Goal: Contribute content: Contribute content

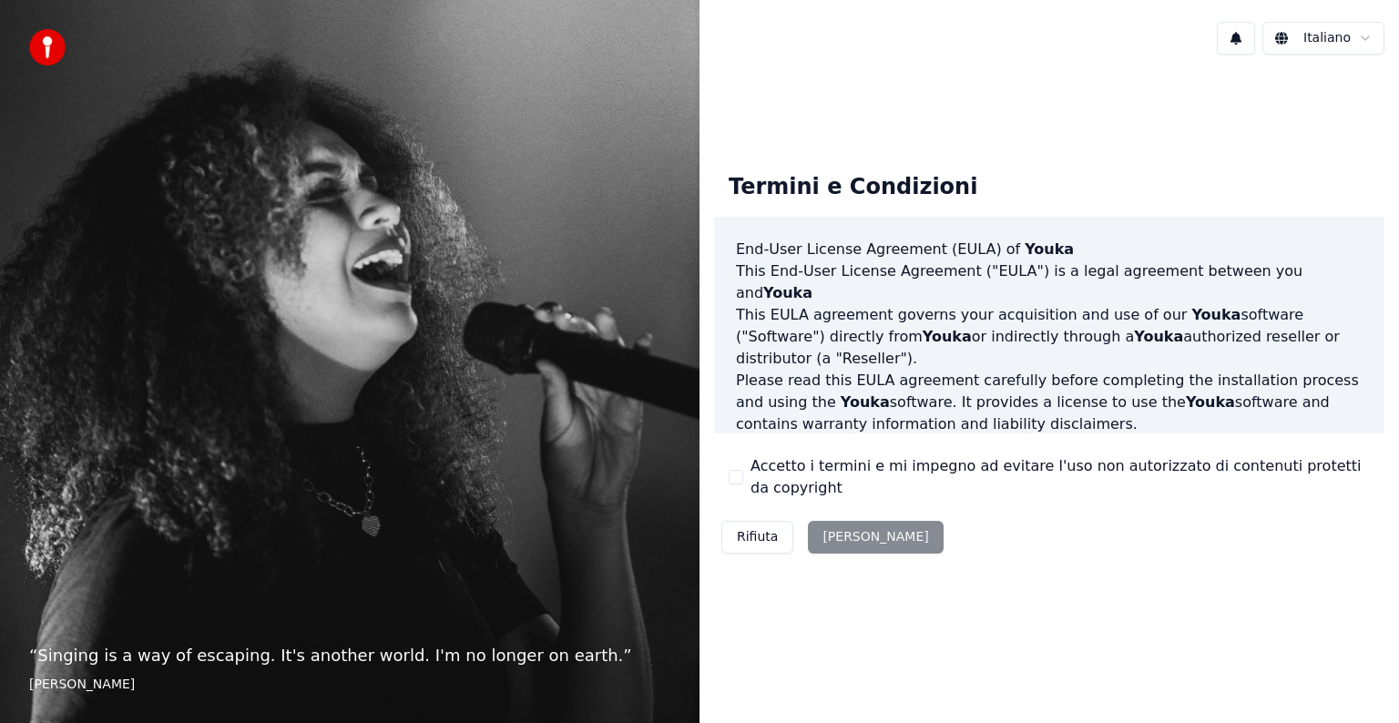
click at [853, 534] on div "Rifiuta [PERSON_NAME]" at bounding box center [832, 537] width 237 height 47
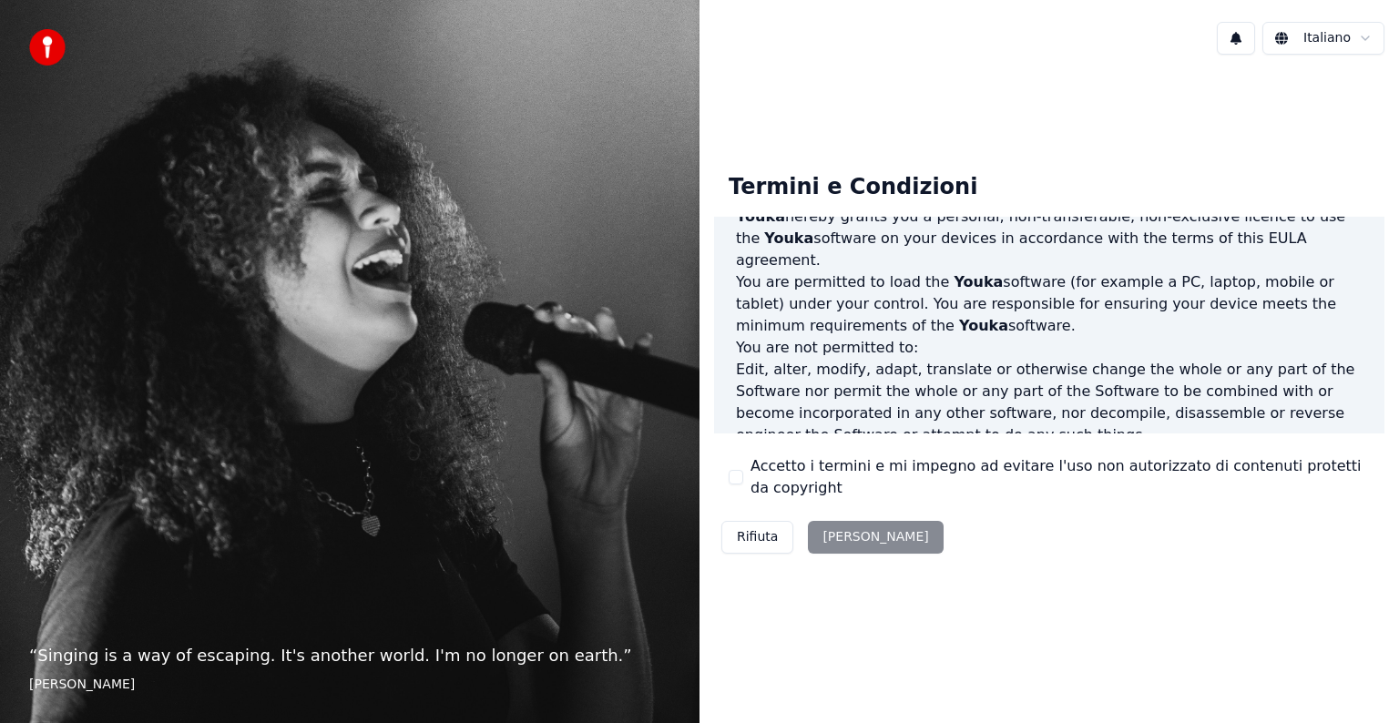
scroll to position [985, 0]
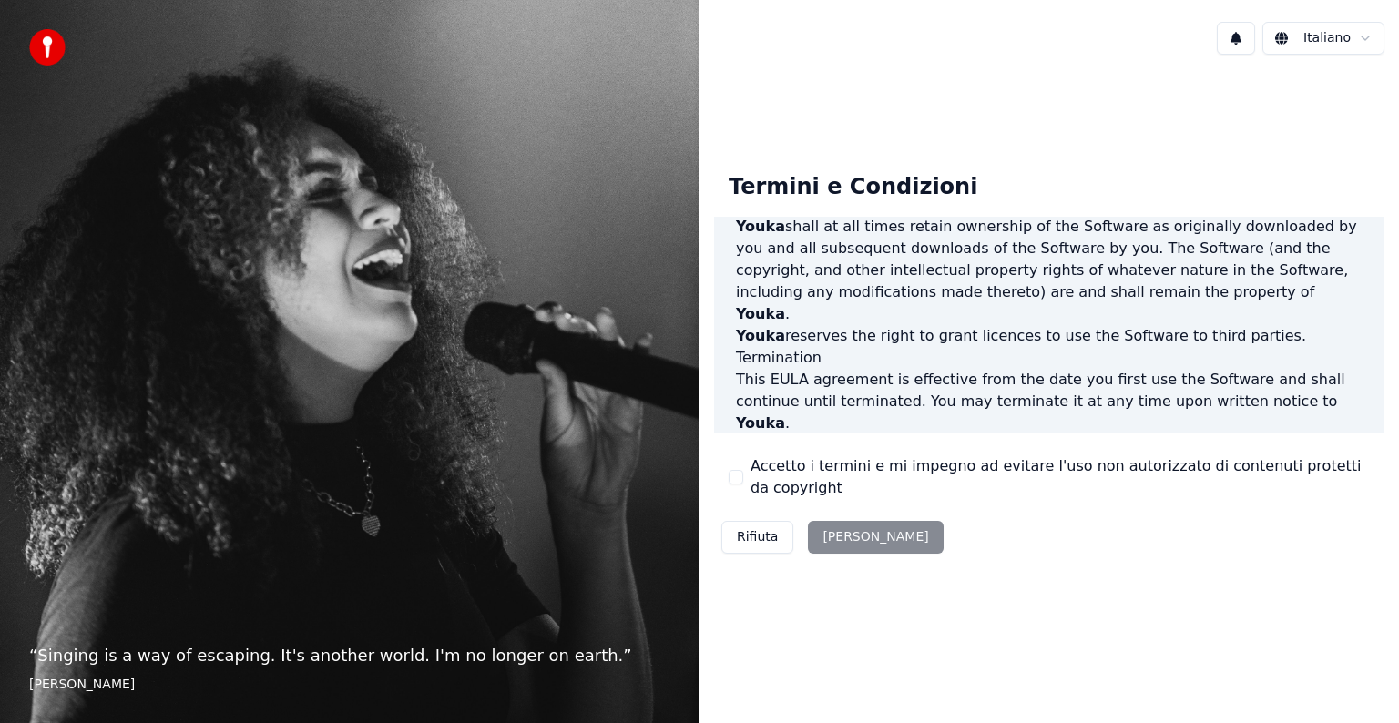
click at [833, 539] on div "Rifiuta Accetta" at bounding box center [832, 537] width 237 height 47
click at [739, 474] on button "Accetto i termini e mi impegno ad evitare l'uso non autorizzato di contenuti pr…" at bounding box center [736, 477] width 15 height 15
click at [834, 527] on button "Accetta" at bounding box center [875, 537] width 135 height 33
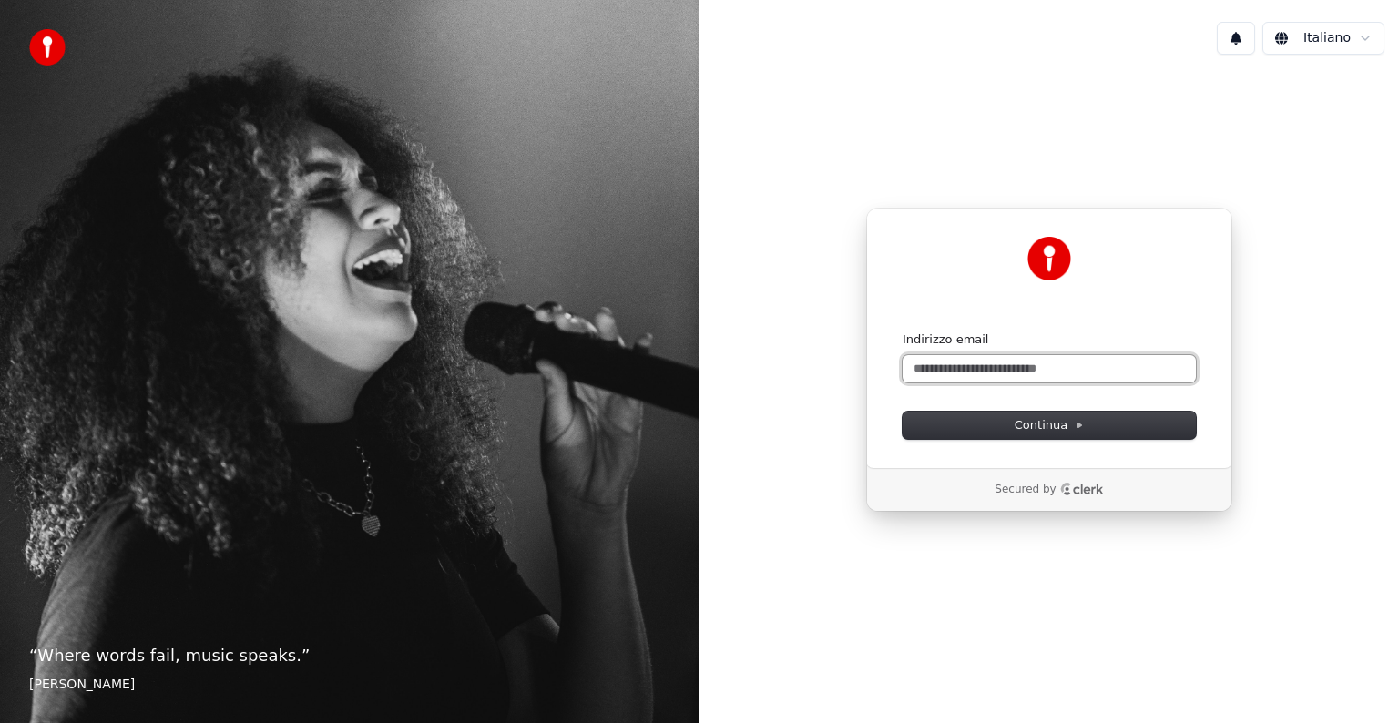
click at [982, 366] on input "Indirizzo email" at bounding box center [1049, 368] width 293 height 27
click at [903, 332] on button "submit" at bounding box center [903, 332] width 0 height 0
type input "**********"
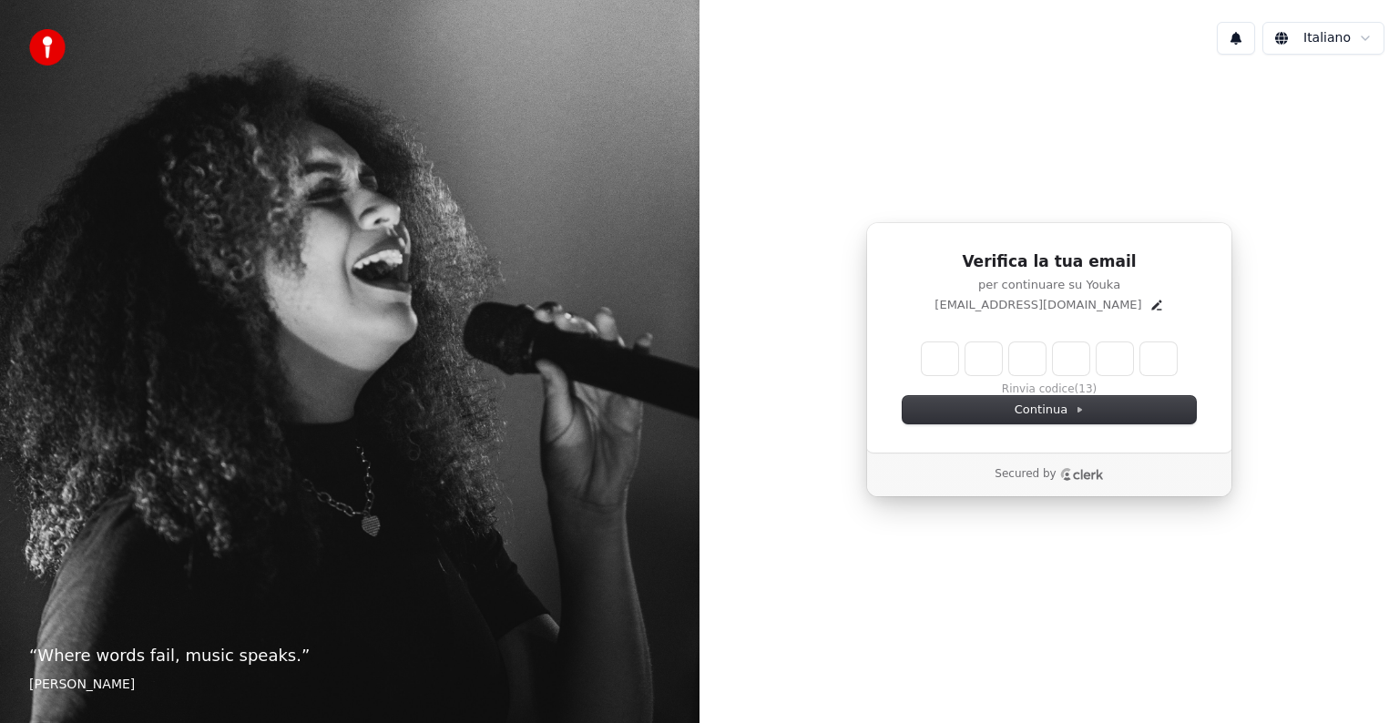
click at [945, 351] on input "Enter verification code" at bounding box center [1049, 358] width 255 height 33
type input "******"
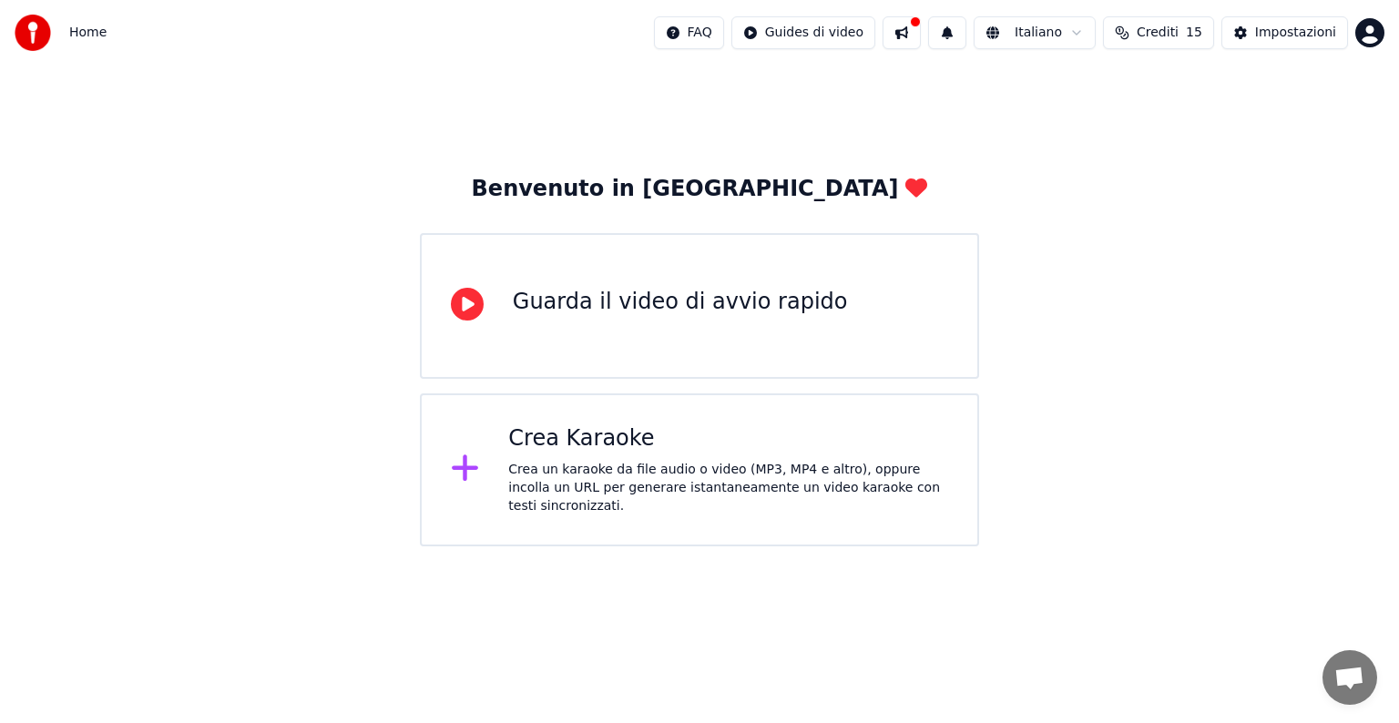
click at [474, 463] on icon at bounding box center [465, 468] width 29 height 33
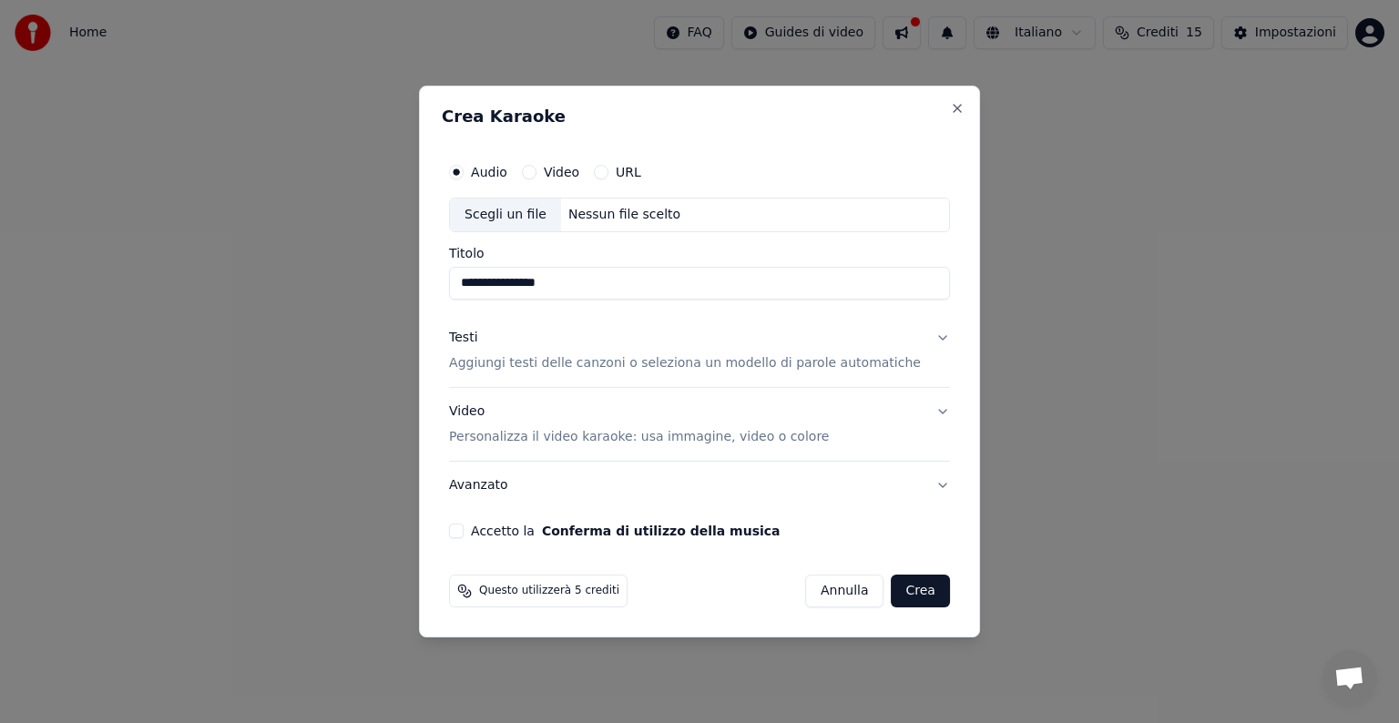
click at [601, 220] on div "Nessun file scelto" at bounding box center [624, 215] width 127 height 18
type input "**********"
click at [863, 335] on div "Testi Aggiungi testi delle canzoni o seleziona un modello di parole automatiche" at bounding box center [685, 351] width 472 height 44
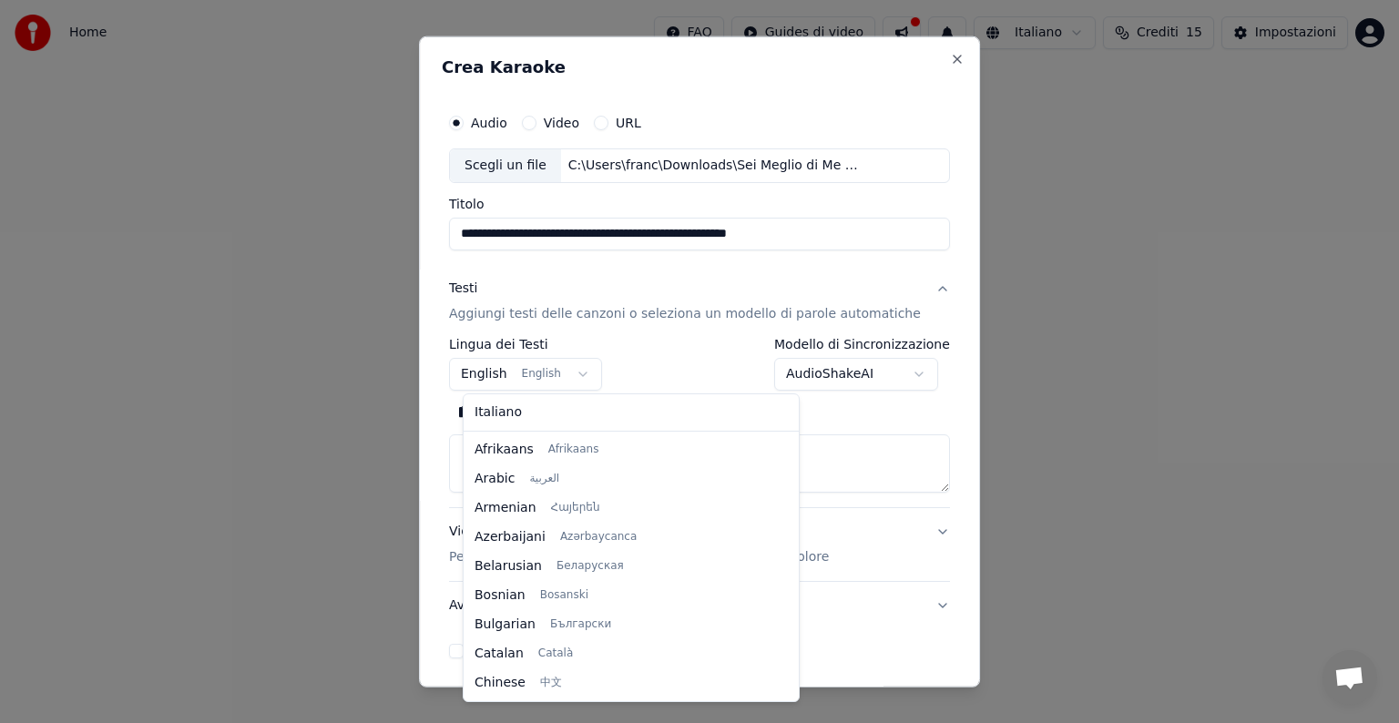
click at [544, 372] on body "**********" at bounding box center [699, 273] width 1399 height 546
select select "**"
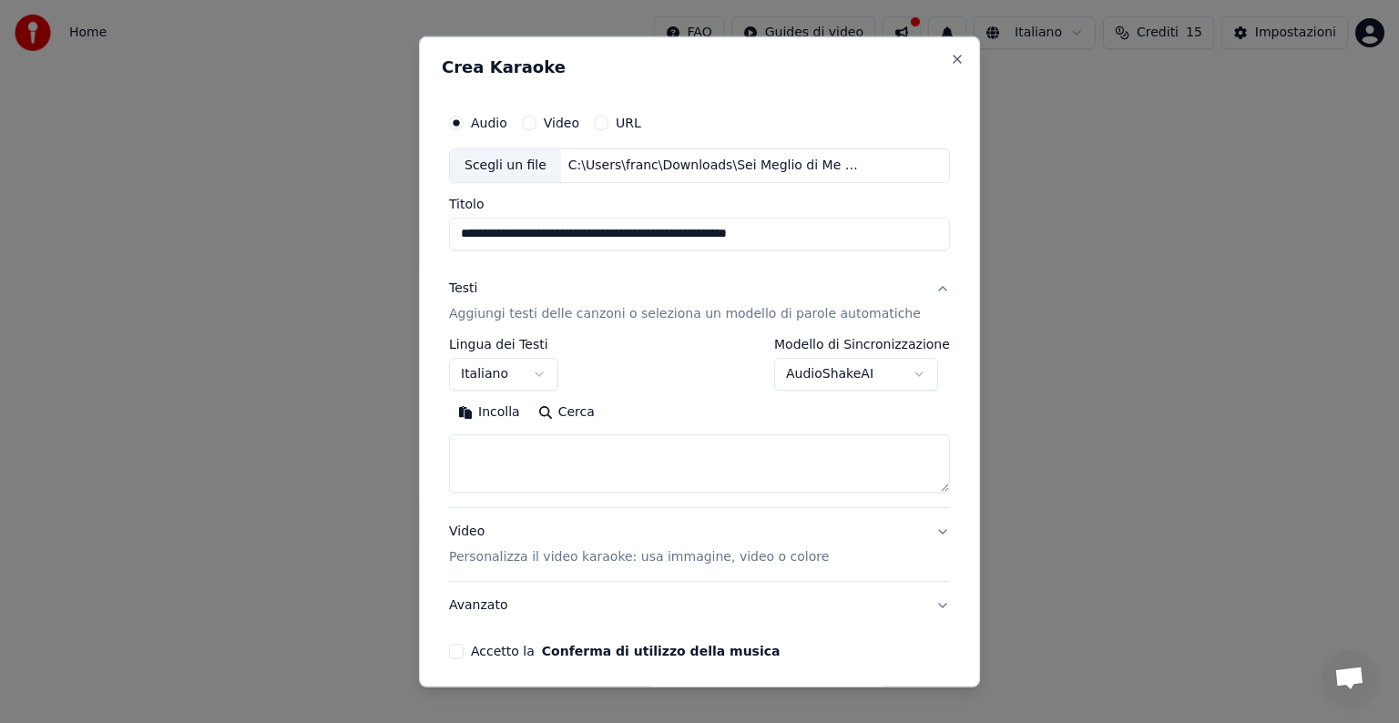
click at [506, 444] on textarea at bounding box center [699, 463] width 501 height 58
click at [502, 404] on button "Incolla" at bounding box center [489, 412] width 80 height 29
type textarea "**********"
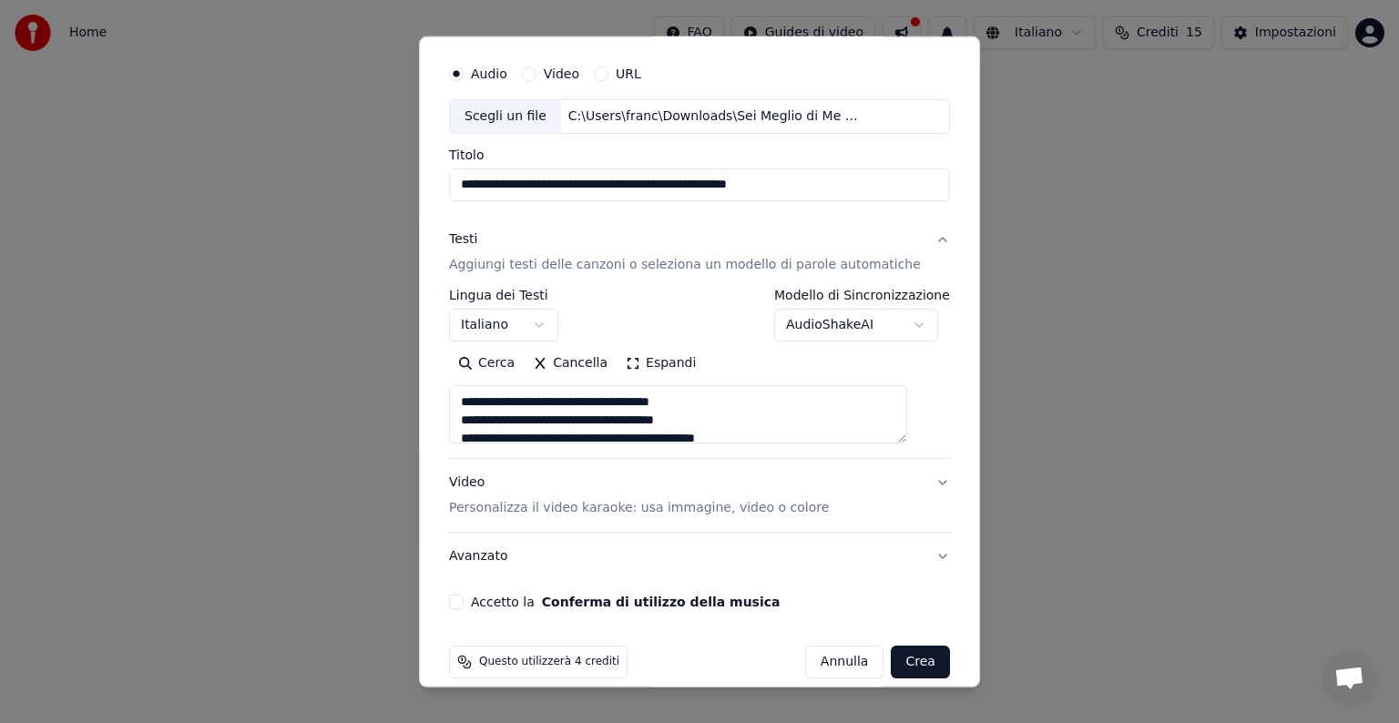
scroll to position [69, 0]
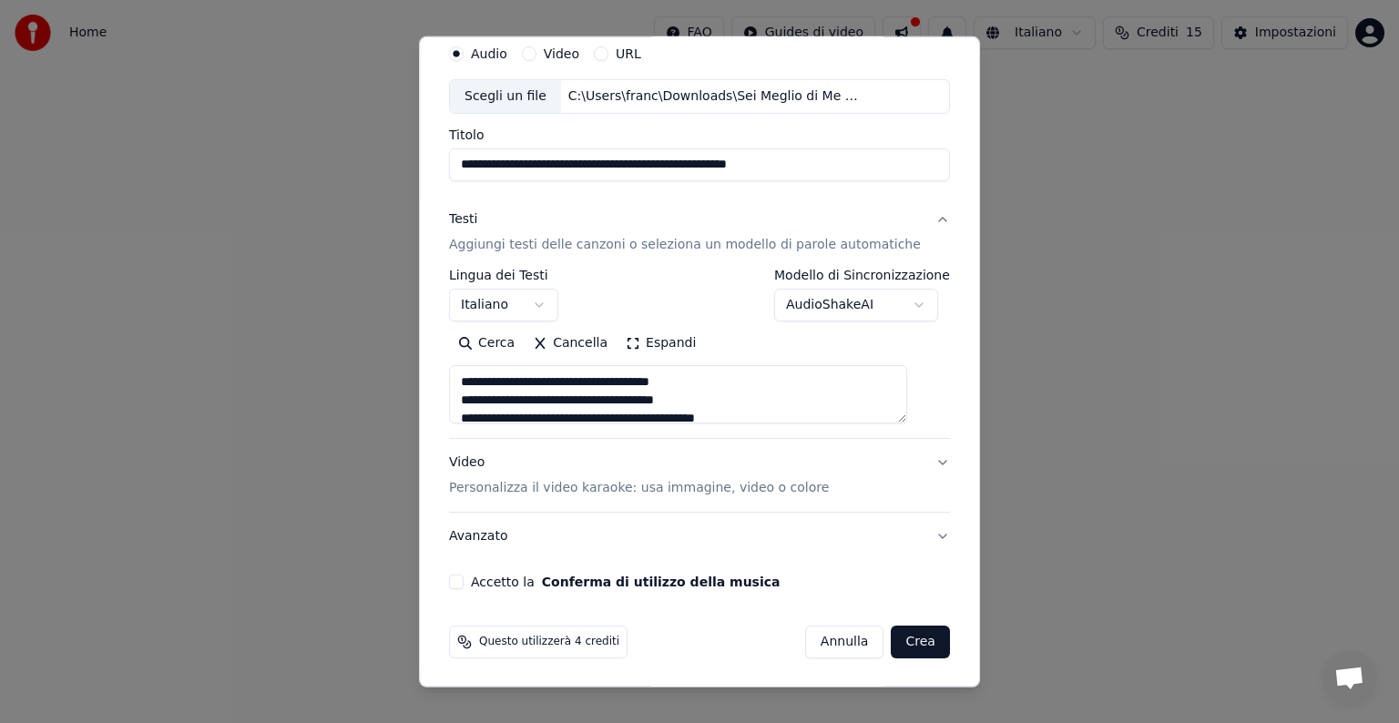
click at [685, 489] on p "Personalizza il video karaoke: usa immagine, video o colore" at bounding box center [639, 488] width 380 height 18
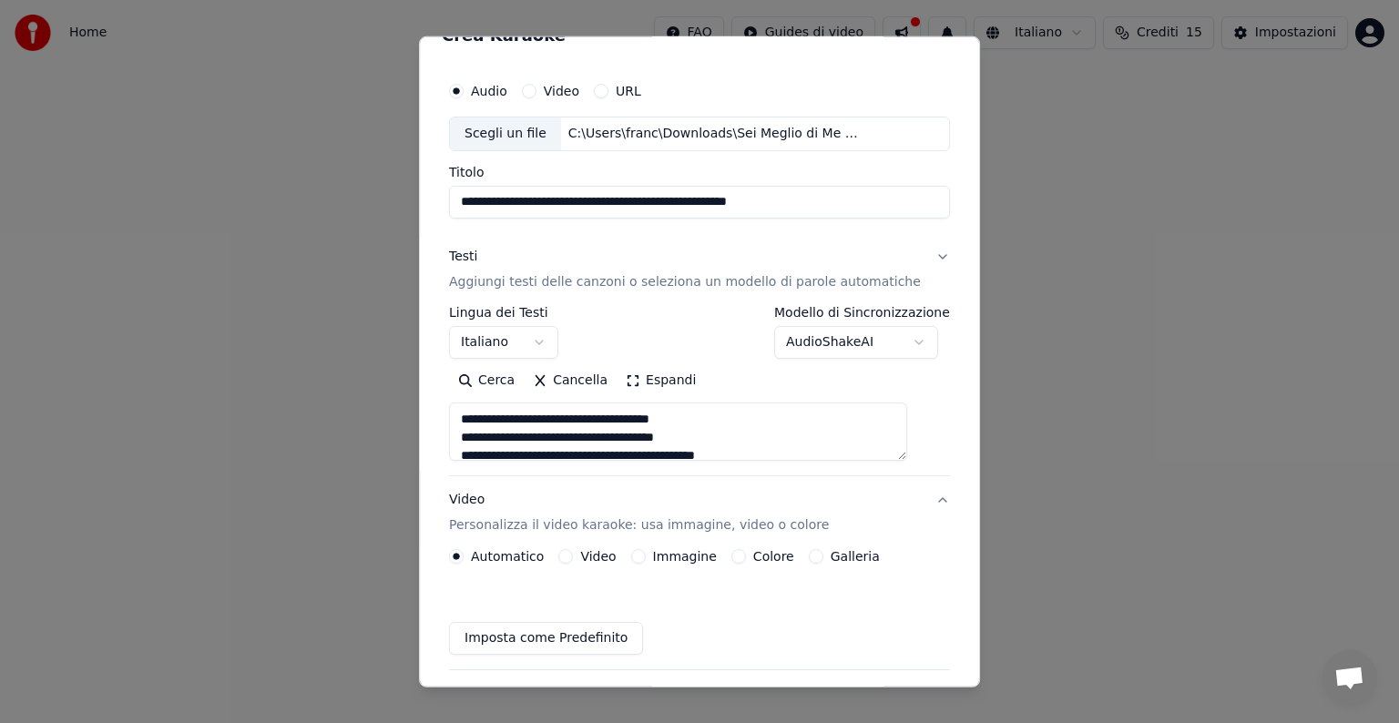
scroll to position [20, 0]
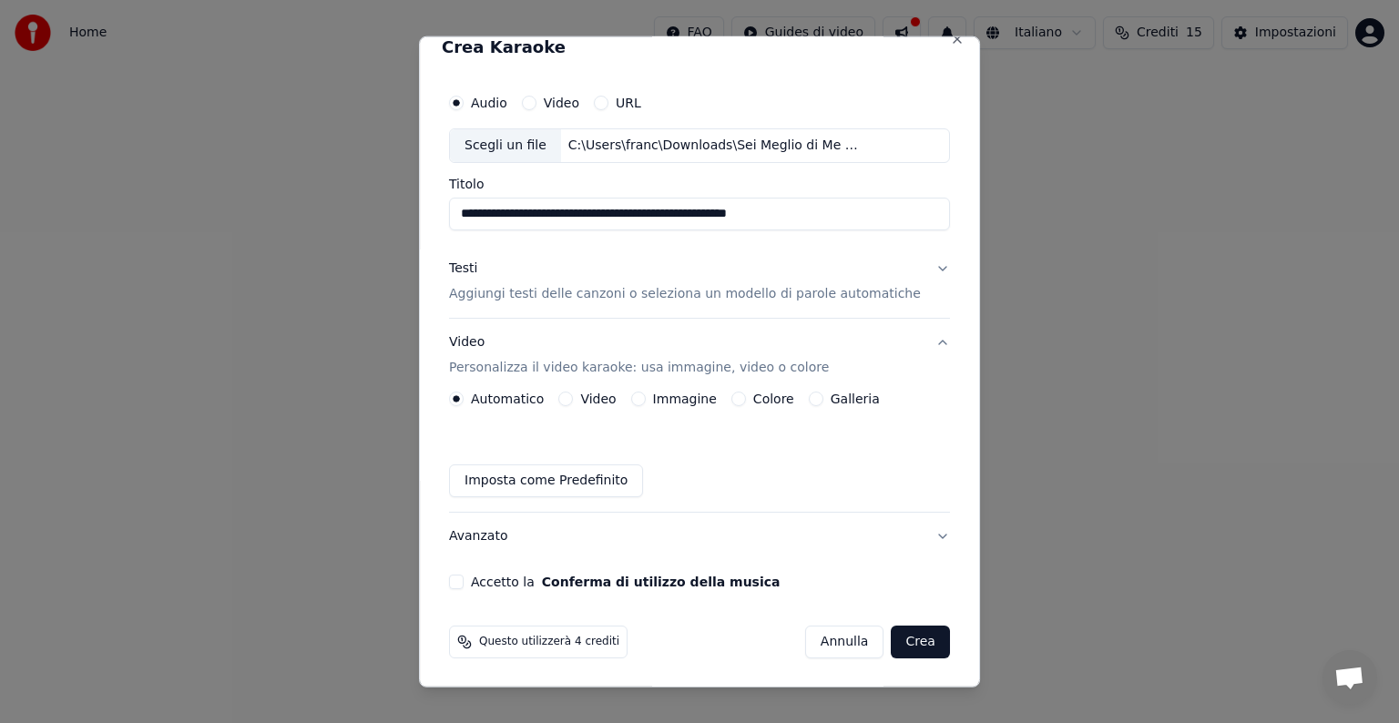
click at [696, 397] on label "Immagine" at bounding box center [685, 399] width 64 height 13
click at [646, 397] on button "Immagine" at bounding box center [638, 399] width 15 height 15
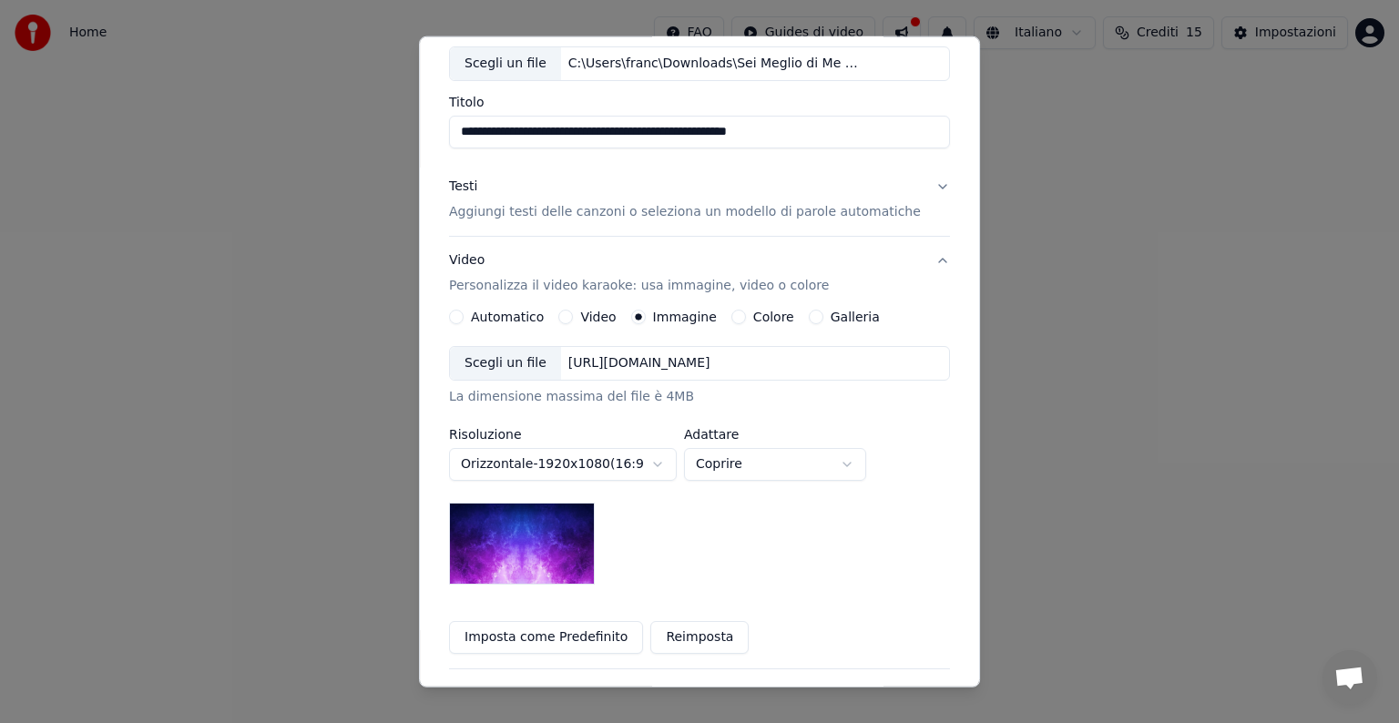
scroll to position [77, 0]
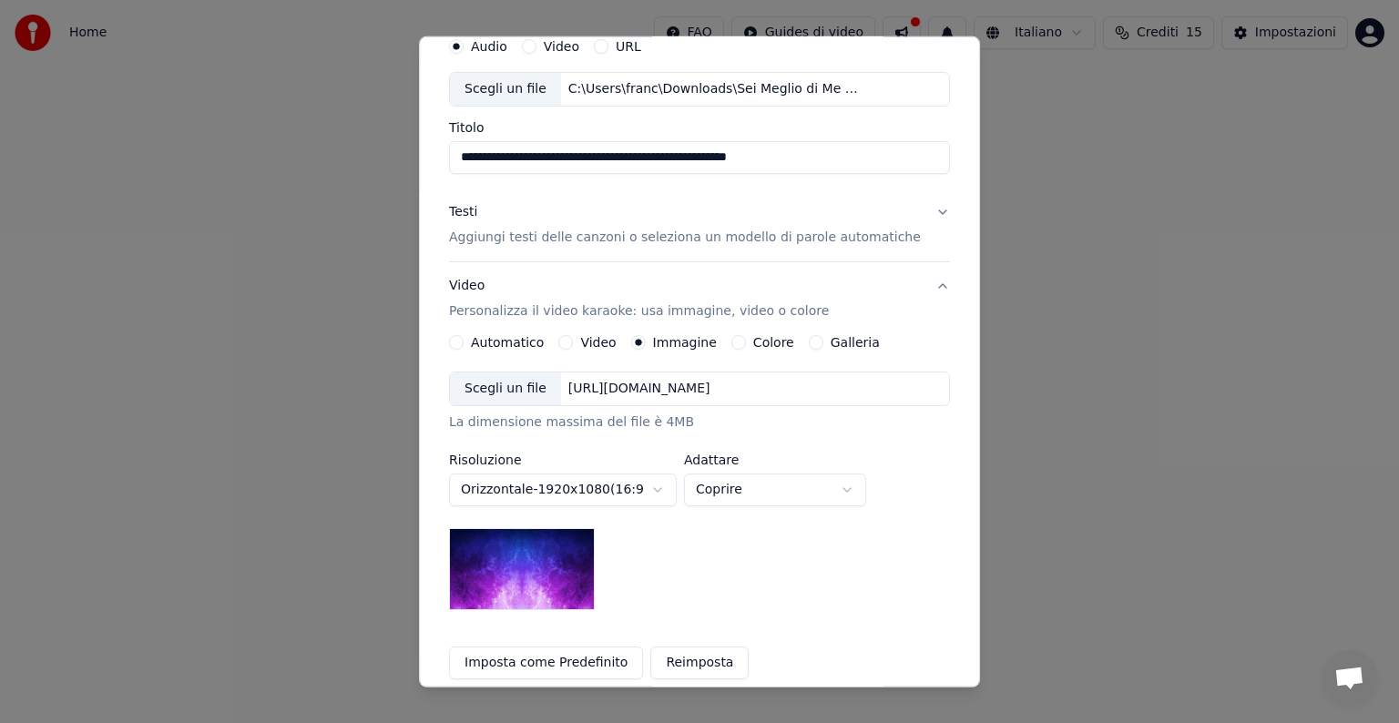
click at [464, 336] on button "Automatico" at bounding box center [456, 342] width 15 height 15
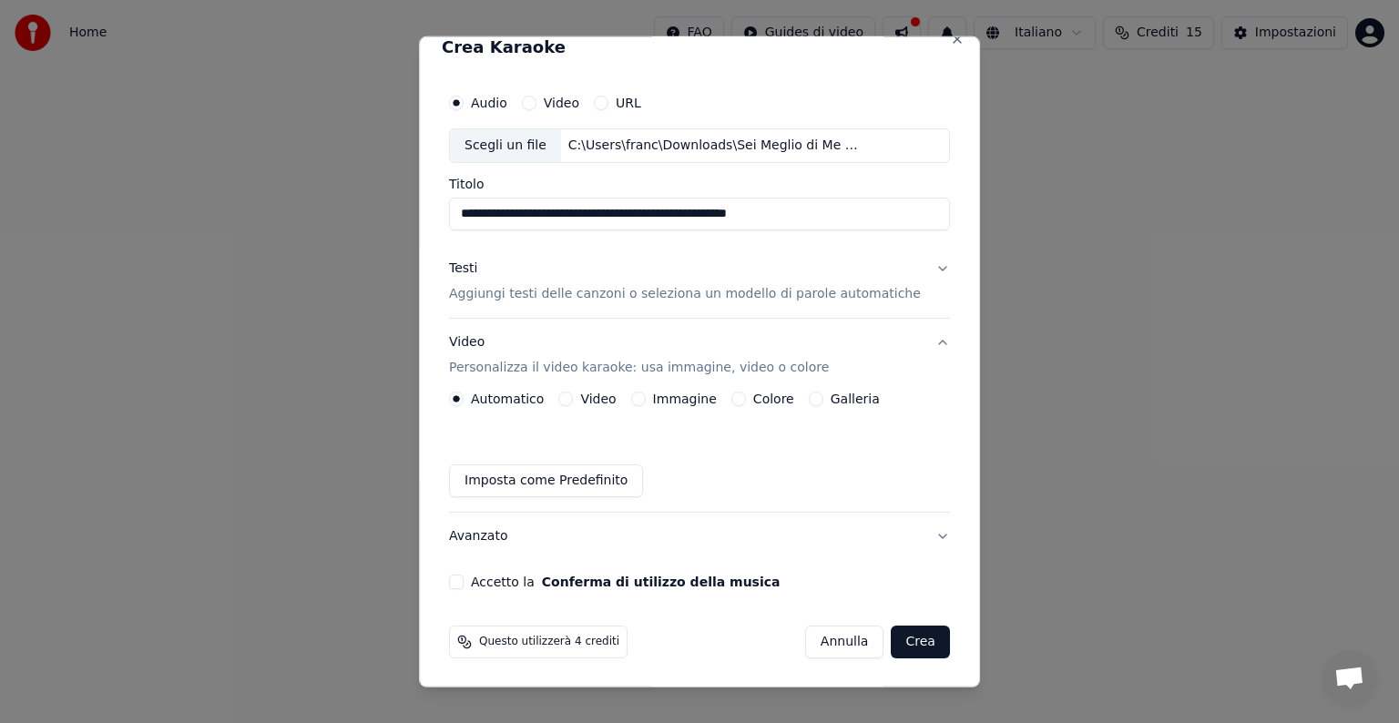
click at [646, 397] on button "Immagine" at bounding box center [638, 399] width 15 height 15
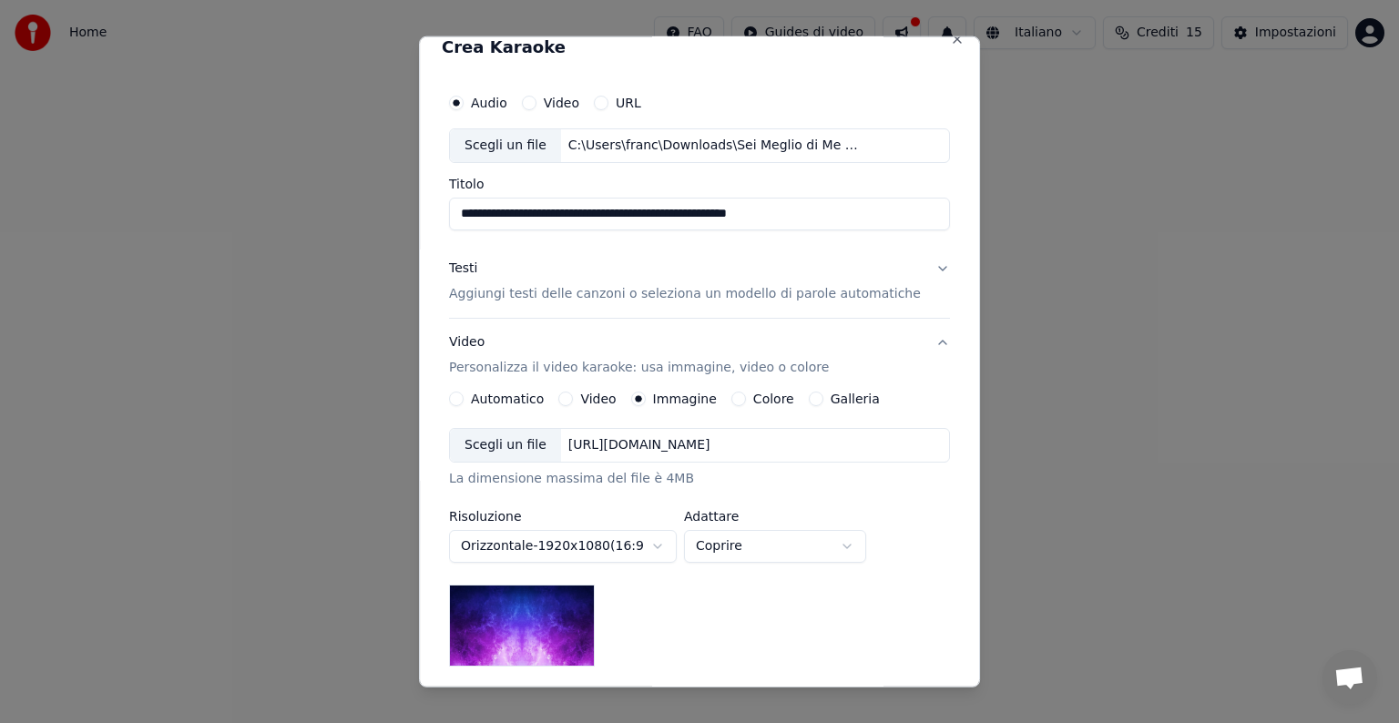
click at [718, 440] on div "[URL][DOMAIN_NAME]" at bounding box center [639, 445] width 157 height 18
click at [677, 404] on label "Immagine" at bounding box center [685, 399] width 64 height 13
click at [646, 404] on button "Immagine" at bounding box center [638, 399] width 15 height 15
click at [600, 449] on div "[URL][DOMAIN_NAME]" at bounding box center [639, 445] width 157 height 18
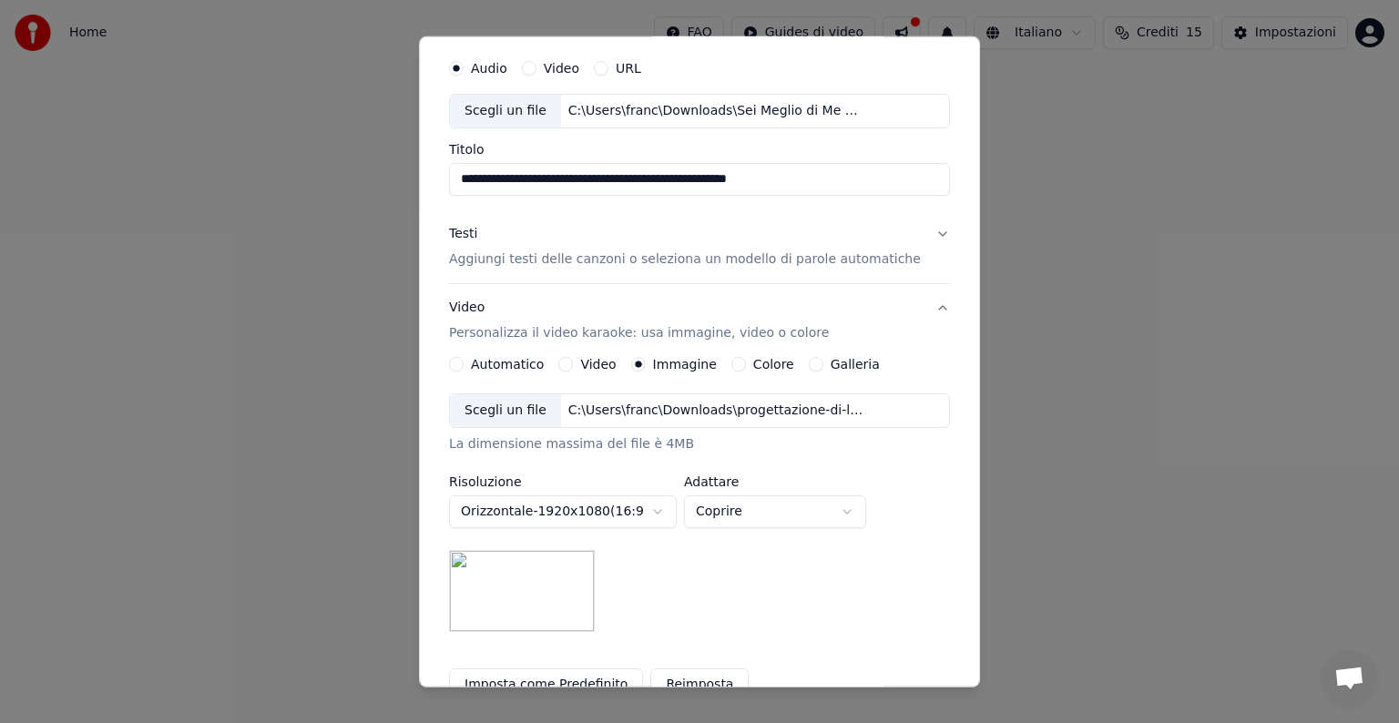
scroll to position [0, 0]
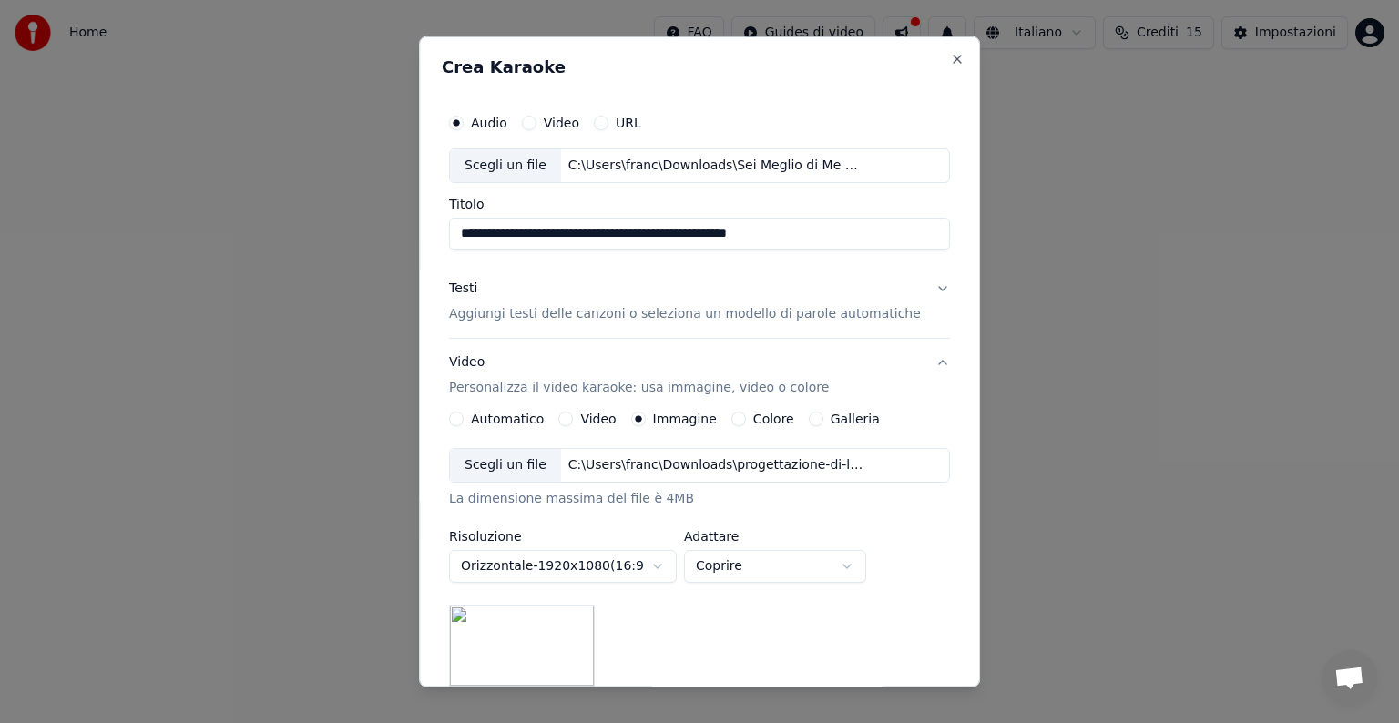
click at [536, 120] on button "Video" at bounding box center [529, 123] width 15 height 15
click at [464, 123] on button "Audio" at bounding box center [456, 123] width 15 height 15
click at [601, 167] on div "Nessun file scelto" at bounding box center [624, 166] width 127 height 18
type input "**********"
click at [903, 288] on button "Testi Aggiungi testi delle canzoni o seleziona un modello di parole automatiche" at bounding box center [699, 301] width 501 height 73
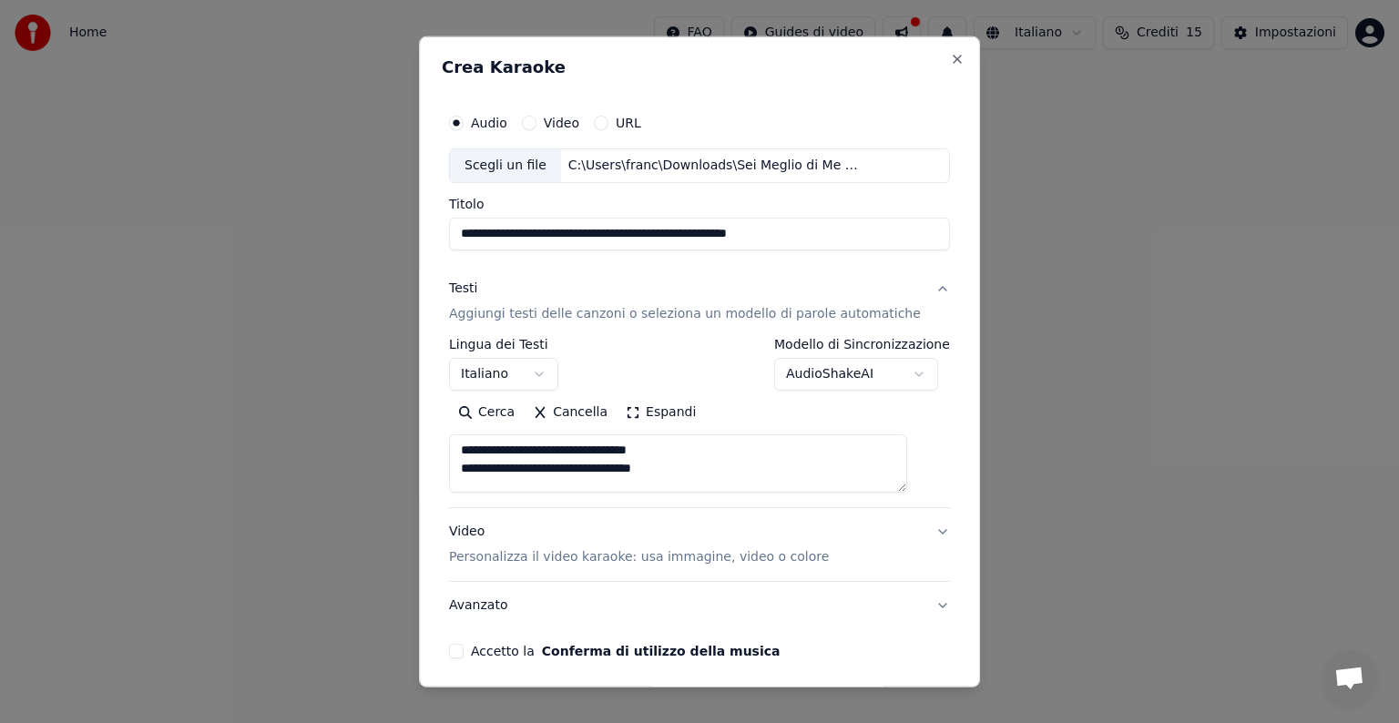
scroll to position [69, 0]
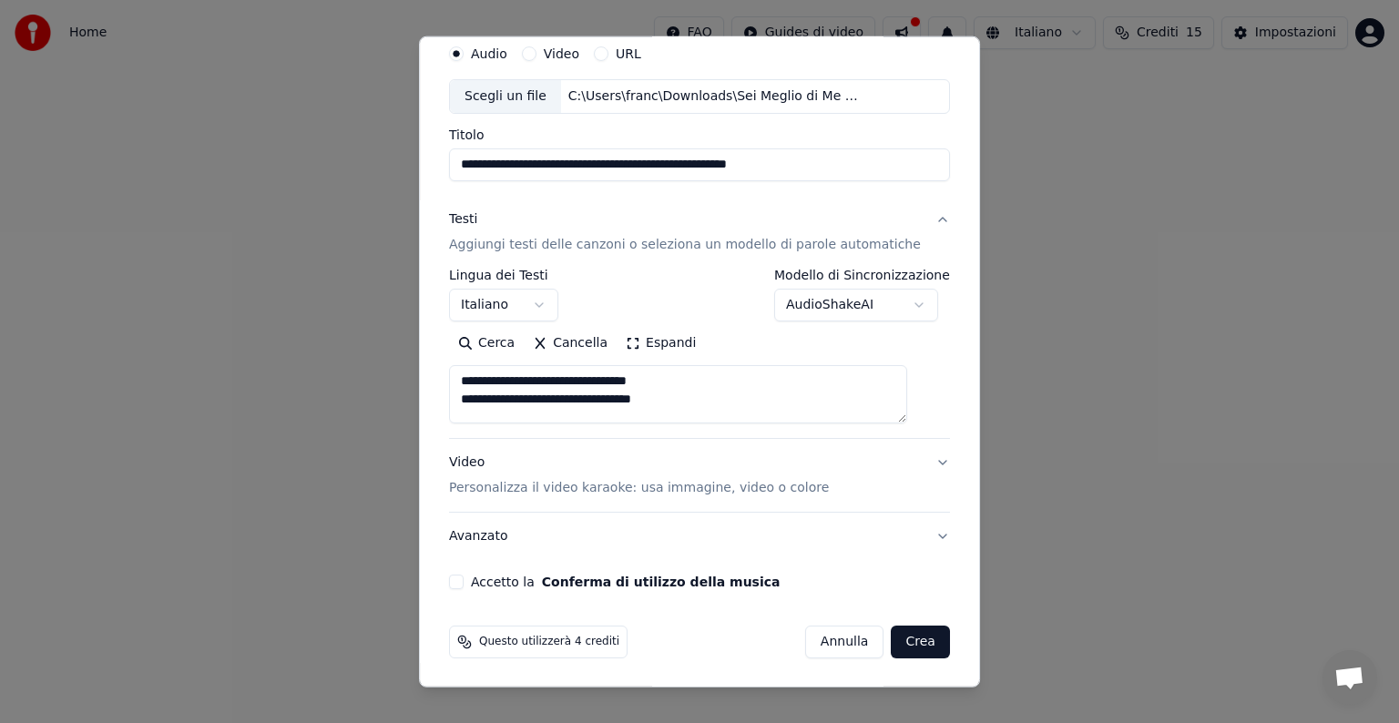
click at [897, 641] on button "Crea" at bounding box center [921, 642] width 58 height 33
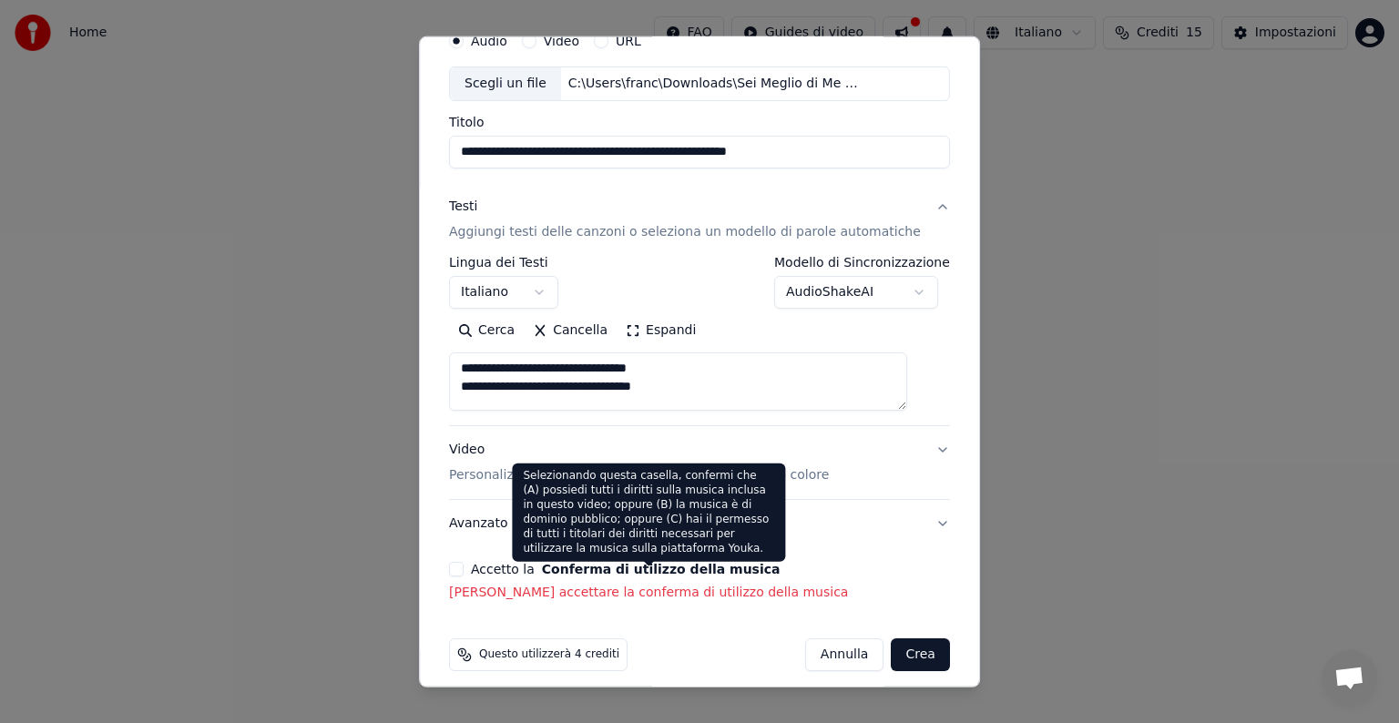
scroll to position [95, 0]
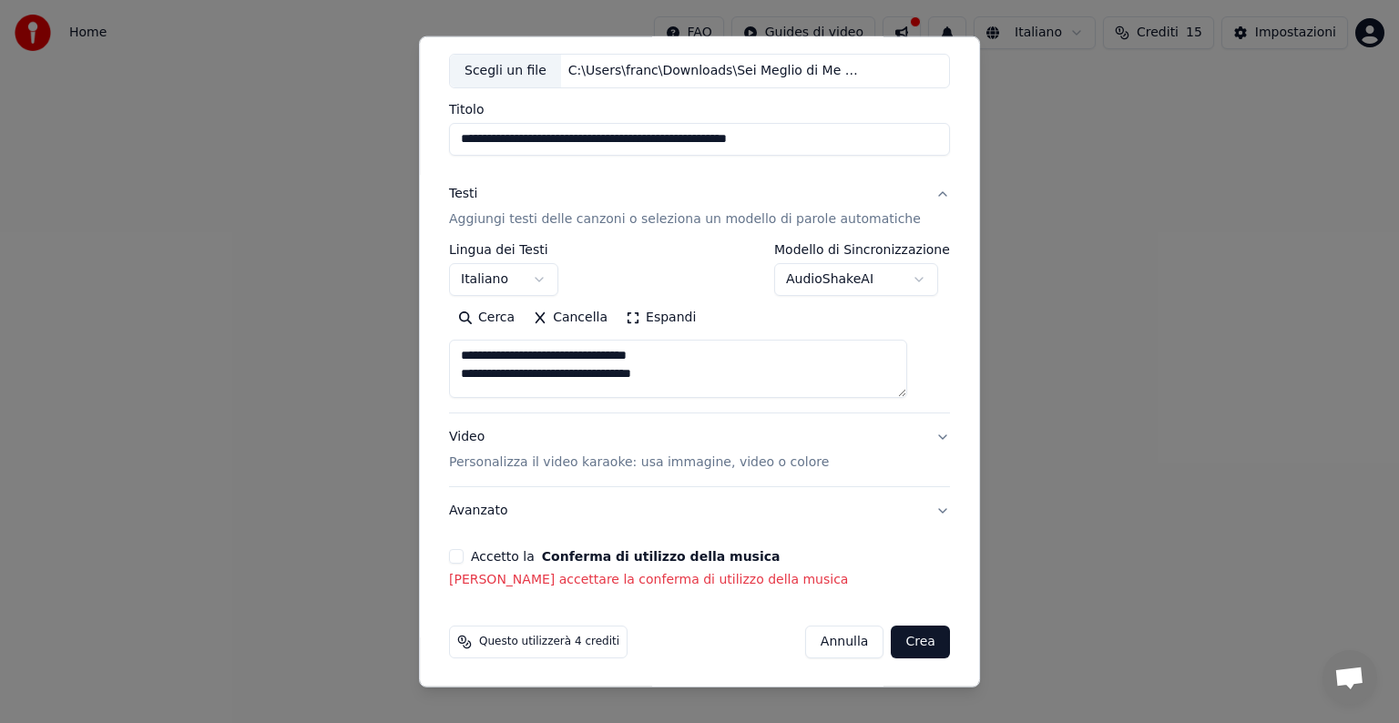
click at [537, 571] on p "[PERSON_NAME] accettare la conferma di utilizzo della musica" at bounding box center [699, 580] width 501 height 18
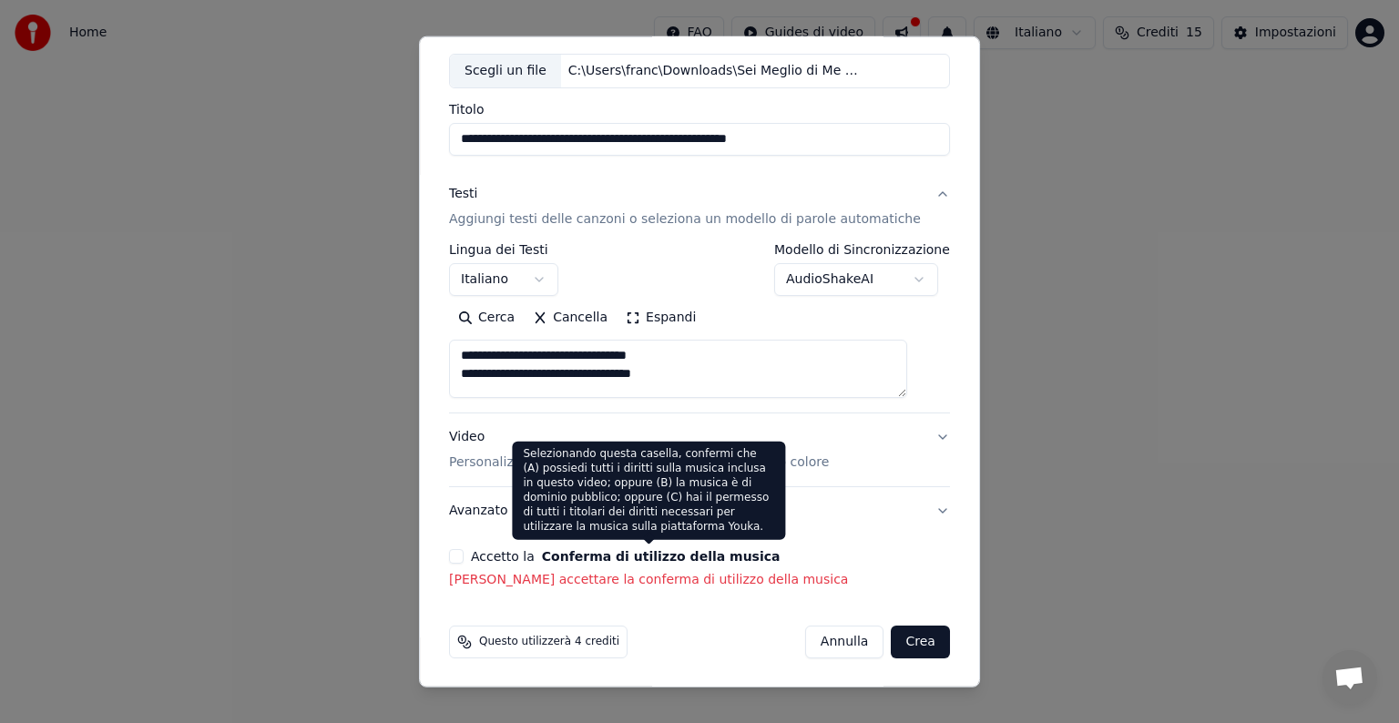
click at [594, 550] on button "Conferma di utilizzo della musica" at bounding box center [661, 556] width 239 height 13
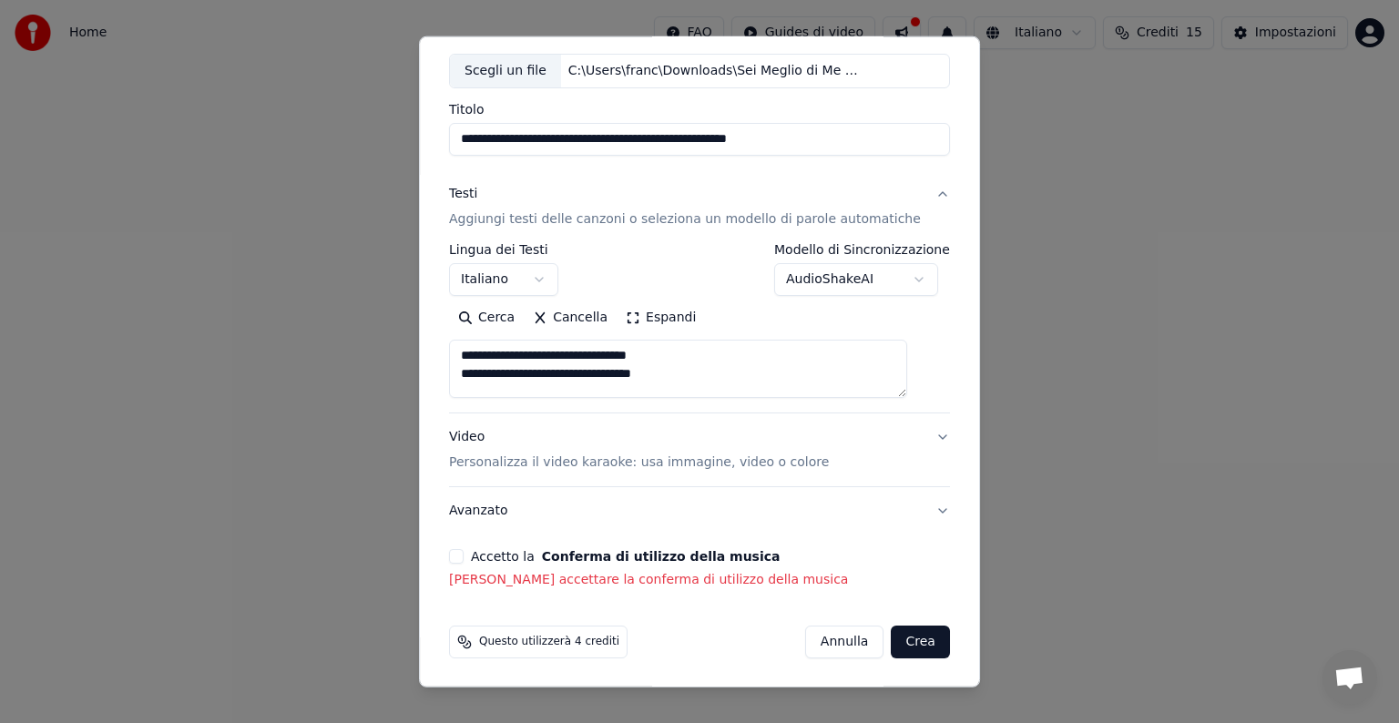
click at [625, 551] on button "Conferma di utilizzo della musica" at bounding box center [661, 556] width 239 height 13
click at [797, 546] on div "**********" at bounding box center [700, 300] width 516 height 594
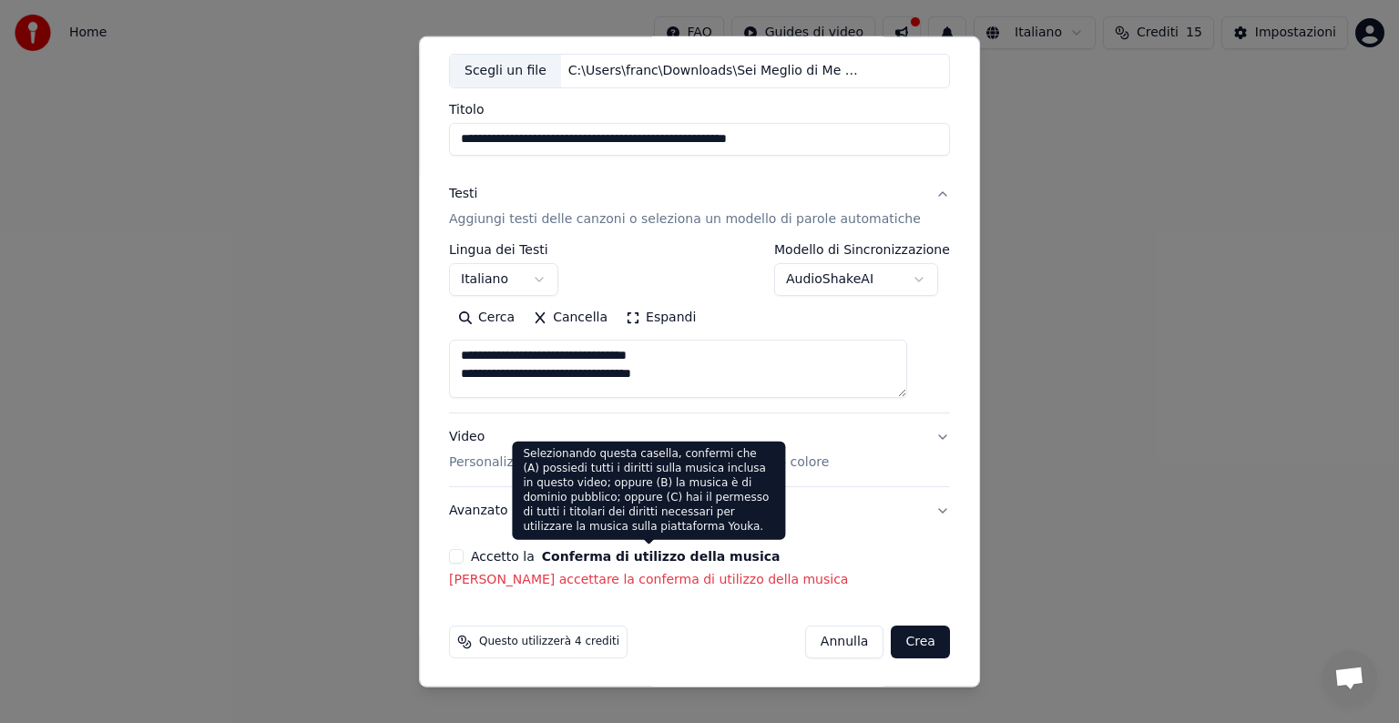
click at [696, 557] on button "Conferma di utilizzo della musica" at bounding box center [661, 556] width 239 height 13
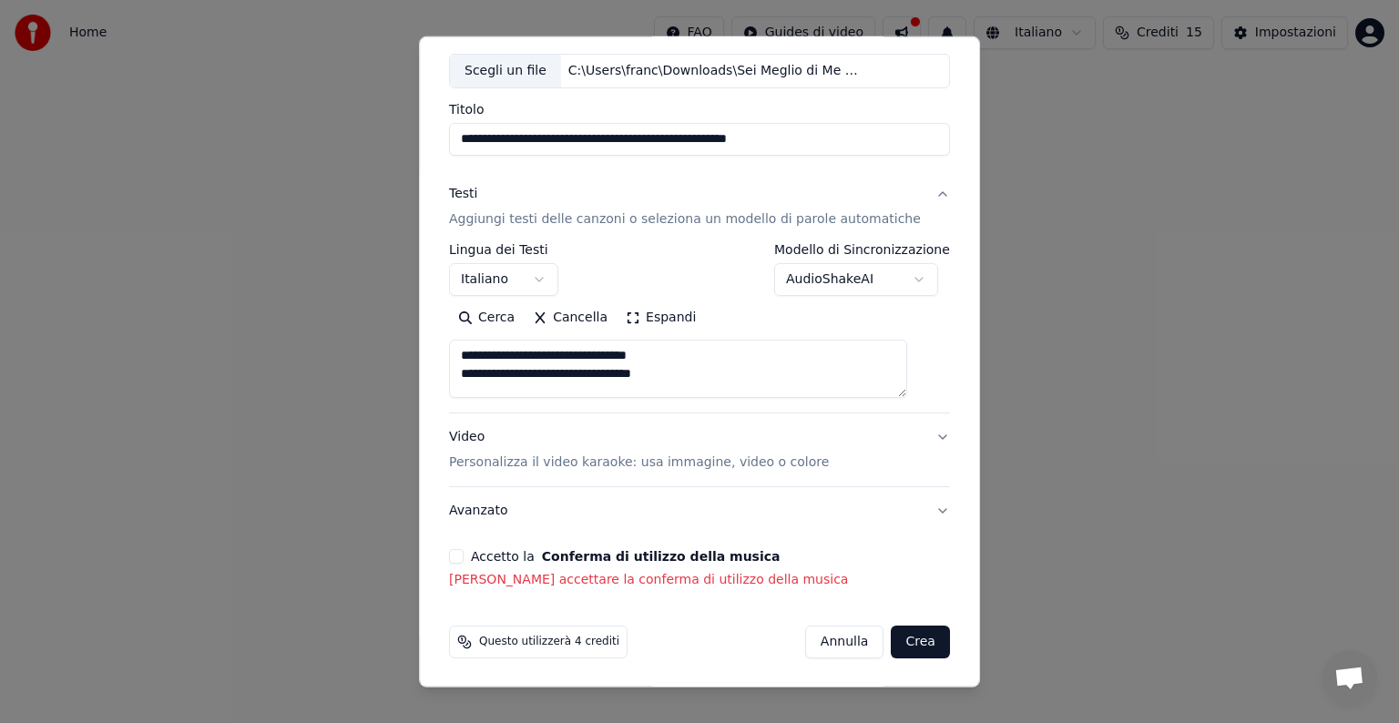
click at [545, 574] on p "[PERSON_NAME] accettare la conferma di utilizzo della musica" at bounding box center [699, 580] width 501 height 18
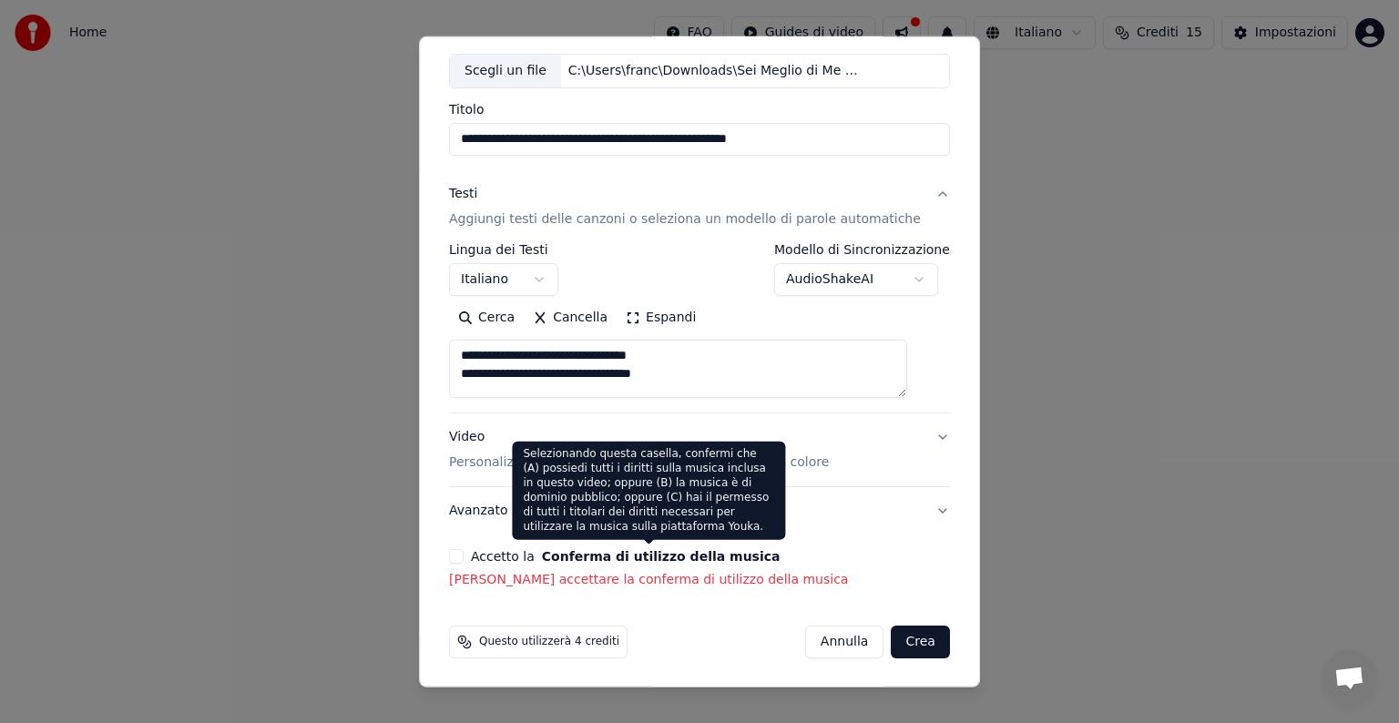
click at [671, 580] on p "[PERSON_NAME] accettare la conferma di utilizzo della musica" at bounding box center [699, 580] width 501 height 18
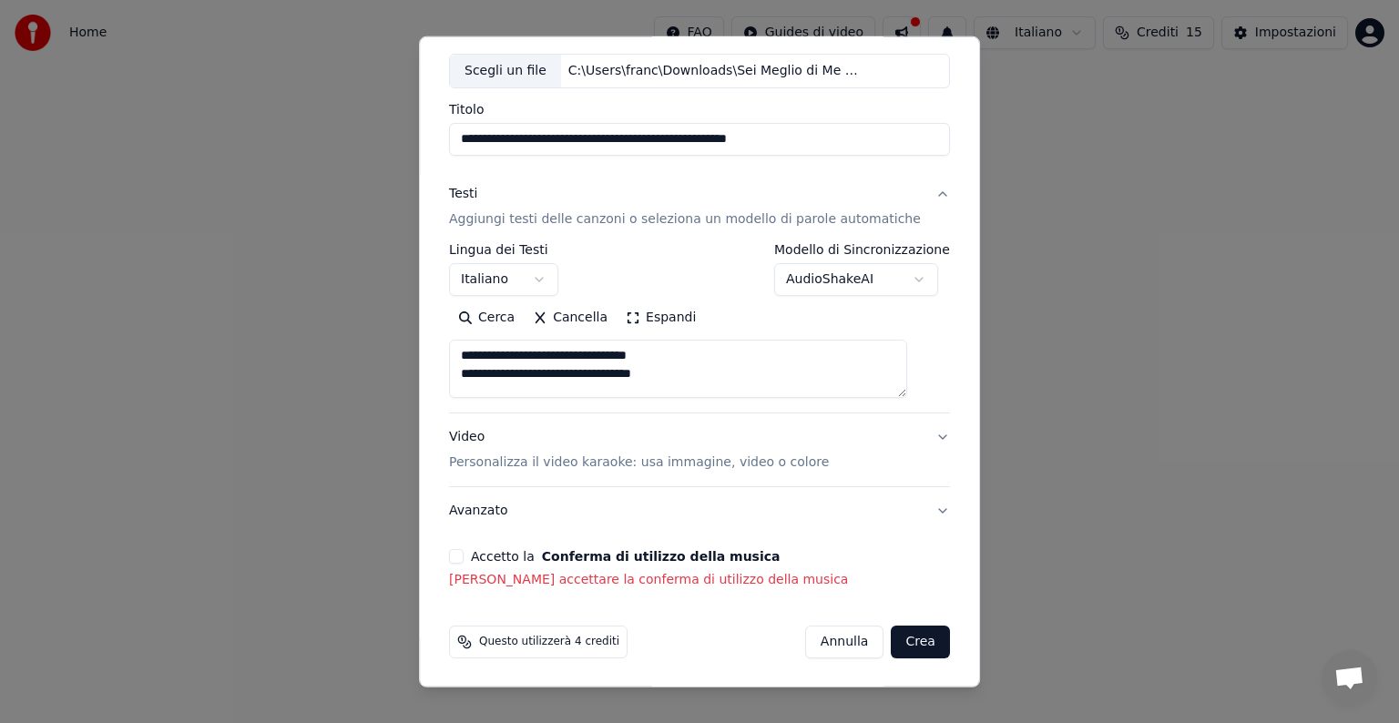
click at [678, 605] on form "**********" at bounding box center [700, 334] width 516 height 663
click at [678, 576] on p "[PERSON_NAME] accettare la conferma di utilizzo della musica" at bounding box center [699, 580] width 501 height 18
click at [722, 565] on div "Accetto la Conferma di utilizzo della musica [PERSON_NAME] accettare la conferm…" at bounding box center [699, 569] width 501 height 40
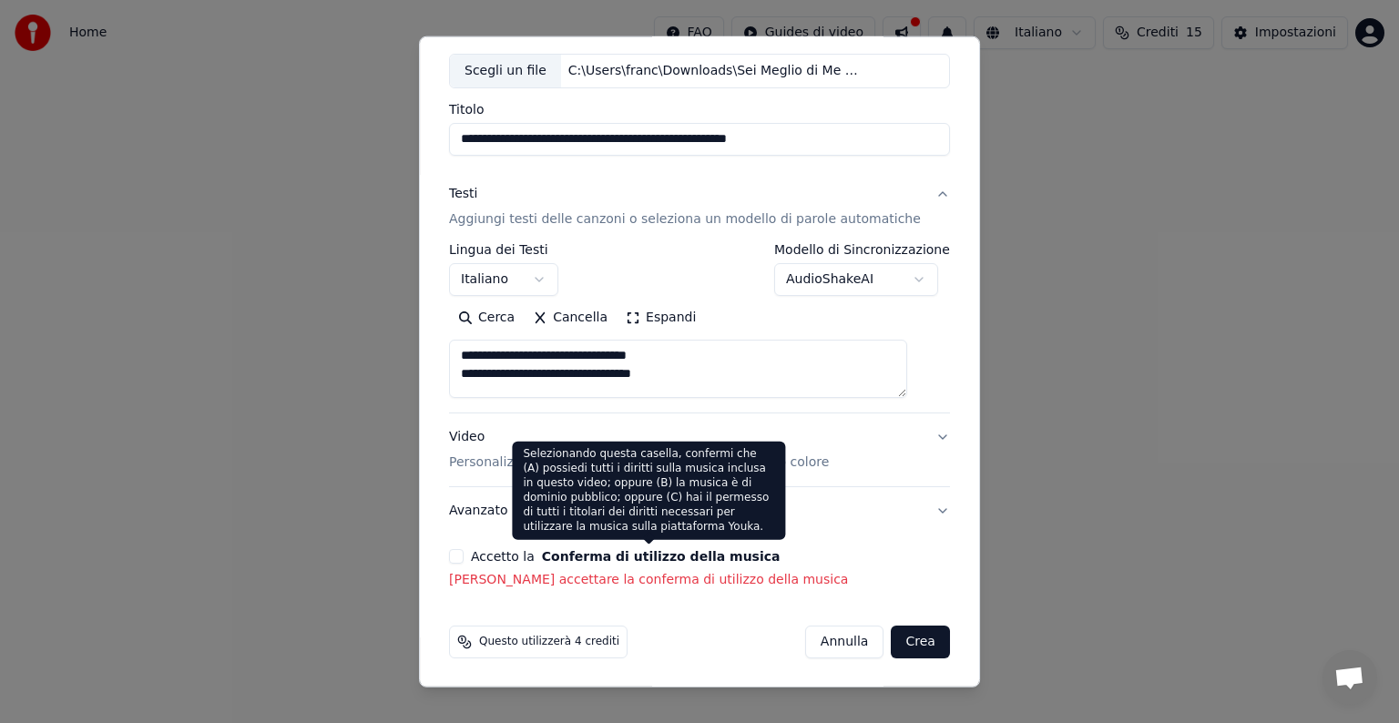
click at [715, 551] on button "Conferma di utilizzo della musica" at bounding box center [661, 556] width 239 height 13
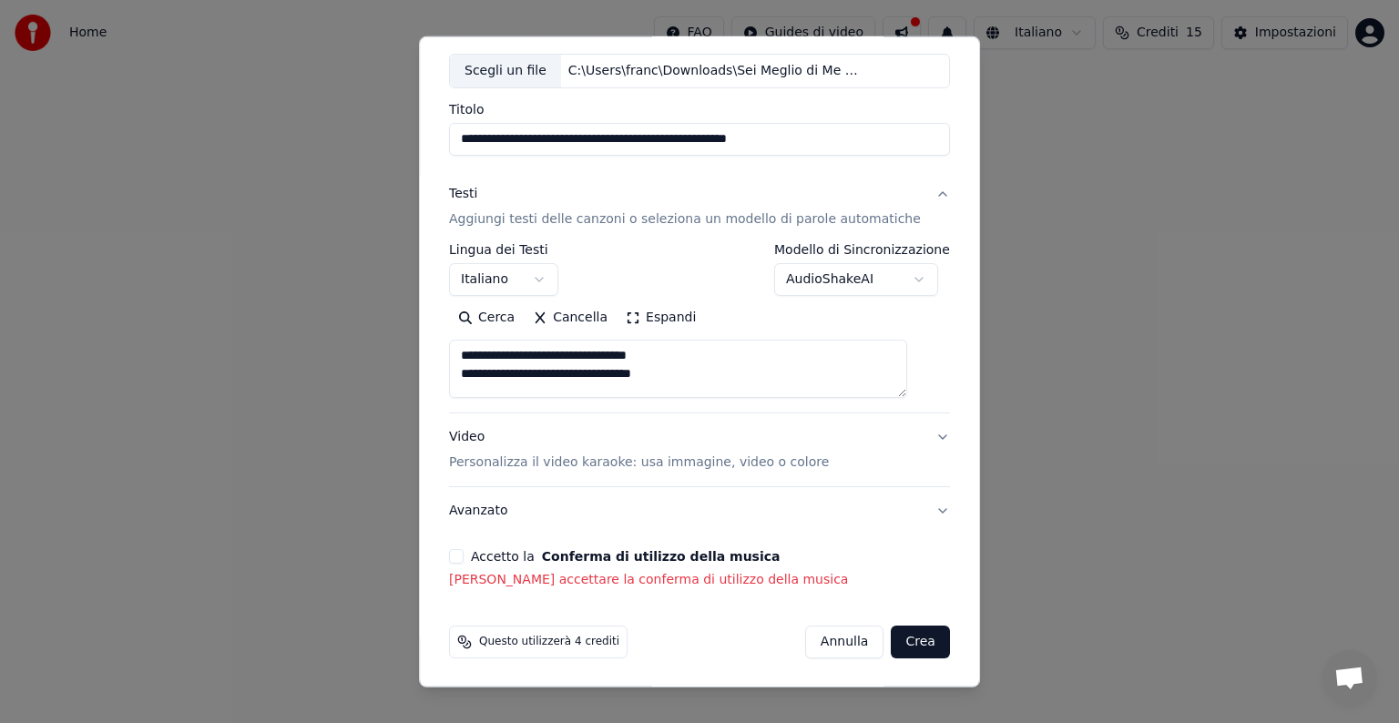
drag, startPoint x: 608, startPoint y: 552, endPoint x: 593, endPoint y: 554, distance: 14.7
click at [600, 553] on button "Conferma di utilizzo della musica" at bounding box center [661, 556] width 239 height 13
drag, startPoint x: 541, startPoint y: 556, endPoint x: 521, endPoint y: 556, distance: 20.0
click at [539, 556] on label "Accetto la Conferma di utilizzo della musica" at bounding box center [625, 556] width 309 height 13
click at [464, 556] on button "Accetto la Conferma di utilizzo della musica" at bounding box center [456, 556] width 15 height 15
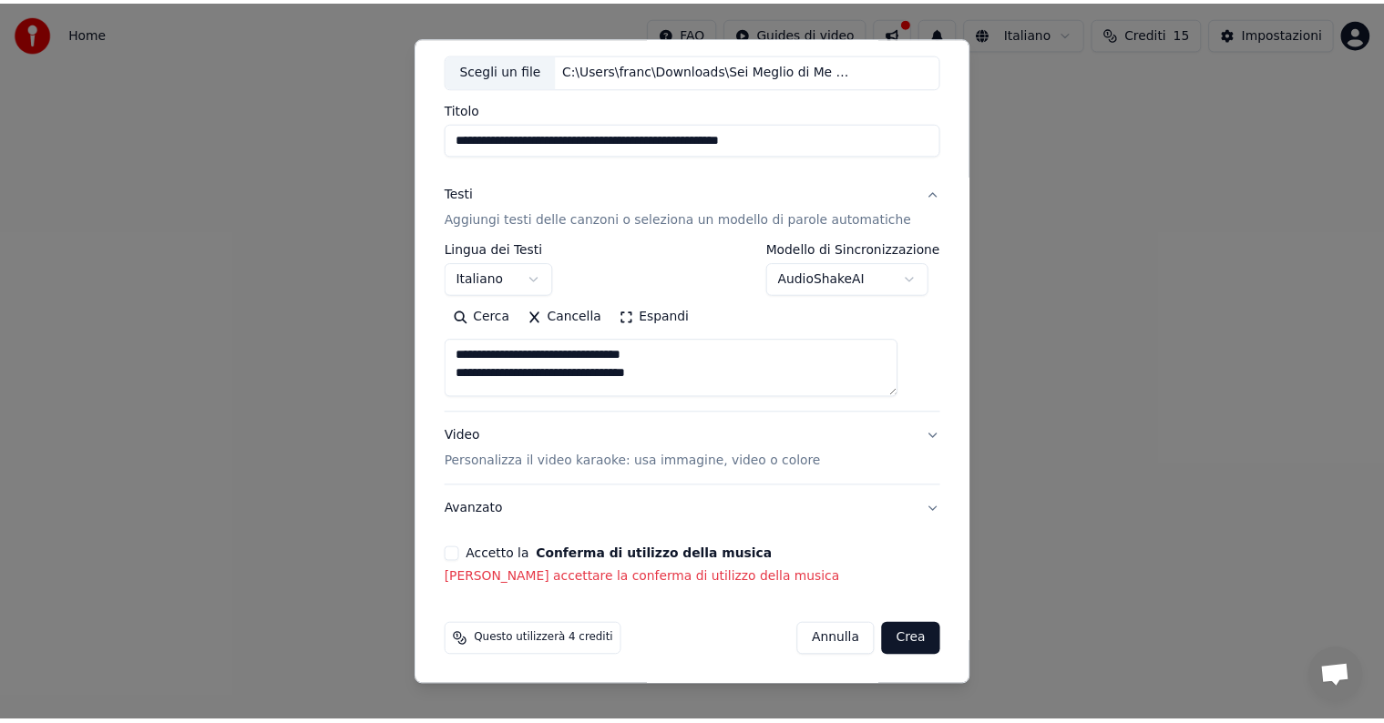
scroll to position [69, 0]
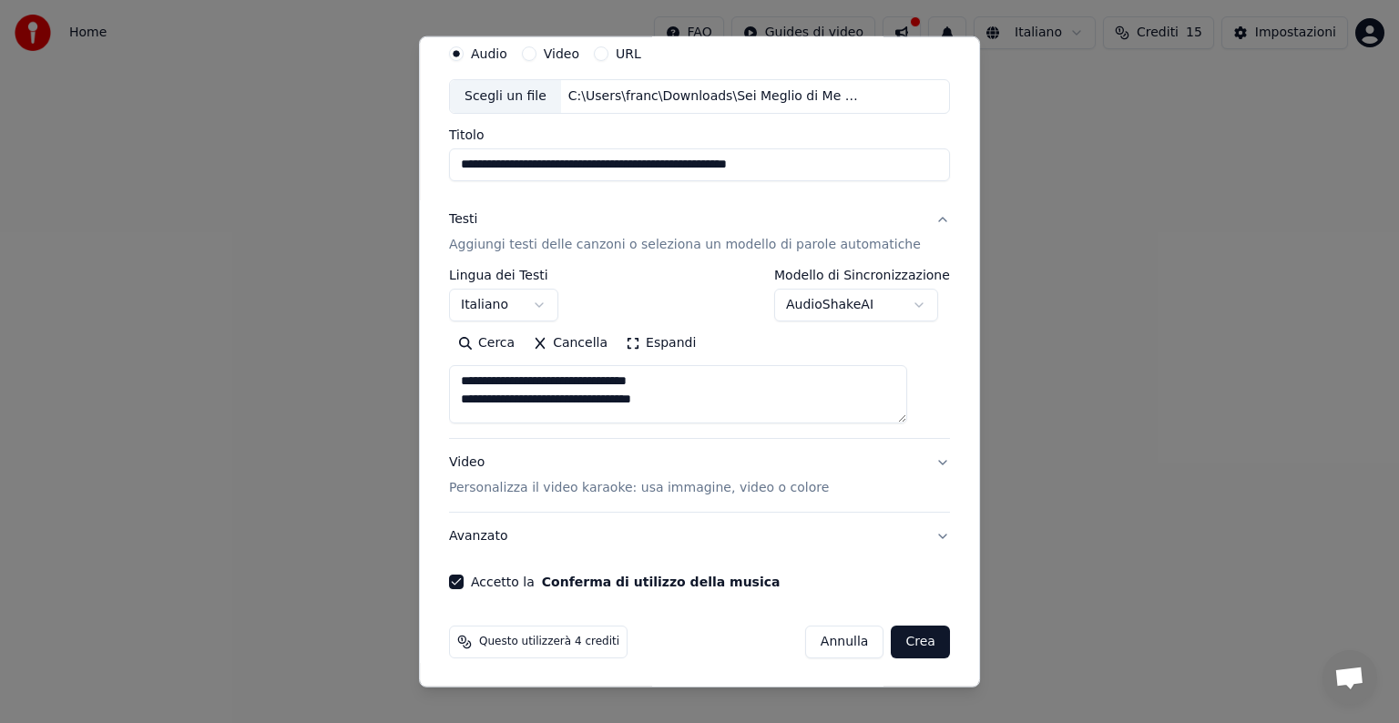
click at [892, 643] on button "Crea" at bounding box center [921, 642] width 58 height 33
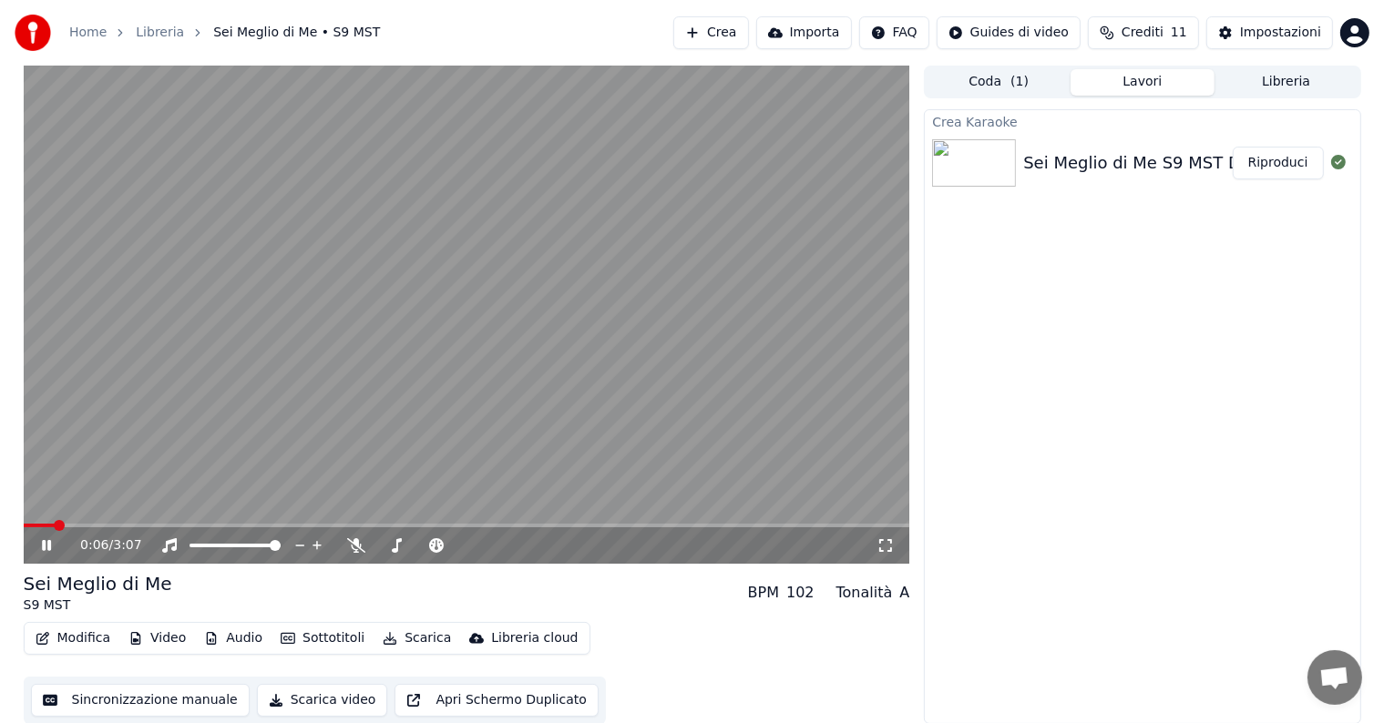
scroll to position [1, 0]
click at [237, 638] on button "Audio" at bounding box center [233, 638] width 73 height 26
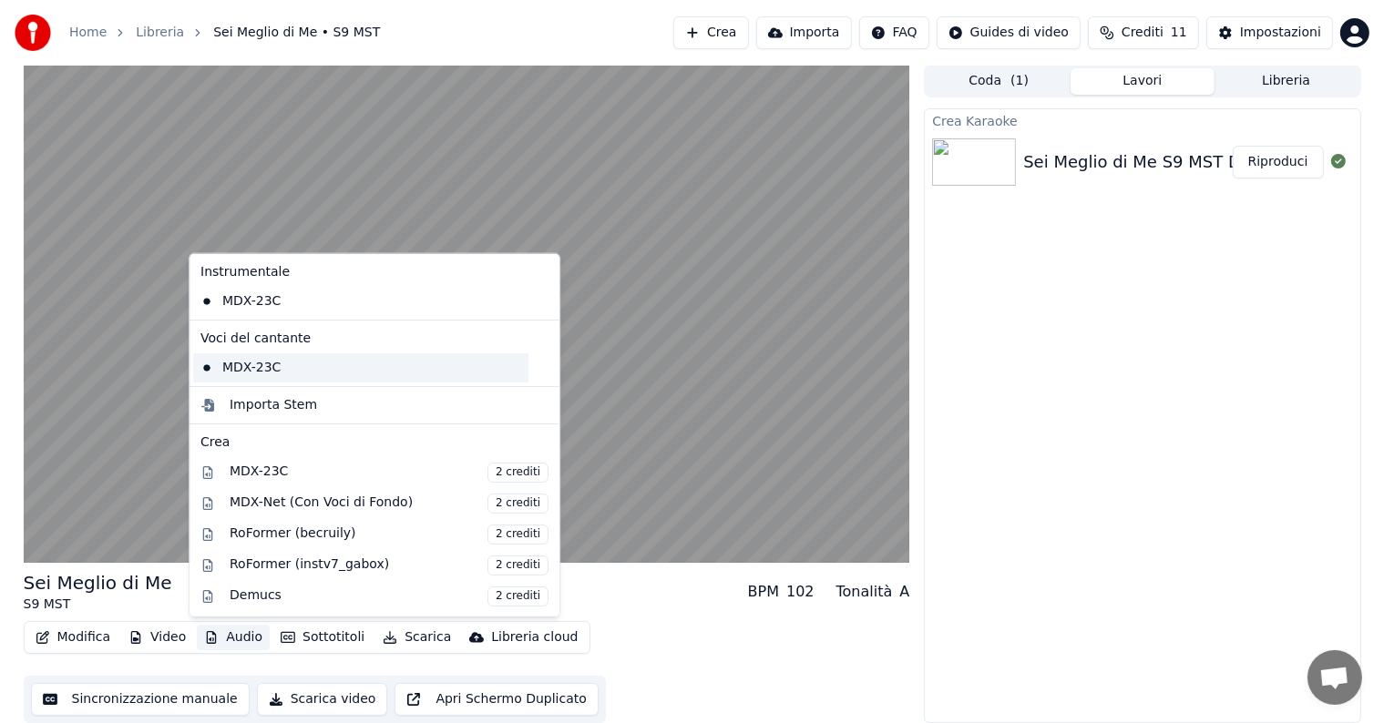
click at [253, 370] on div "MDX-23C" at bounding box center [360, 367] width 335 height 29
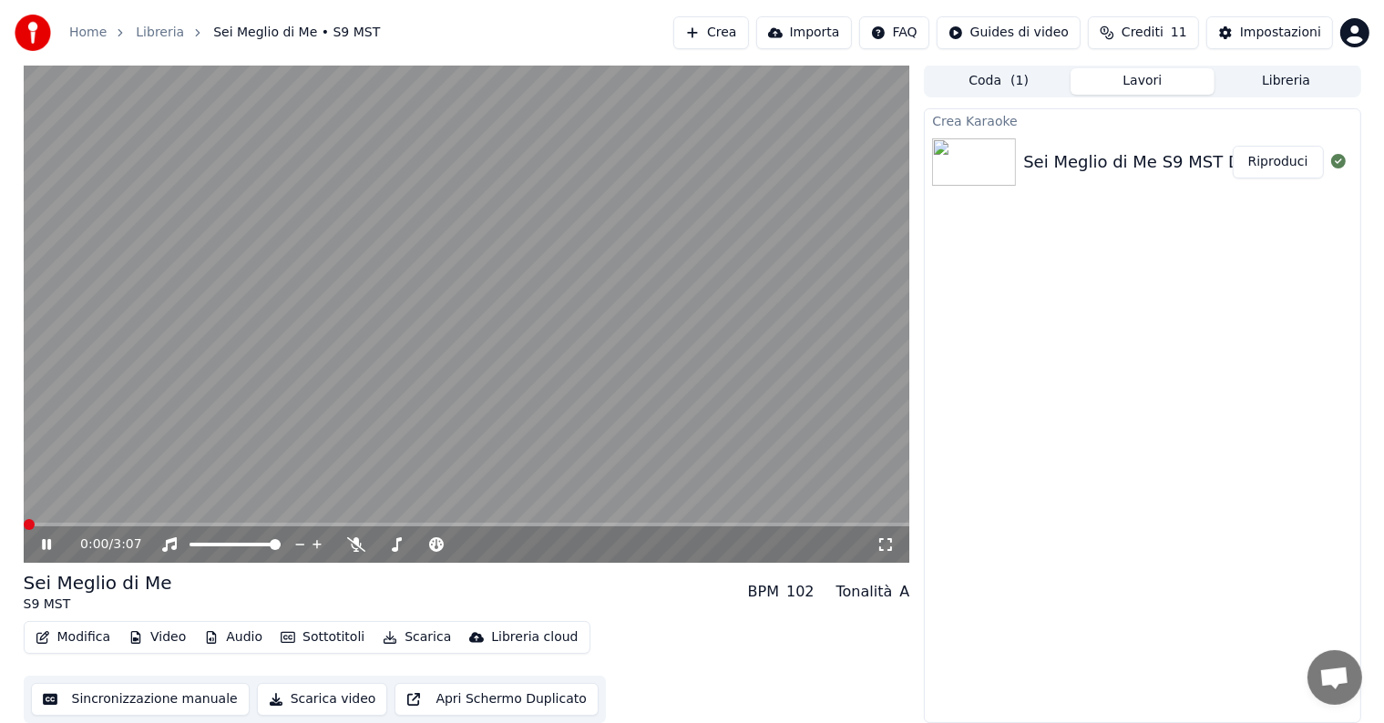
click at [24, 526] on span at bounding box center [29, 524] width 11 height 11
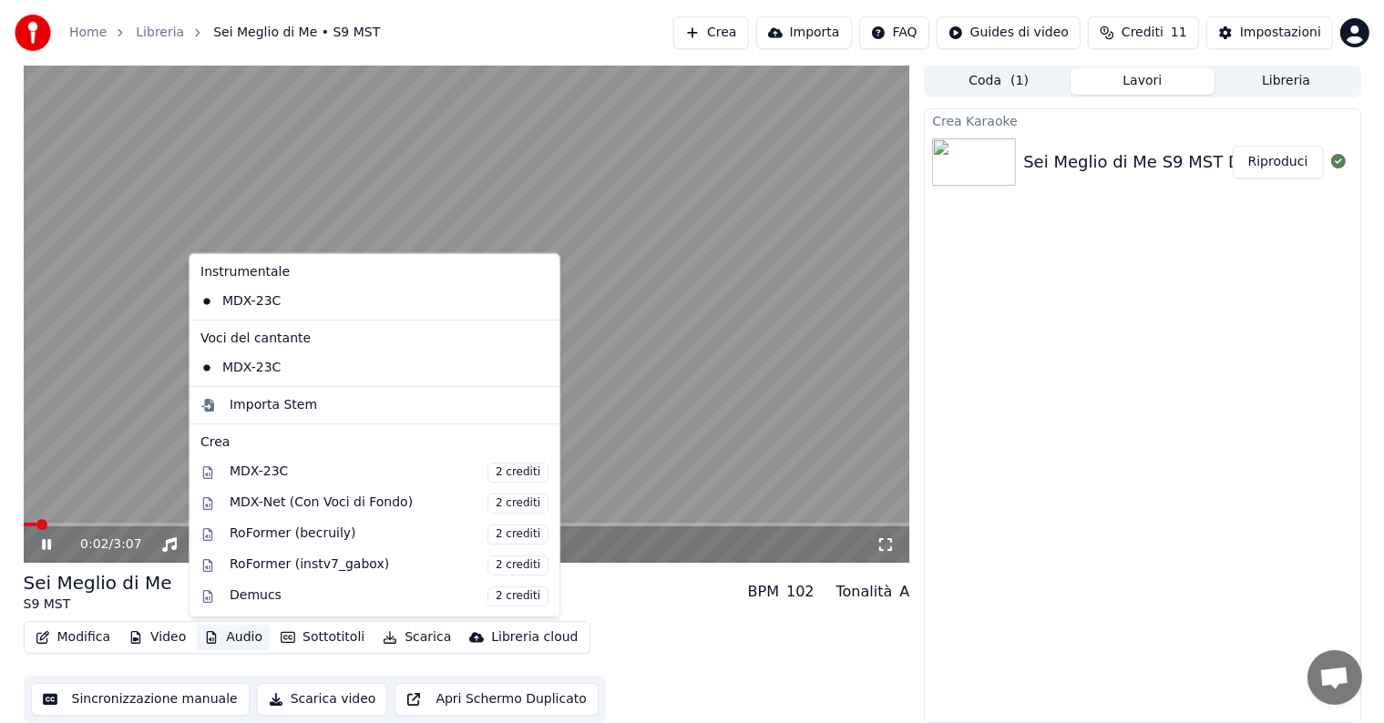
click at [233, 634] on button "Audio" at bounding box center [233, 638] width 73 height 26
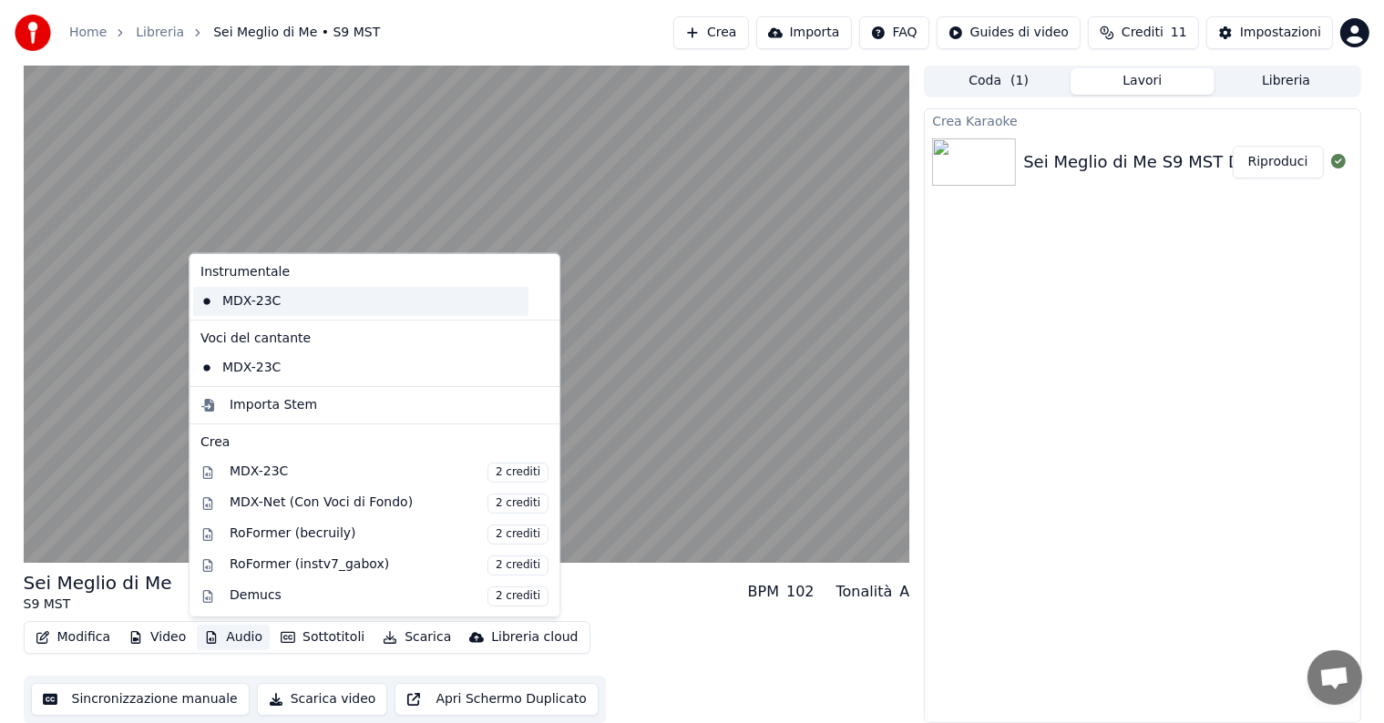
click at [281, 299] on div "MDX-23C" at bounding box center [360, 301] width 335 height 29
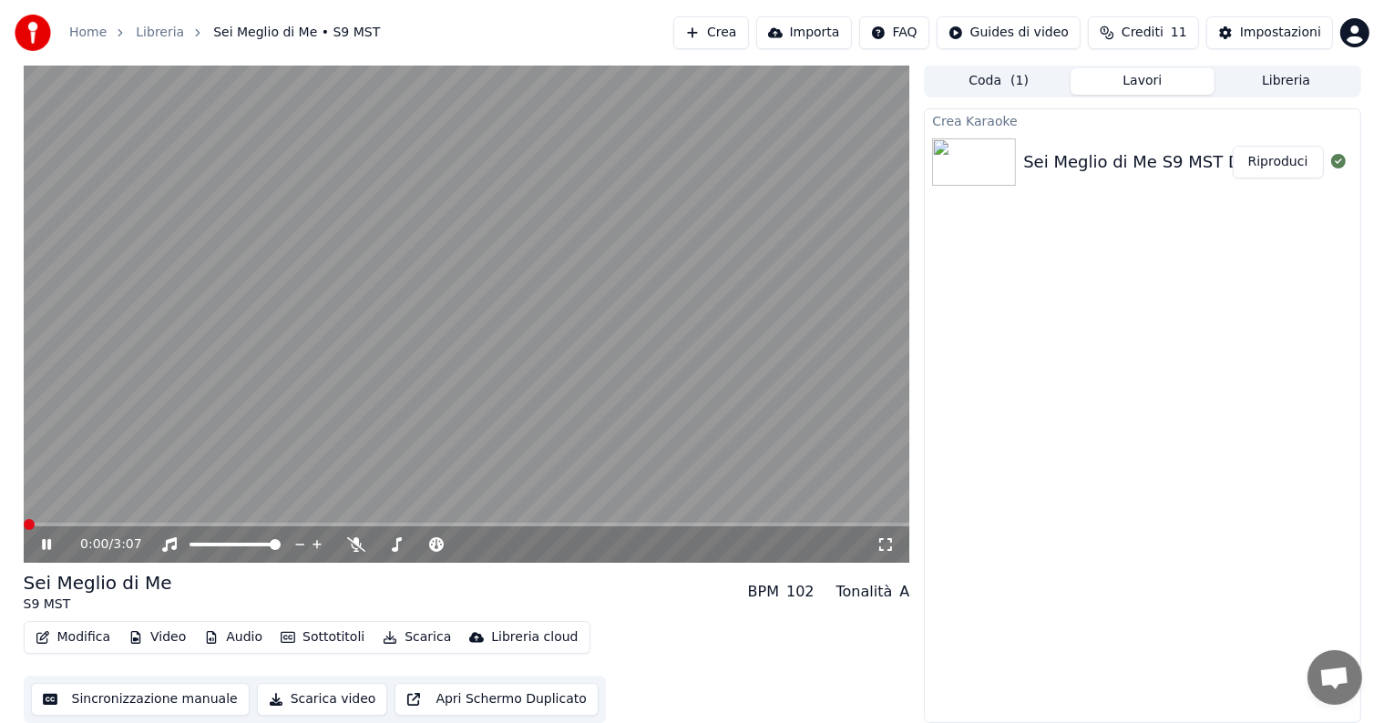
click at [24, 530] on span at bounding box center [29, 524] width 11 height 11
click at [36, 537] on div "0:00 / 3:07" at bounding box center [467, 545] width 872 height 18
click at [43, 538] on icon at bounding box center [59, 544] width 43 height 15
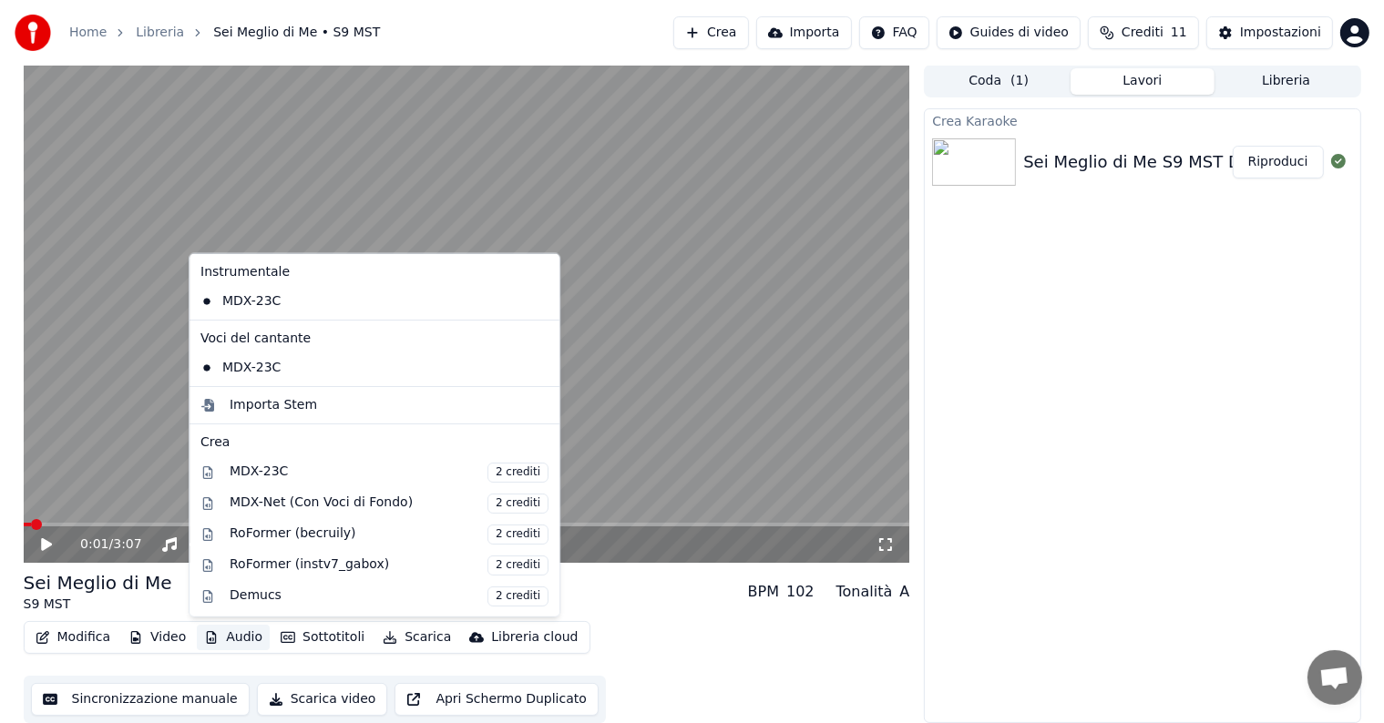
click at [226, 639] on button "Audio" at bounding box center [233, 638] width 73 height 26
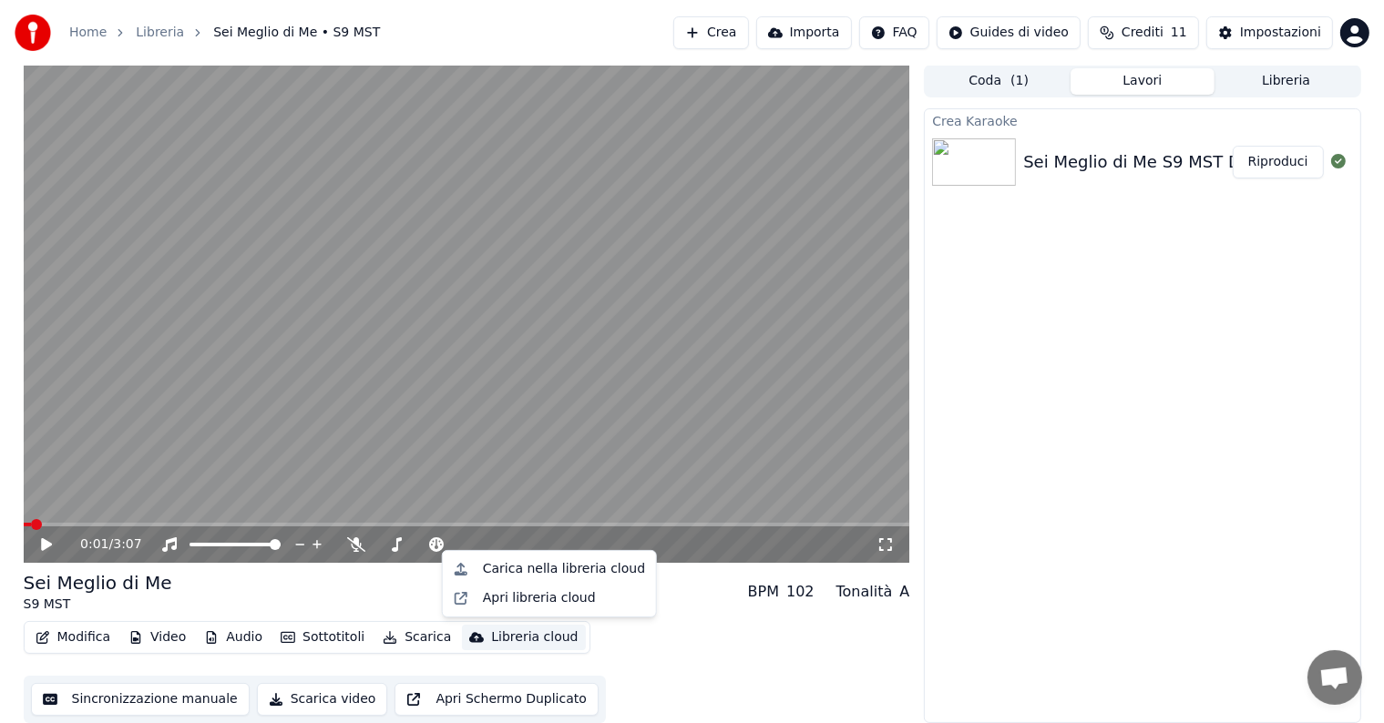
click at [38, 541] on icon at bounding box center [59, 544] width 43 height 15
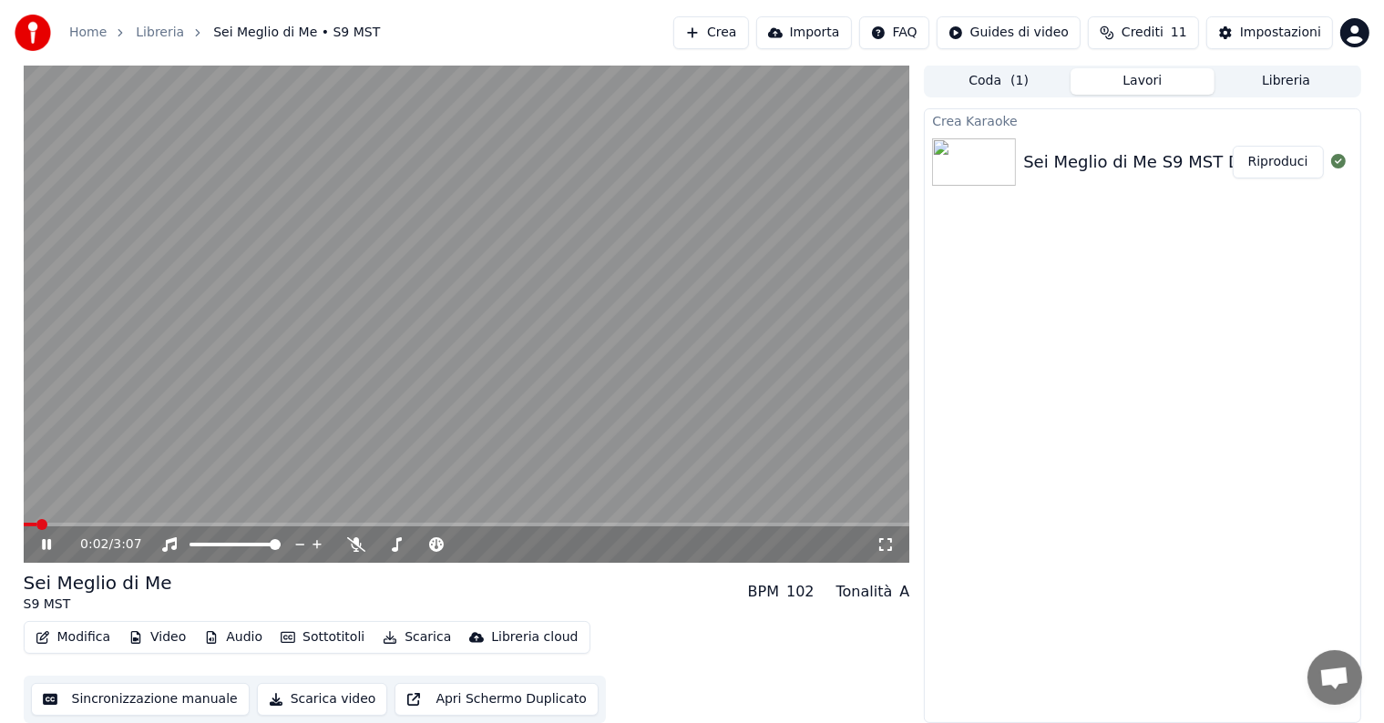
click at [452, 521] on video at bounding box center [467, 314] width 886 height 498
click at [431, 523] on span at bounding box center [467, 525] width 886 height 4
click at [40, 539] on icon at bounding box center [59, 544] width 43 height 15
click at [754, 521] on video at bounding box center [467, 314] width 886 height 498
click at [754, 524] on span at bounding box center [467, 525] width 886 height 4
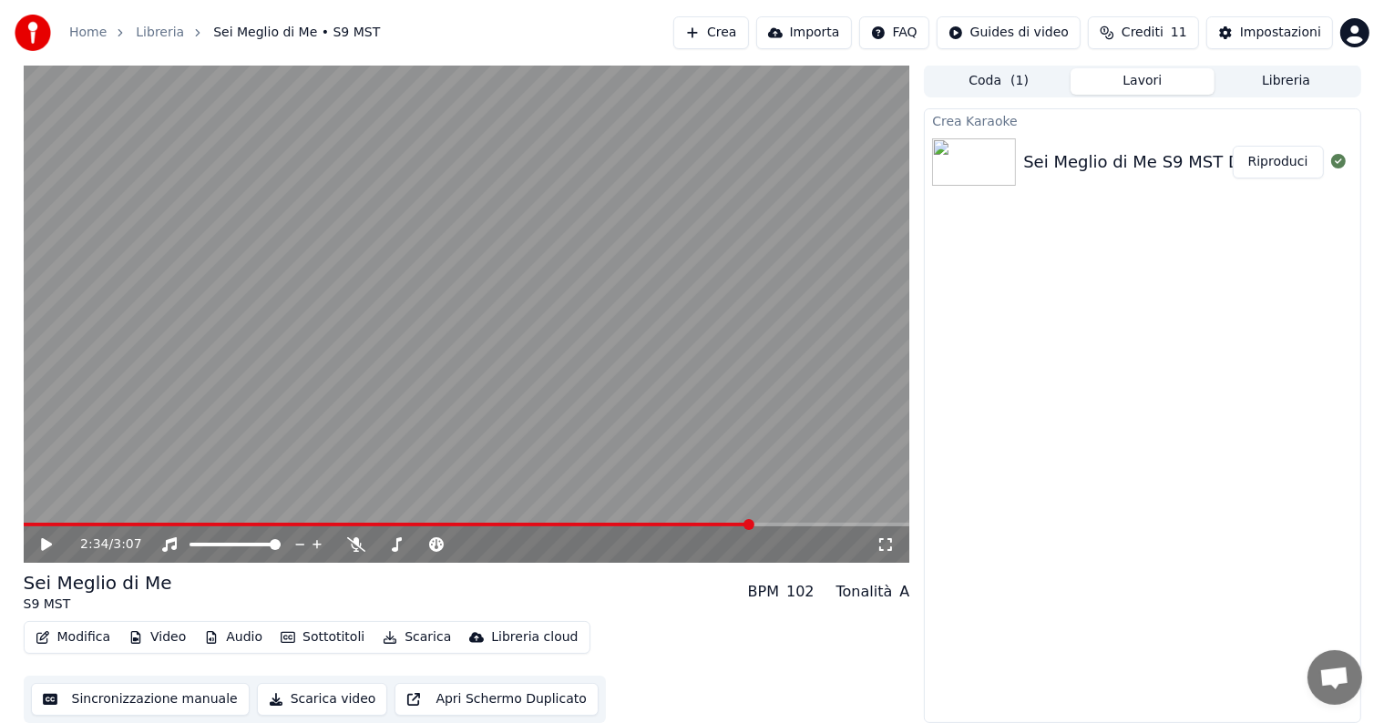
click at [51, 542] on icon at bounding box center [59, 544] width 43 height 15
click at [47, 542] on icon at bounding box center [46, 544] width 9 height 11
click at [82, 633] on button "Modifica" at bounding box center [73, 638] width 90 height 26
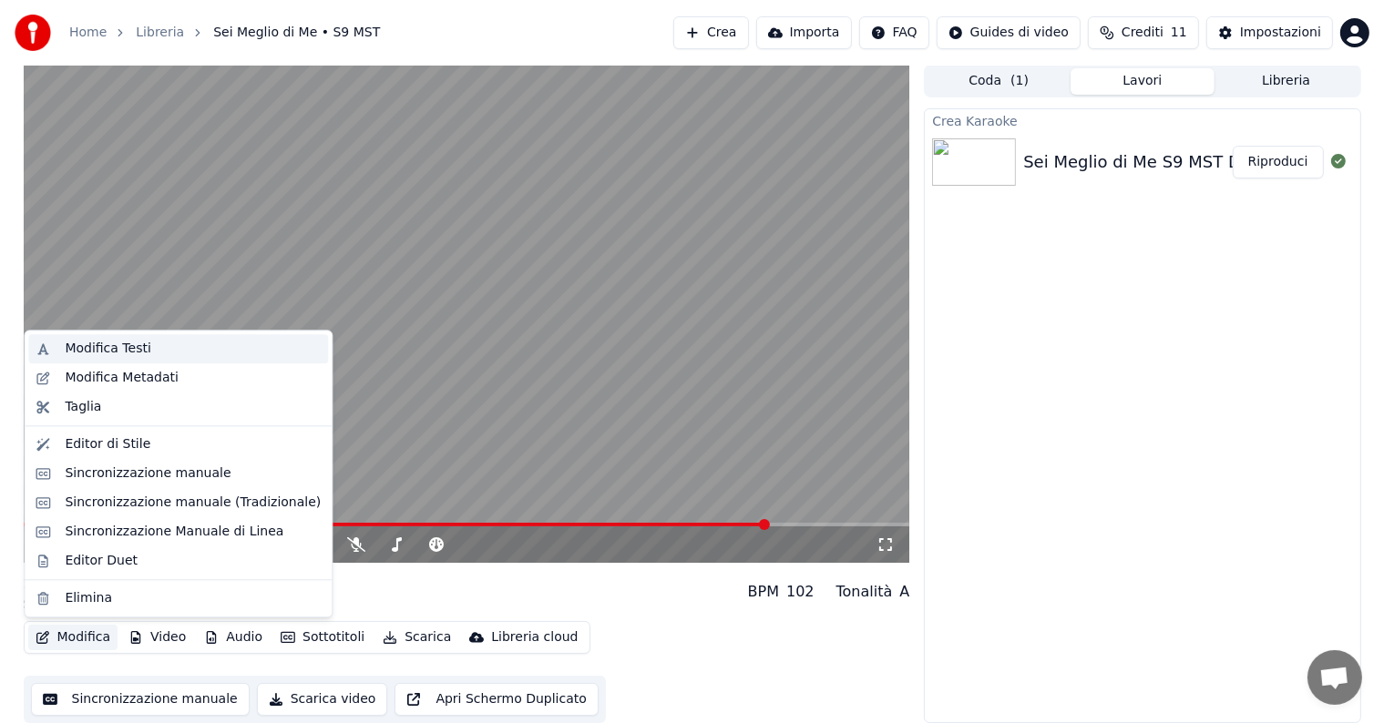
click at [134, 347] on div "Modifica Testi" at bounding box center [108, 349] width 86 height 18
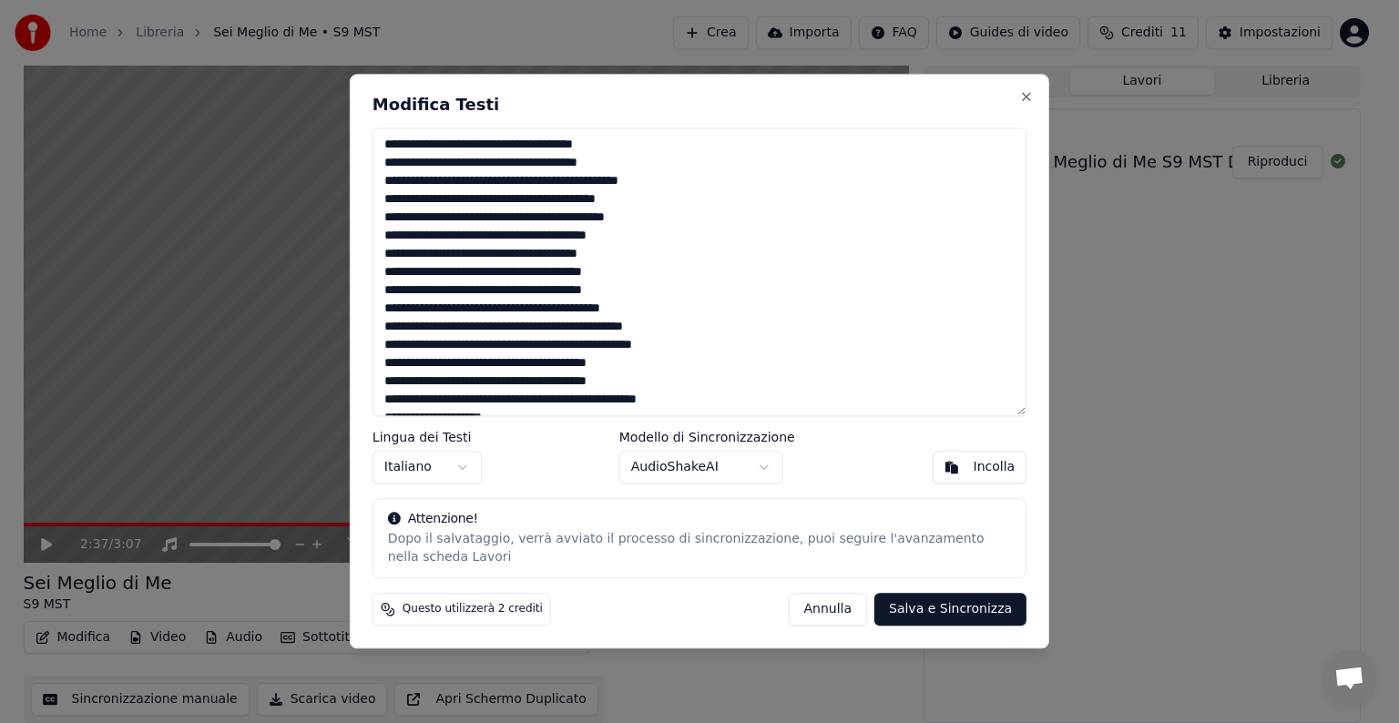
click at [1027, 104] on div "Modifica Testi Lingua dei Testi Italiano Modello di Sincronizzazione AudioShake…" at bounding box center [700, 361] width 700 height 575
click at [1027, 96] on button "Close" at bounding box center [1026, 96] width 15 height 15
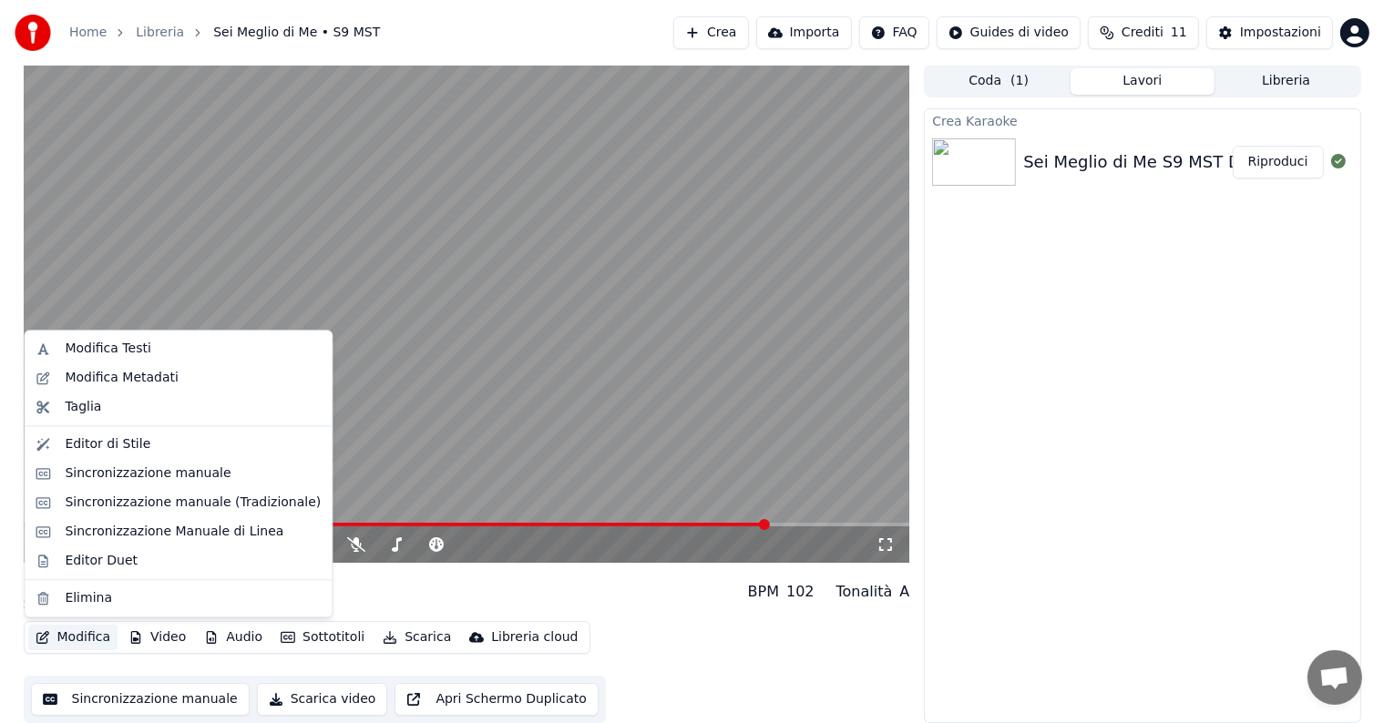
click at [77, 638] on button "Modifica" at bounding box center [73, 638] width 90 height 26
click at [120, 444] on div "Editor di Stile" at bounding box center [108, 444] width 86 height 18
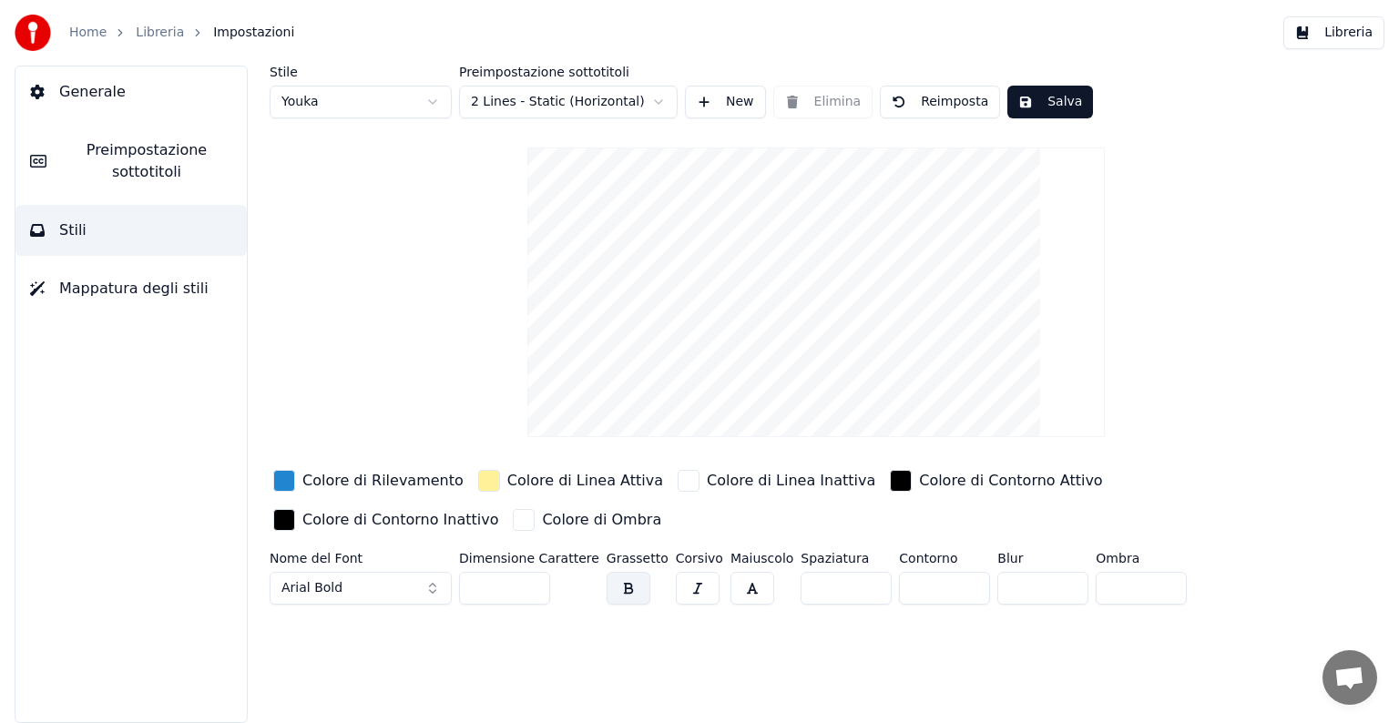
click at [285, 476] on div "button" at bounding box center [284, 481] width 22 height 22
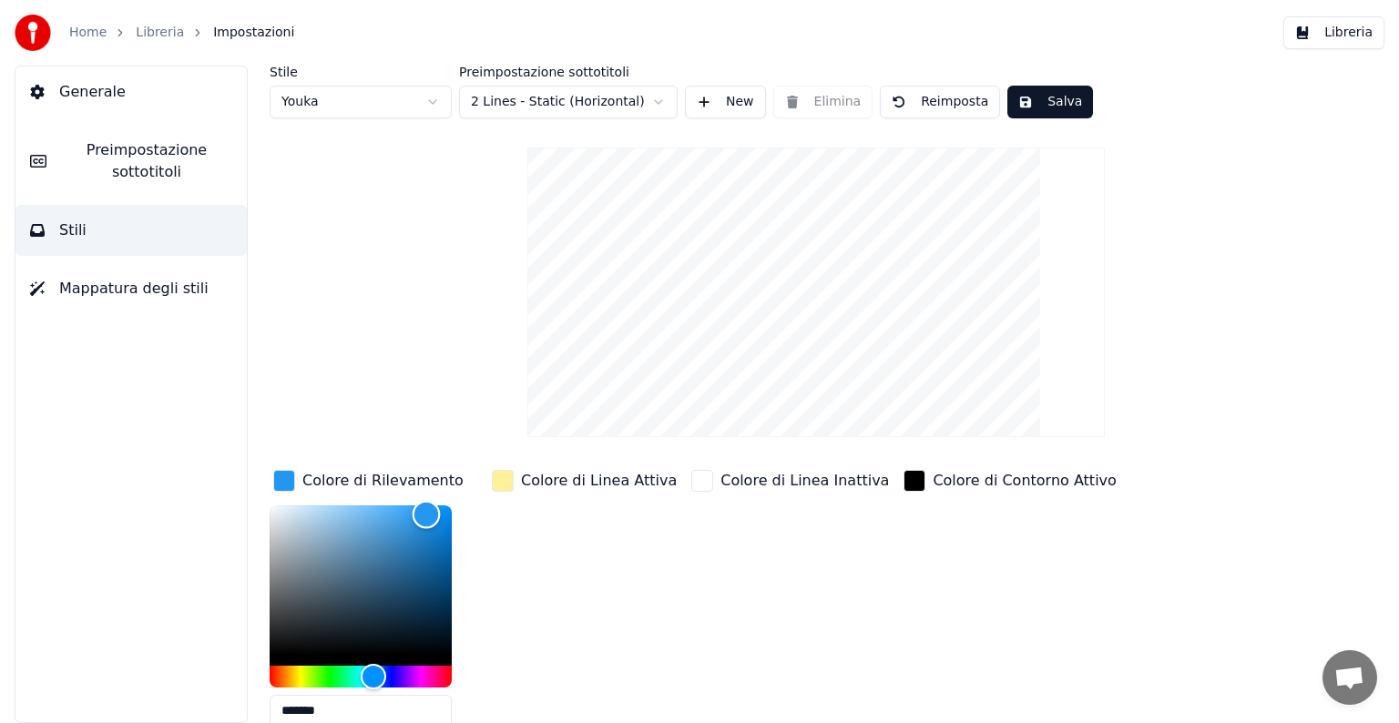
click at [426, 513] on div "Color" at bounding box center [361, 580] width 182 height 149
click at [434, 530] on div "Color" at bounding box center [361, 580] width 182 height 149
click at [431, 524] on div "Color" at bounding box center [434, 531] width 28 height 28
type input "*******"
click at [359, 672] on div "Hue" at bounding box center [361, 677] width 182 height 22
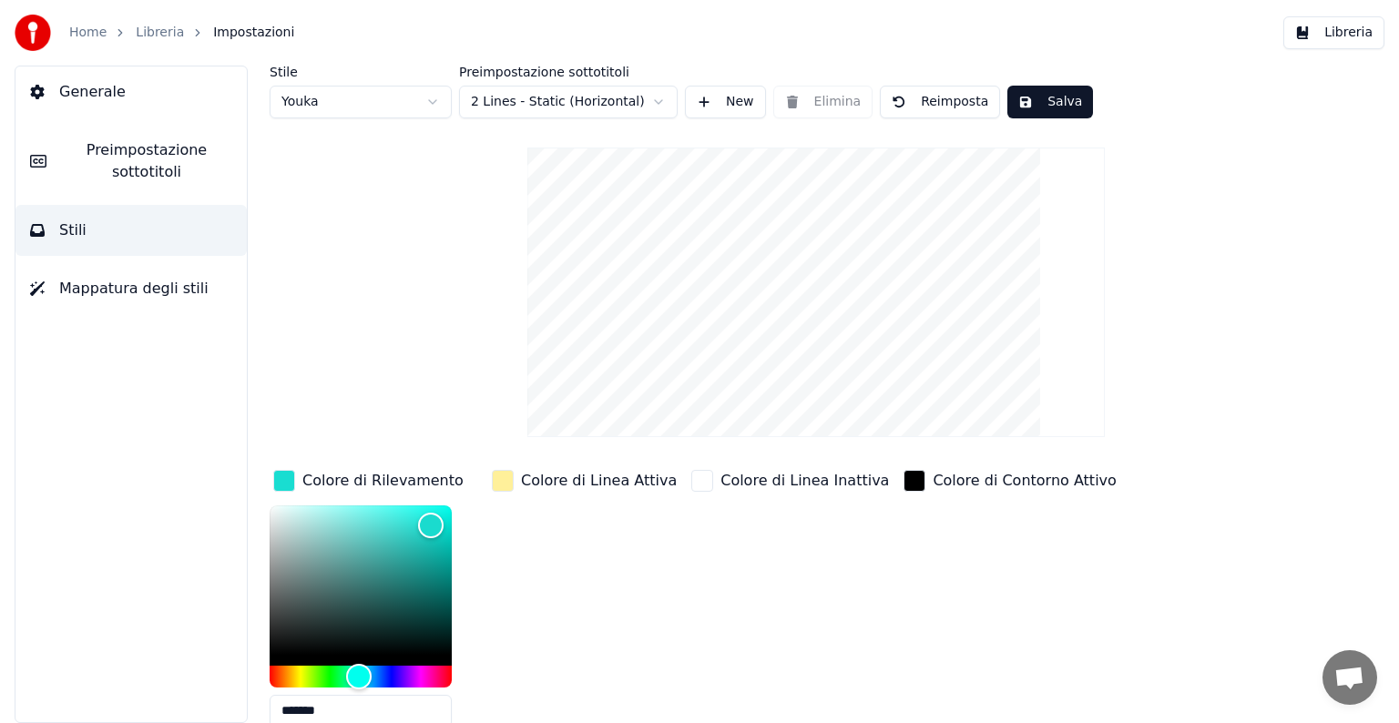
click at [499, 484] on div "button" at bounding box center [503, 481] width 22 height 22
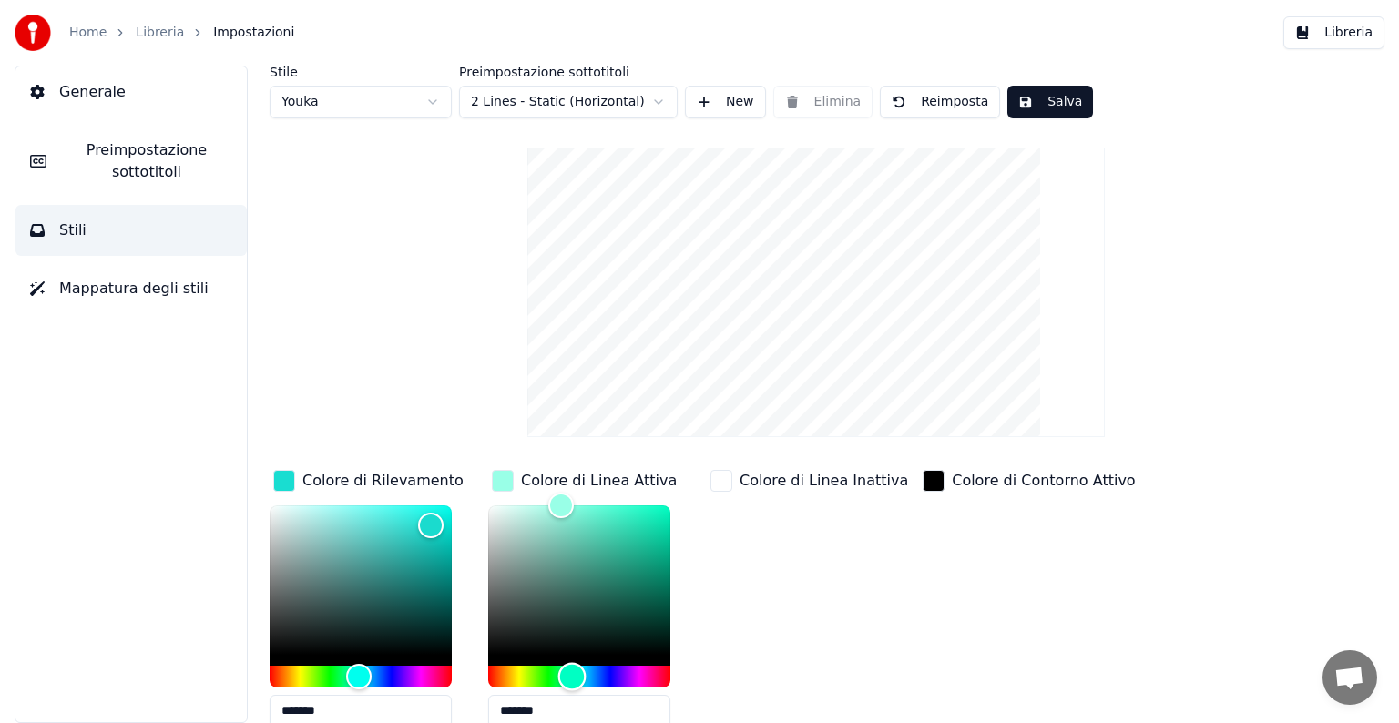
click at [572, 677] on div "Hue" at bounding box center [579, 677] width 182 height 22
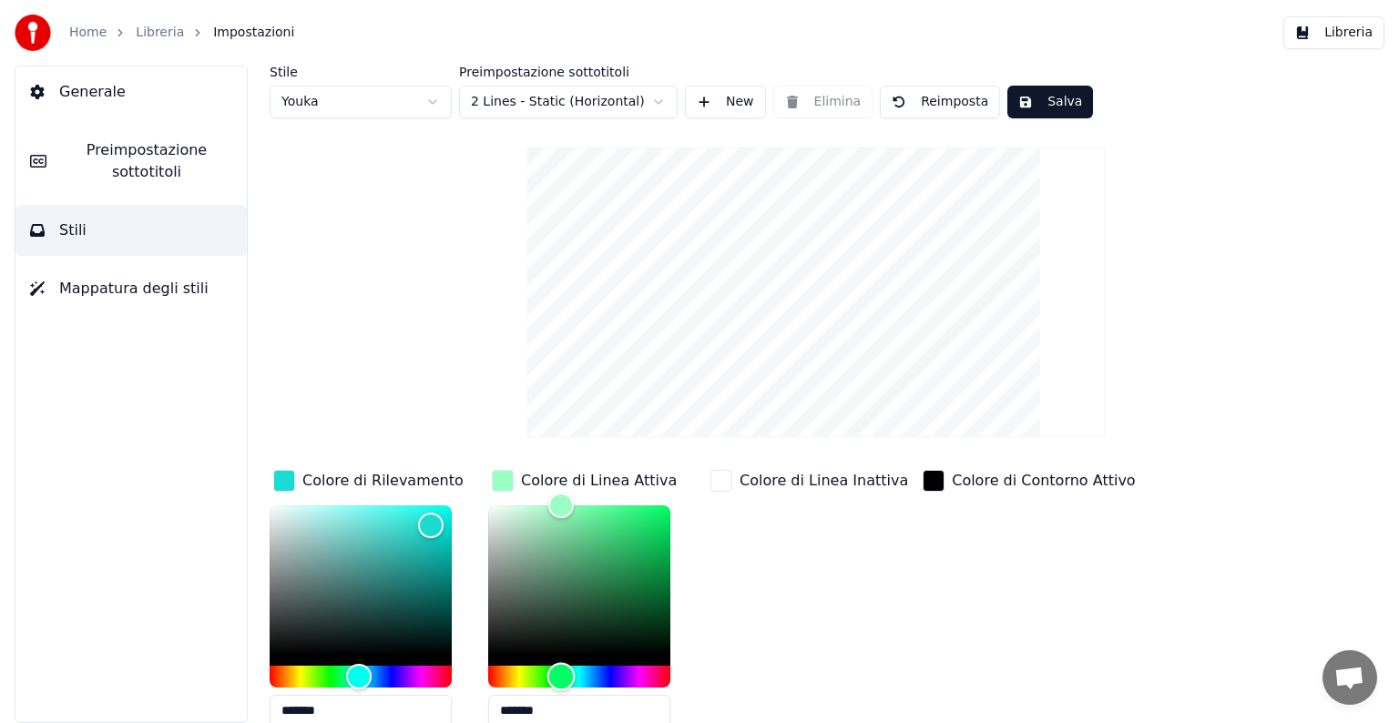
click at [561, 674] on div "Hue" at bounding box center [561, 676] width 28 height 28
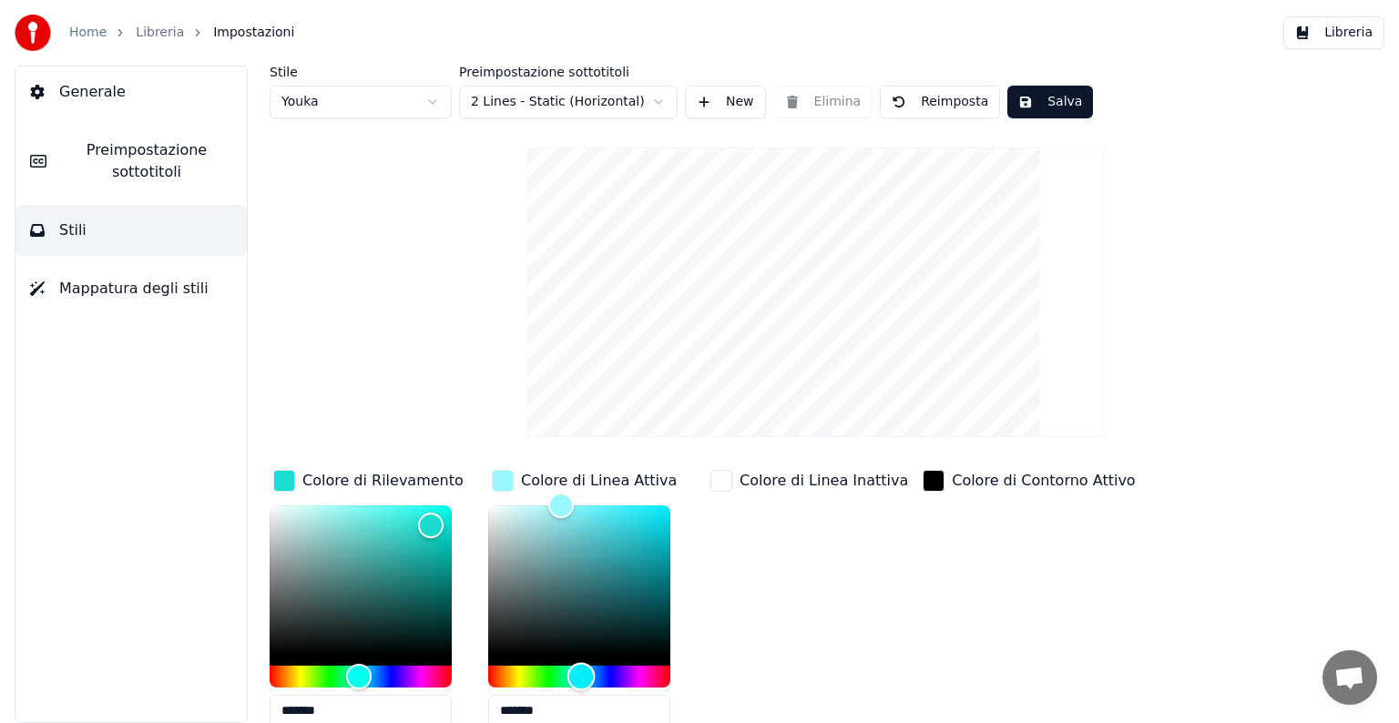
click at [581, 677] on div "Hue" at bounding box center [579, 677] width 182 height 22
type input "*******"
click at [514, 517] on div "Color" at bounding box center [579, 580] width 182 height 149
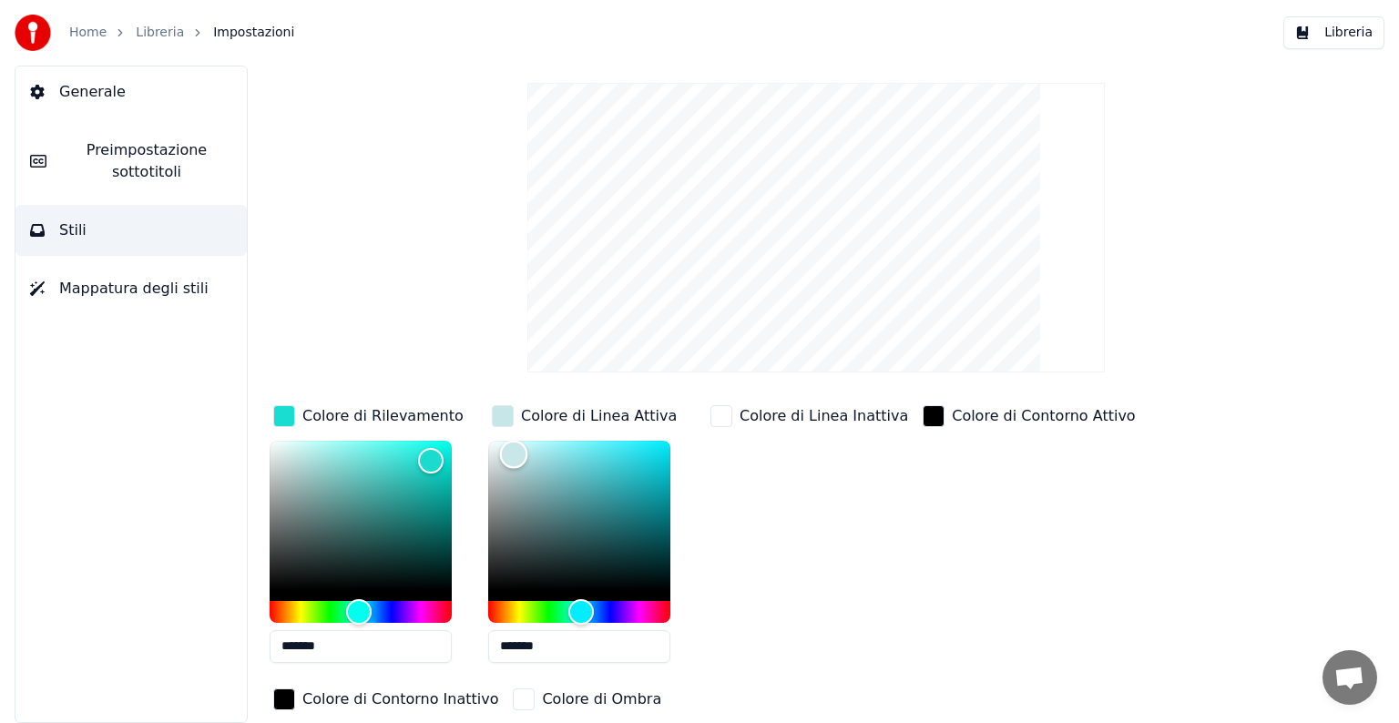
scroll to position [130, 0]
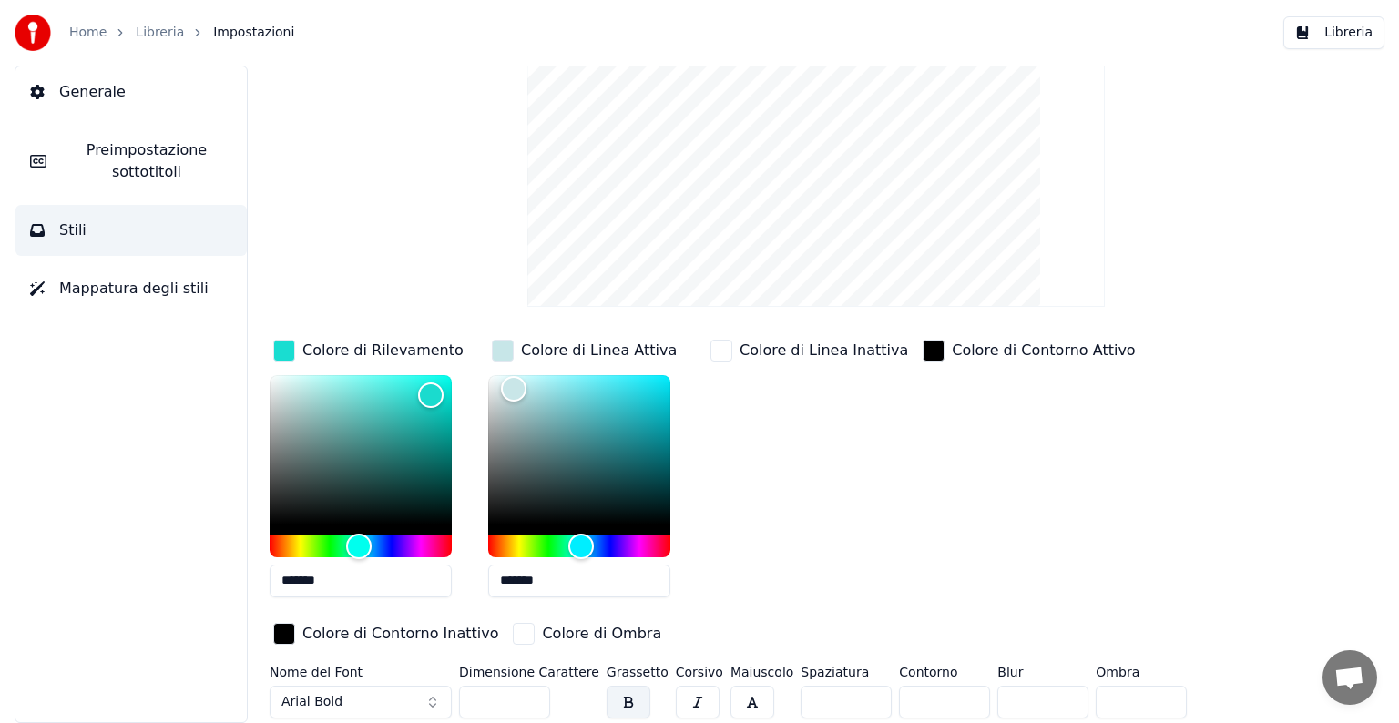
click at [852, 352] on div "Colore di Linea Inattiva" at bounding box center [824, 351] width 169 height 22
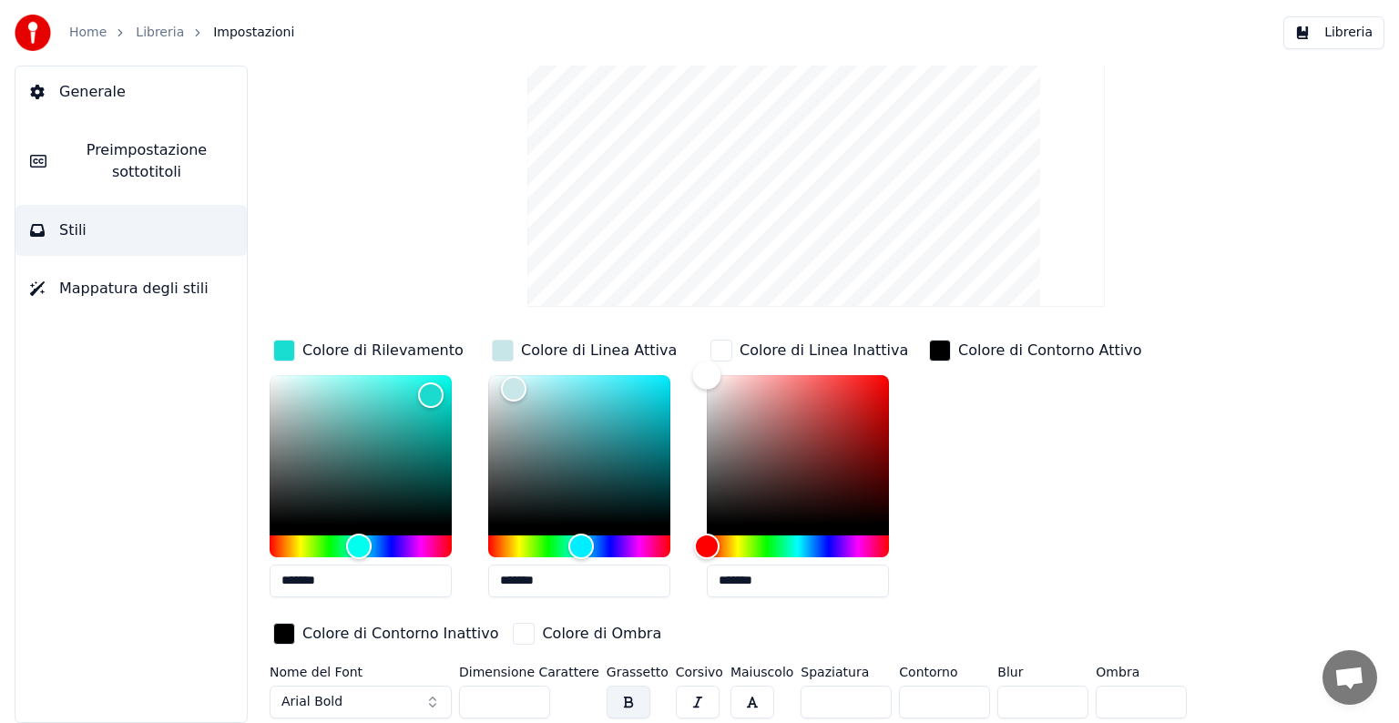
click at [812, 378] on div "Color" at bounding box center [798, 449] width 182 height 149
click at [775, 378] on div "Color" at bounding box center [798, 449] width 182 height 149
click at [738, 379] on div "Color" at bounding box center [798, 449] width 182 height 149
click at [744, 382] on div "Color" at bounding box center [744, 383] width 28 height 28
type input "*******"
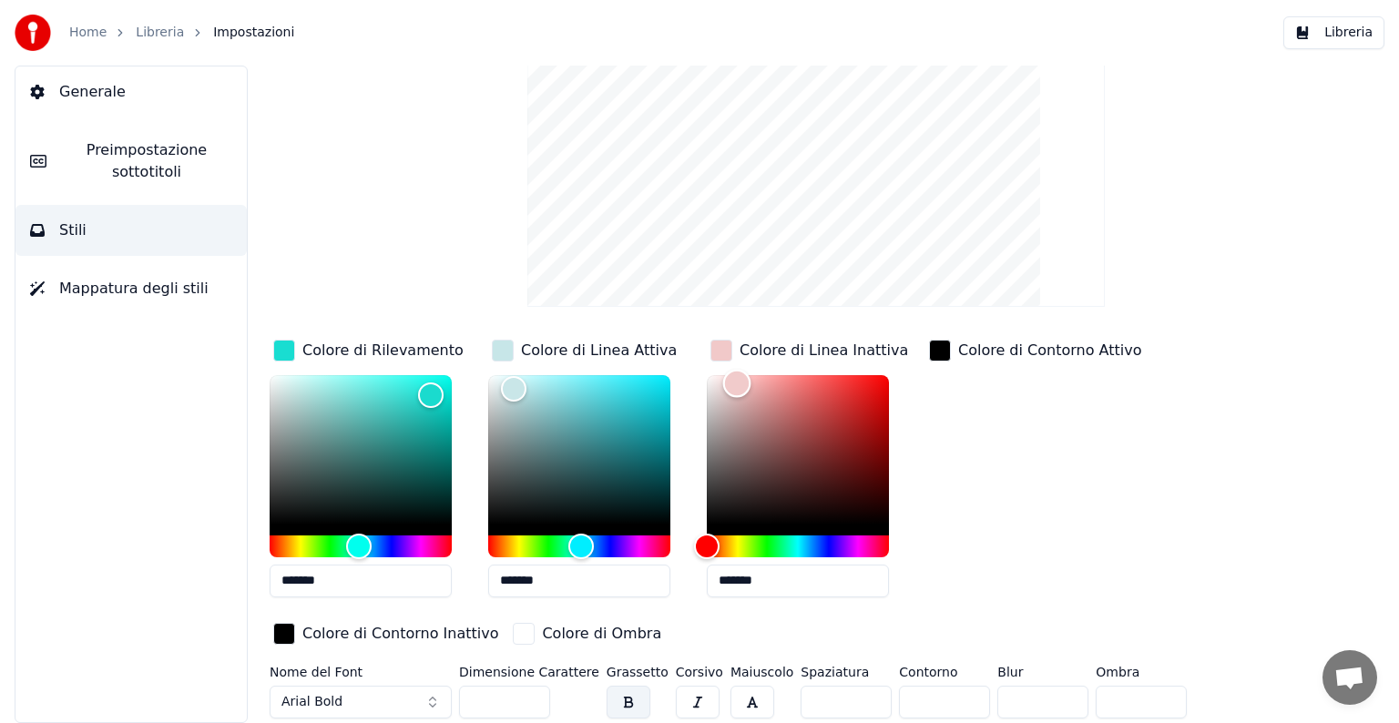
click at [737, 382] on div "Color" at bounding box center [737, 383] width 28 height 28
click at [528, 694] on input "**" at bounding box center [504, 702] width 91 height 33
click at [528, 694] on input "***" at bounding box center [504, 702] width 91 height 33
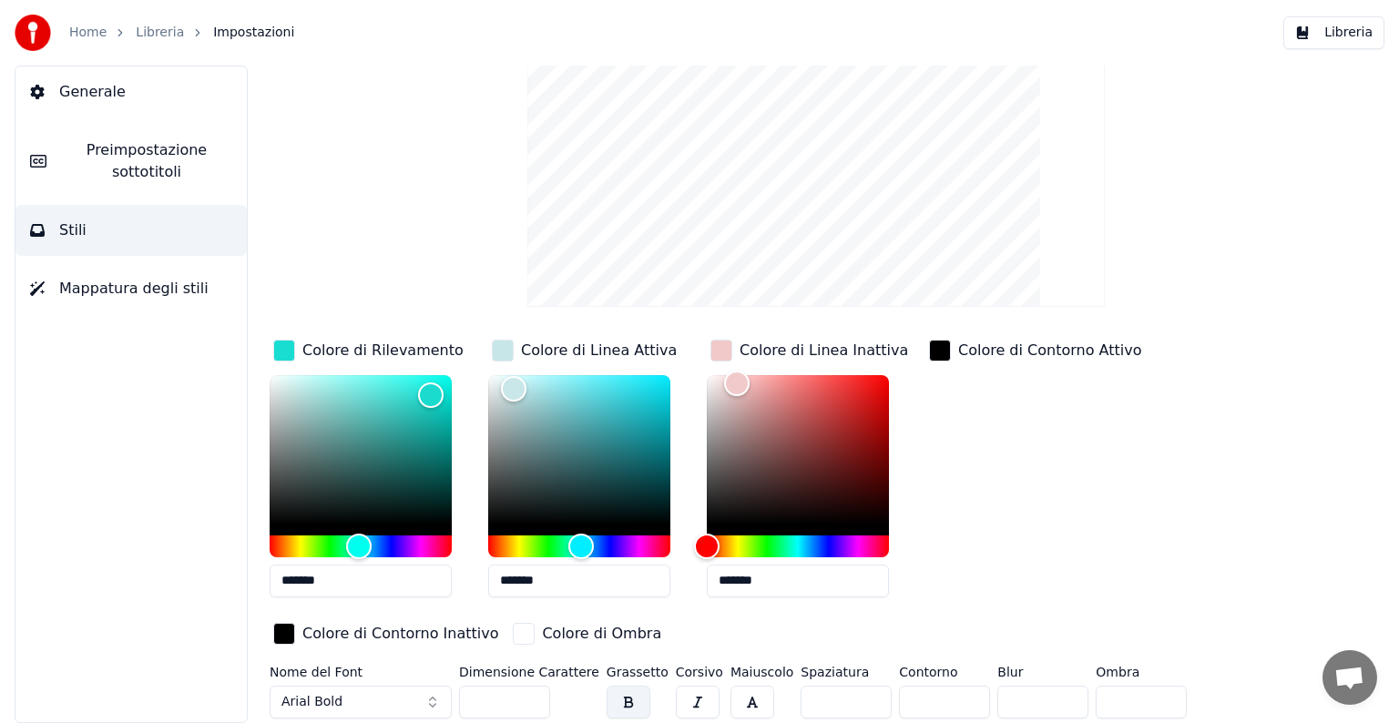
click at [528, 694] on input "***" at bounding box center [504, 702] width 91 height 33
click at [529, 702] on input "***" at bounding box center [504, 702] width 91 height 33
click at [529, 702] on input "**" at bounding box center [504, 702] width 91 height 33
click at [530, 698] on input "**" at bounding box center [504, 702] width 91 height 33
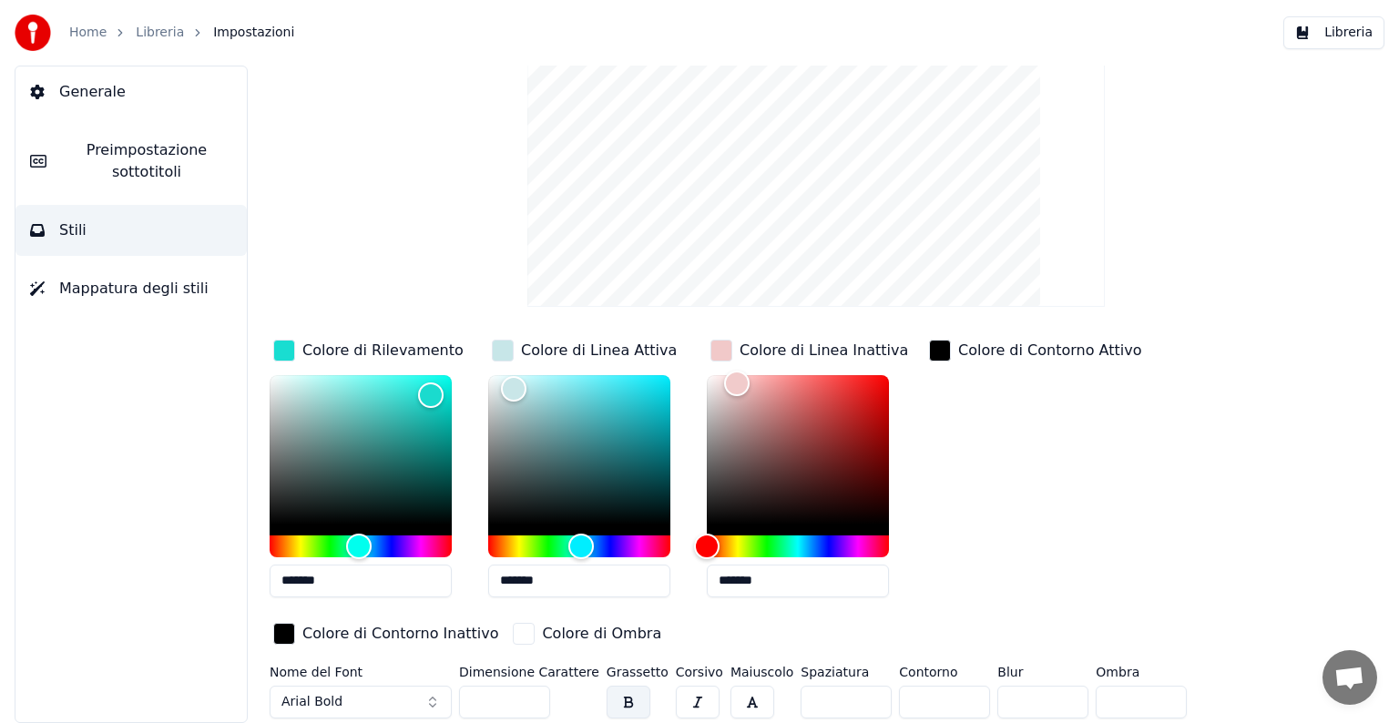
type input "***"
click at [530, 698] on input "***" at bounding box center [504, 702] width 91 height 33
click at [676, 694] on button "button" at bounding box center [698, 702] width 44 height 33
click at [730, 694] on button "button" at bounding box center [752, 702] width 44 height 33
click at [114, 97] on span "Generale" at bounding box center [92, 92] width 66 height 22
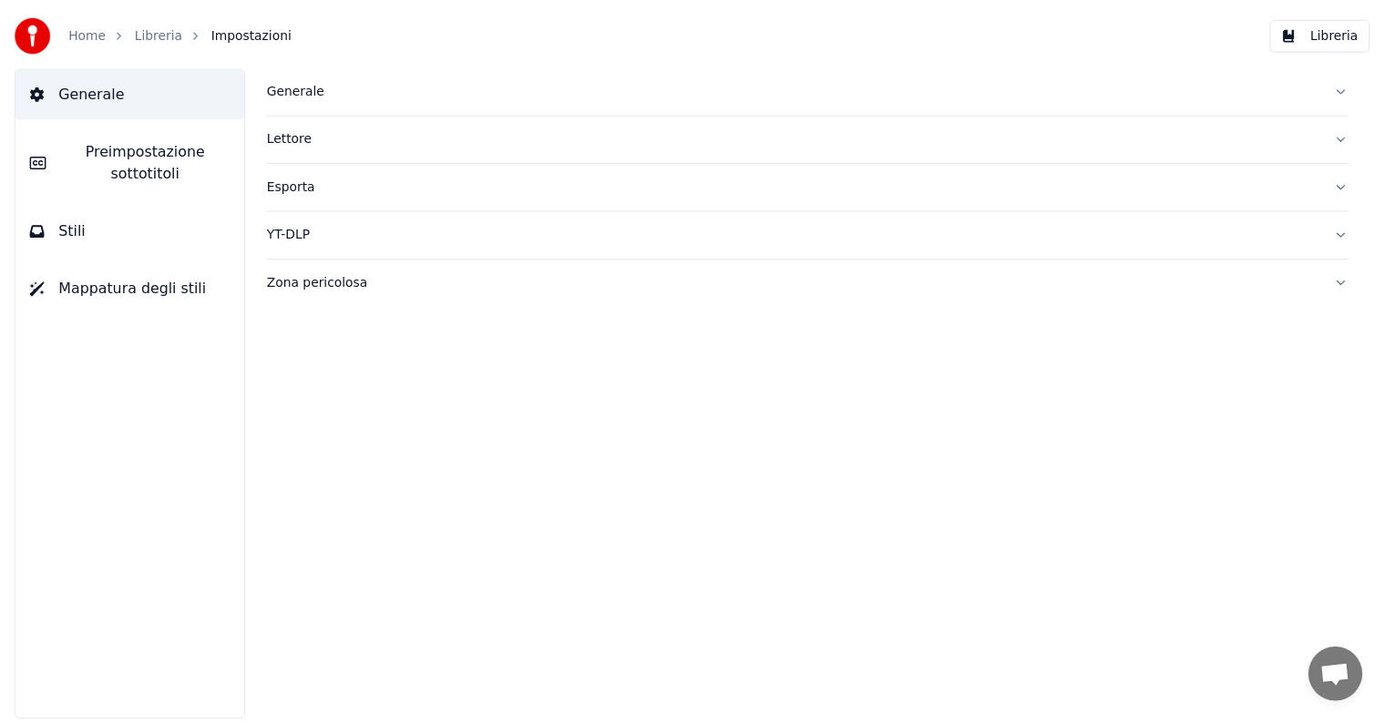
scroll to position [0, 0]
click at [97, 28] on link "Home" at bounding box center [87, 33] width 37 height 18
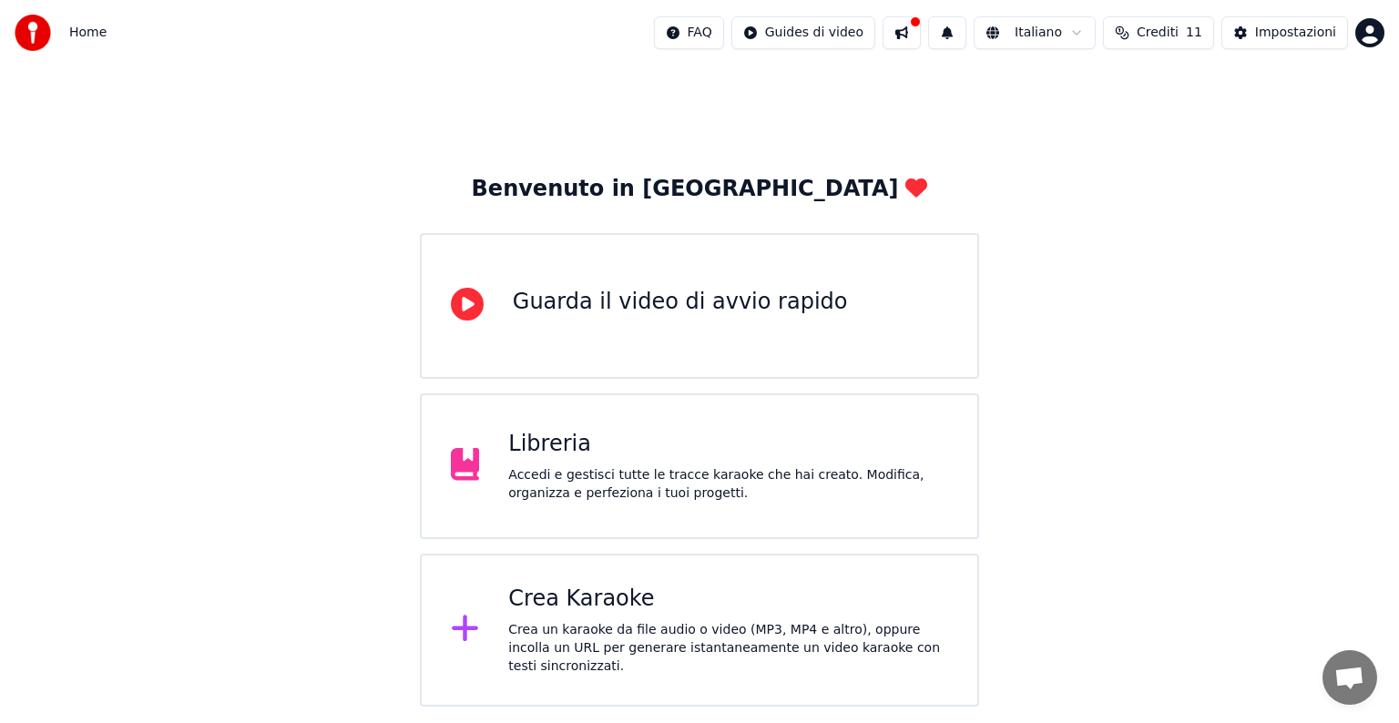
click at [587, 452] on div "Libreria" at bounding box center [728, 444] width 440 height 29
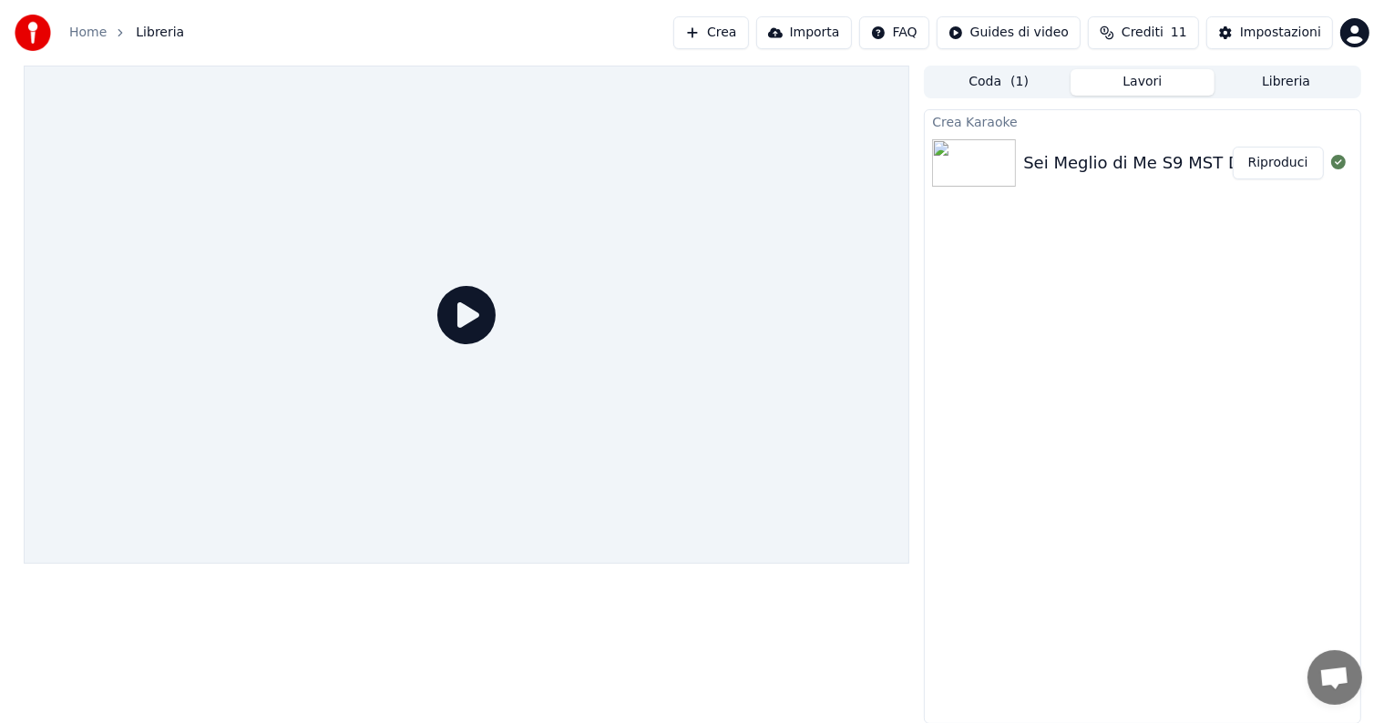
click at [1014, 150] on img at bounding box center [974, 162] width 84 height 47
click at [1092, 158] on div "Sei Meglio di Me S9 MST D Cut ([DOMAIN_NAME])" at bounding box center [1226, 163] width 406 height 26
click at [452, 313] on icon at bounding box center [466, 315] width 58 height 58
click at [1019, 153] on div at bounding box center [977, 162] width 91 height 47
click at [1293, 164] on button "Riproduci" at bounding box center [1277, 163] width 91 height 33
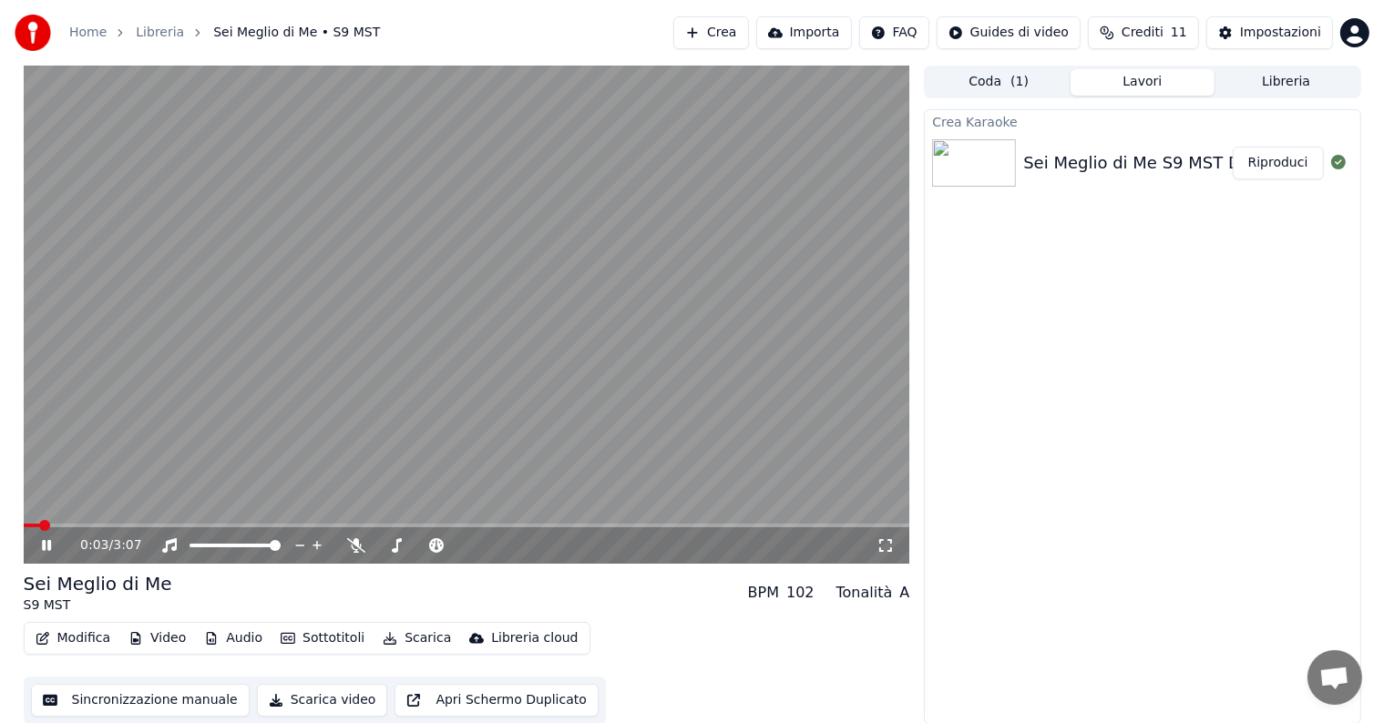
scroll to position [1, 0]
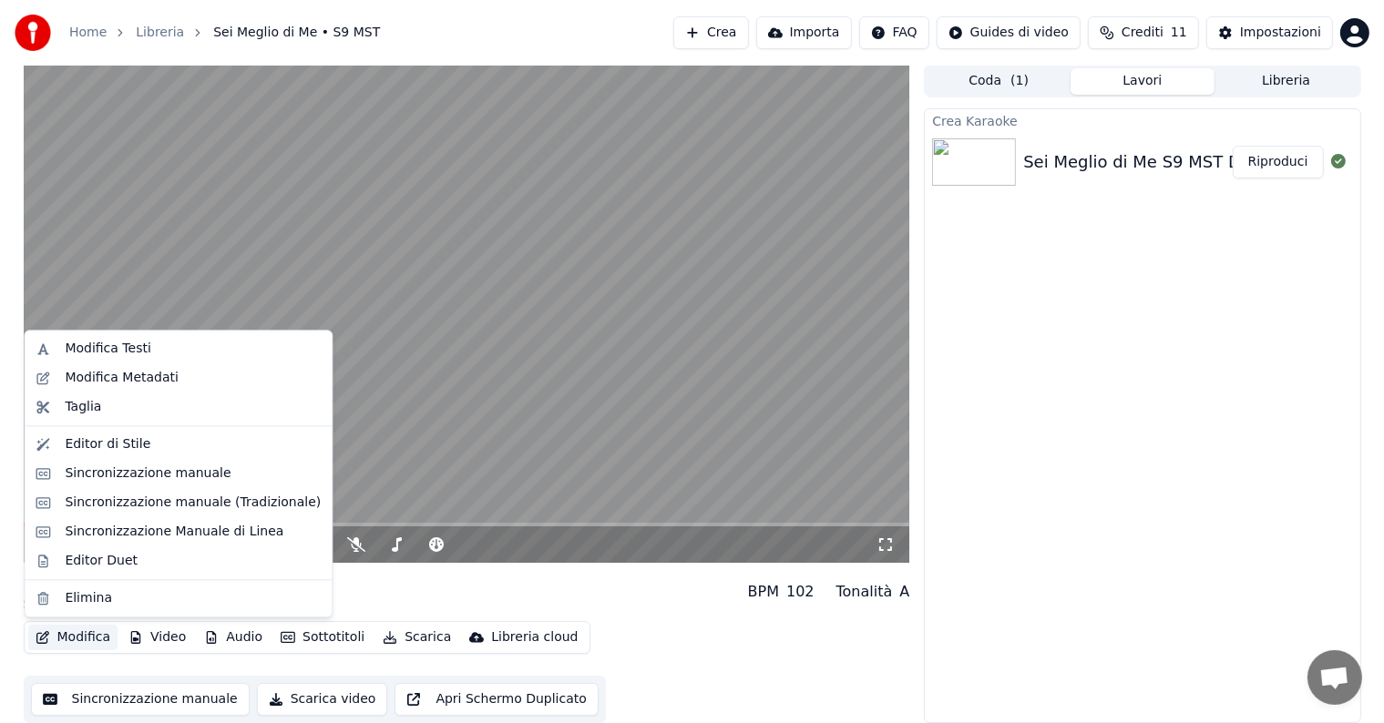
click at [94, 634] on button "Modifica" at bounding box center [73, 638] width 90 height 26
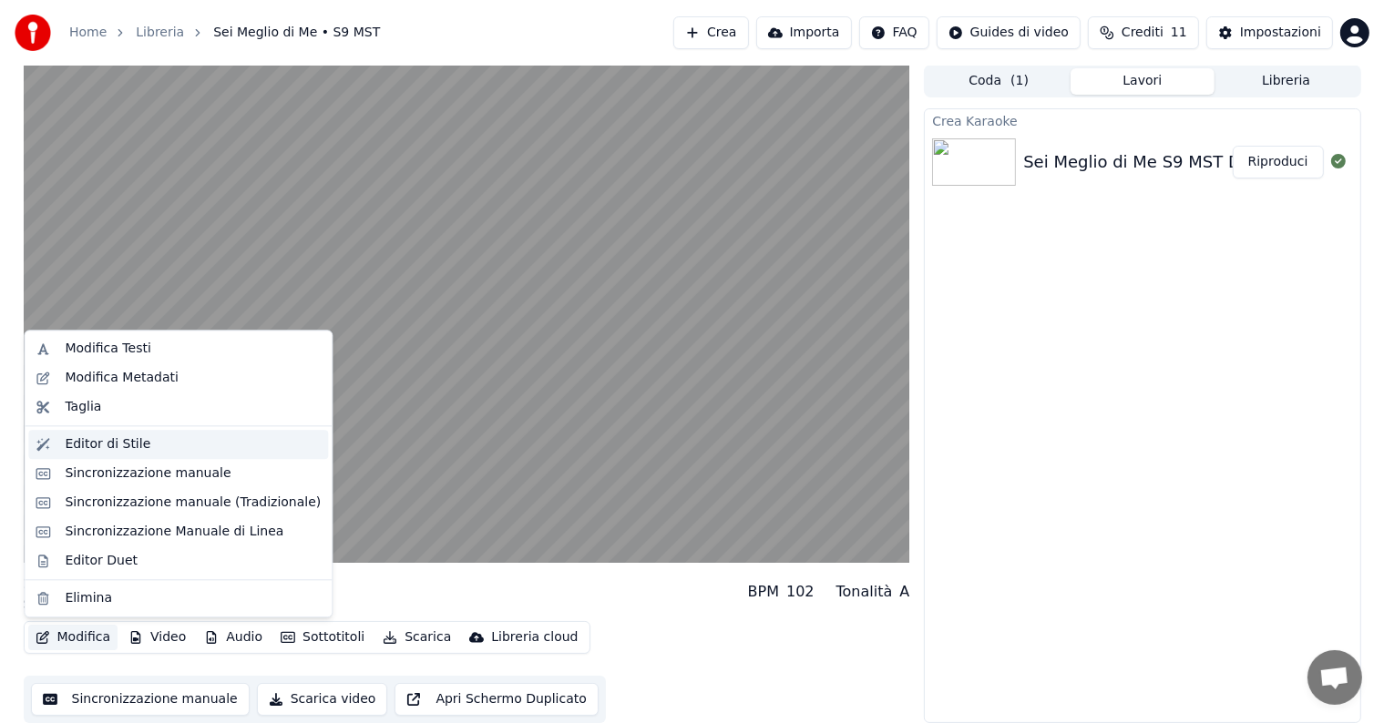
click at [128, 447] on div "Editor di Stile" at bounding box center [108, 444] width 86 height 18
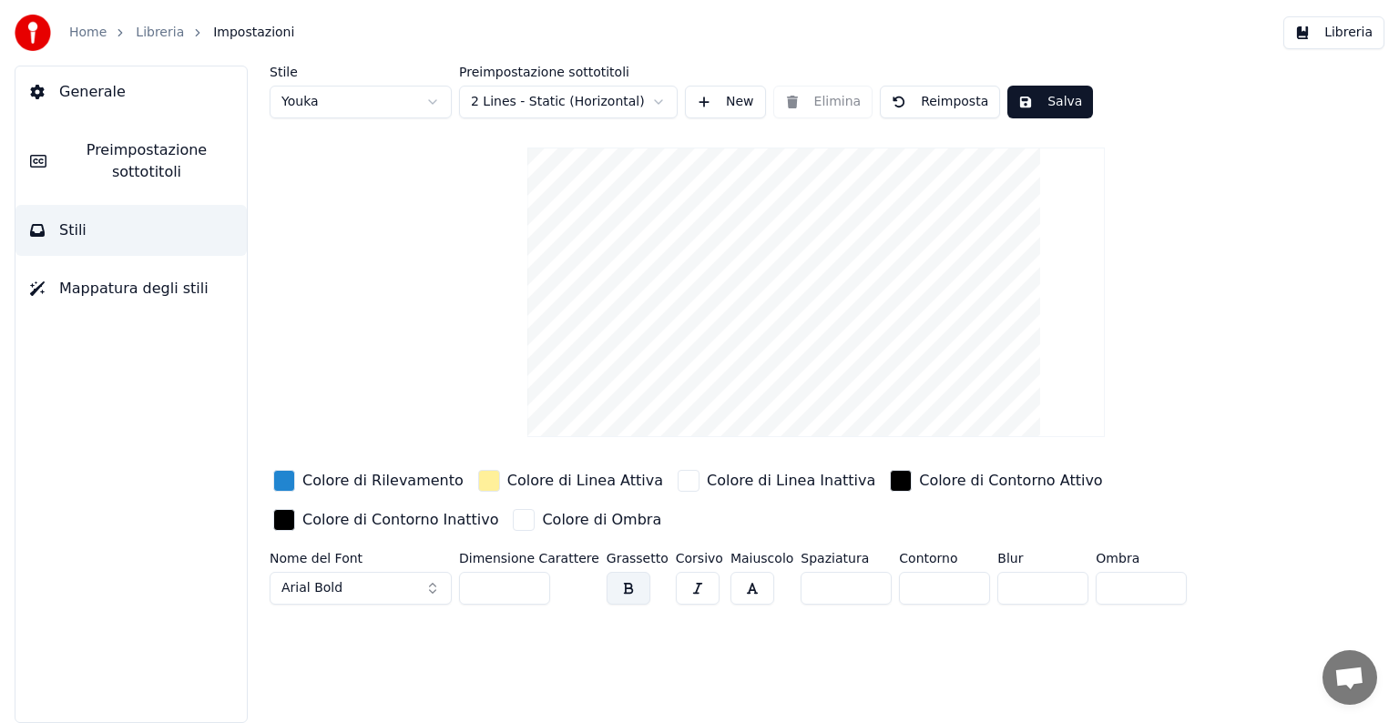
click at [291, 475] on div "button" at bounding box center [284, 481] width 22 height 22
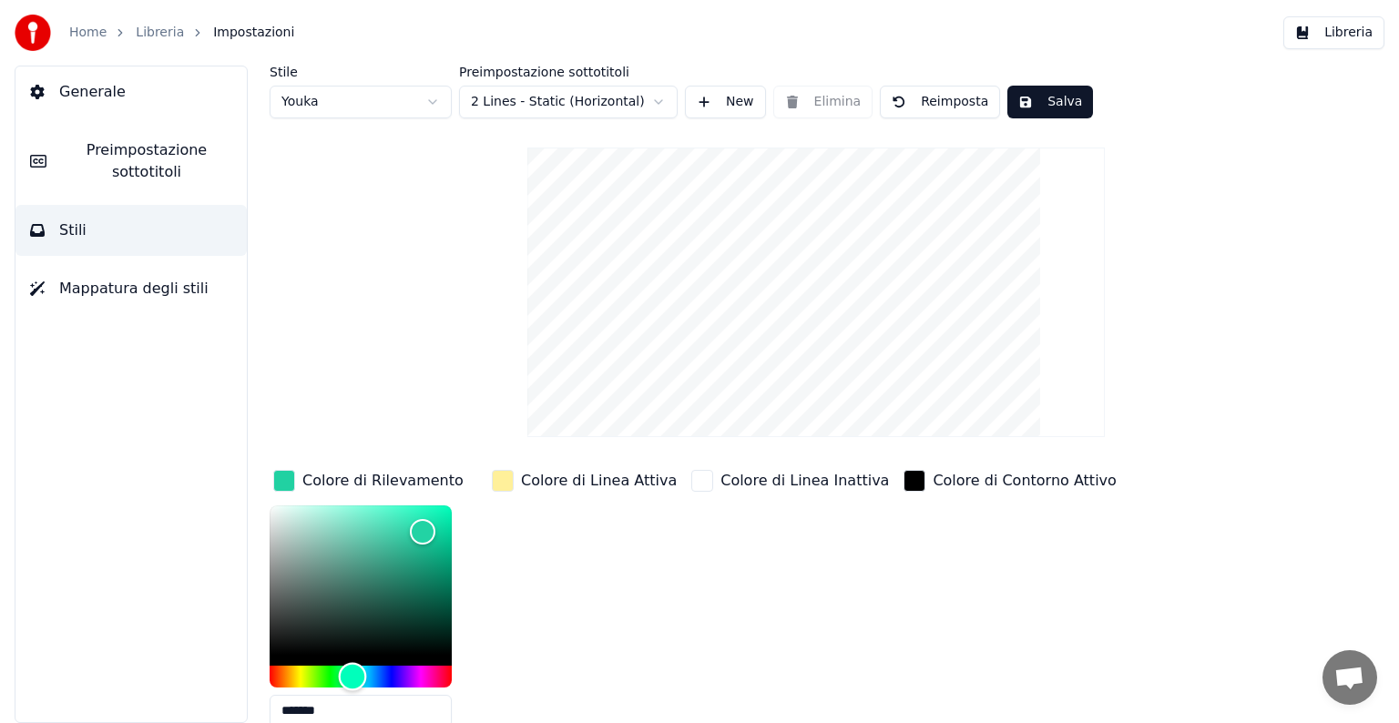
click at [352, 667] on div "Hue" at bounding box center [361, 677] width 182 height 22
type input "*******"
click at [403, 511] on div "Color" at bounding box center [361, 580] width 182 height 149
click at [500, 472] on div "button" at bounding box center [503, 481] width 22 height 22
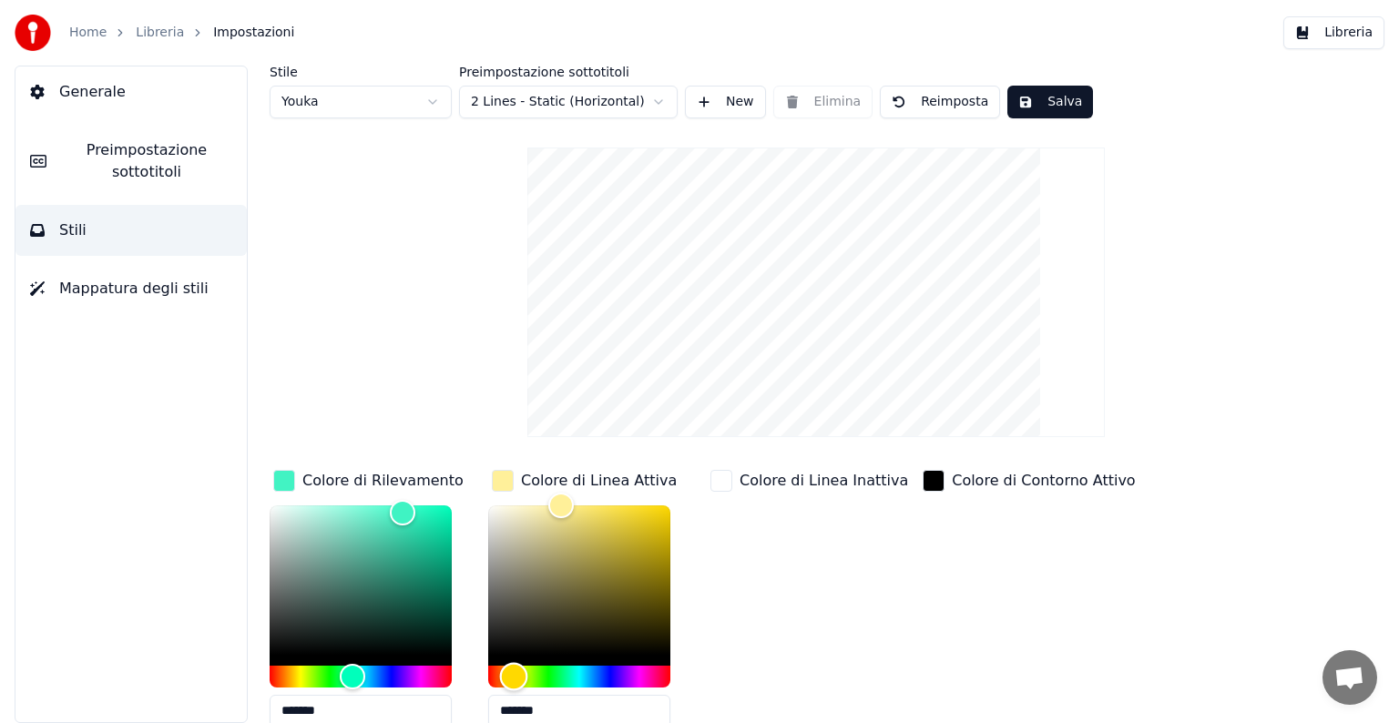
click at [574, 674] on div "Hue" at bounding box center [579, 677] width 182 height 22
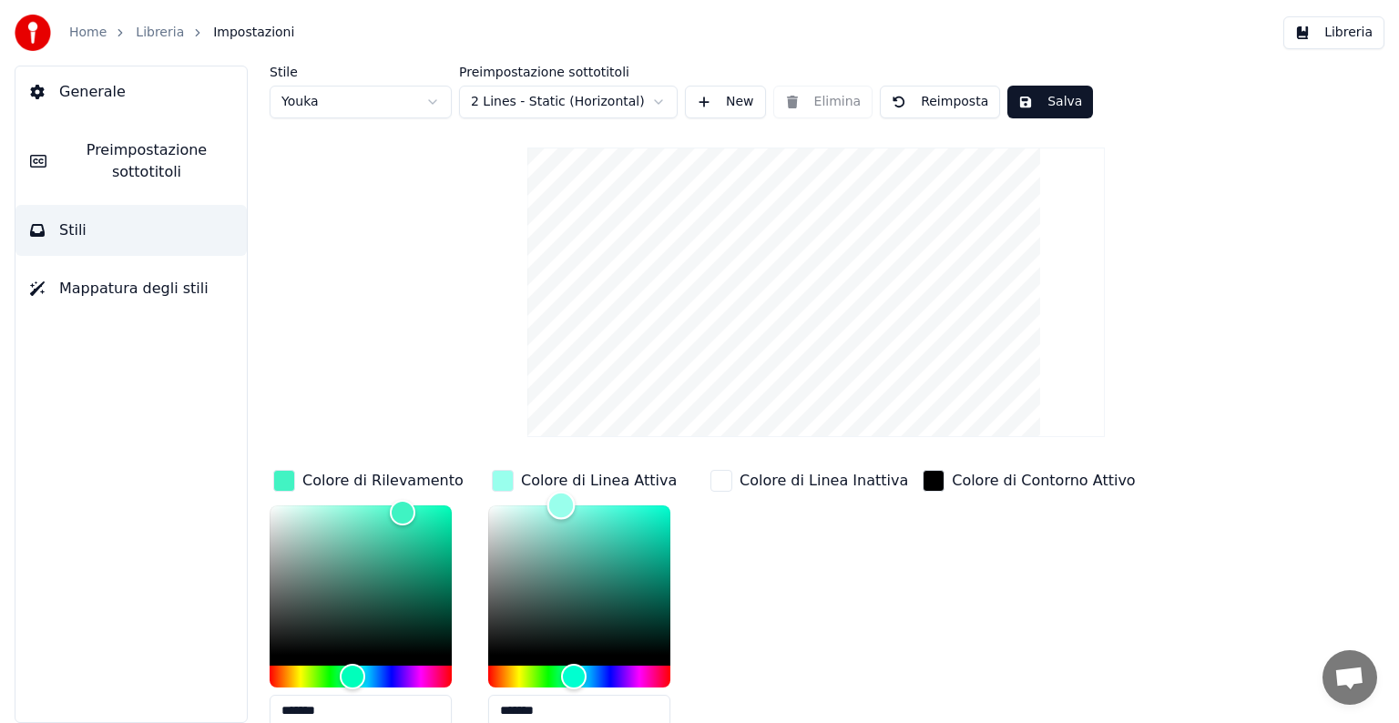
click at [527, 516] on div "Color" at bounding box center [579, 580] width 182 height 149
click at [513, 674] on div "Hue" at bounding box center [579, 677] width 182 height 22
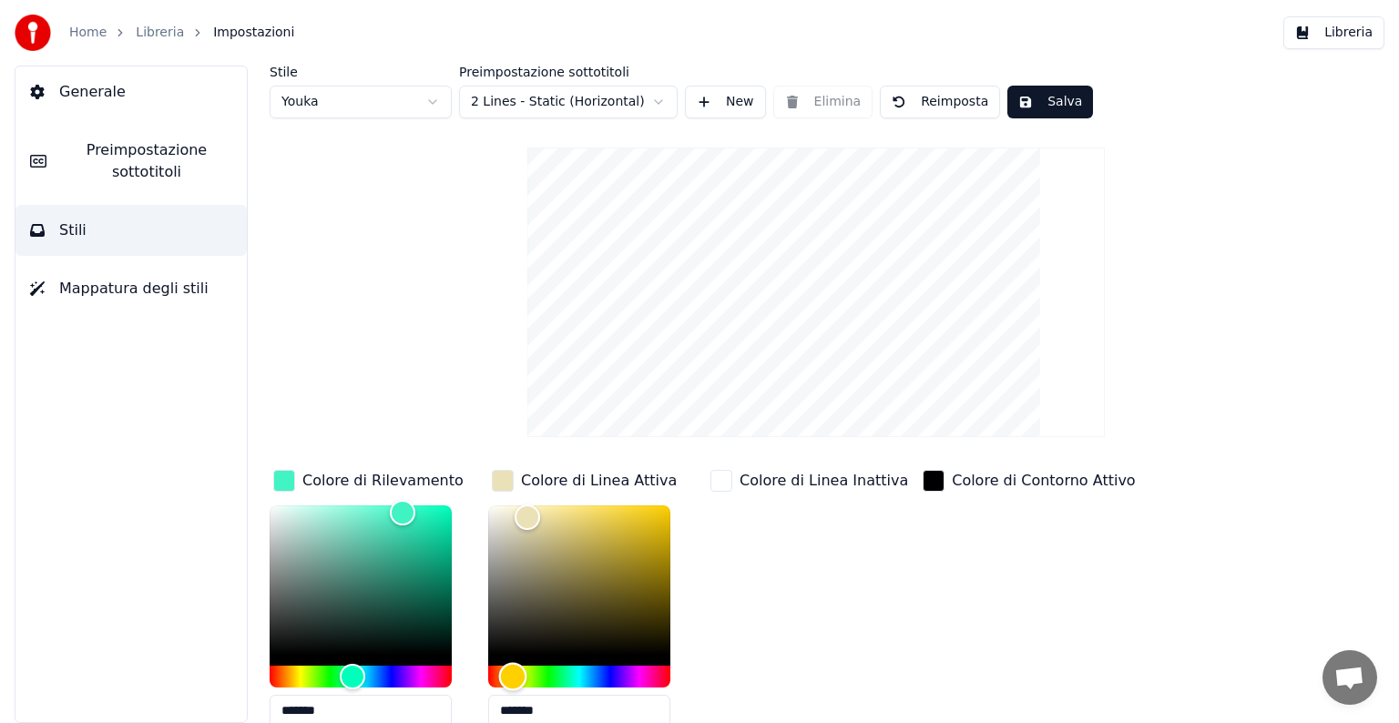
click at [580, 673] on div "Hue" at bounding box center [579, 677] width 182 height 22
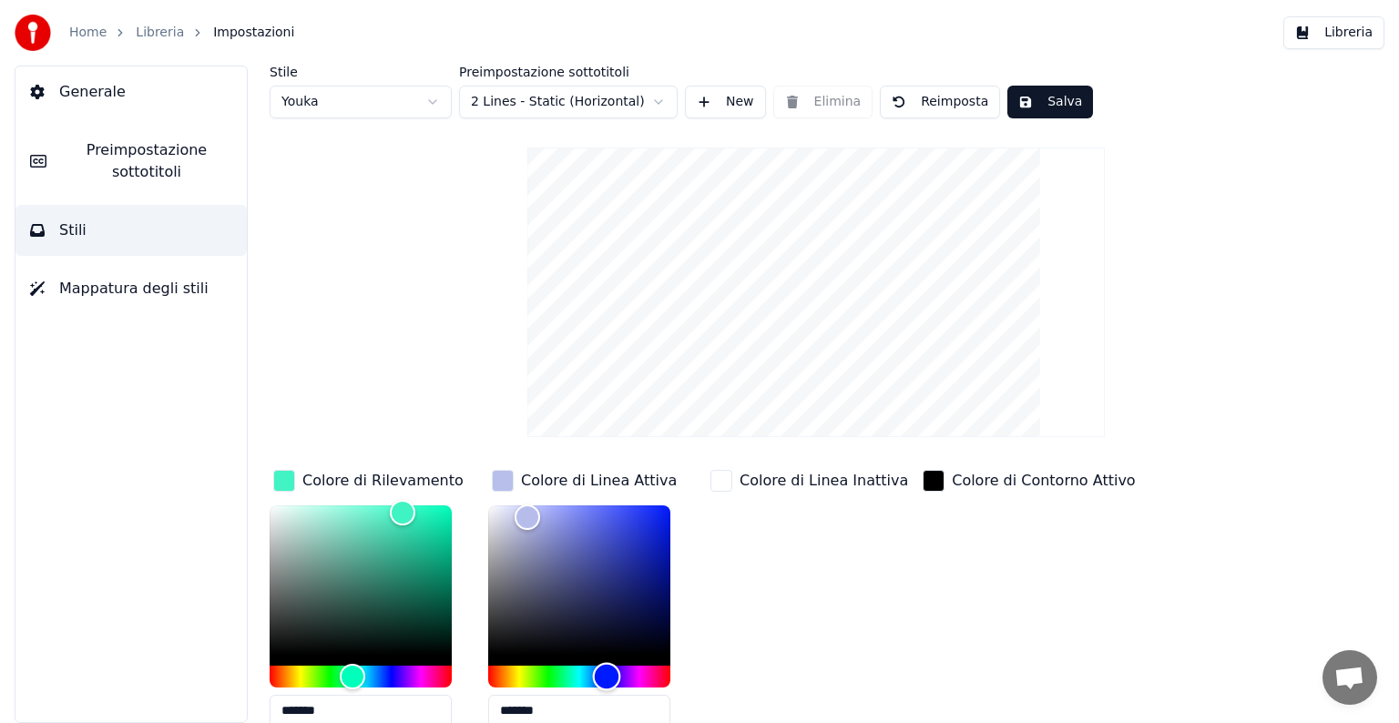
click at [608, 674] on div "Hue" at bounding box center [579, 677] width 182 height 22
click at [659, 669] on div "Hue" at bounding box center [579, 677] width 182 height 22
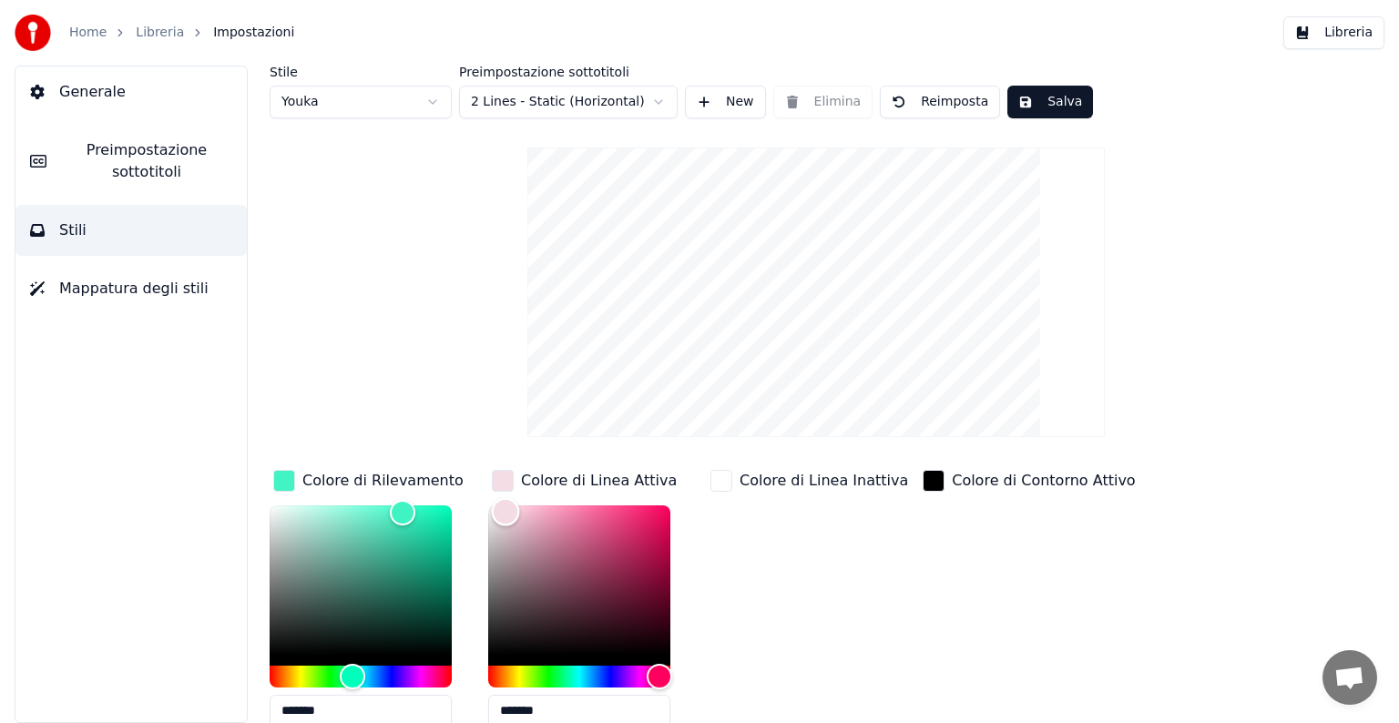
click at [506, 510] on div "Color" at bounding box center [579, 580] width 182 height 149
click at [510, 514] on div "Color" at bounding box center [506, 511] width 28 height 28
click at [576, 670] on div "Hue" at bounding box center [579, 677] width 182 height 22
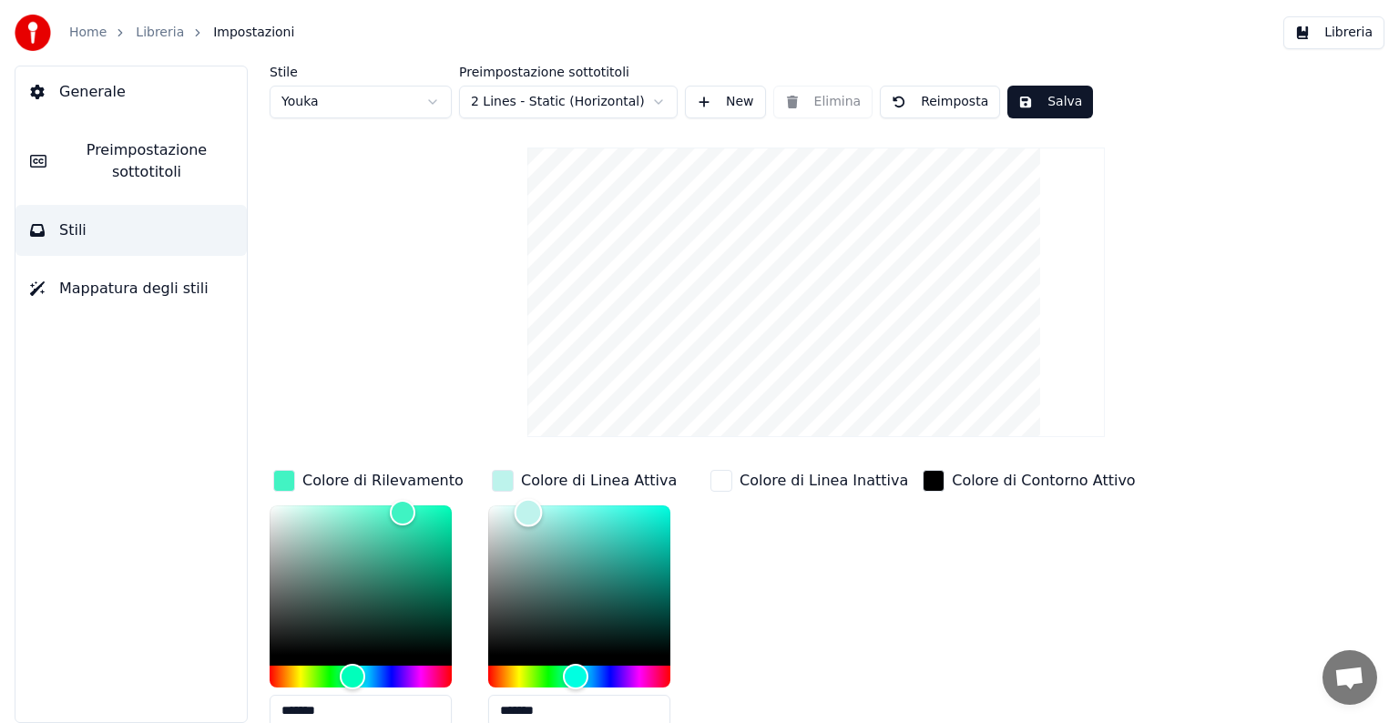
click at [528, 511] on div "Color" at bounding box center [579, 580] width 182 height 149
type input "*******"
click at [514, 510] on div "Color" at bounding box center [514, 511] width 28 height 28
type input "*******"
click at [405, 506] on div "Color" at bounding box center [403, 512] width 28 height 28
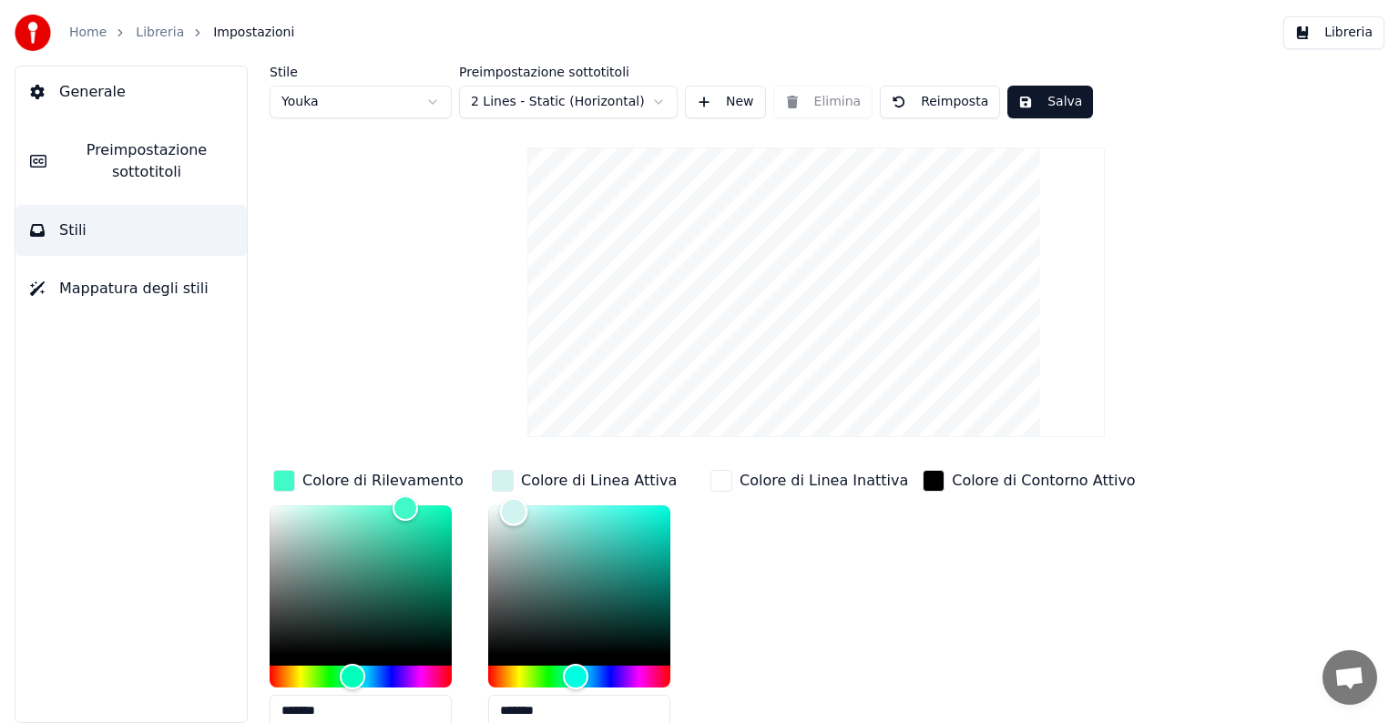
type input "*******"
click at [516, 532] on div "Color" at bounding box center [579, 580] width 182 height 149
click at [812, 480] on div "Colore di Linea Inattiva" at bounding box center [824, 481] width 169 height 22
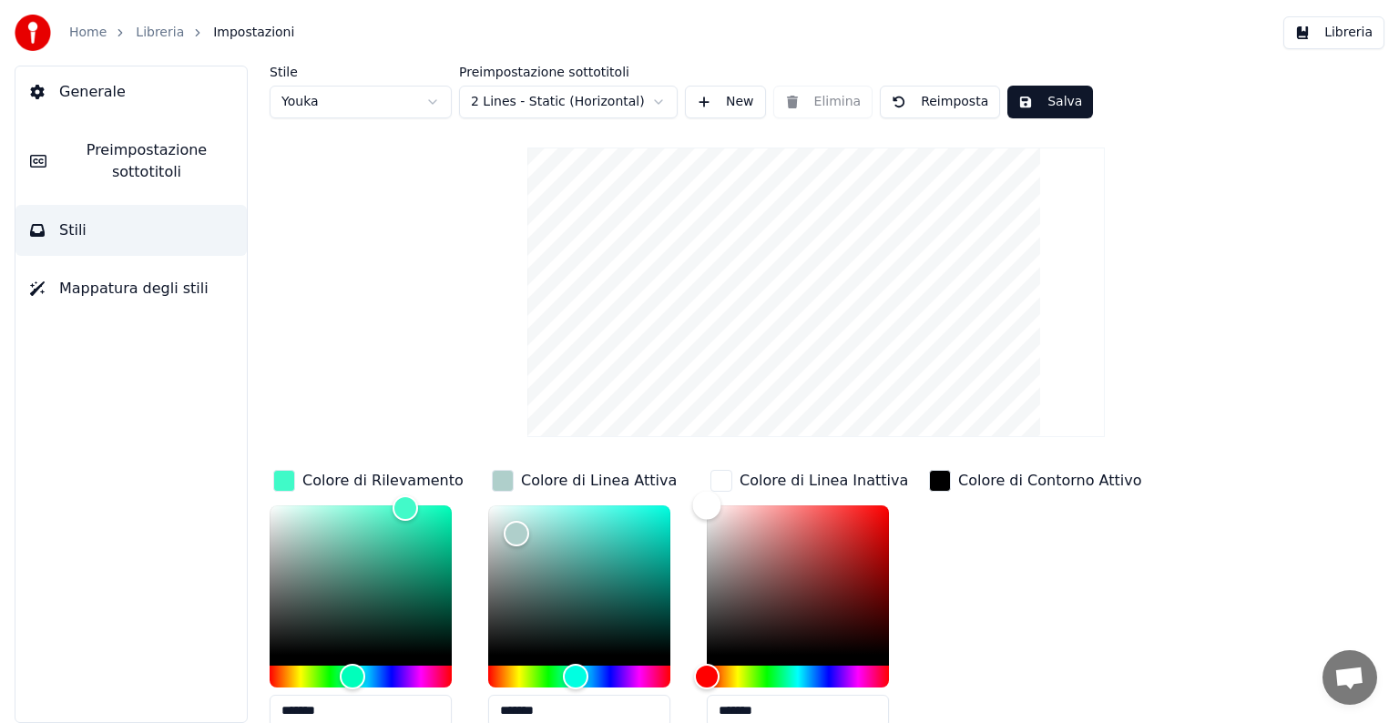
click at [766, 508] on div "Color" at bounding box center [798, 580] width 182 height 149
type input "*******"
click at [752, 507] on div "Color" at bounding box center [766, 509] width 28 height 28
click at [1041, 98] on button "Salva" at bounding box center [1050, 102] width 86 height 33
click at [1339, 35] on button "Libreria" at bounding box center [1333, 32] width 101 height 33
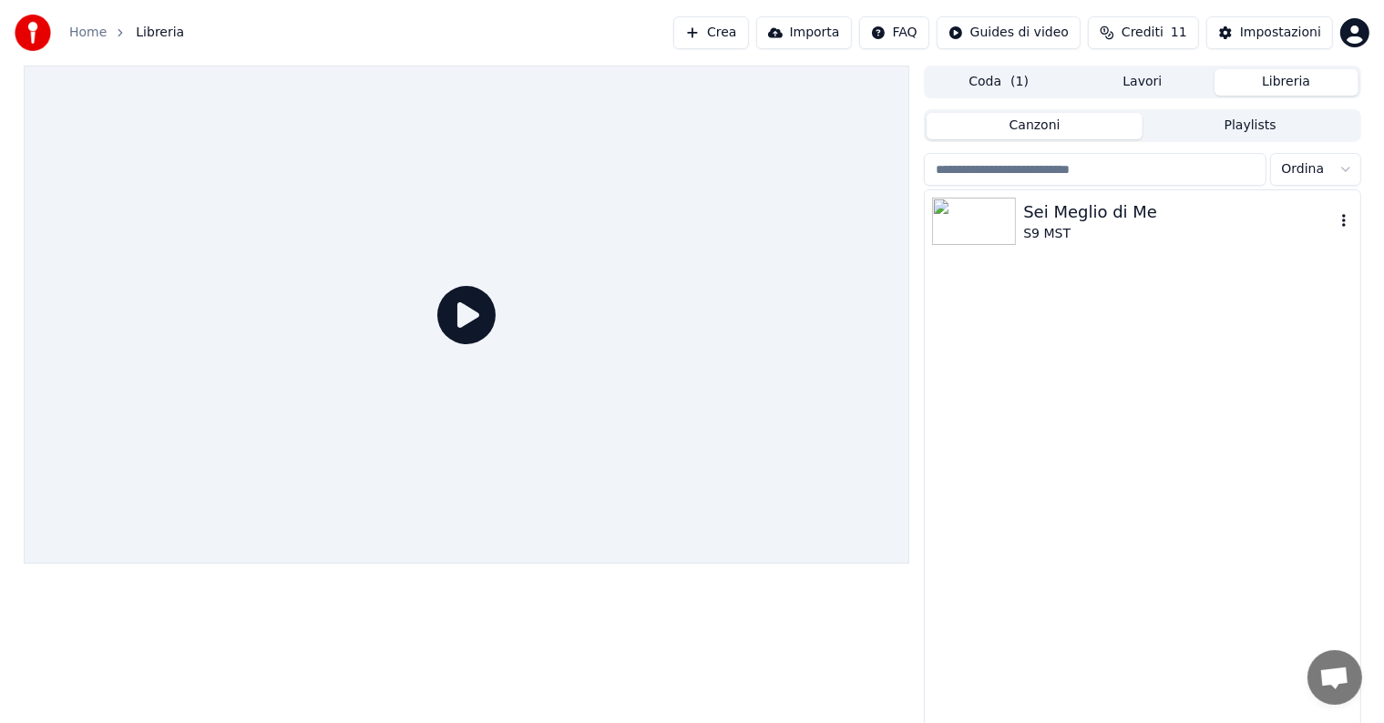
click at [1015, 209] on img at bounding box center [974, 221] width 84 height 47
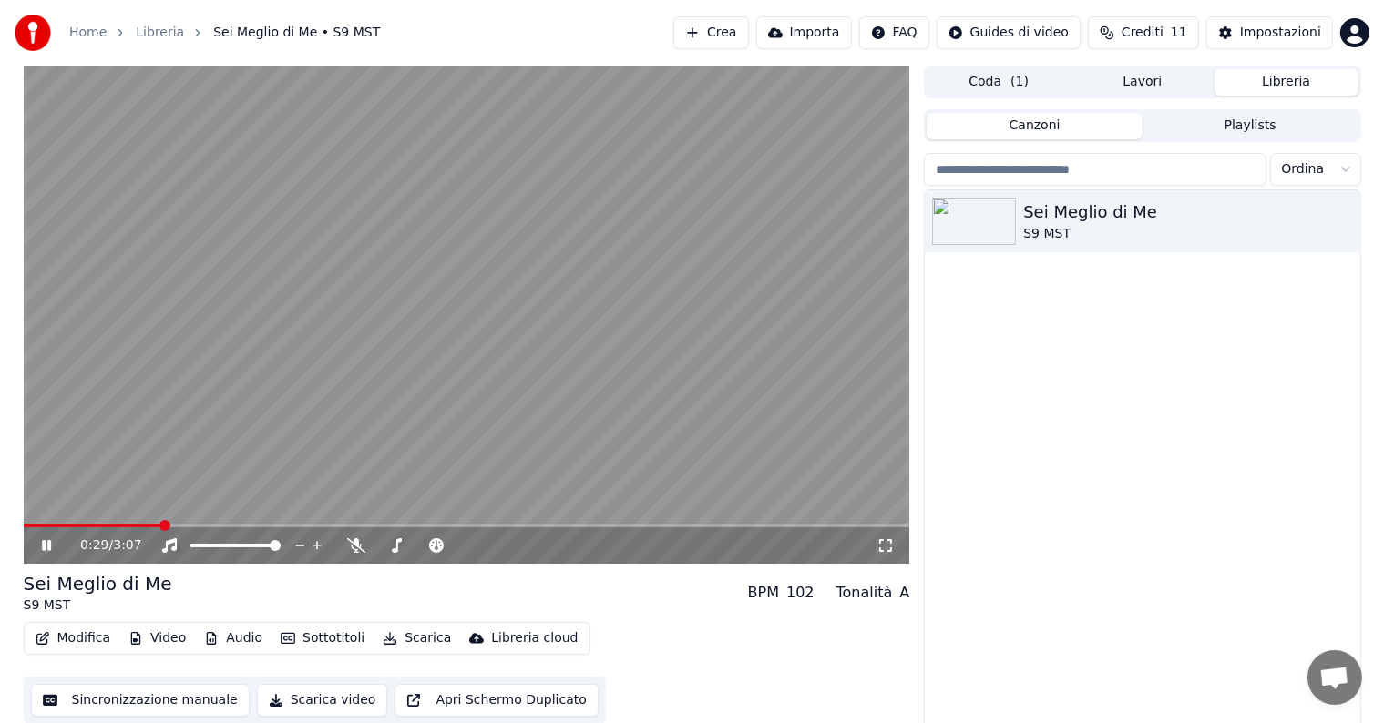
click at [74, 637] on button "Modifica" at bounding box center [73, 639] width 90 height 26
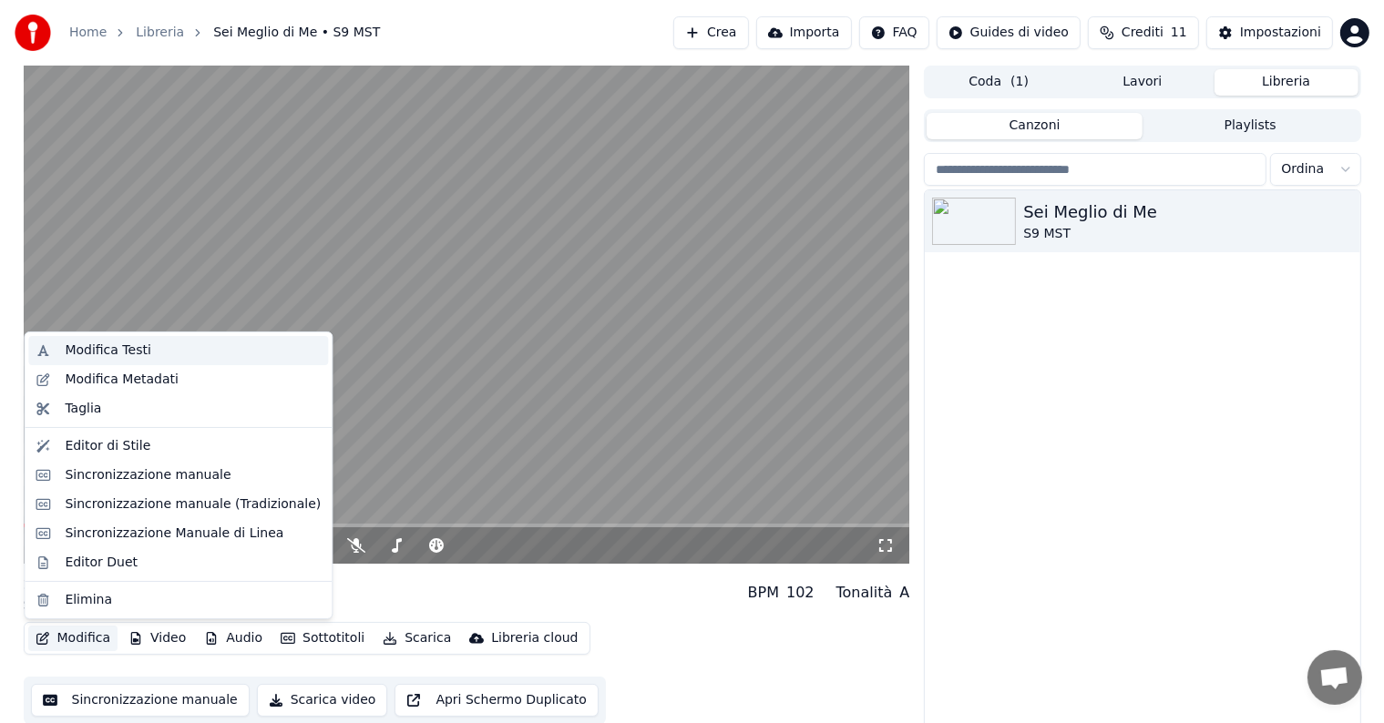
click at [128, 355] on div "Modifica Testi" at bounding box center [108, 351] width 86 height 18
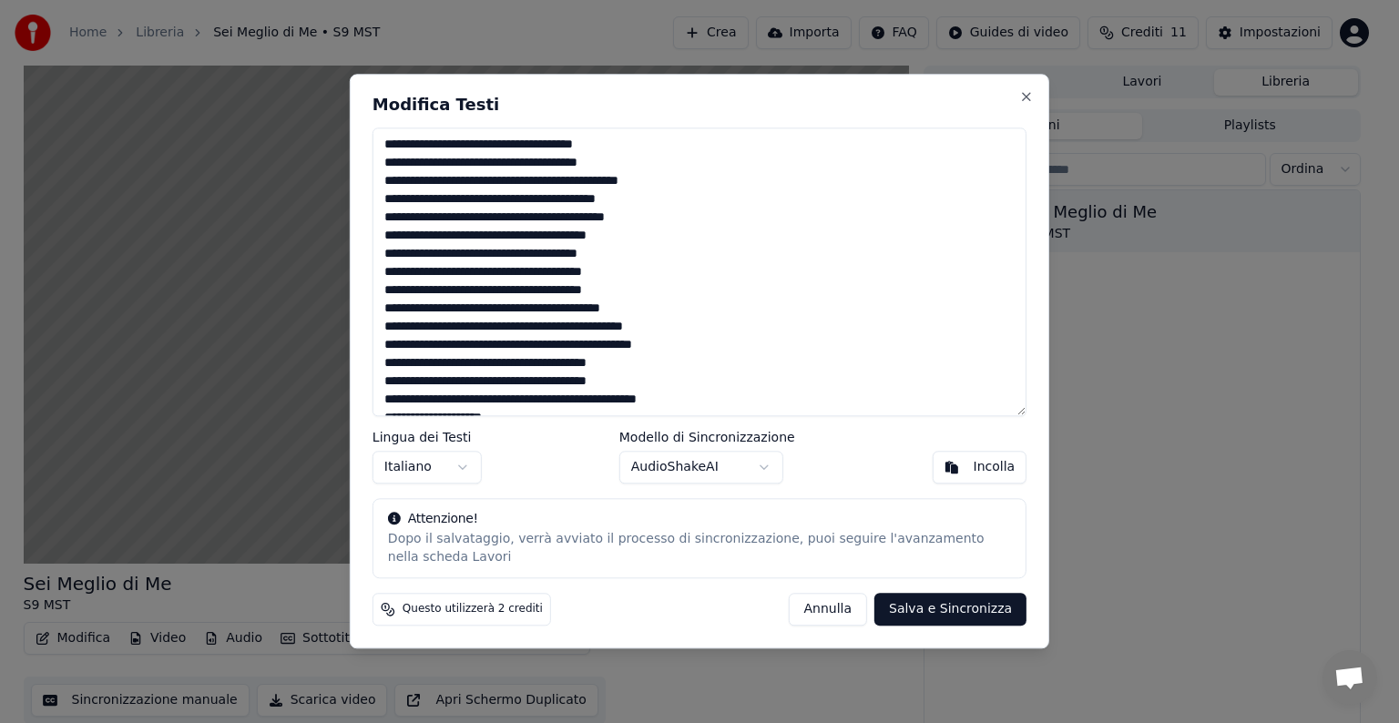
click at [1035, 96] on div "Modifica Testi Lingua dei Testi Italiano Modello di Sincronizzazione AudioShake…" at bounding box center [700, 361] width 700 height 575
click at [1024, 94] on button "Close" at bounding box center [1026, 96] width 15 height 15
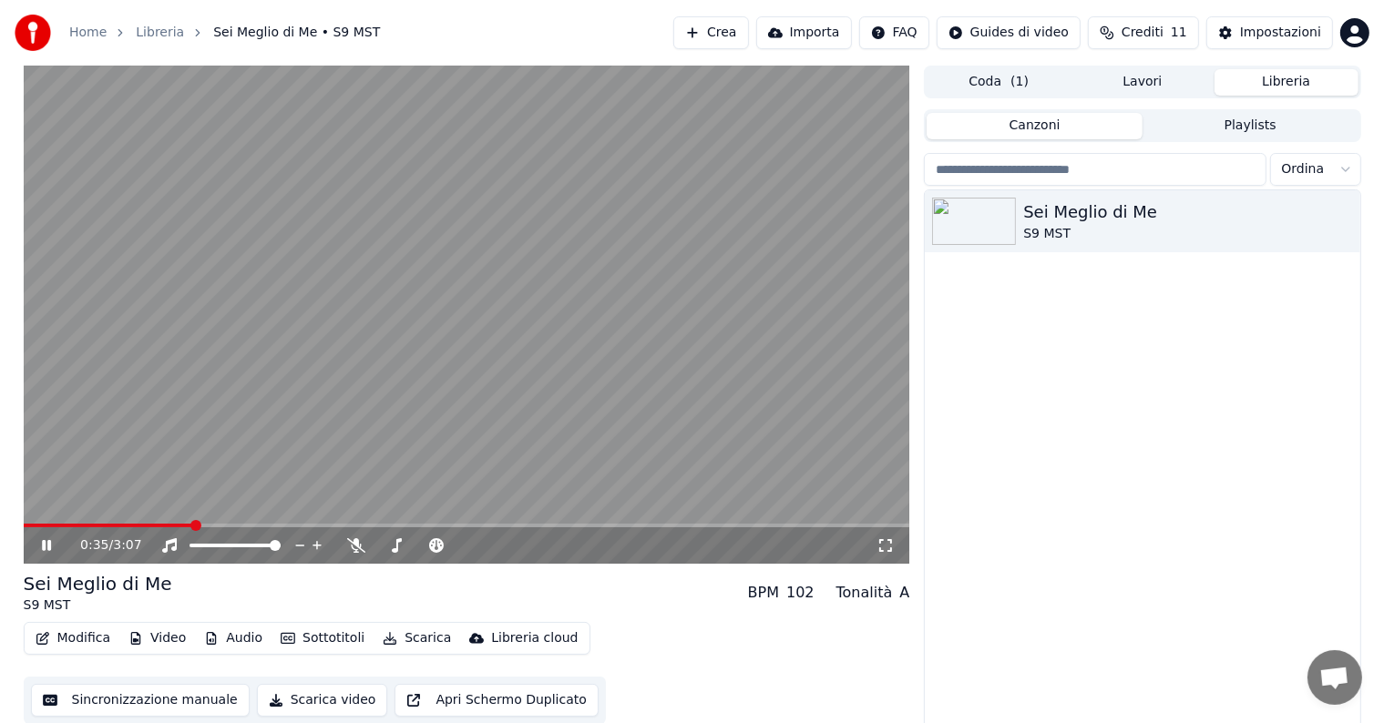
click at [72, 636] on button "Modifica" at bounding box center [73, 639] width 90 height 26
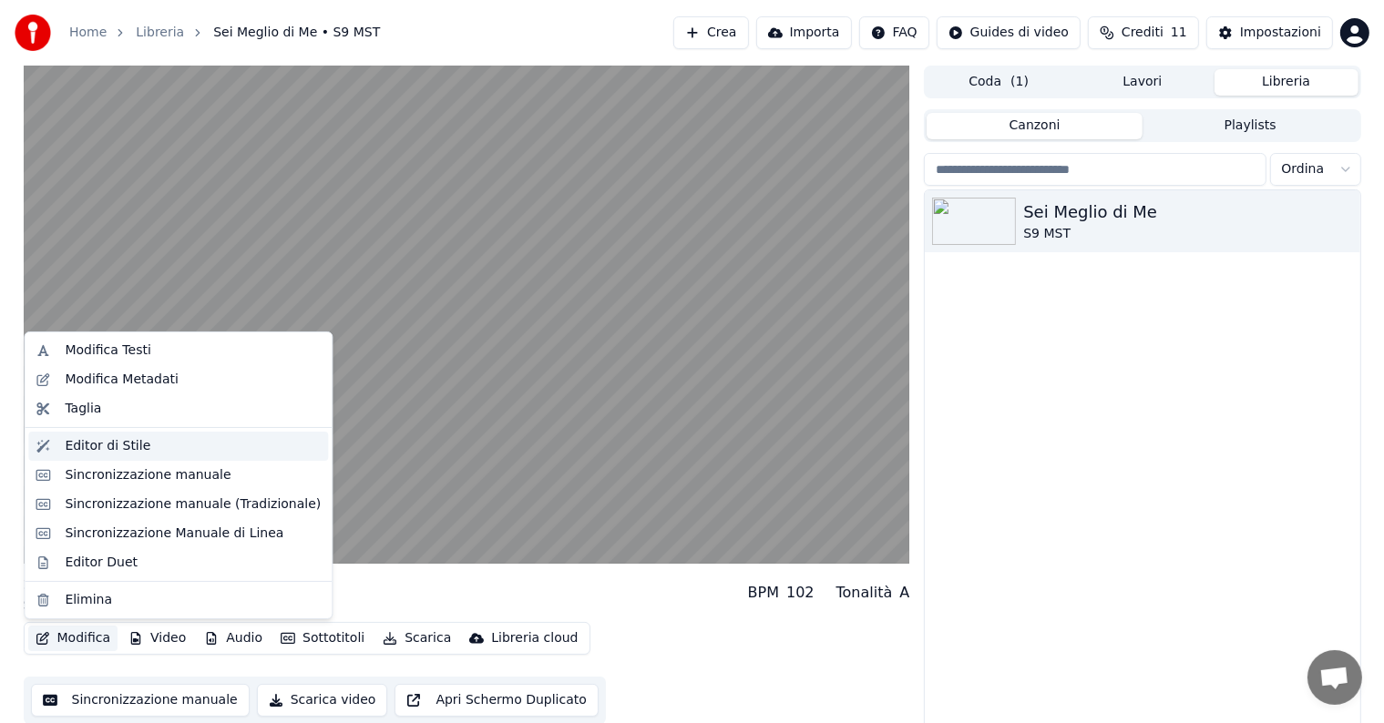
click at [119, 455] on div "Editor di Stile" at bounding box center [108, 446] width 86 height 18
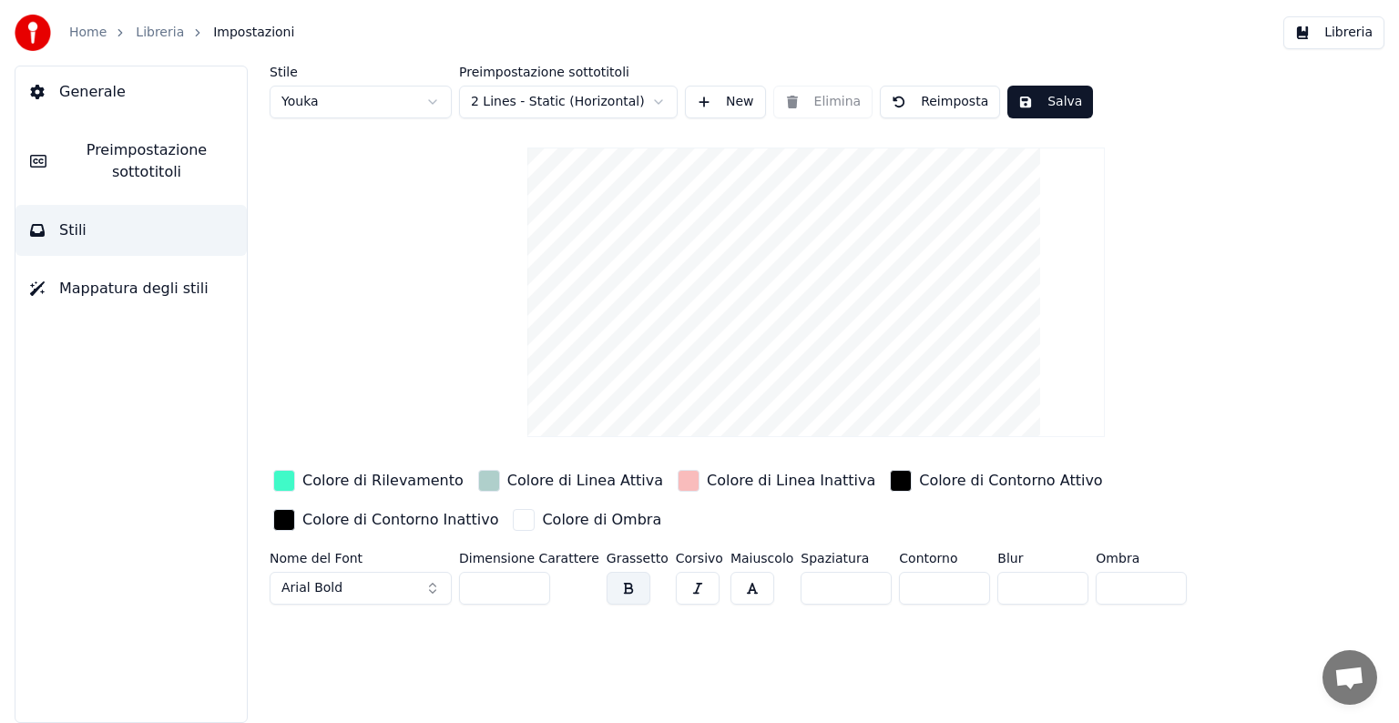
click at [531, 580] on input "**" at bounding box center [504, 588] width 91 height 33
type input "***"
click at [531, 580] on input "***" at bounding box center [504, 588] width 91 height 33
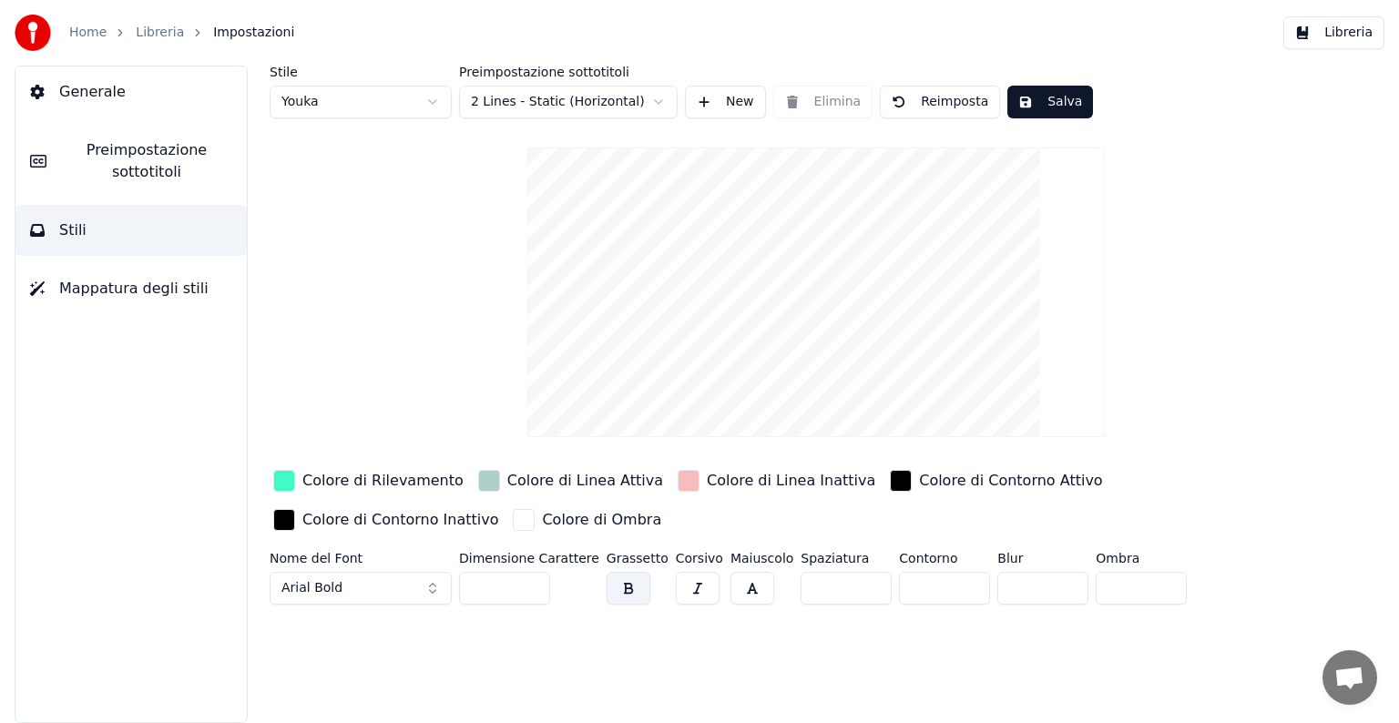
click at [848, 582] on input "*" at bounding box center [846, 588] width 91 height 33
click at [846, 590] on input "*" at bounding box center [846, 588] width 91 height 33
type input "*"
click at [846, 590] on input "*" at bounding box center [846, 588] width 91 height 33
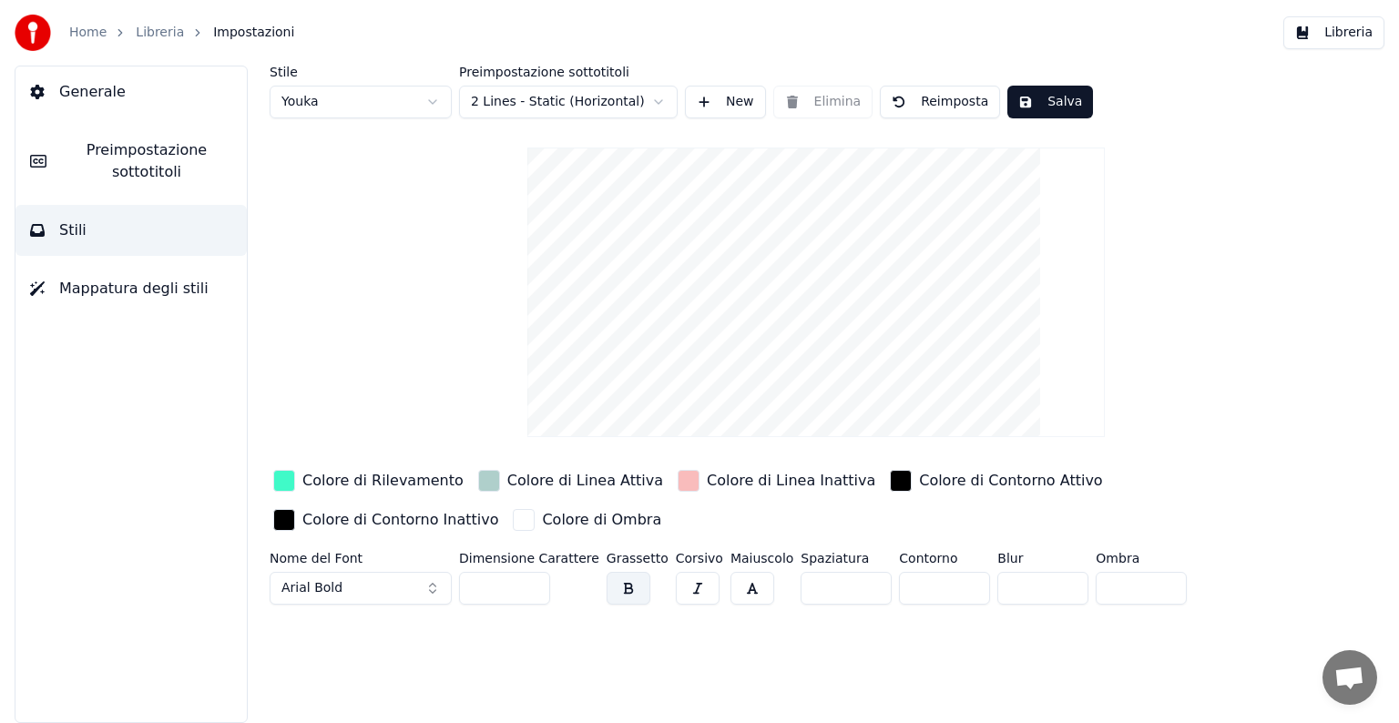
click at [430, 577] on button "Arial Bold" at bounding box center [361, 588] width 182 height 33
click at [365, 589] on button "Arial Bold" at bounding box center [361, 588] width 182 height 33
click at [366, 581] on button "Arial Bold" at bounding box center [361, 588] width 182 height 33
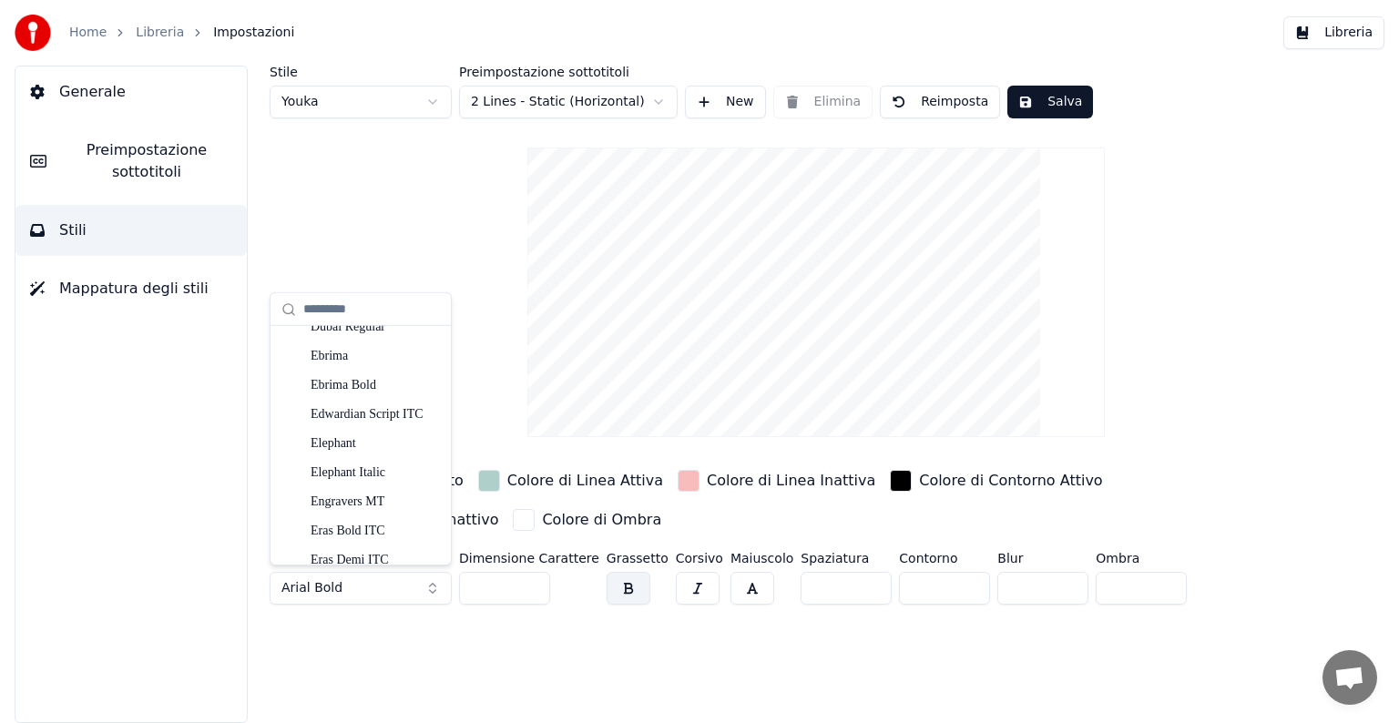
scroll to position [3300, 0]
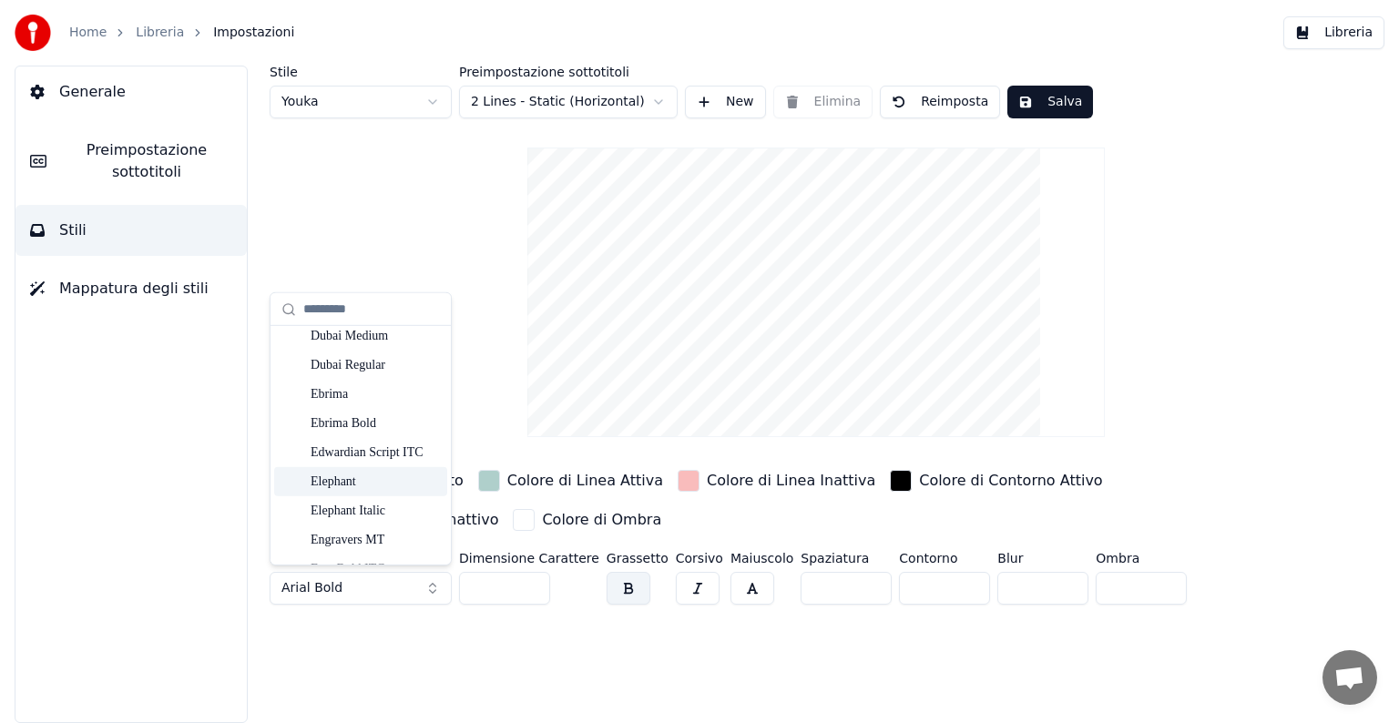
click at [361, 476] on div "Elephant" at bounding box center [375, 482] width 129 height 18
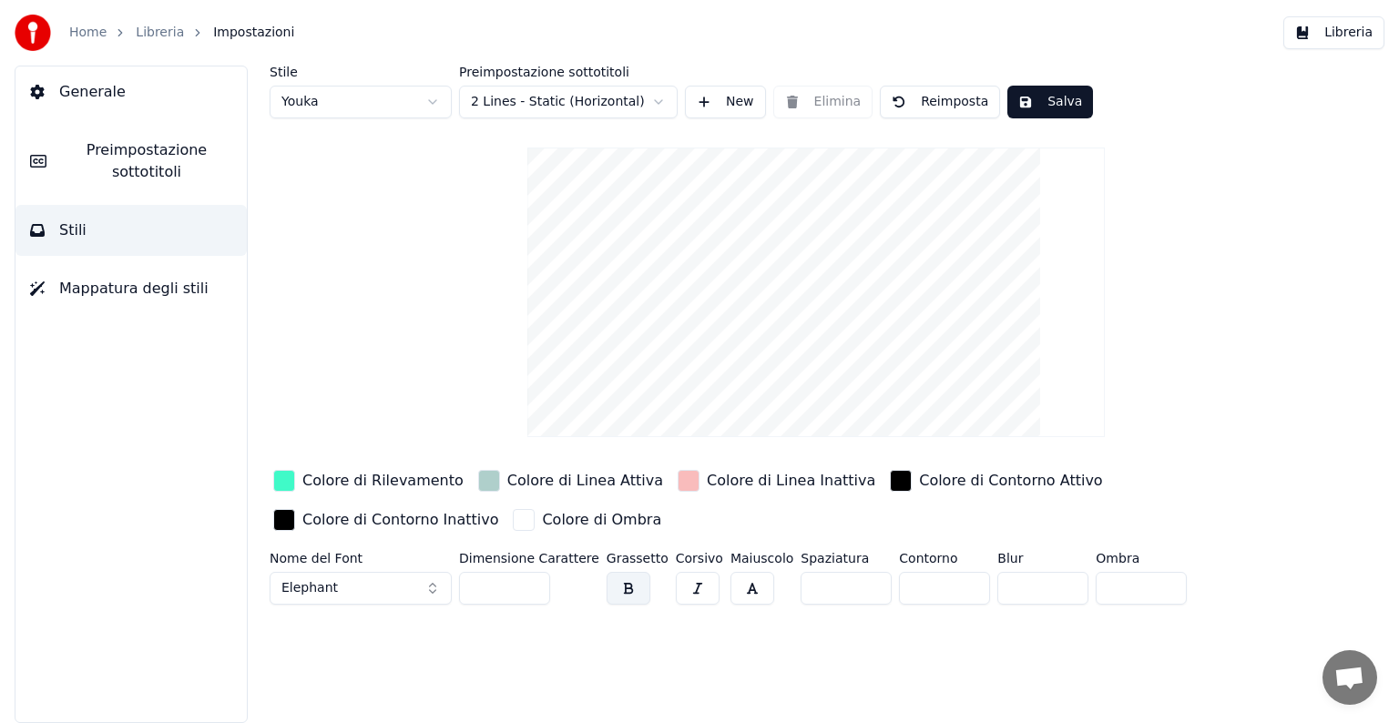
click at [355, 591] on button "Elephant" at bounding box center [361, 588] width 182 height 33
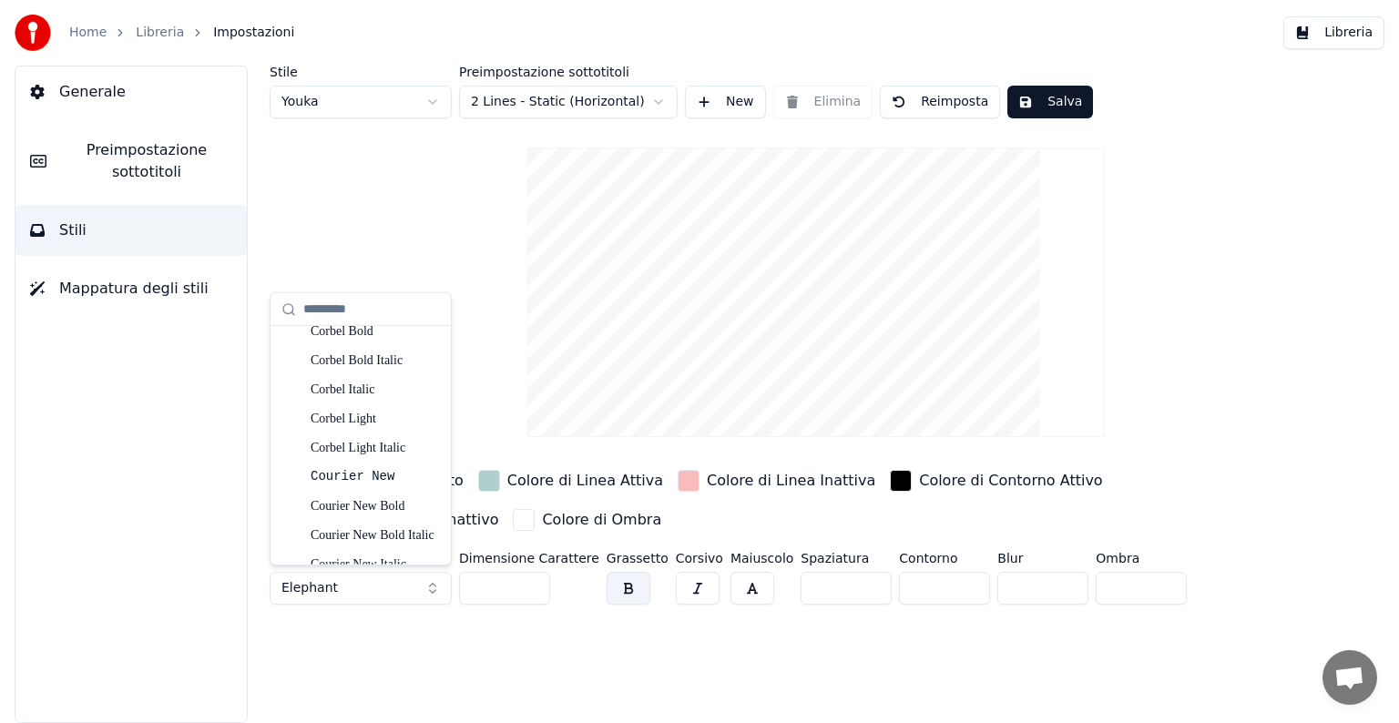
scroll to position [2724, 0]
click at [386, 434] on div "Cooper Black" at bounding box center [360, 445] width 173 height 29
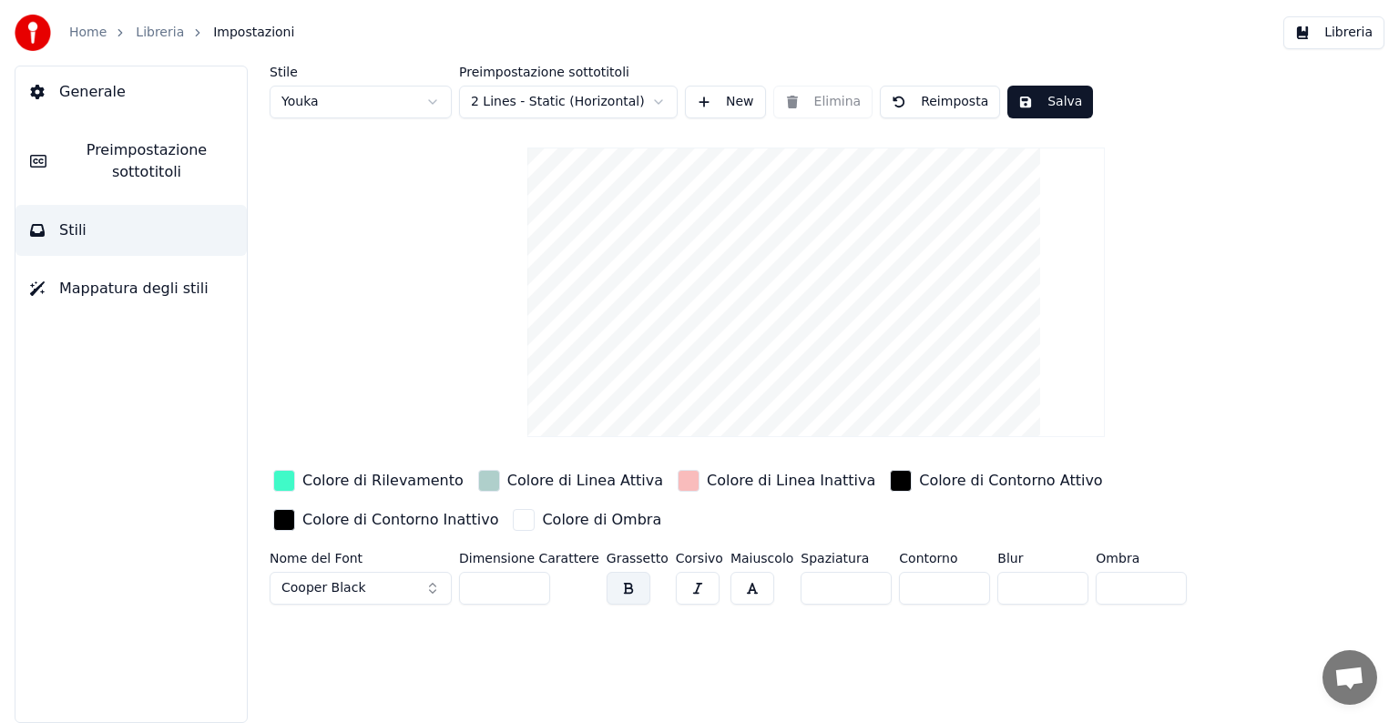
click at [1032, 100] on button "Salva" at bounding box center [1050, 102] width 86 height 33
click at [1323, 28] on button "Libreria" at bounding box center [1333, 32] width 101 height 33
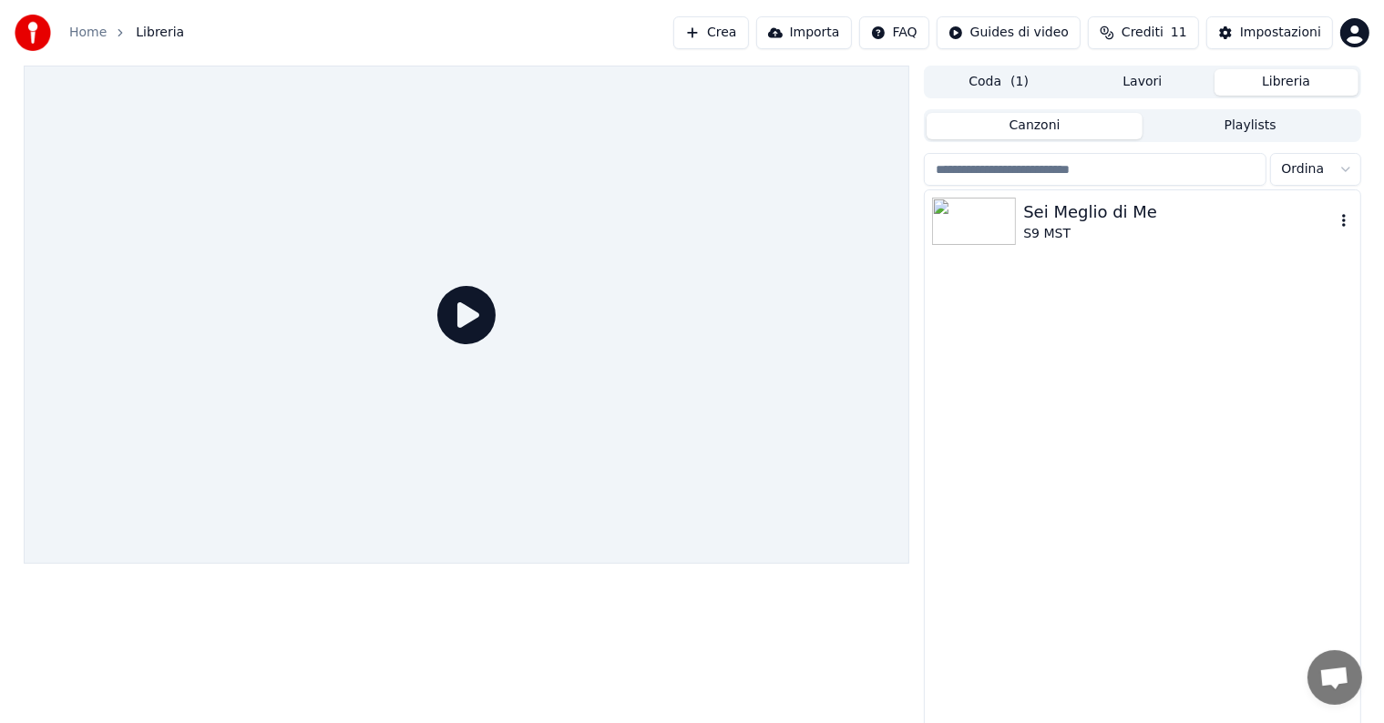
click at [1115, 220] on div "Sei Meglio di Me" at bounding box center [1178, 212] width 311 height 26
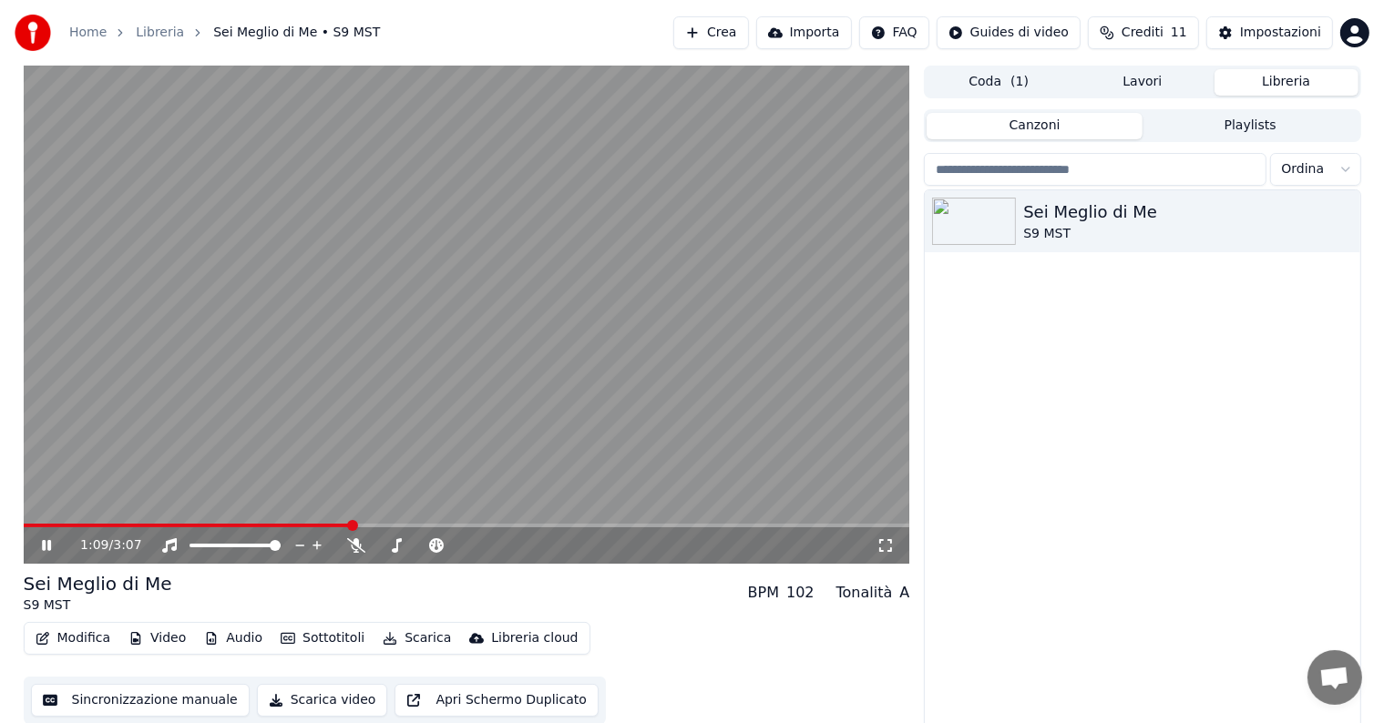
click at [88, 637] on button "Modifica" at bounding box center [73, 639] width 90 height 26
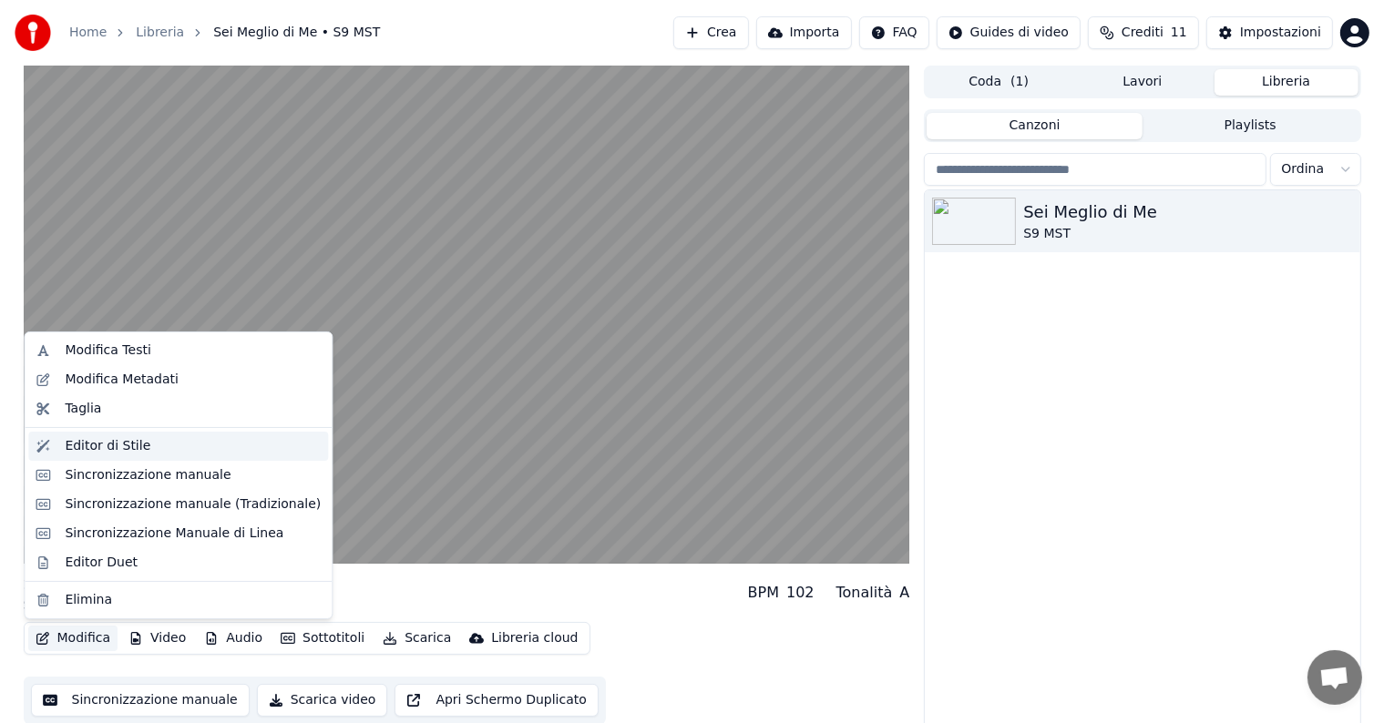
click at [125, 444] on div "Editor di Stile" at bounding box center [108, 446] width 86 height 18
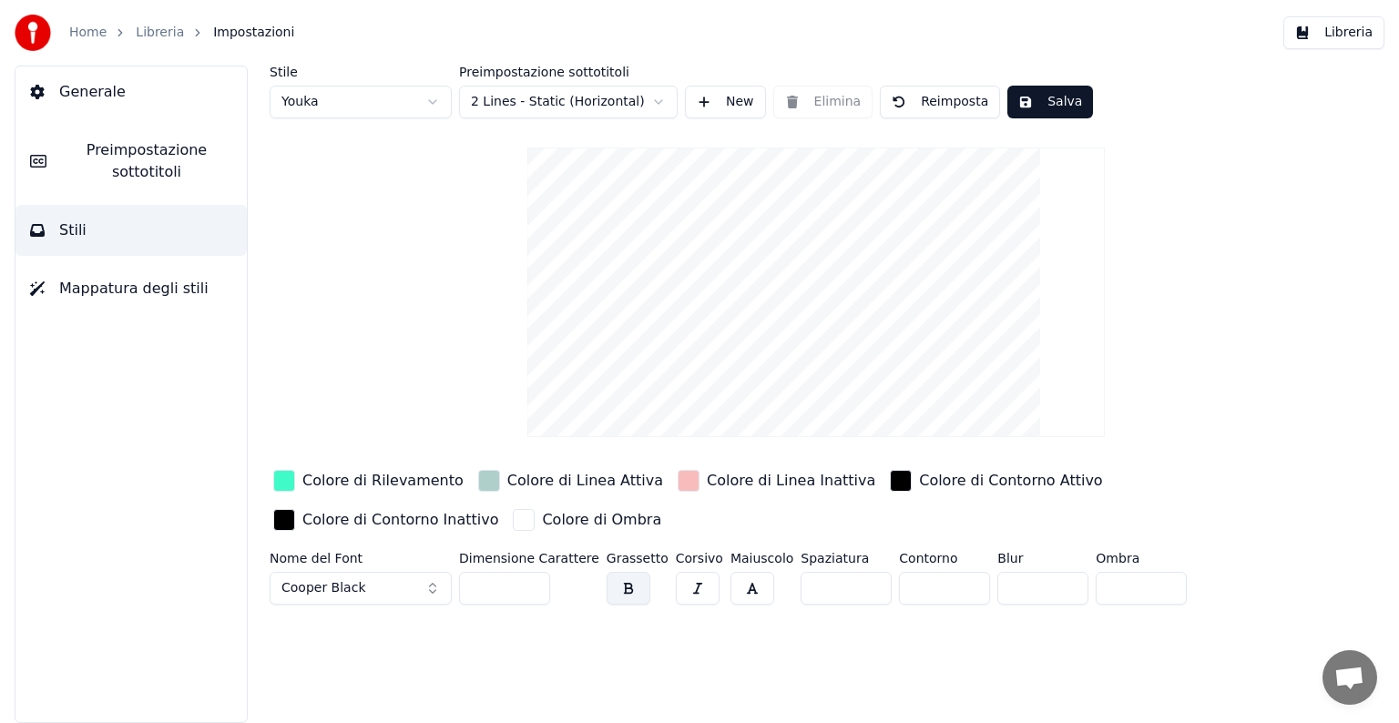
click at [707, 483] on div "Colore di Linea Inattiva" at bounding box center [791, 481] width 169 height 22
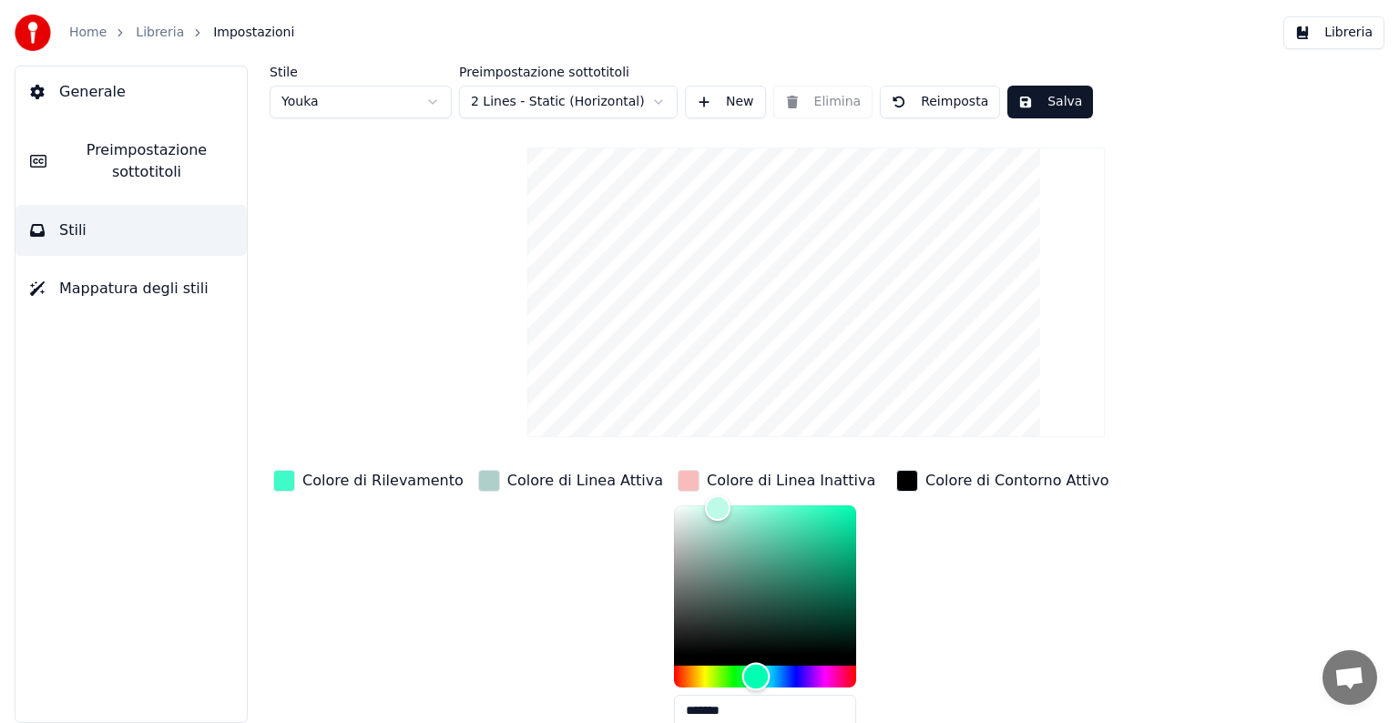
click at [719, 670] on div "Hue" at bounding box center [765, 677] width 182 height 22
type input "*******"
click at [755, 563] on div "Color" at bounding box center [765, 580] width 182 height 149
click at [1012, 93] on button "Salva" at bounding box center [1050, 102] width 86 height 33
click at [1348, 36] on button "Libreria" at bounding box center [1333, 32] width 101 height 33
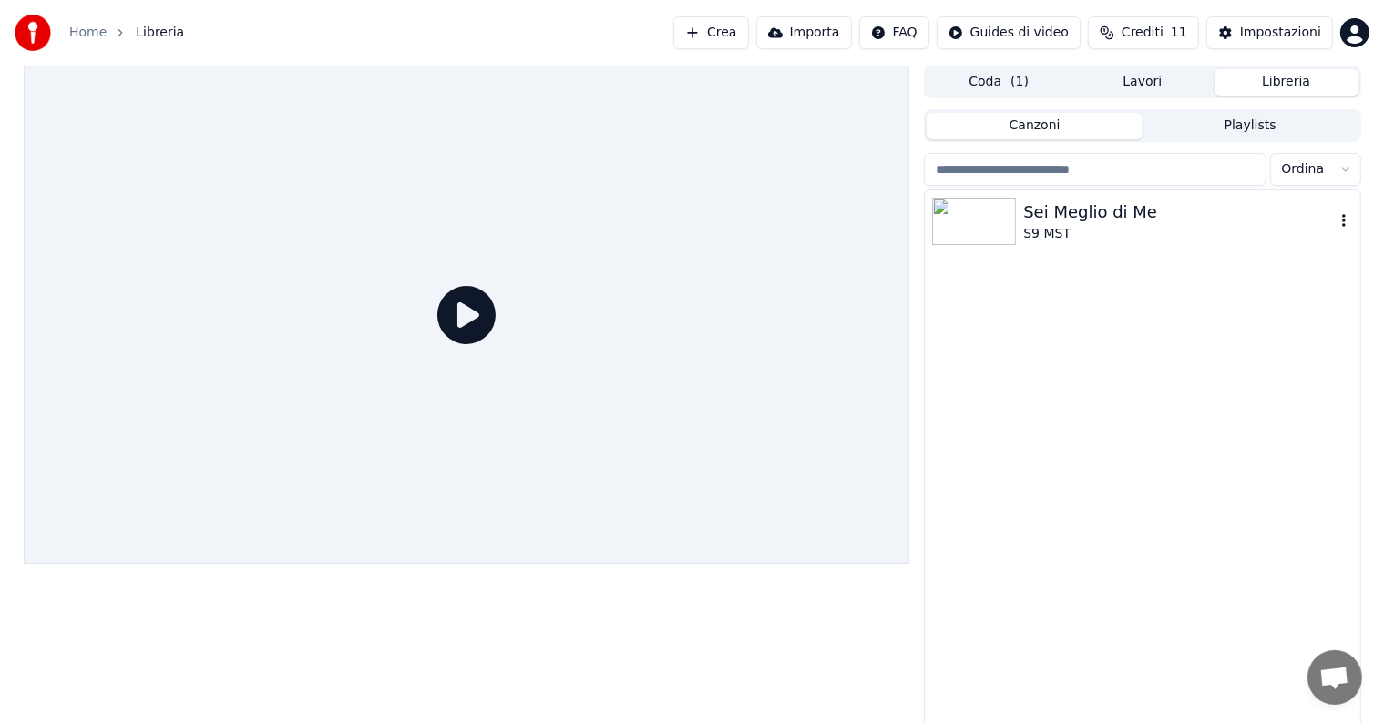
click at [1046, 206] on div "Sei Meglio di Me" at bounding box center [1178, 212] width 311 height 26
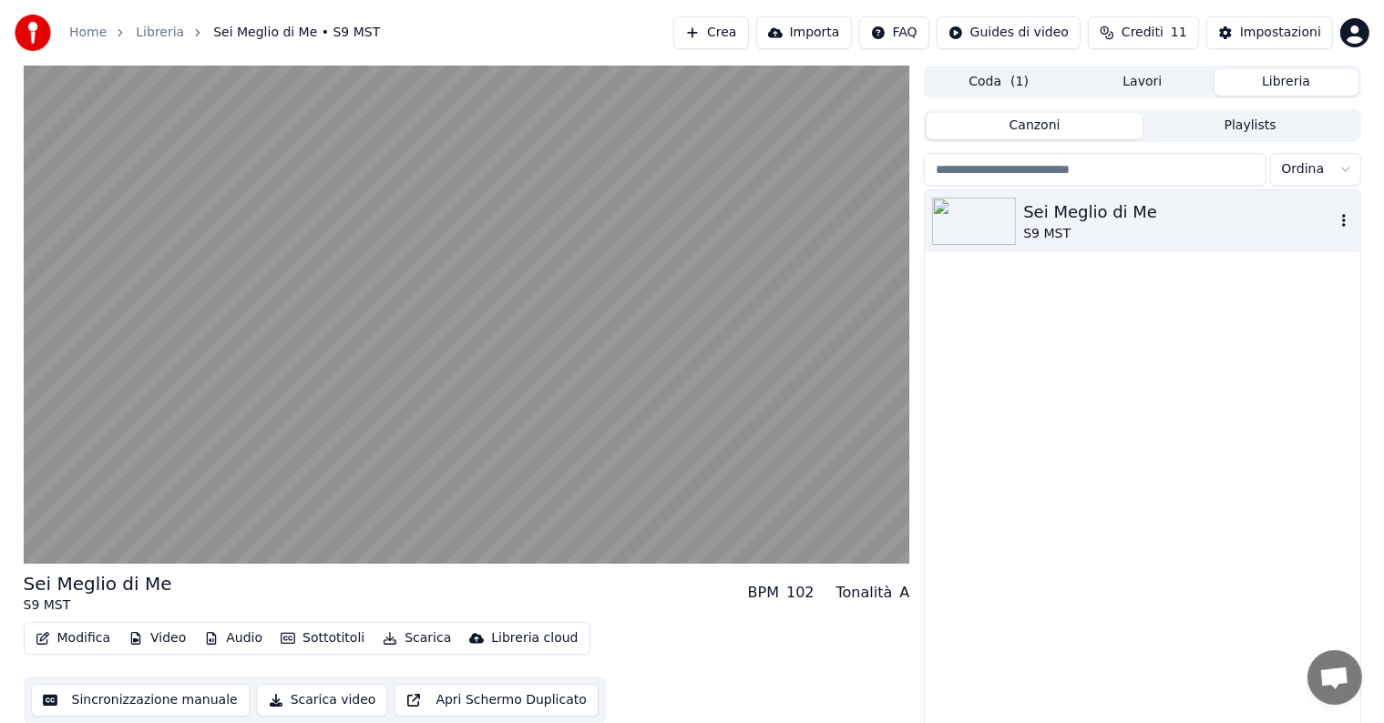
click at [1151, 222] on div "Sei Meglio di Me" at bounding box center [1178, 212] width 311 height 26
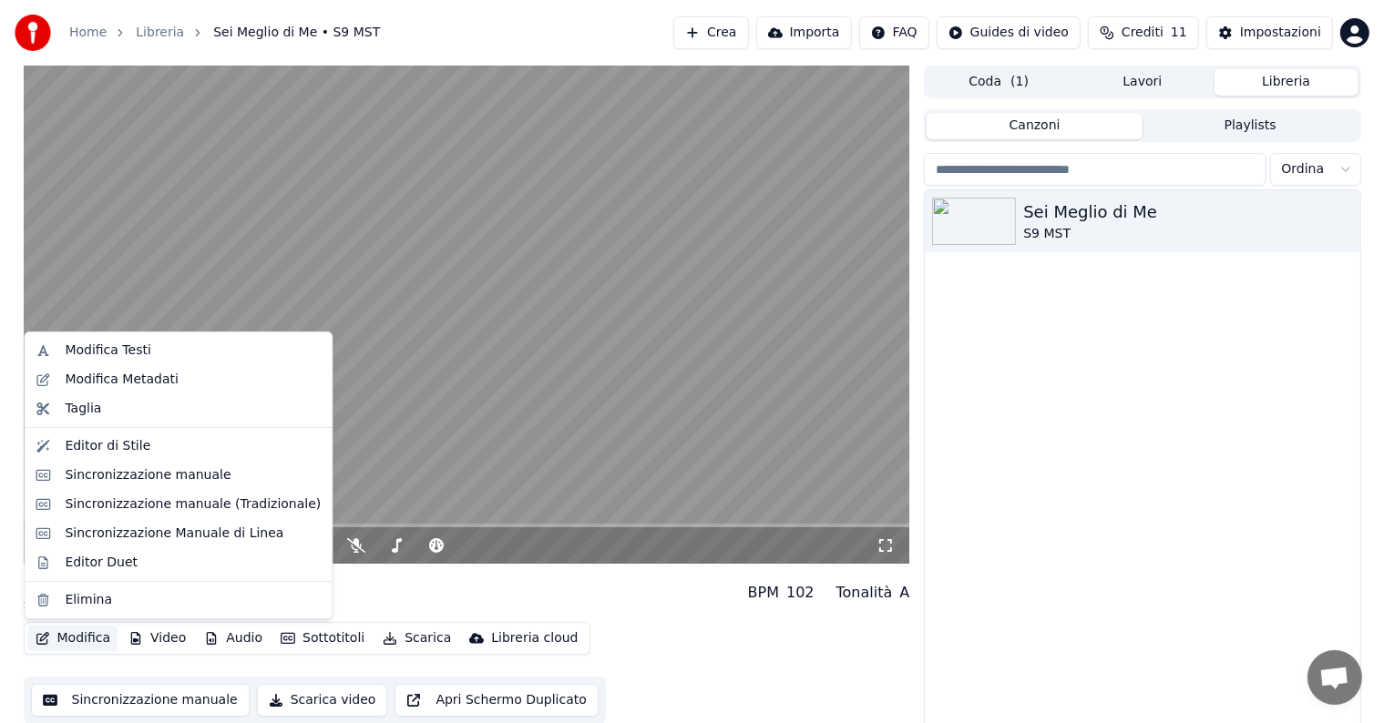
click at [92, 633] on button "Modifica" at bounding box center [73, 639] width 90 height 26
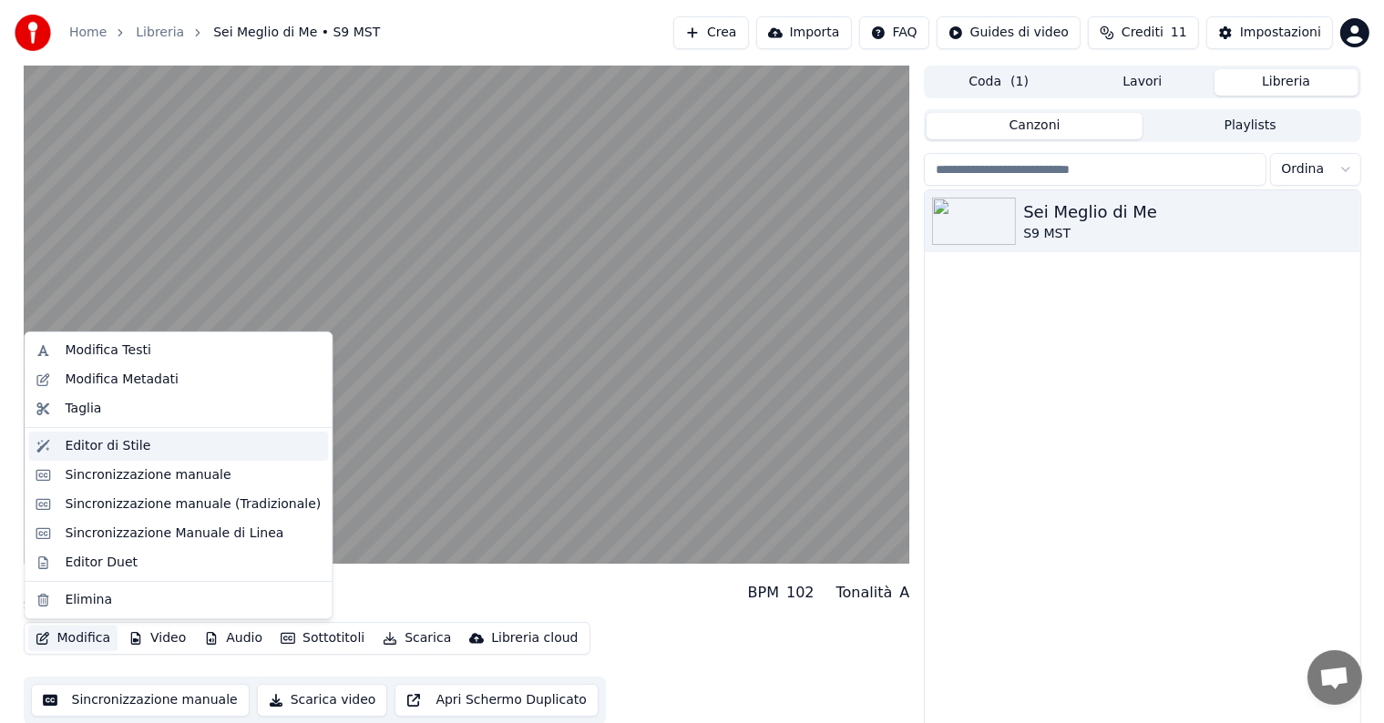
click at [138, 448] on div "Editor di Stile" at bounding box center [108, 446] width 86 height 18
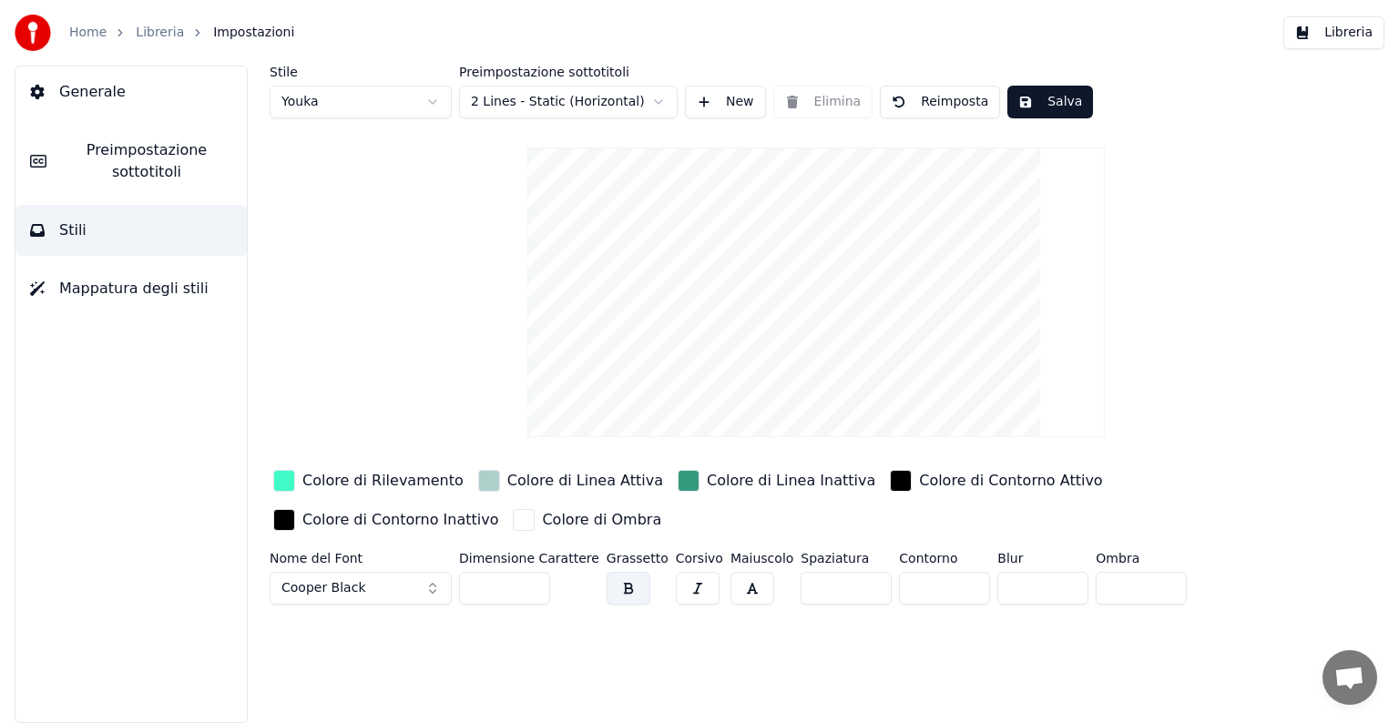
click at [721, 482] on div "Colore di Linea Inattiva" at bounding box center [791, 481] width 169 height 22
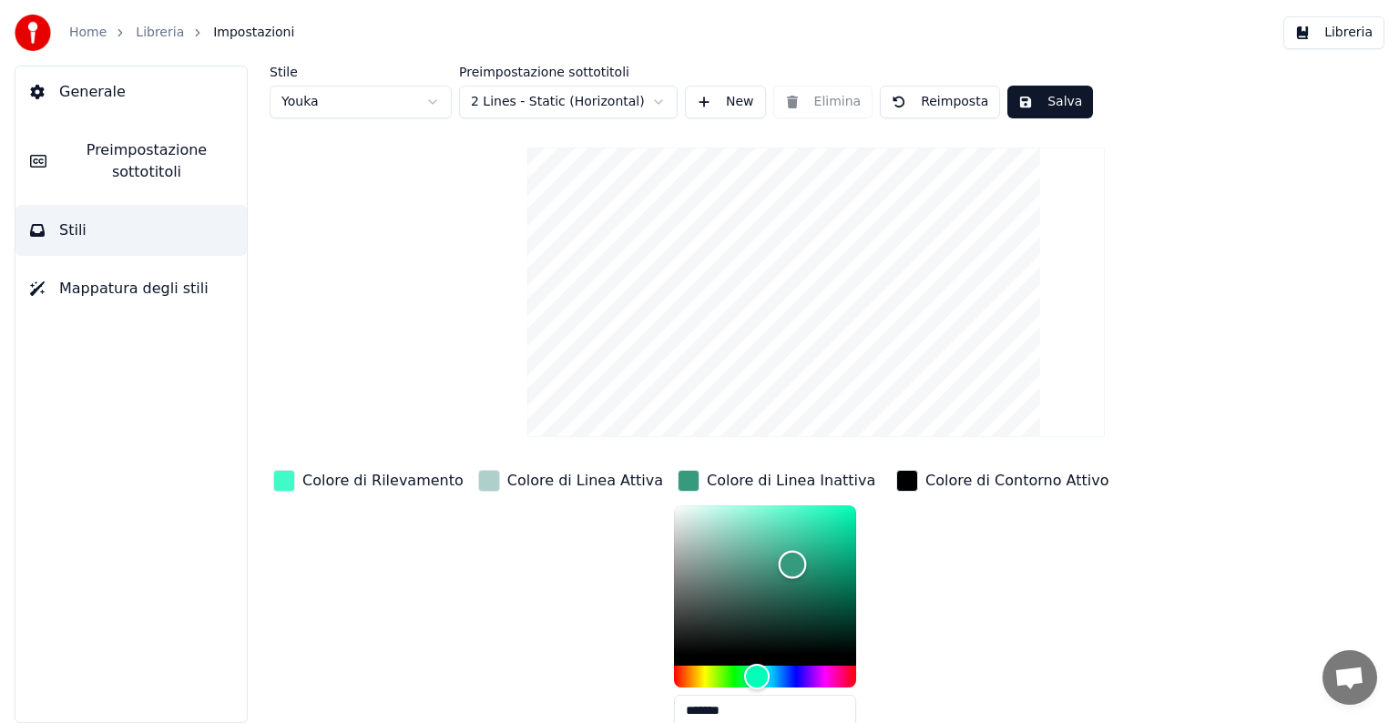
type input "*******"
click at [783, 514] on div "Color" at bounding box center [765, 580] width 182 height 149
click at [1061, 103] on button "Salva" at bounding box center [1050, 102] width 86 height 33
click at [1060, 106] on button "Salva" at bounding box center [1050, 102] width 86 height 33
click at [105, 86] on span "Generale" at bounding box center [92, 92] width 66 height 22
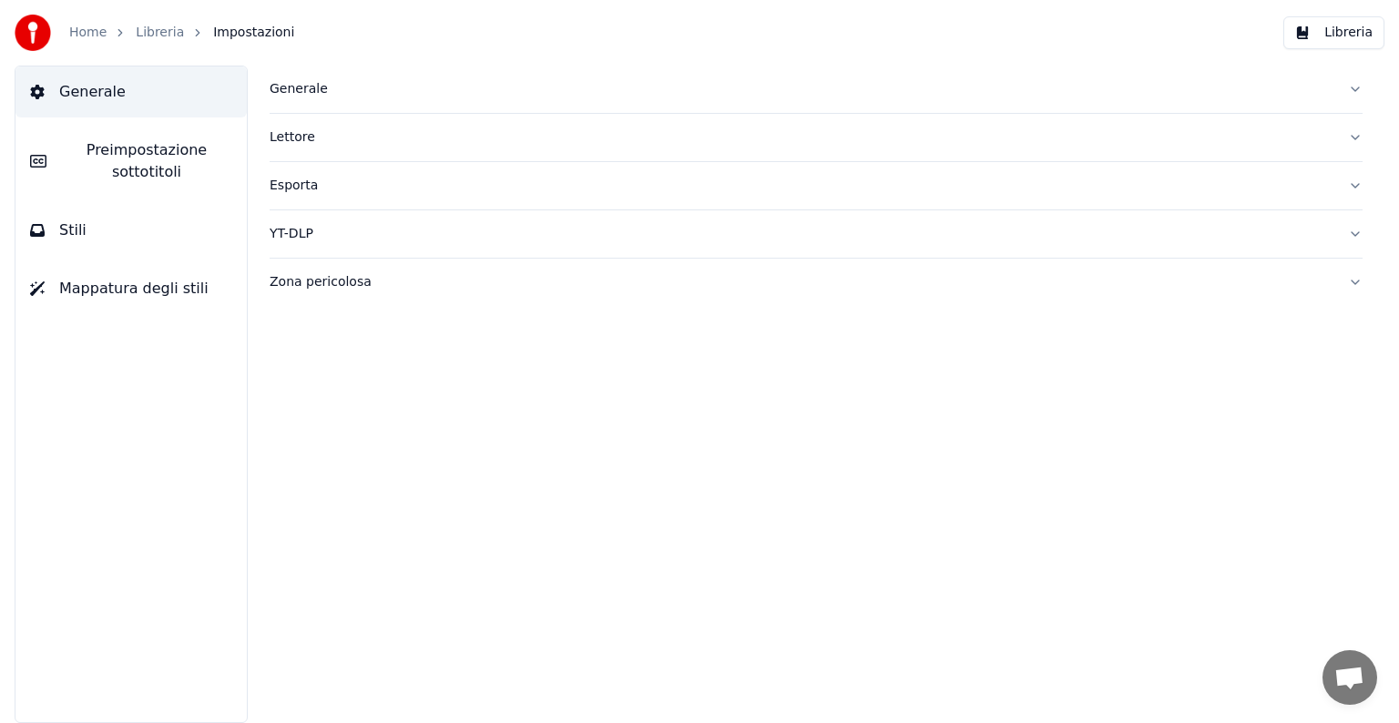
click at [85, 35] on link "Home" at bounding box center [87, 33] width 37 height 18
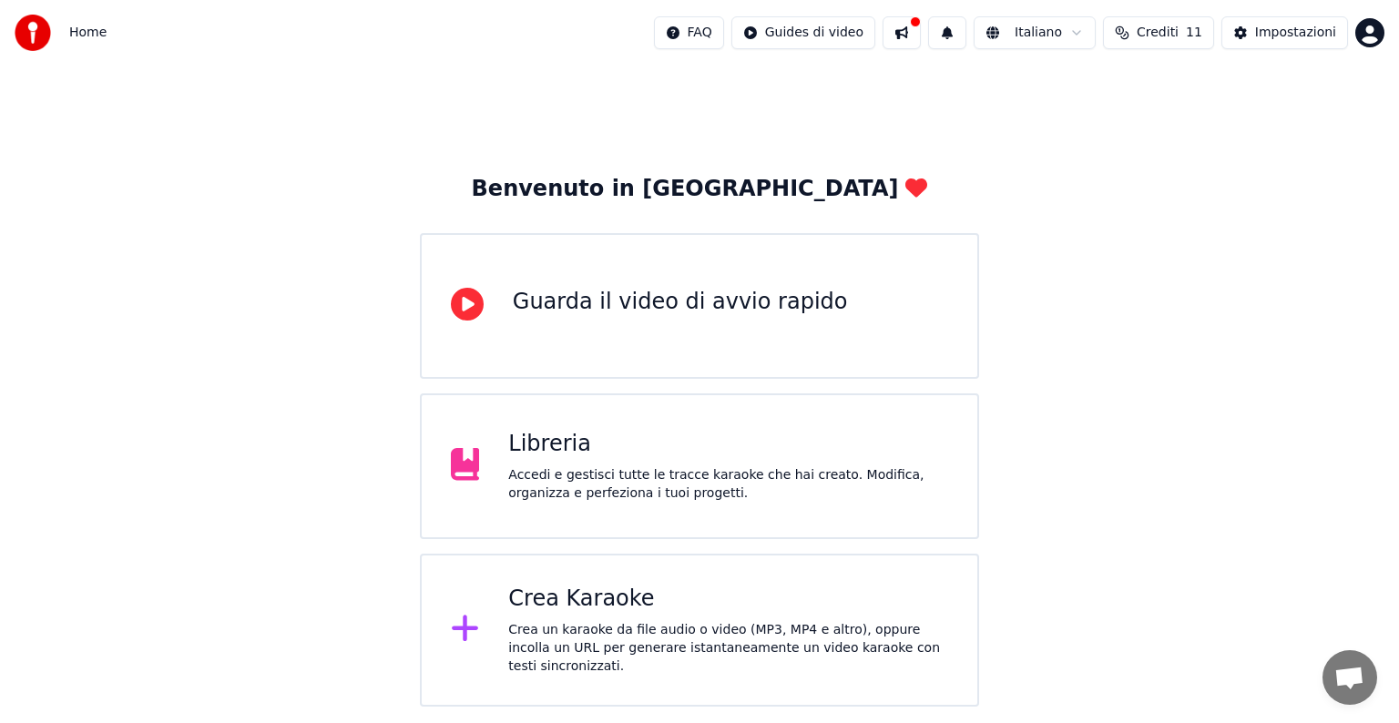
click at [591, 453] on div "Libreria" at bounding box center [728, 444] width 440 height 29
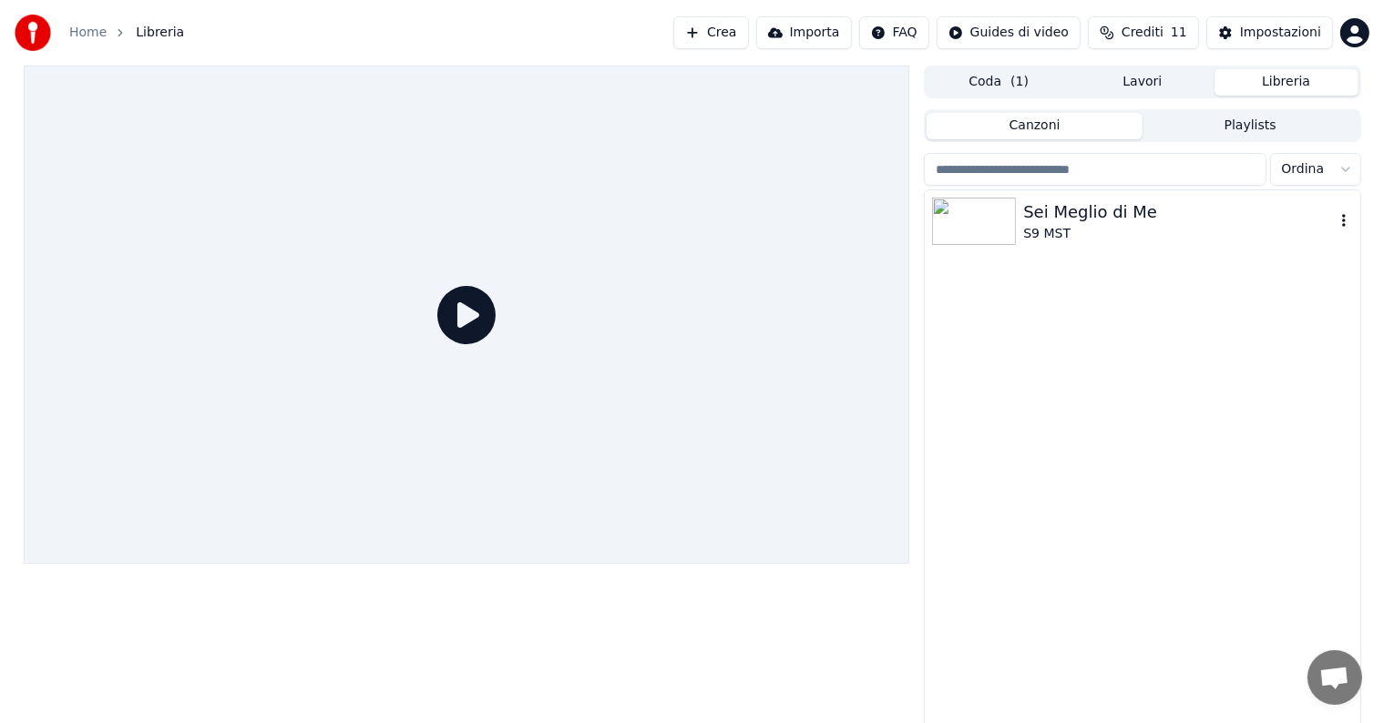
click at [1090, 217] on div "Sei Meglio di Me" at bounding box center [1178, 212] width 311 height 26
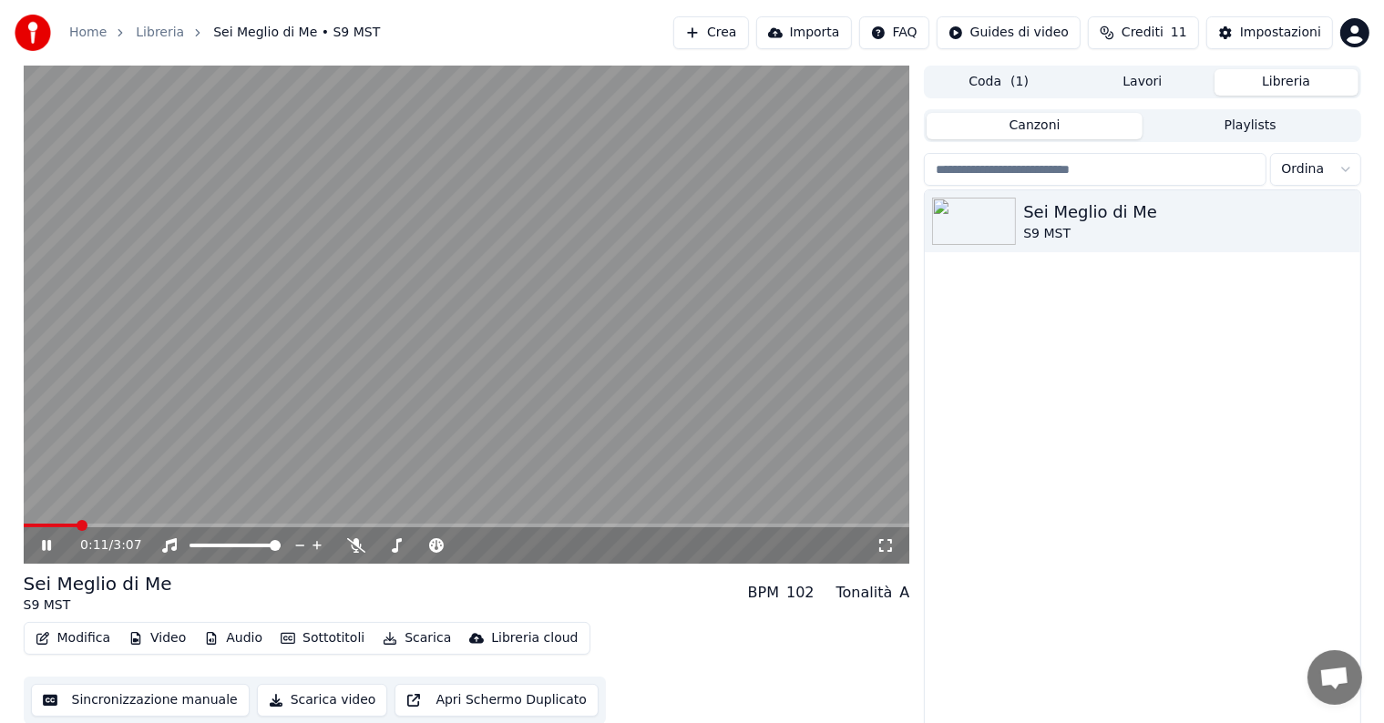
click at [77, 639] on button "Modifica" at bounding box center [73, 639] width 90 height 26
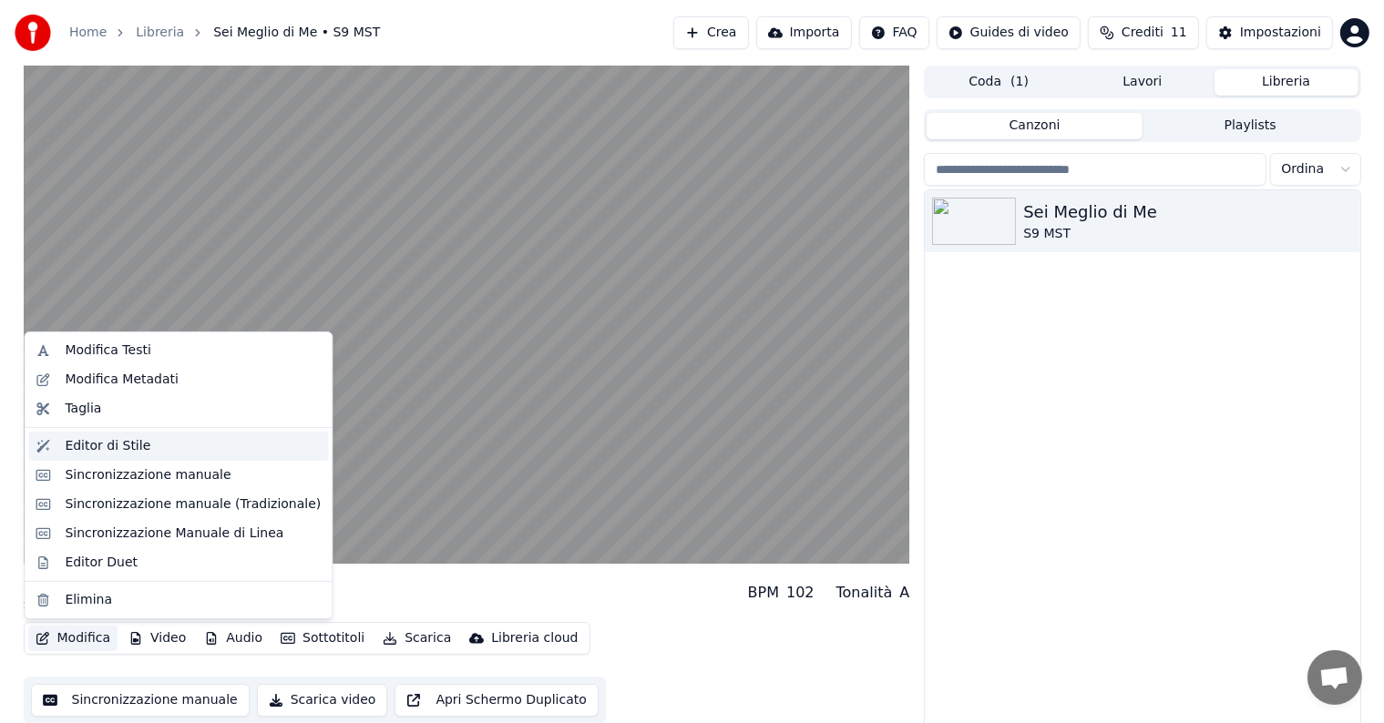
click at [106, 442] on div "Editor di Stile" at bounding box center [108, 446] width 86 height 18
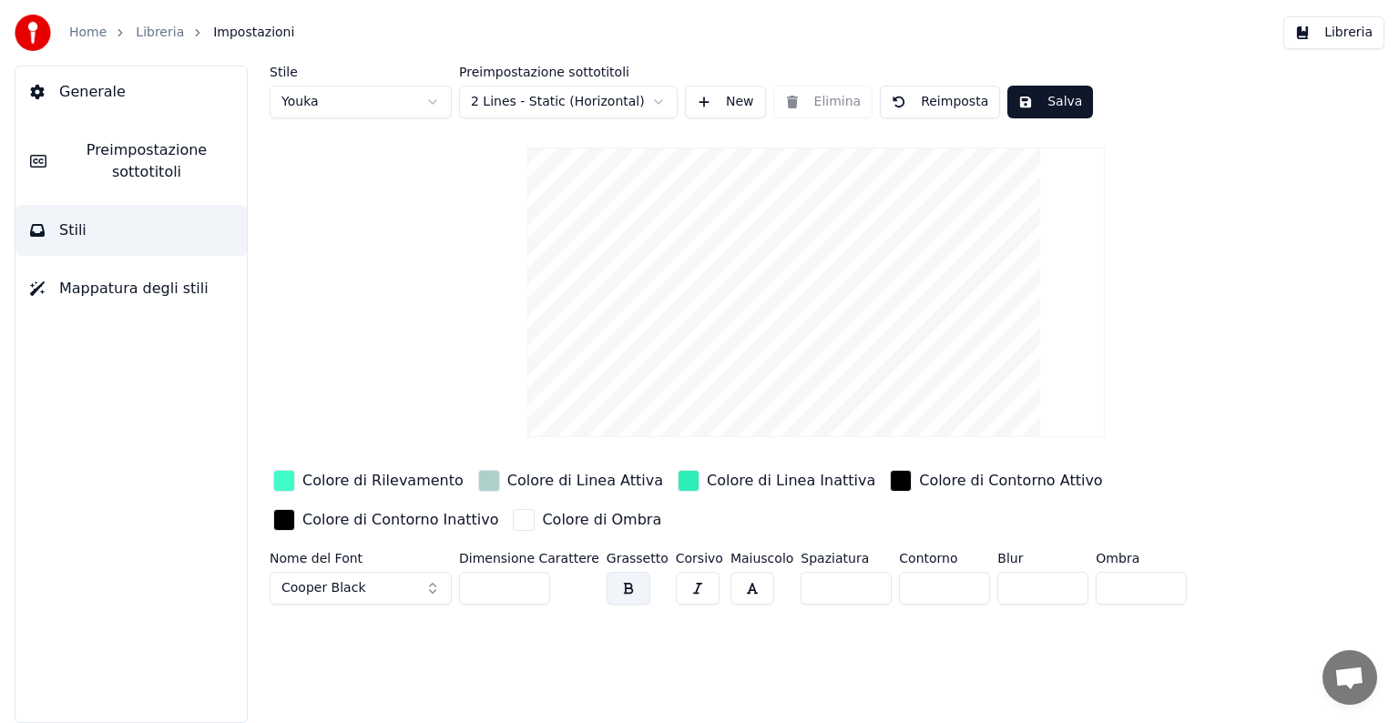
click at [368, 581] on button "Cooper Black" at bounding box center [361, 588] width 182 height 33
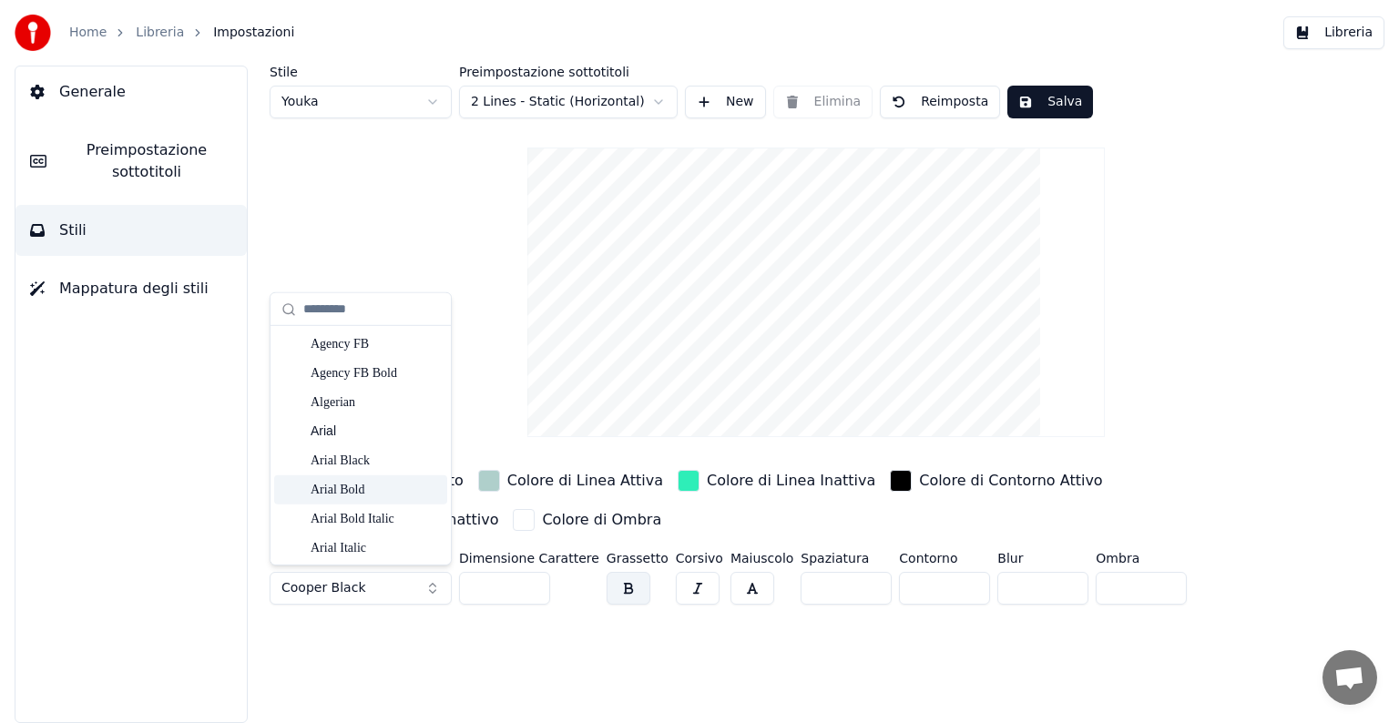
click at [361, 495] on div "Arial Bold" at bounding box center [375, 490] width 129 height 18
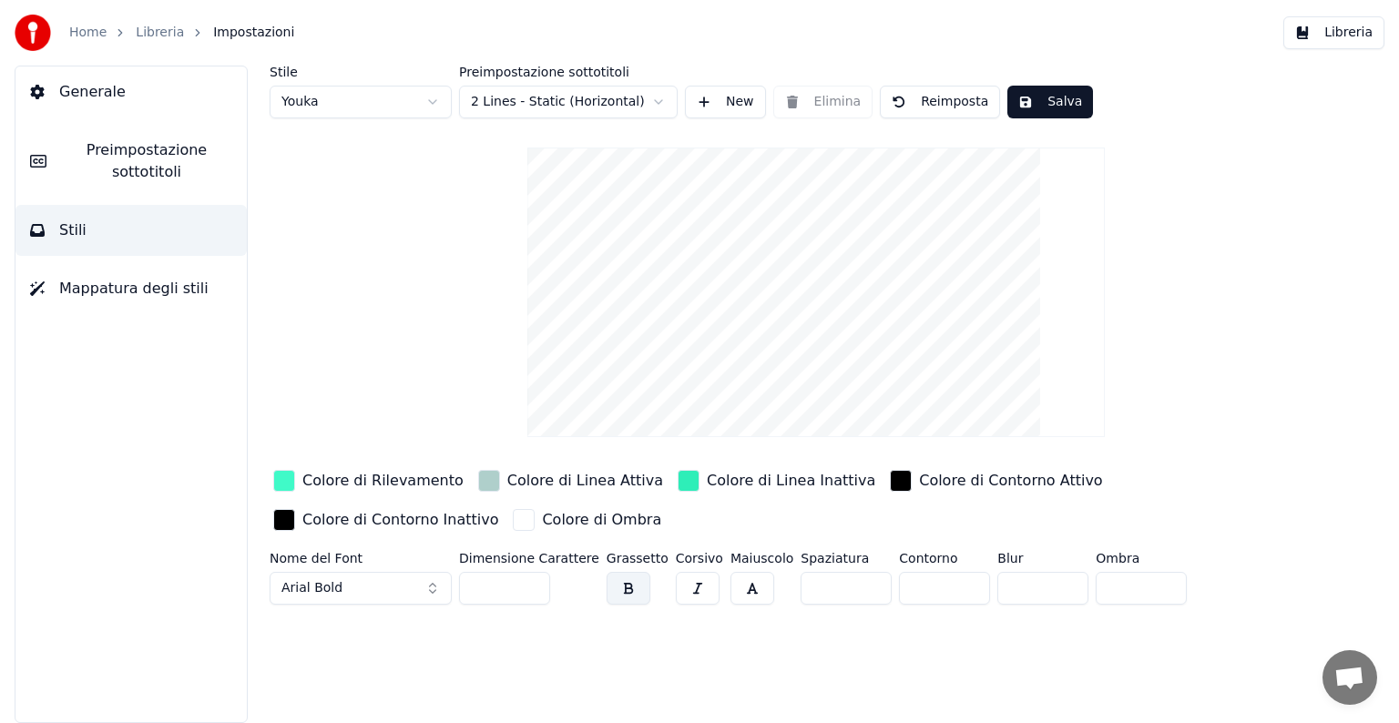
click at [365, 593] on button "Arial Bold" at bounding box center [361, 588] width 182 height 33
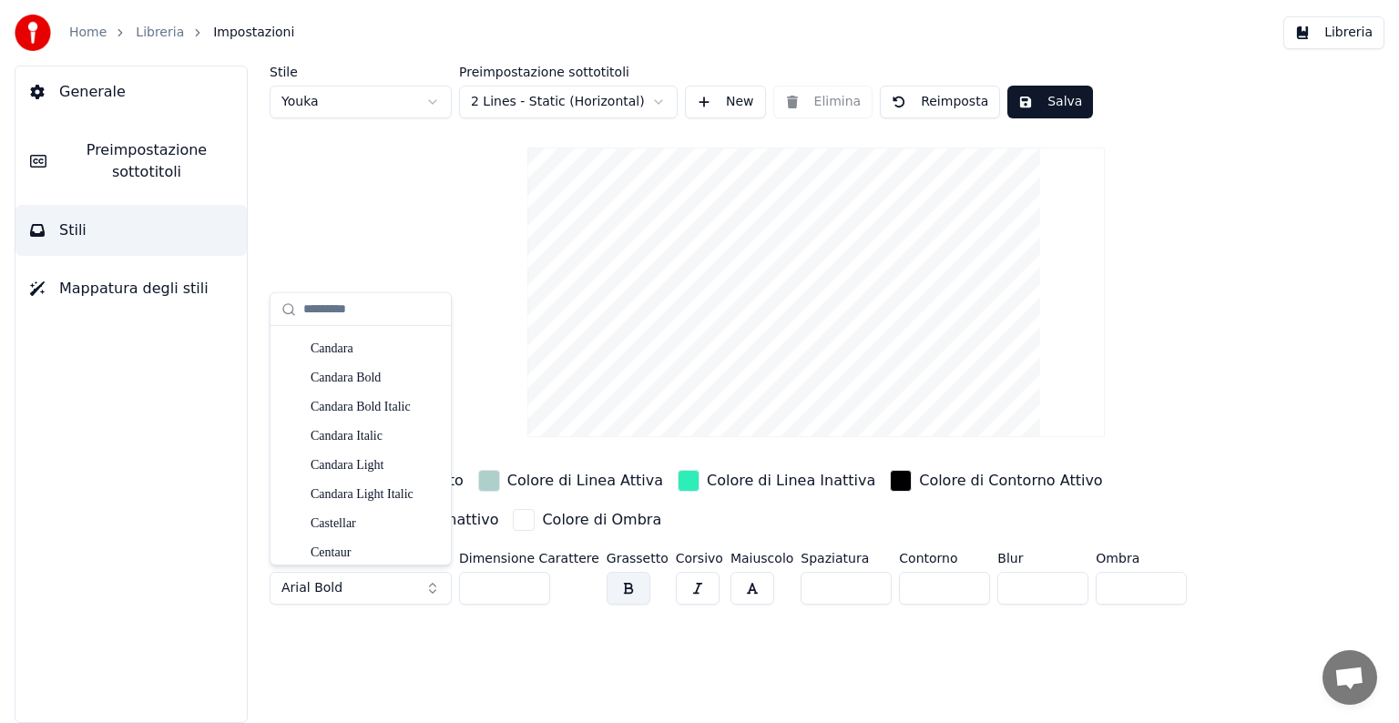
scroll to position [2303, 0]
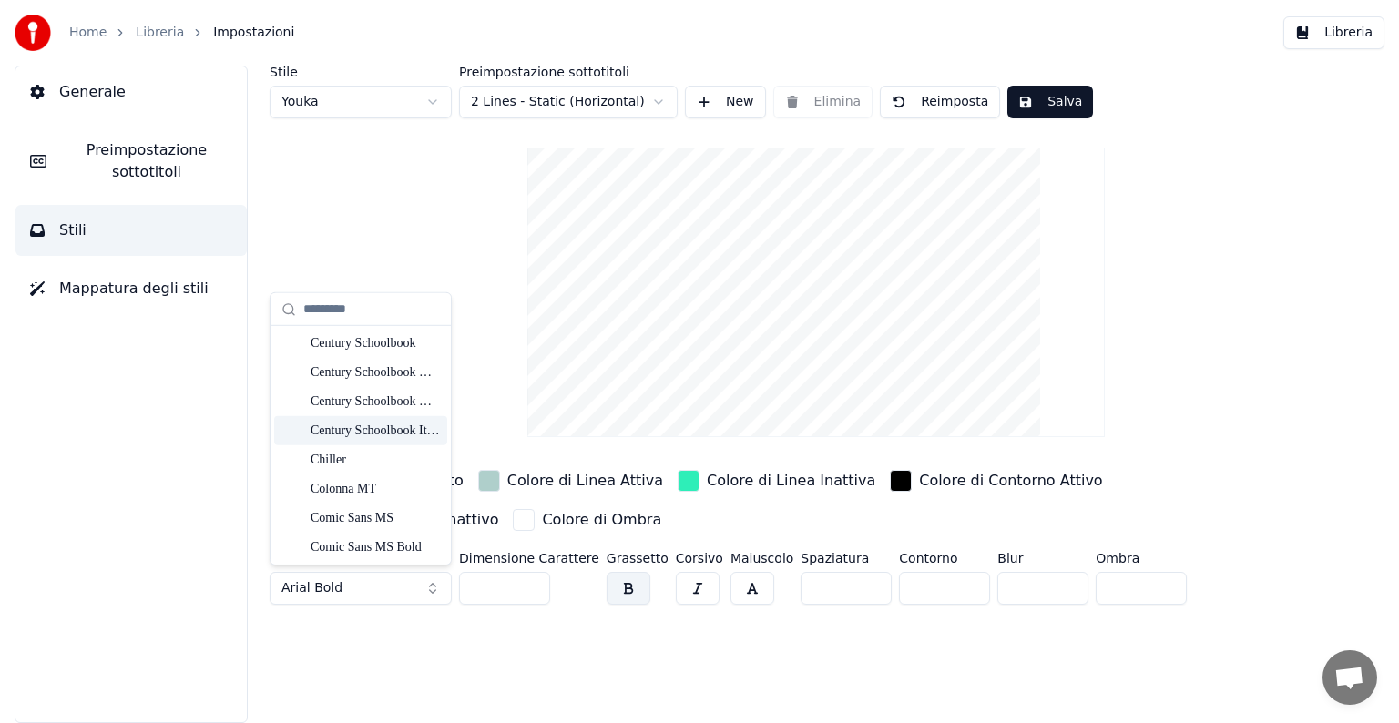
click at [352, 433] on div "Century Schoolbook Italic" at bounding box center [375, 431] width 129 height 18
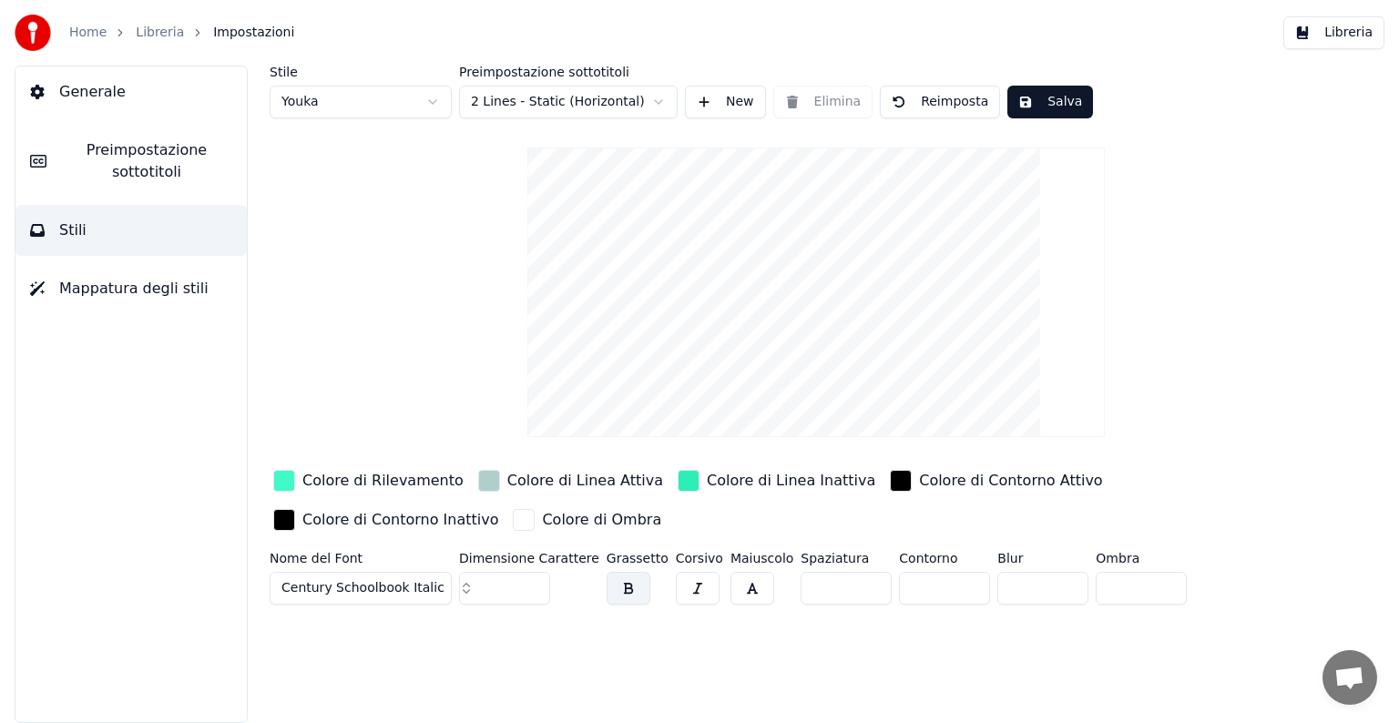
click at [375, 579] on span "Century Schoolbook Italic" at bounding box center [362, 588] width 163 height 18
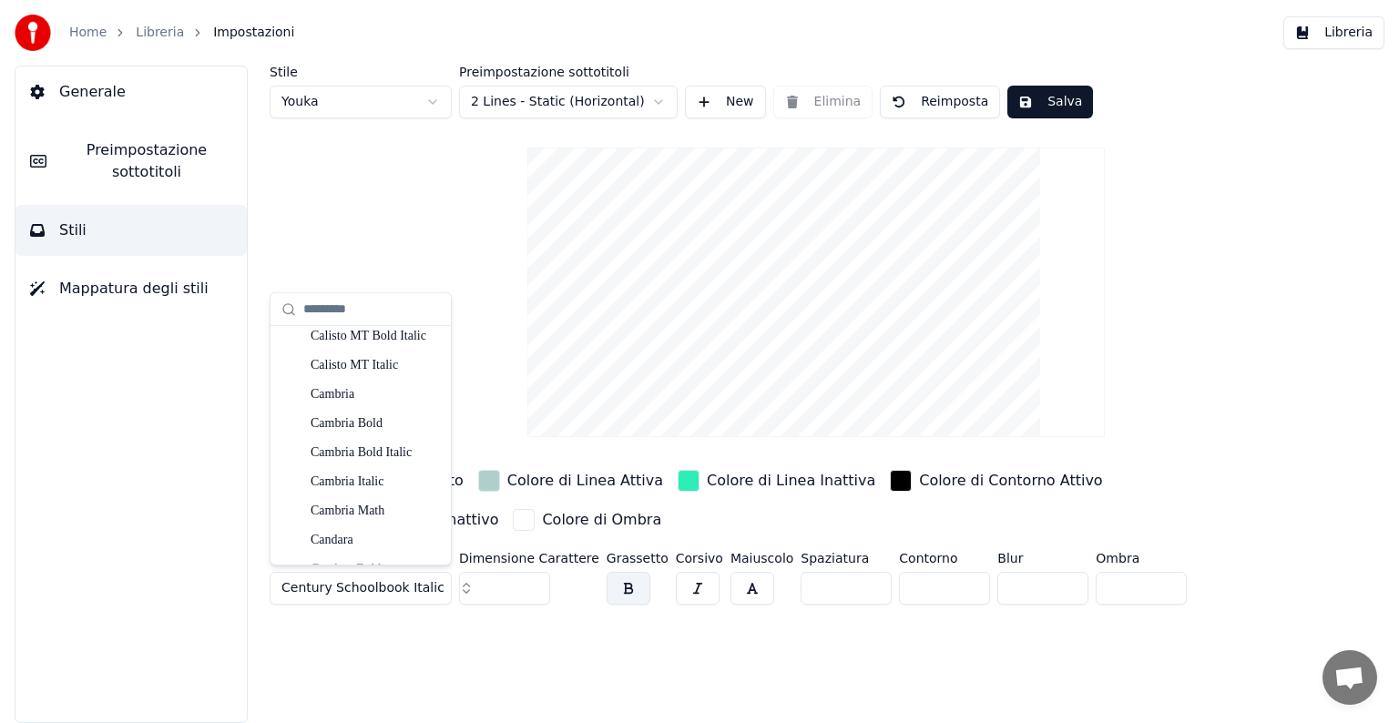
scroll to position [1880, 0]
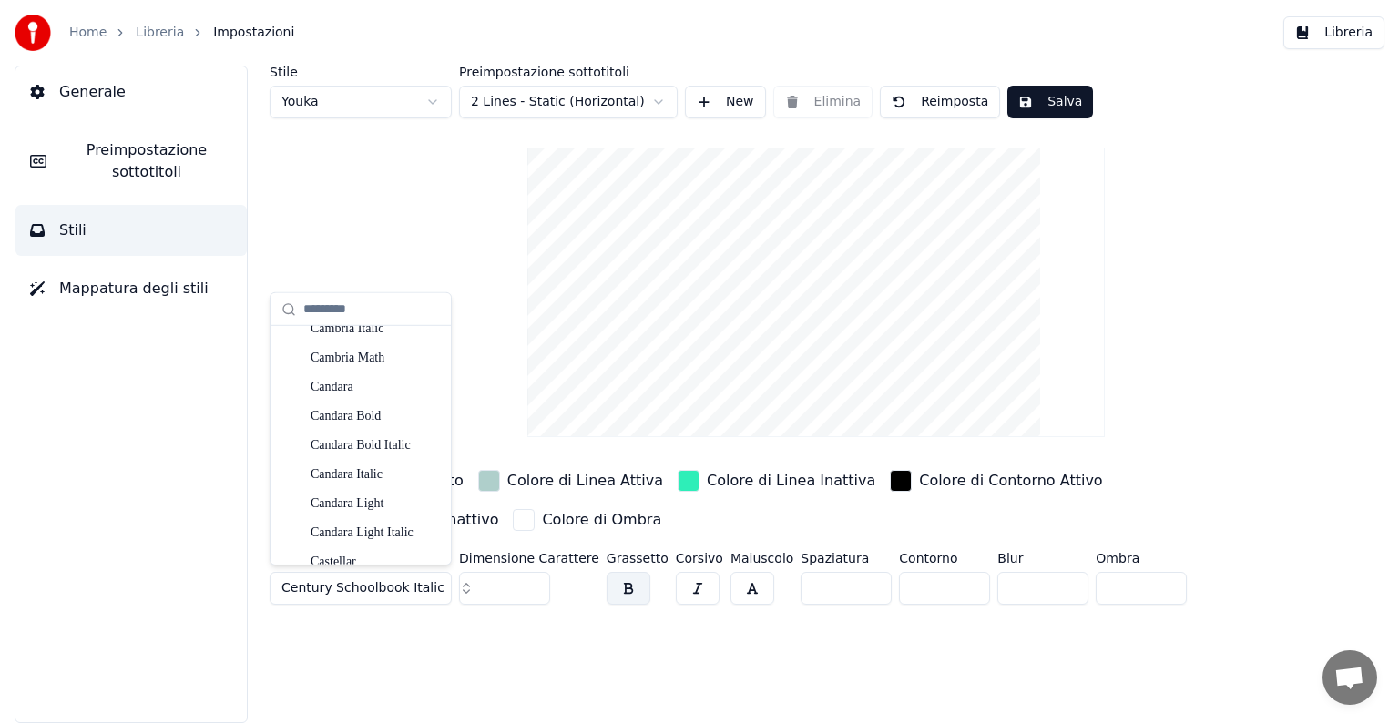
click at [730, 587] on button "button" at bounding box center [752, 588] width 44 height 33
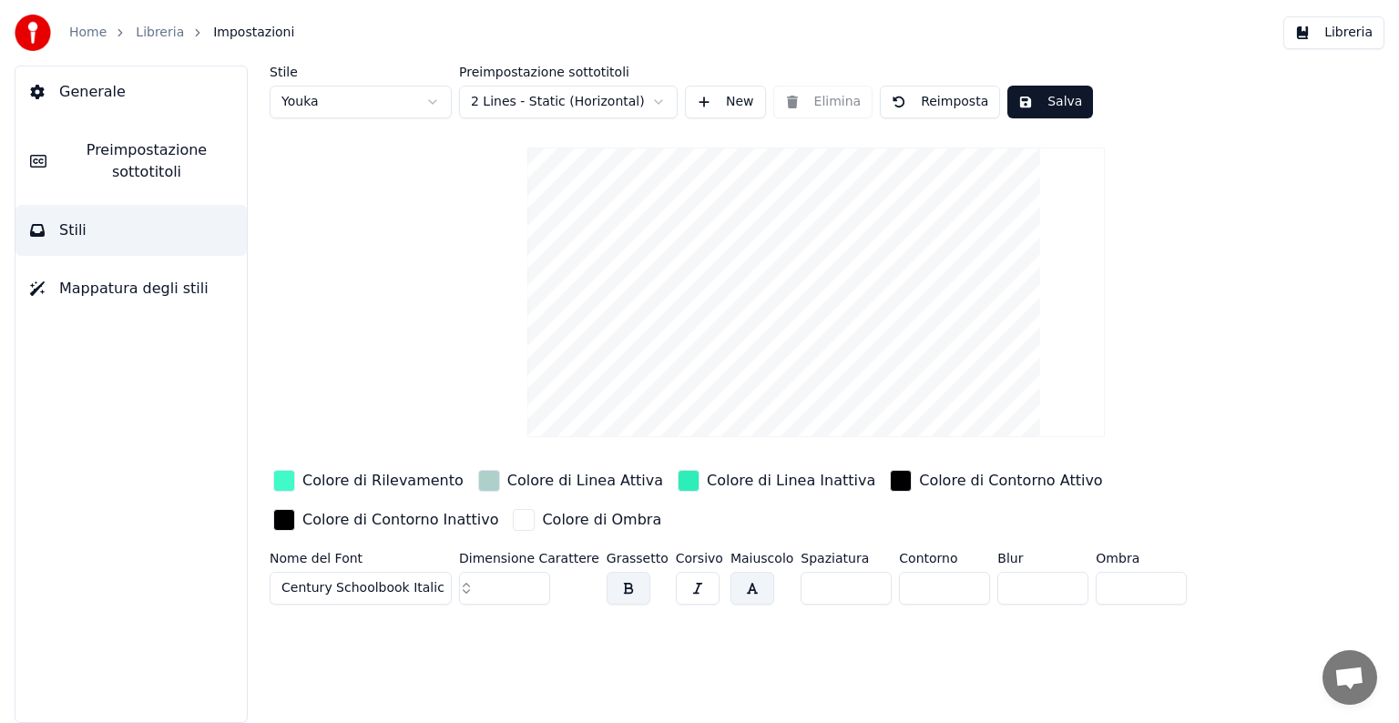
click at [348, 579] on span "Century Schoolbook Italic" at bounding box center [362, 588] width 163 height 18
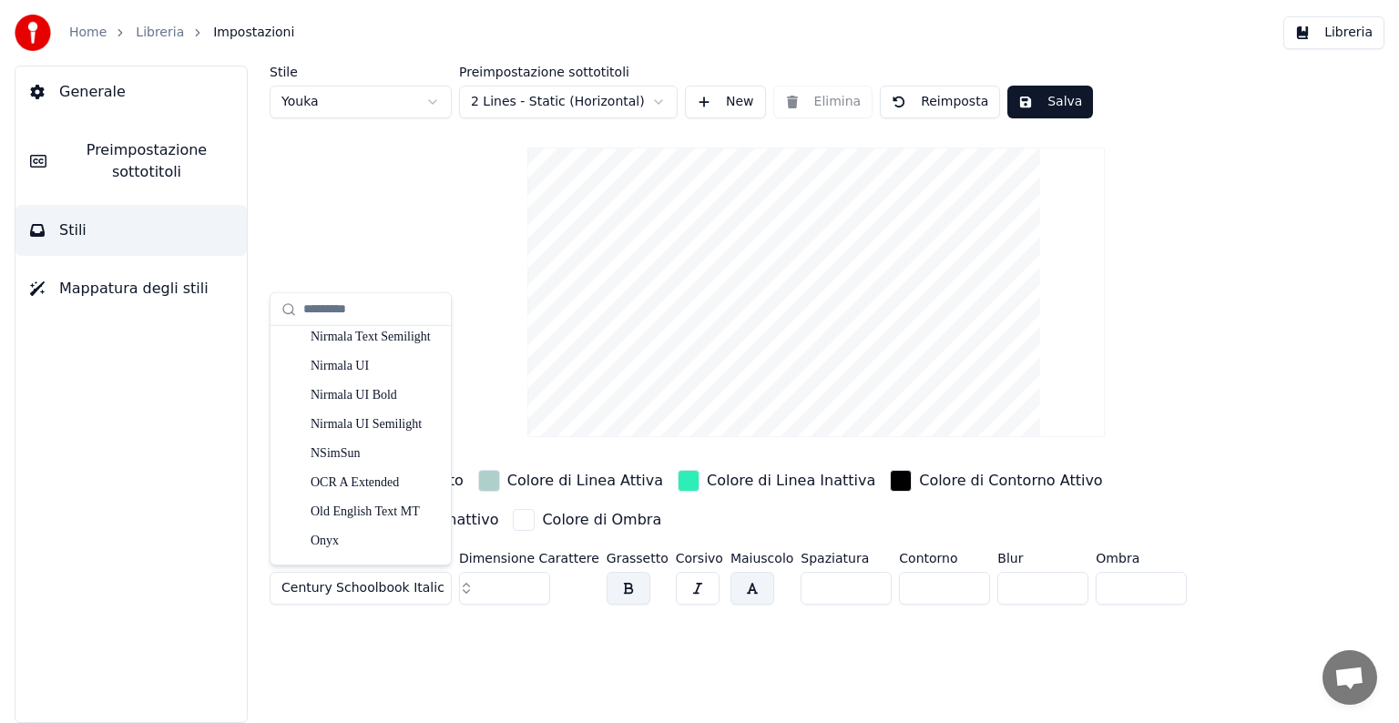
scroll to position [7329, 0]
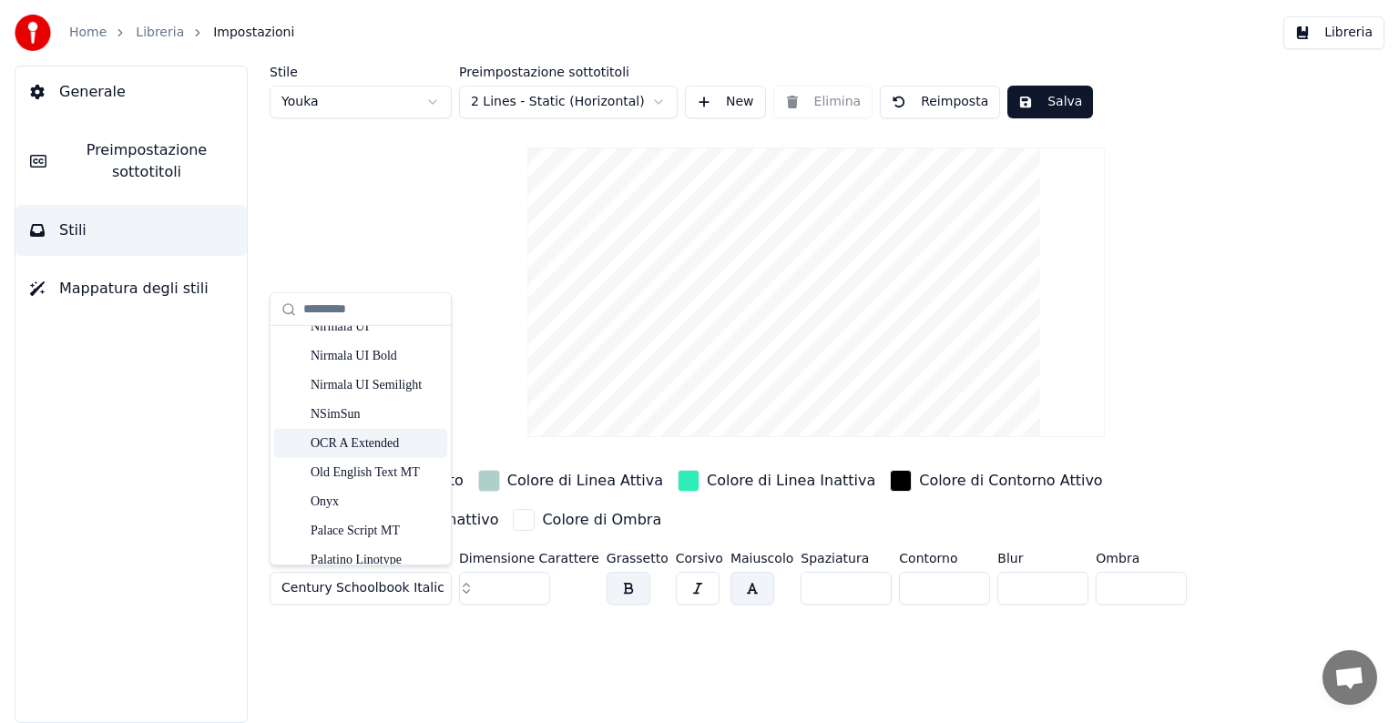
click at [344, 442] on div "OCR A Extended" at bounding box center [375, 443] width 129 height 18
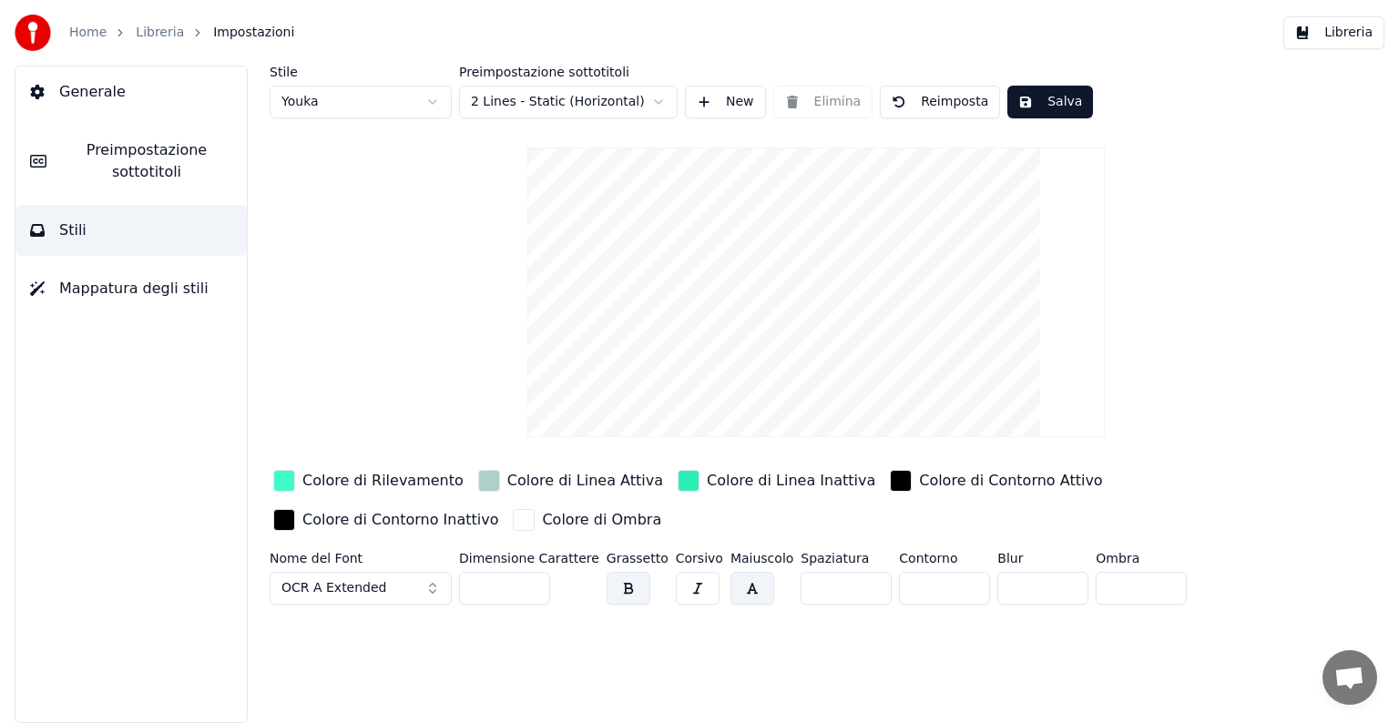
click at [379, 581] on button "OCR A Extended" at bounding box center [361, 588] width 182 height 33
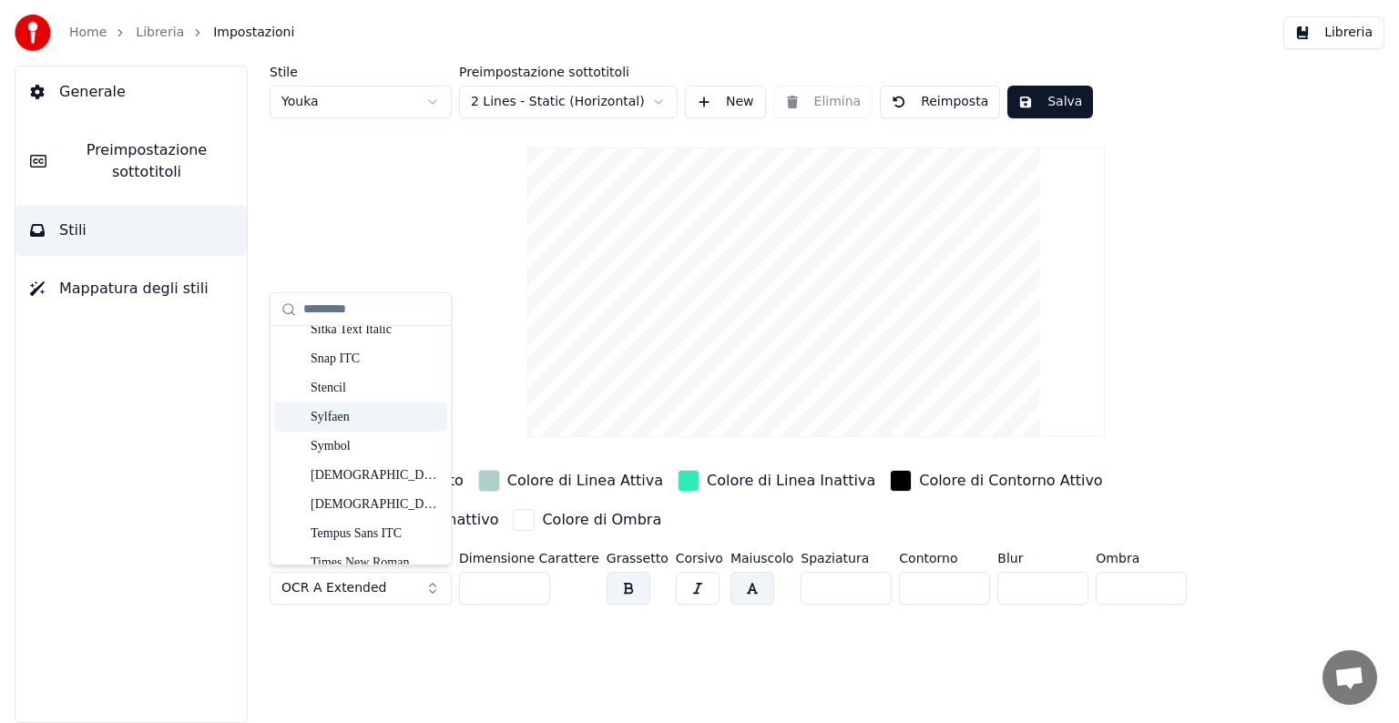
scroll to position [9224, 0]
click at [356, 389] on div "[DEMOGRAPHIC_DATA]" at bounding box center [375, 384] width 129 height 18
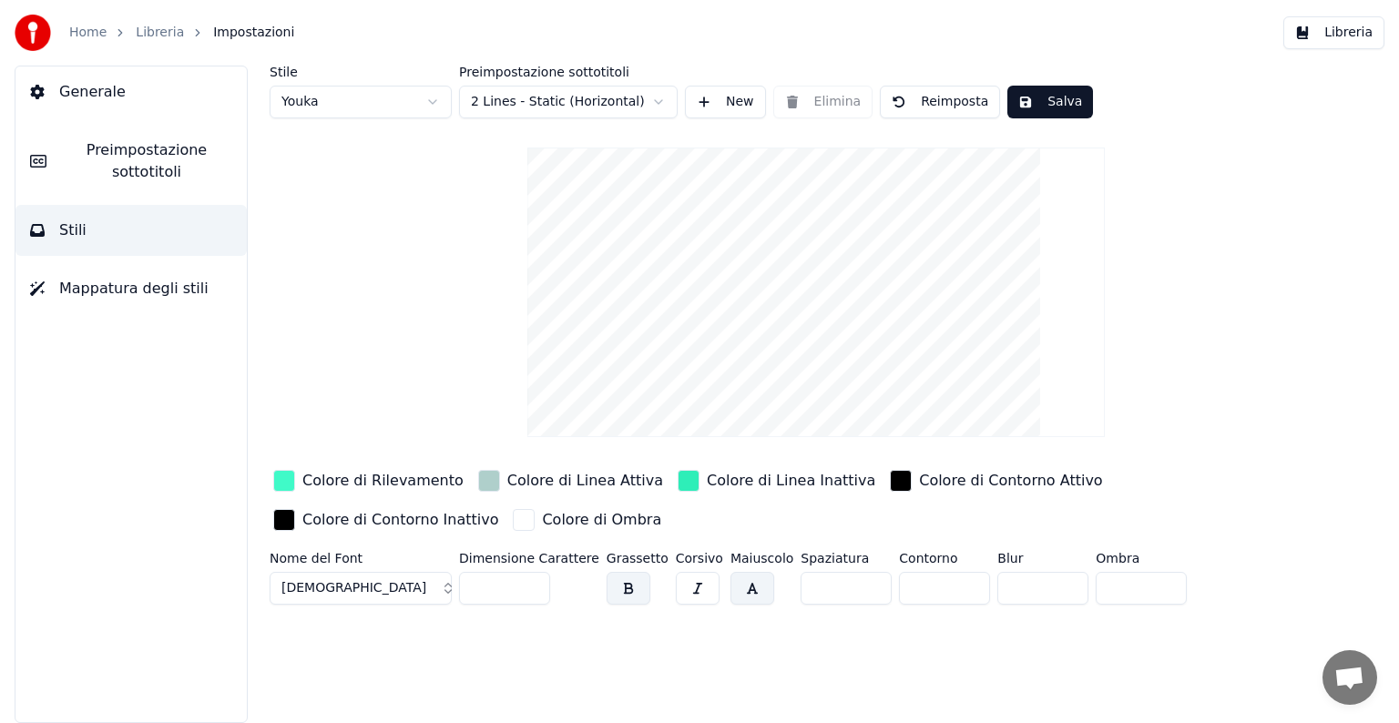
click at [361, 583] on button "[DEMOGRAPHIC_DATA]" at bounding box center [361, 588] width 182 height 33
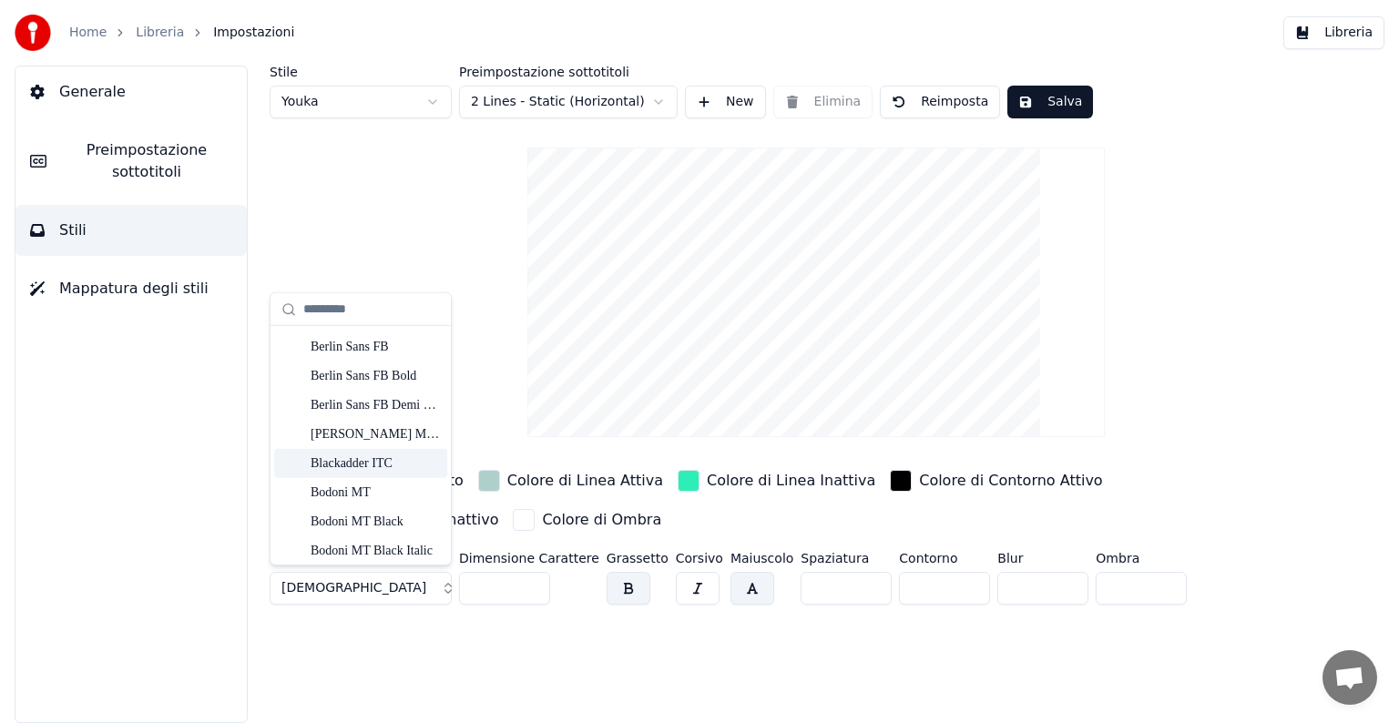
scroll to position [642, 0]
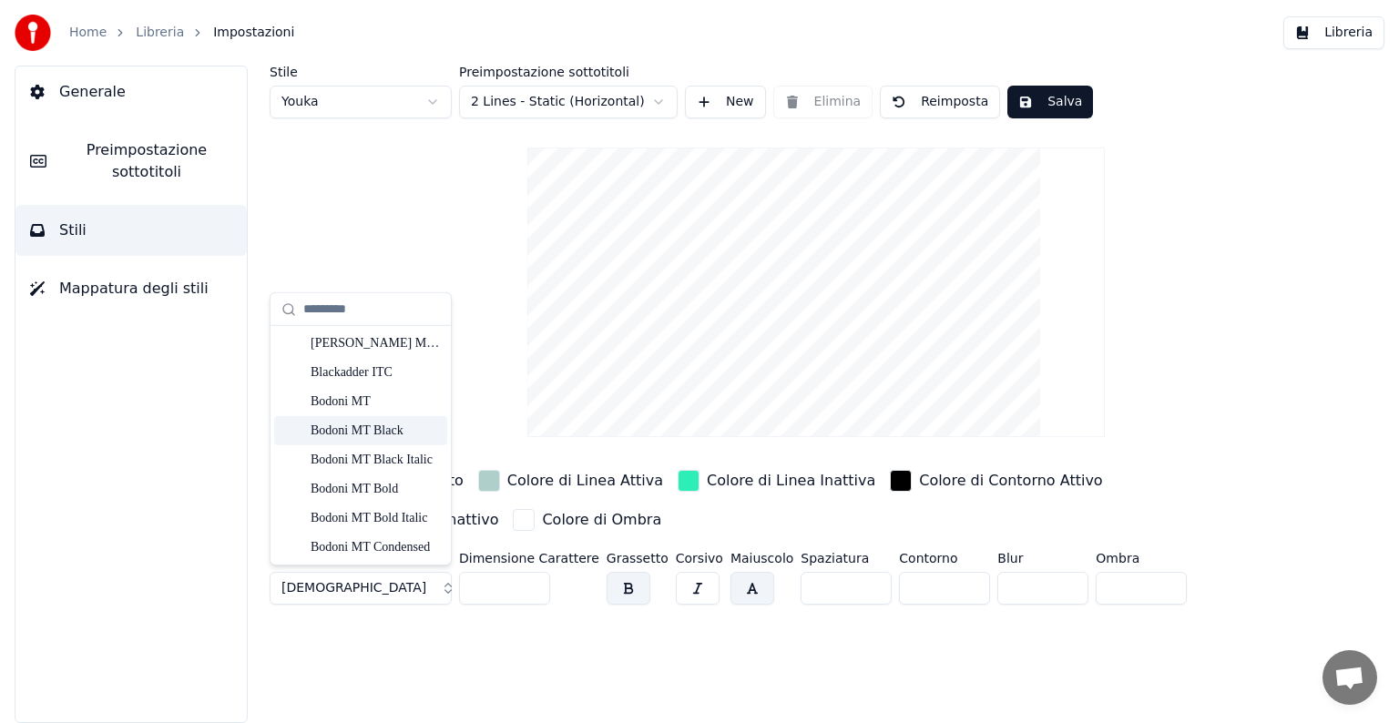
click at [375, 429] on div "Bodoni MT Black" at bounding box center [375, 430] width 129 height 18
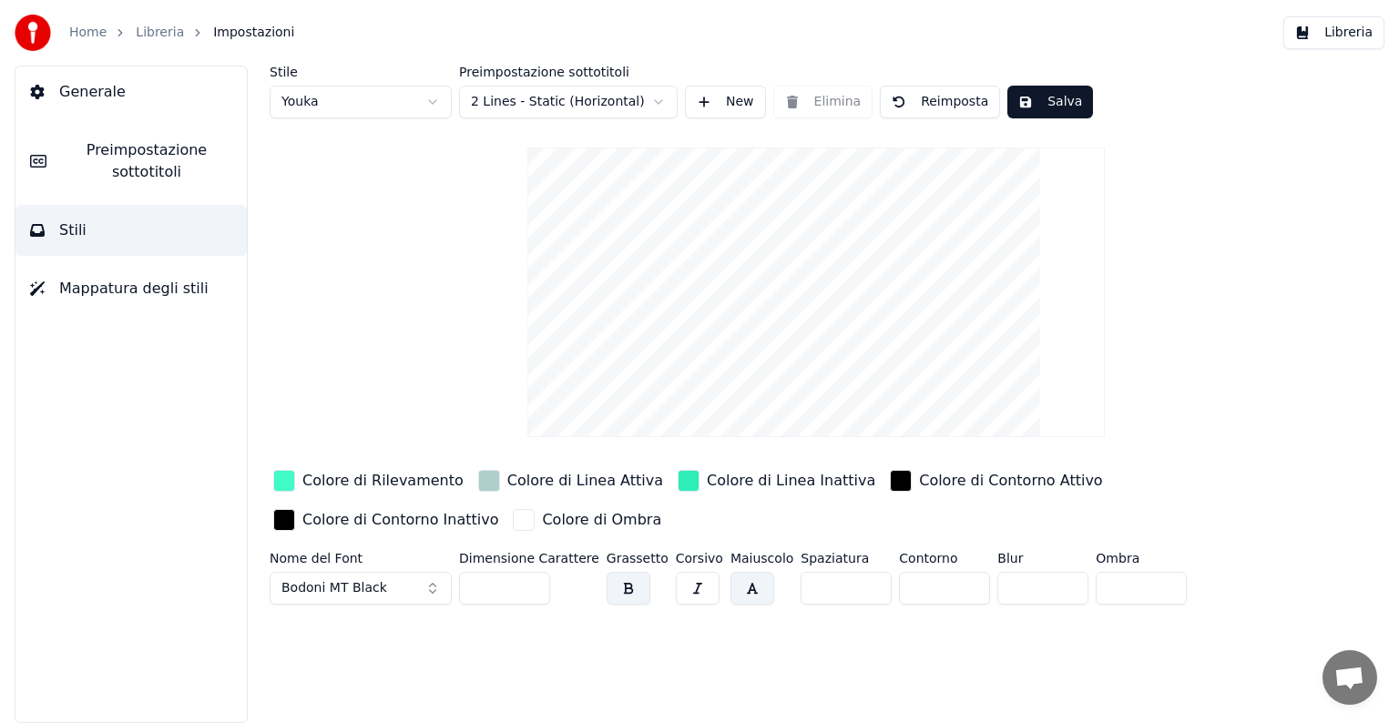
click at [366, 581] on span "Bodoni MT Black" at bounding box center [334, 588] width 106 height 18
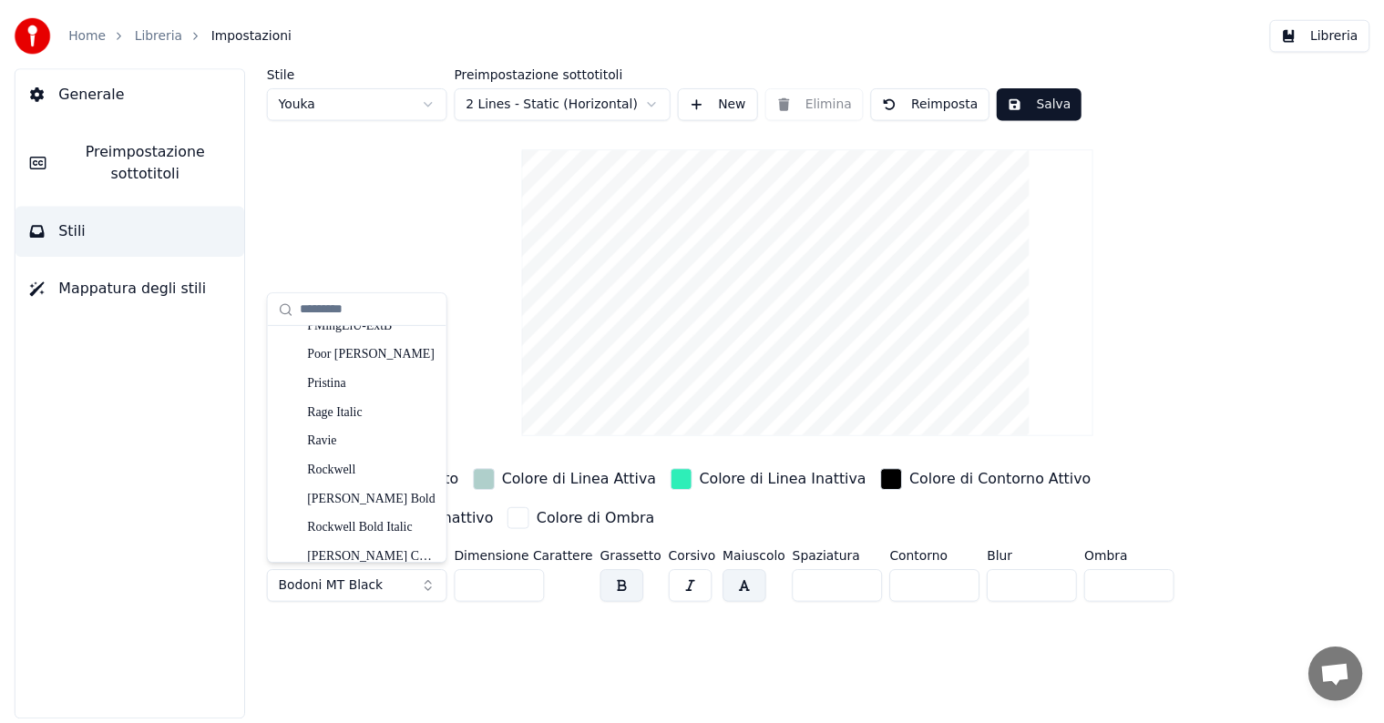
scroll to position [7982, 0]
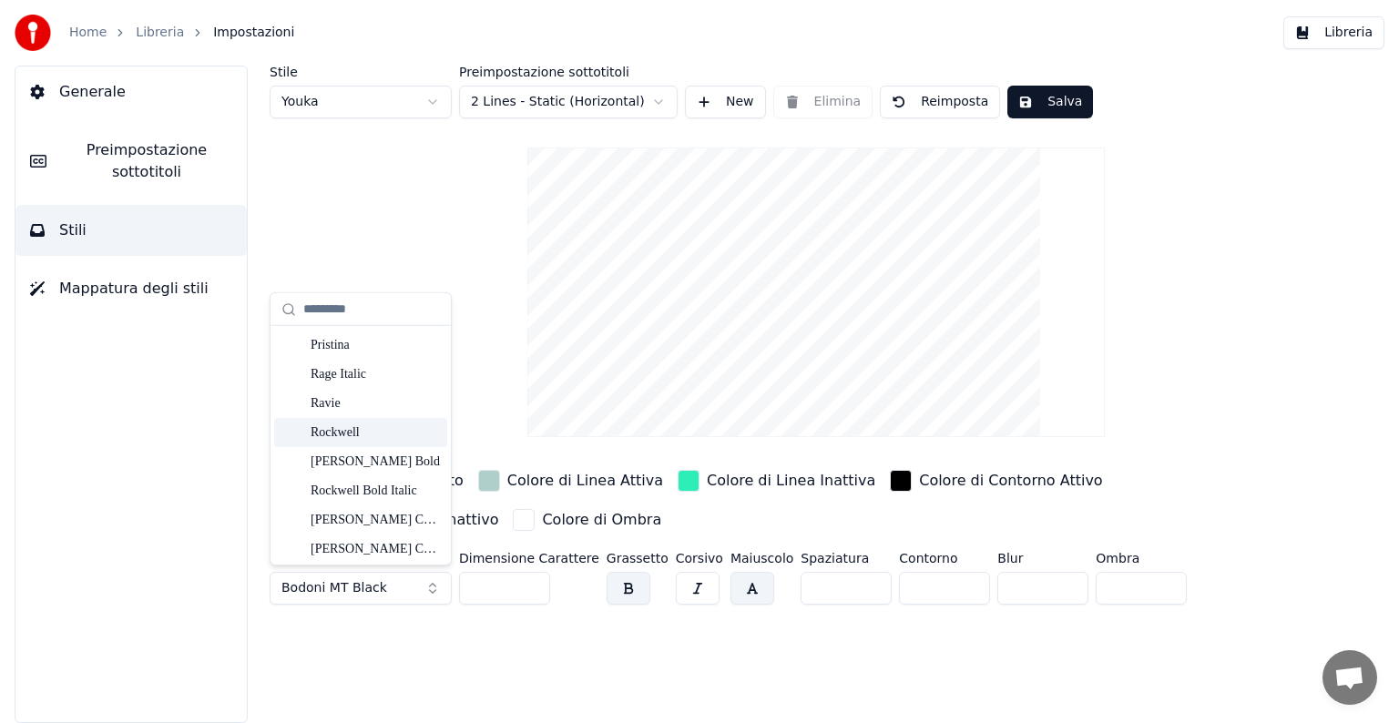
click at [356, 428] on div "Rockwell" at bounding box center [375, 432] width 129 height 18
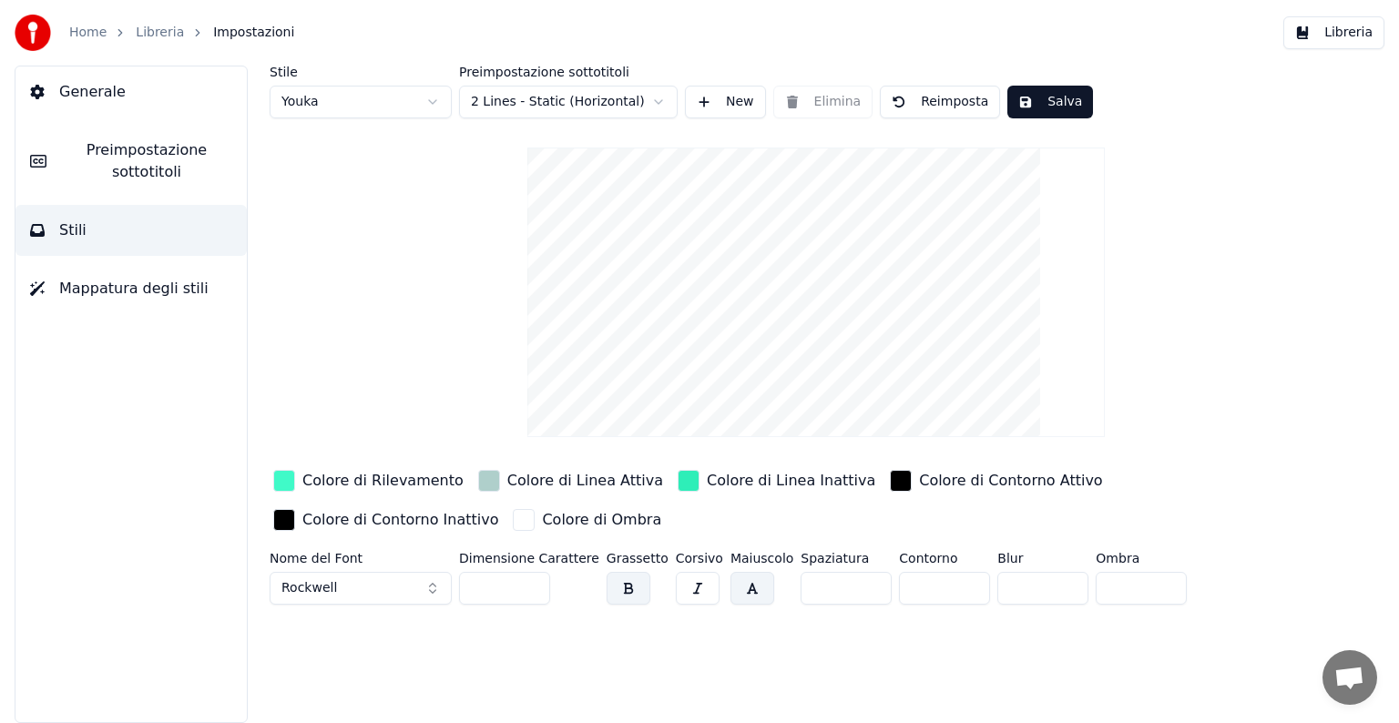
click at [1064, 103] on button "Salva" at bounding box center [1050, 102] width 86 height 33
click at [164, 89] on button "Generale" at bounding box center [130, 91] width 231 height 51
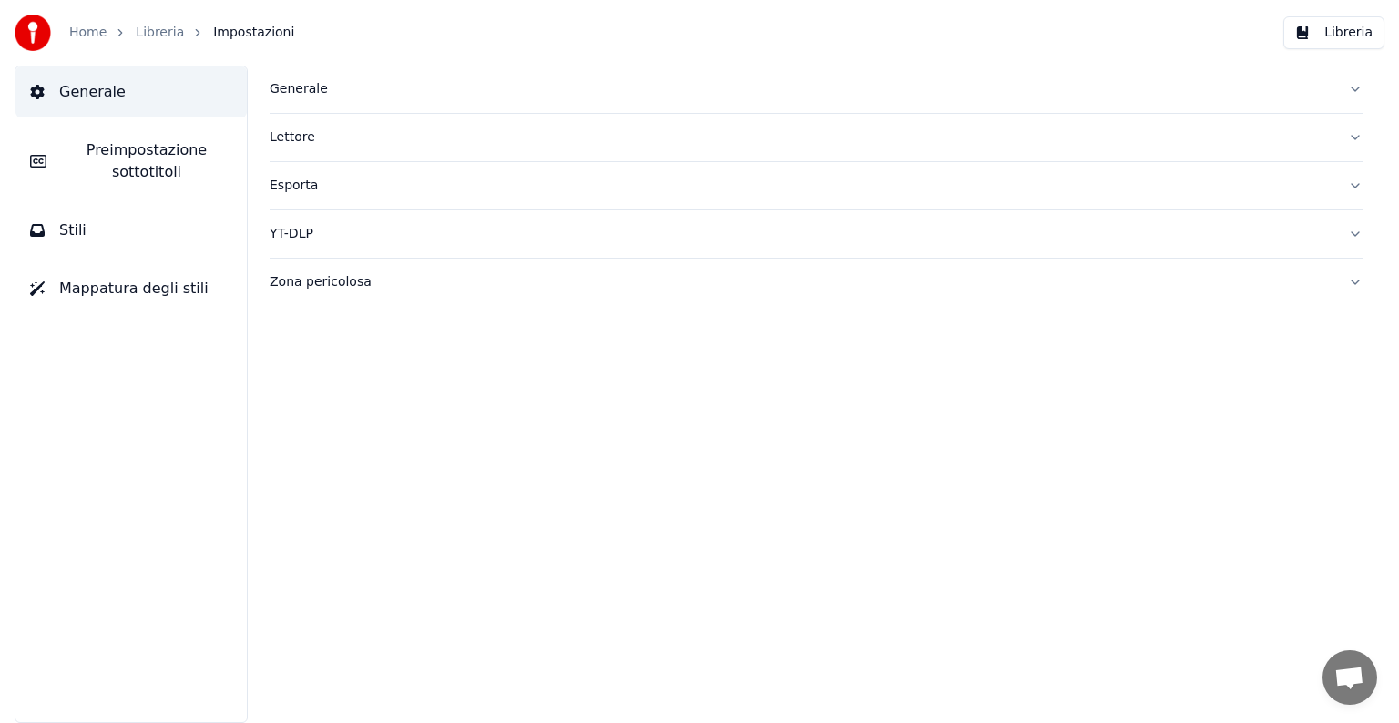
click at [102, 36] on link "Home" at bounding box center [87, 33] width 37 height 18
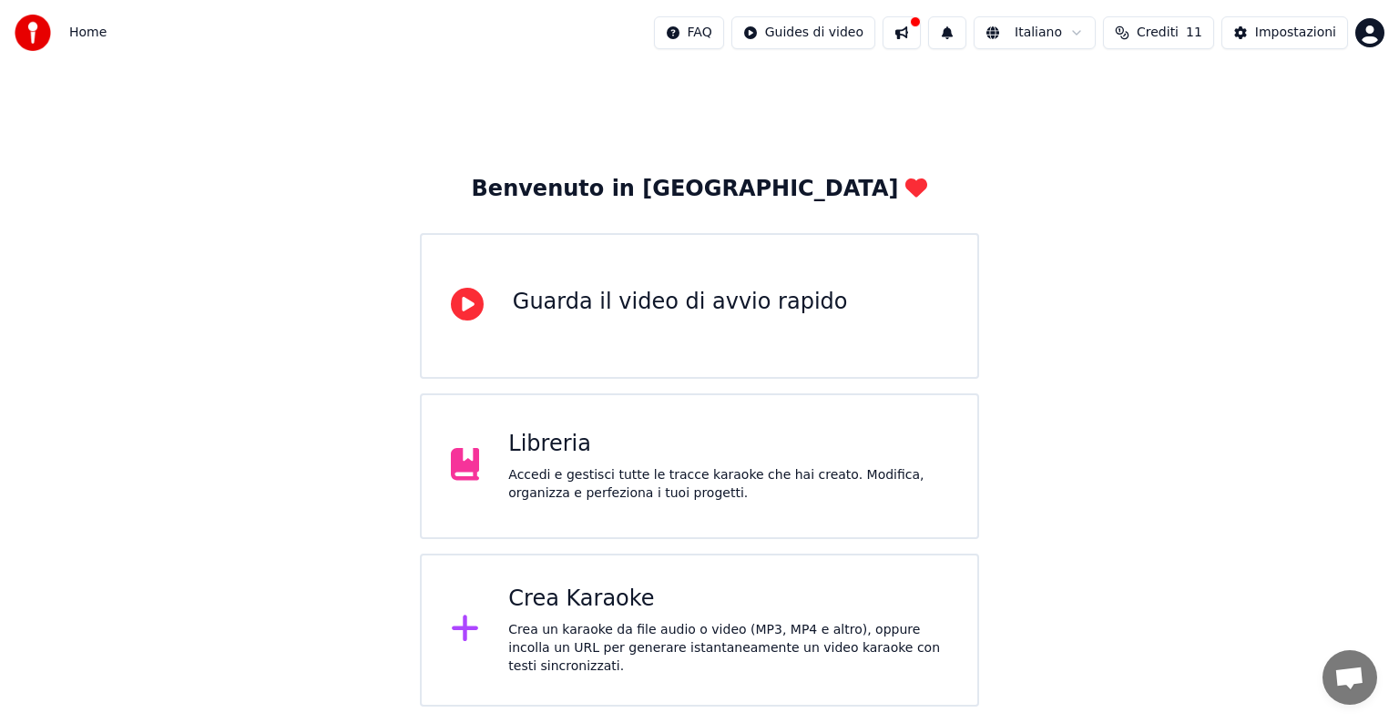
click at [568, 461] on div "Libreria Accedi e gestisci tutte le tracce karaoke che hai creato. Modifica, or…" at bounding box center [728, 466] width 440 height 73
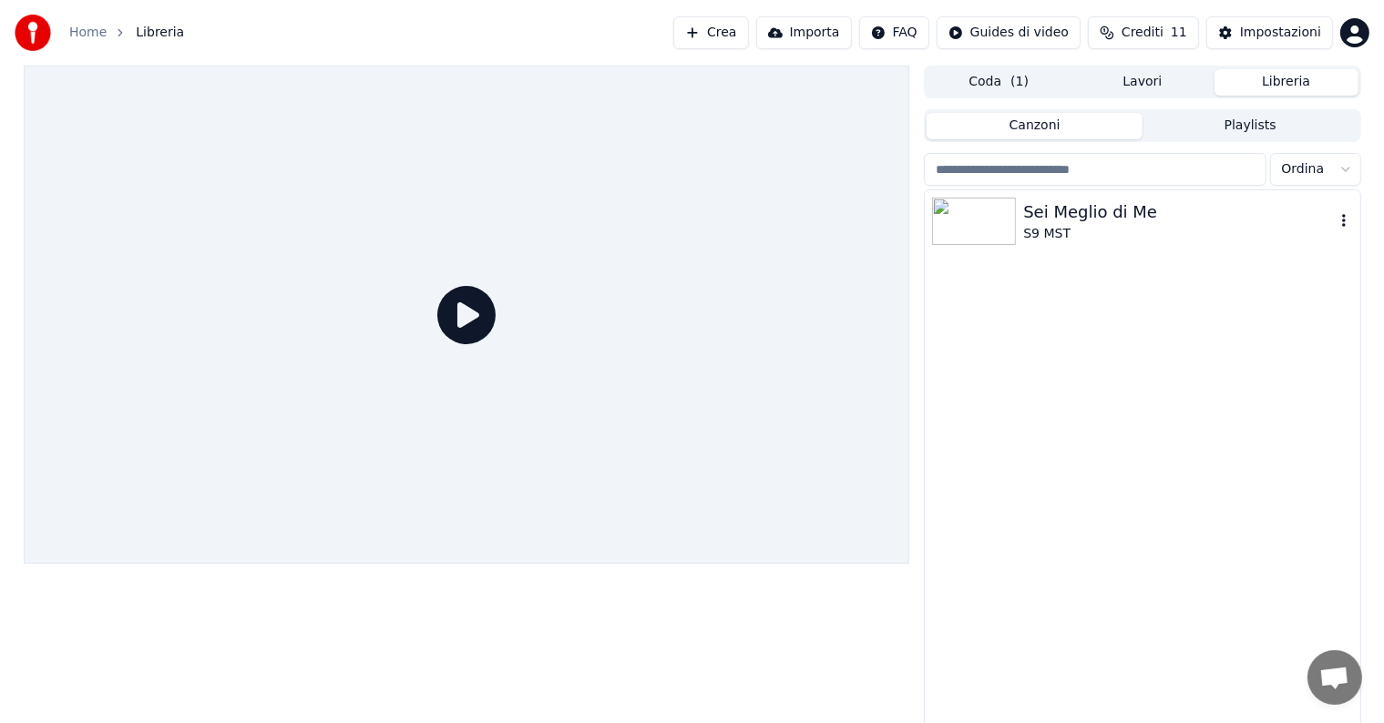
click at [1020, 226] on div at bounding box center [977, 221] width 91 height 47
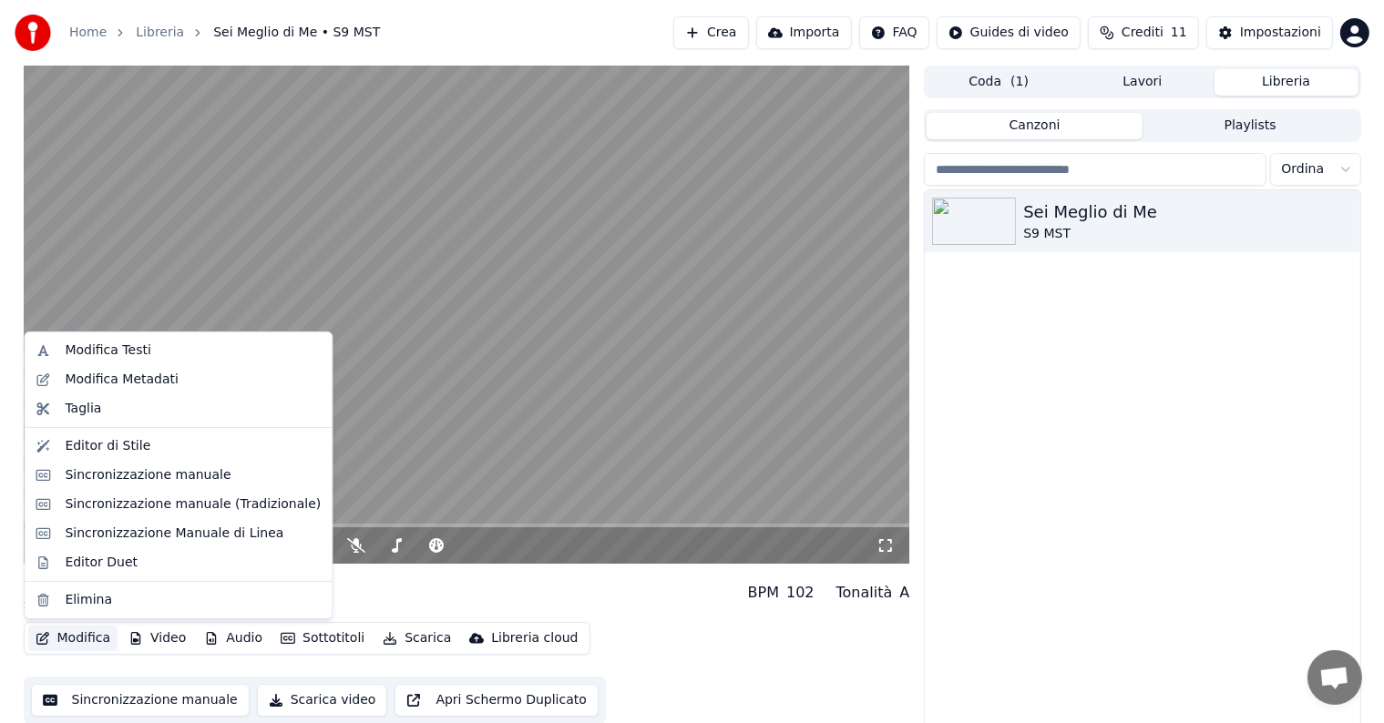
click at [77, 633] on button "Modifica" at bounding box center [73, 639] width 90 height 26
click at [107, 444] on div "Editor di Stile" at bounding box center [108, 446] width 86 height 18
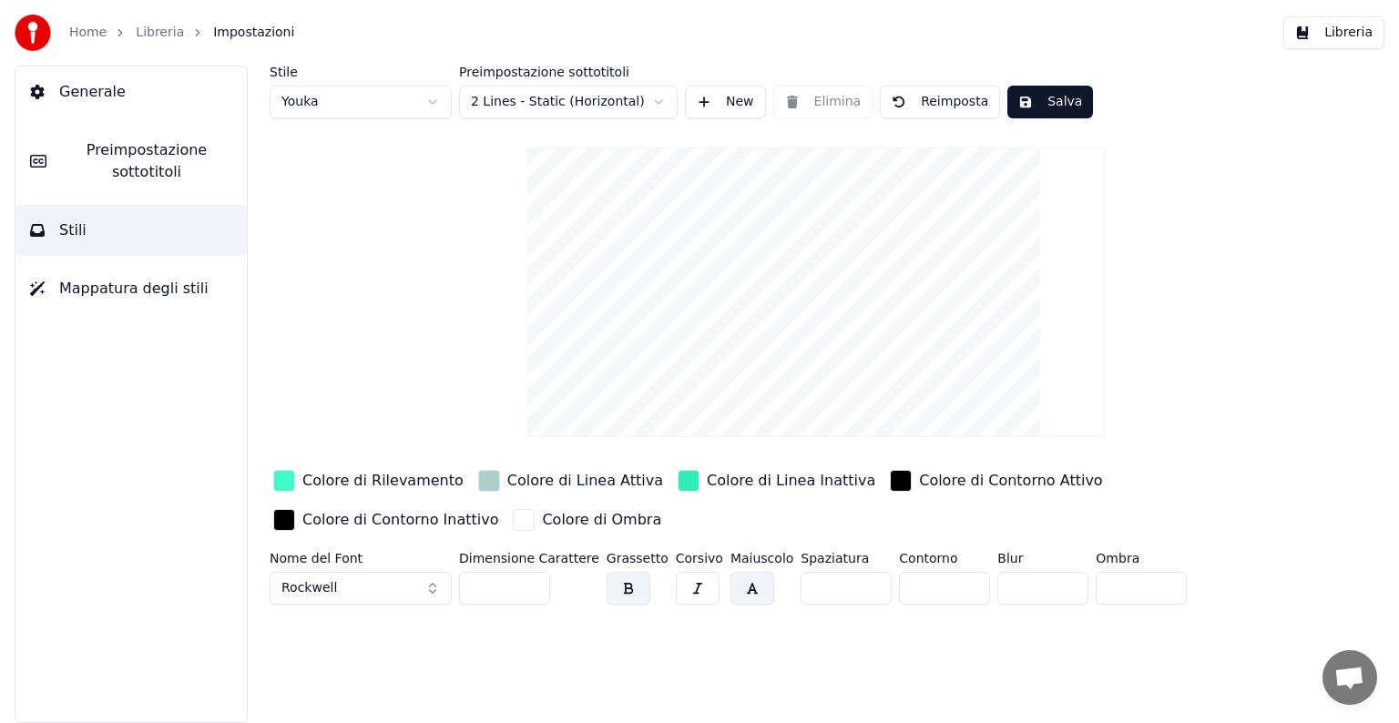
click at [576, 583] on div "Dimensione Carattere ***" at bounding box center [529, 582] width 140 height 60
click at [536, 582] on input "***" at bounding box center [504, 588] width 91 height 33
click at [532, 581] on input "***" at bounding box center [504, 588] width 91 height 33
click at [532, 587] on input "***" at bounding box center [504, 588] width 91 height 33
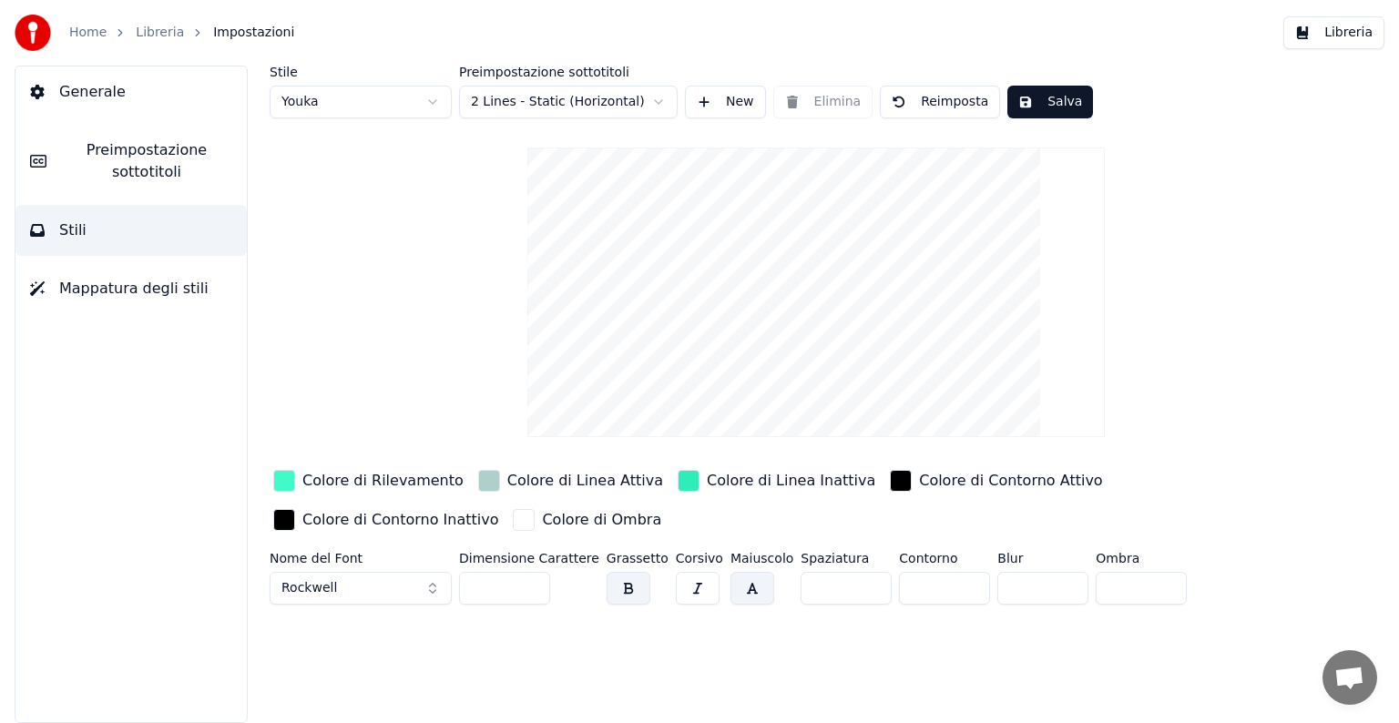
click at [532, 587] on input "***" at bounding box center [504, 588] width 91 height 33
type input "***"
click at [532, 587] on input "***" at bounding box center [504, 588] width 91 height 33
click at [676, 587] on button "button" at bounding box center [698, 588] width 44 height 33
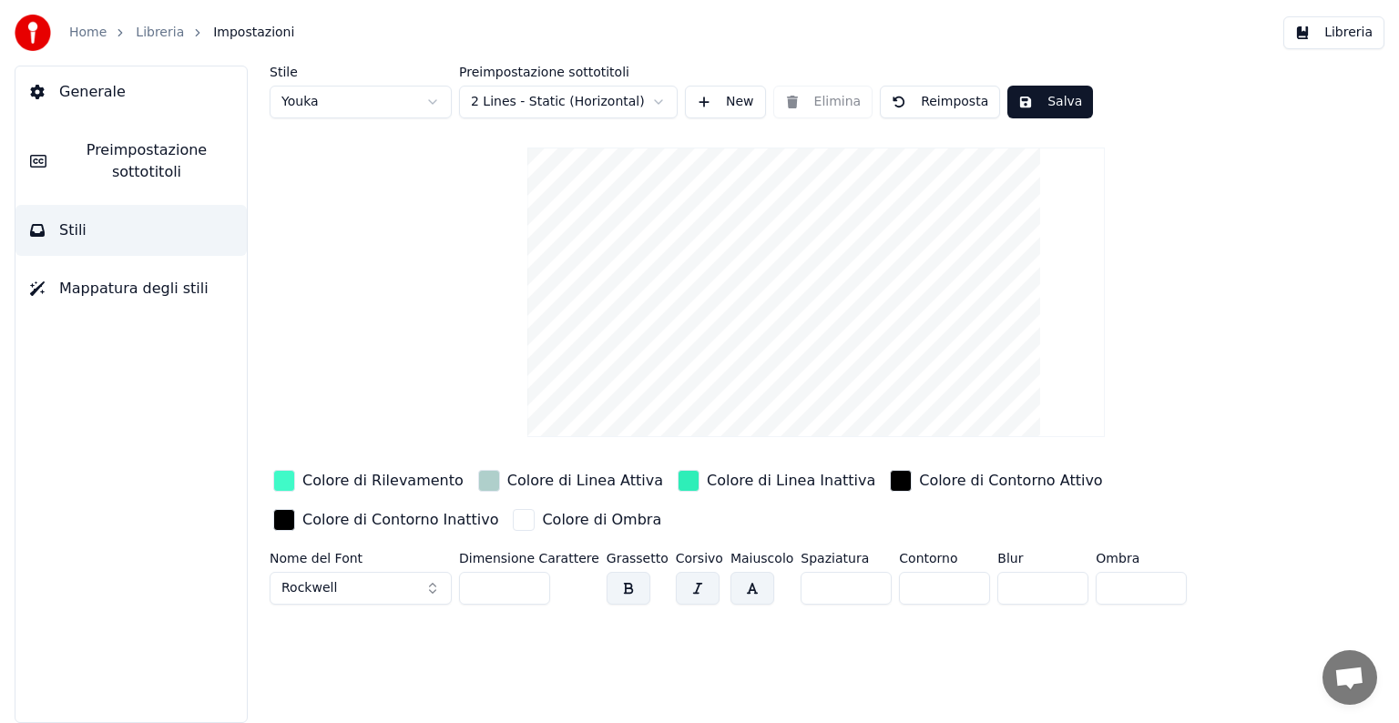
click at [1044, 98] on button "Salva" at bounding box center [1050, 102] width 86 height 33
click at [92, 34] on link "Home" at bounding box center [87, 33] width 37 height 18
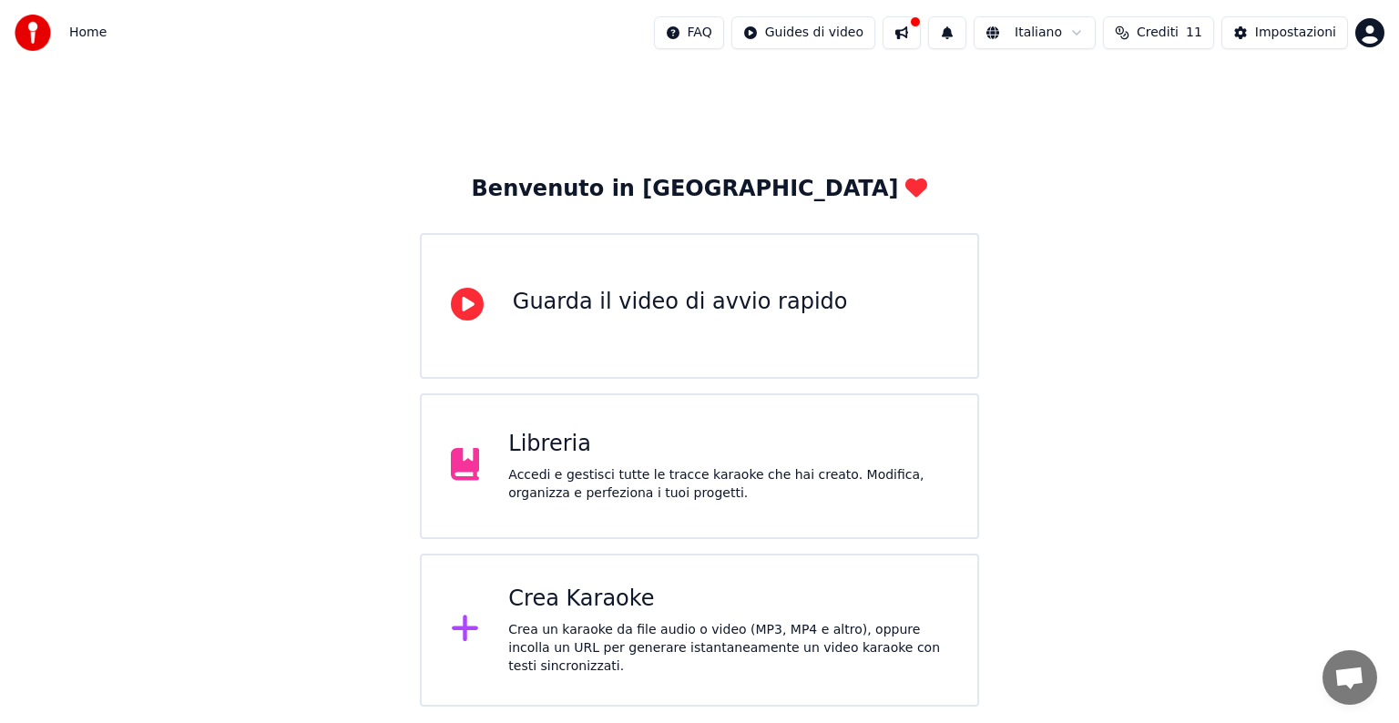
click at [508, 416] on div "Libreria Accedi e gestisci tutte le tracce karaoke che hai creato. Modifica, or…" at bounding box center [699, 466] width 559 height 146
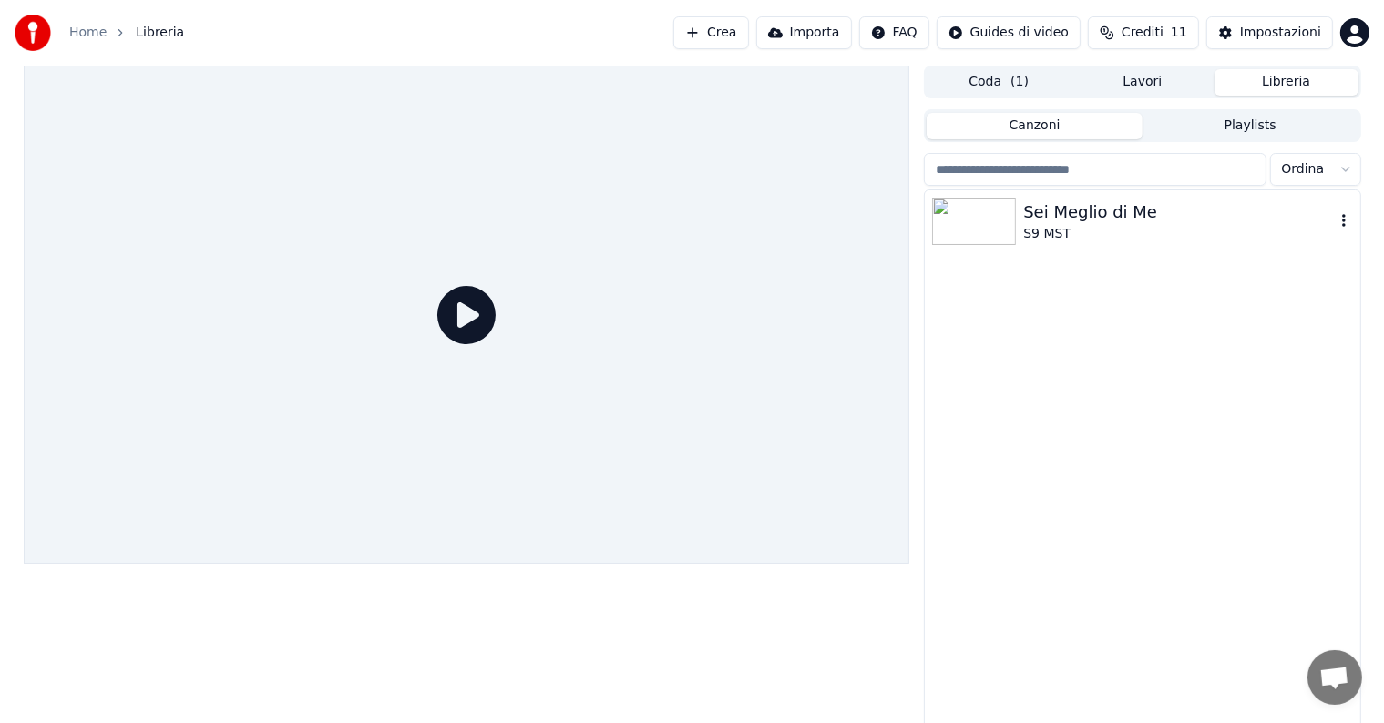
click at [1092, 226] on div "S9 MST" at bounding box center [1178, 234] width 311 height 18
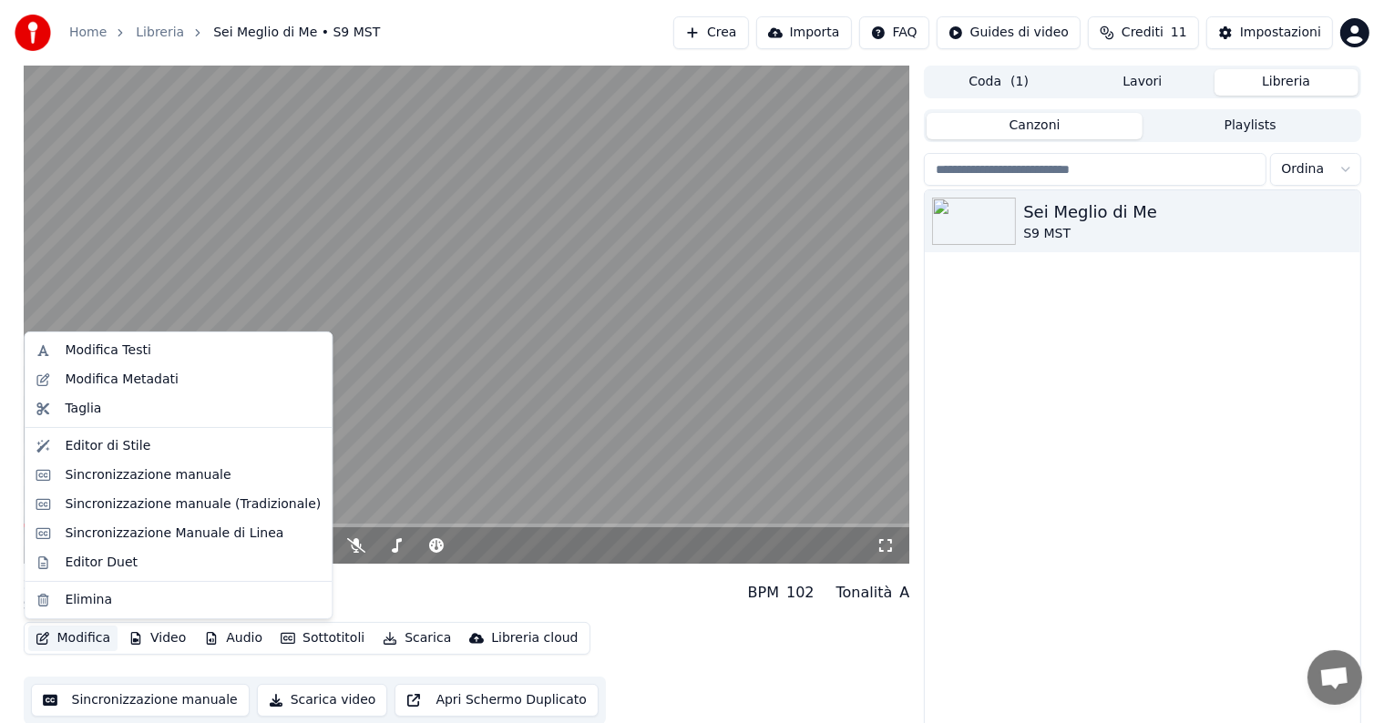
click at [69, 638] on button "Modifica" at bounding box center [73, 639] width 90 height 26
click at [113, 442] on div "Editor di Stile" at bounding box center [108, 446] width 86 height 18
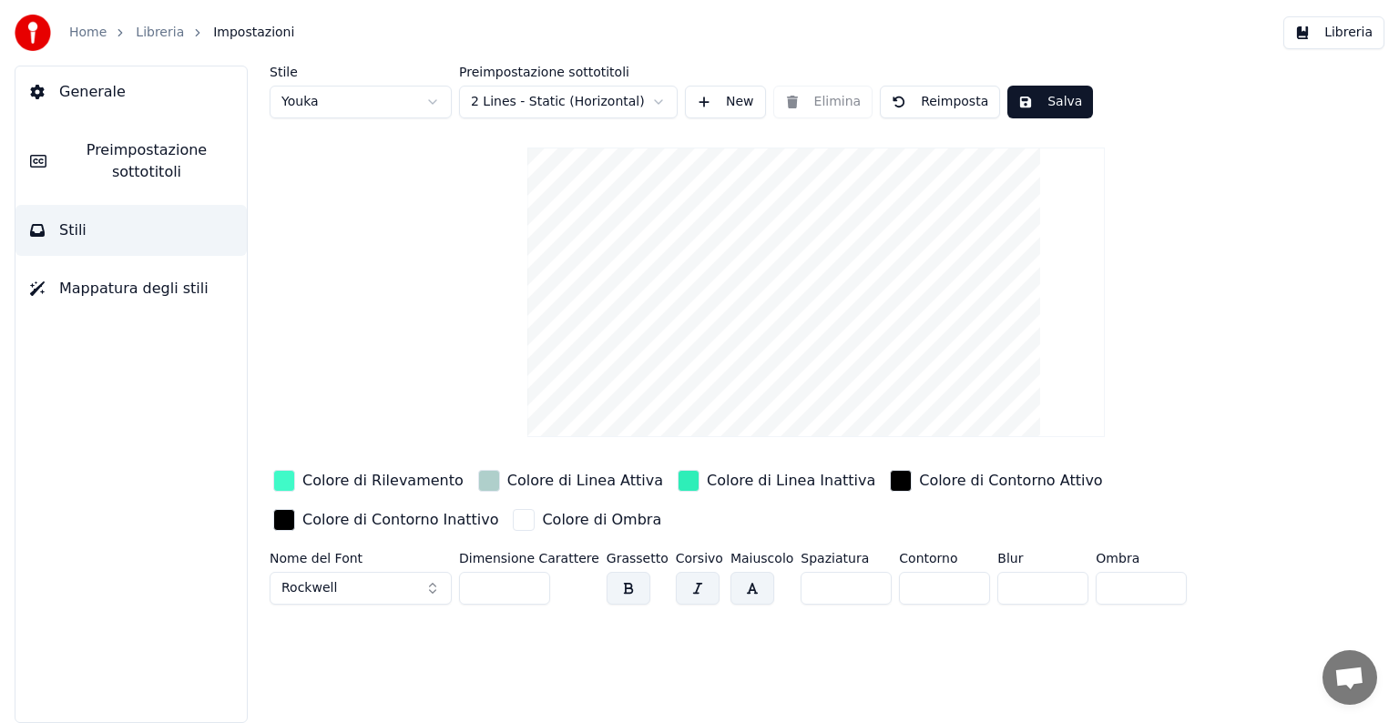
click at [567, 587] on div "Dimensione Carattere ***" at bounding box center [529, 582] width 140 height 60
click at [532, 590] on input "***" at bounding box center [504, 588] width 91 height 33
type input "***"
click at [530, 579] on input "***" at bounding box center [504, 588] width 91 height 33
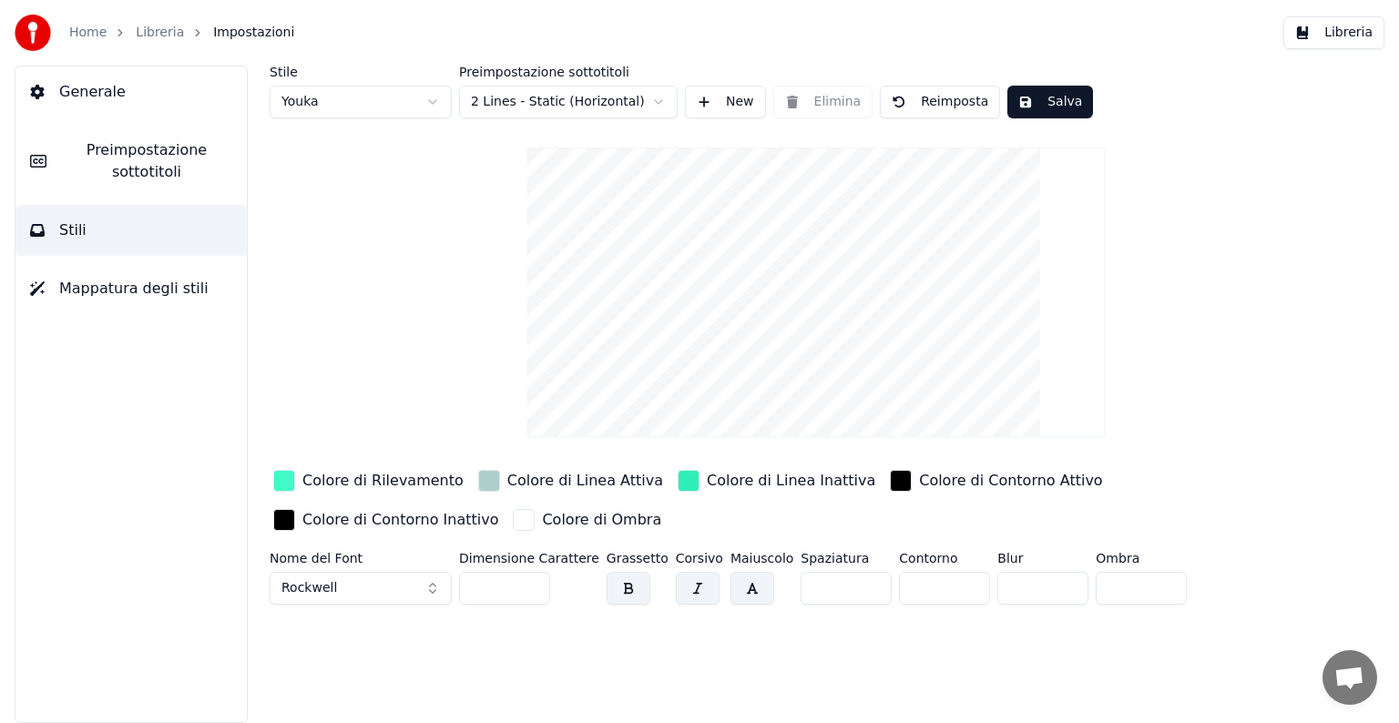
click at [1024, 98] on button "Salva" at bounding box center [1050, 102] width 86 height 33
click at [93, 33] on link "Home" at bounding box center [87, 33] width 37 height 18
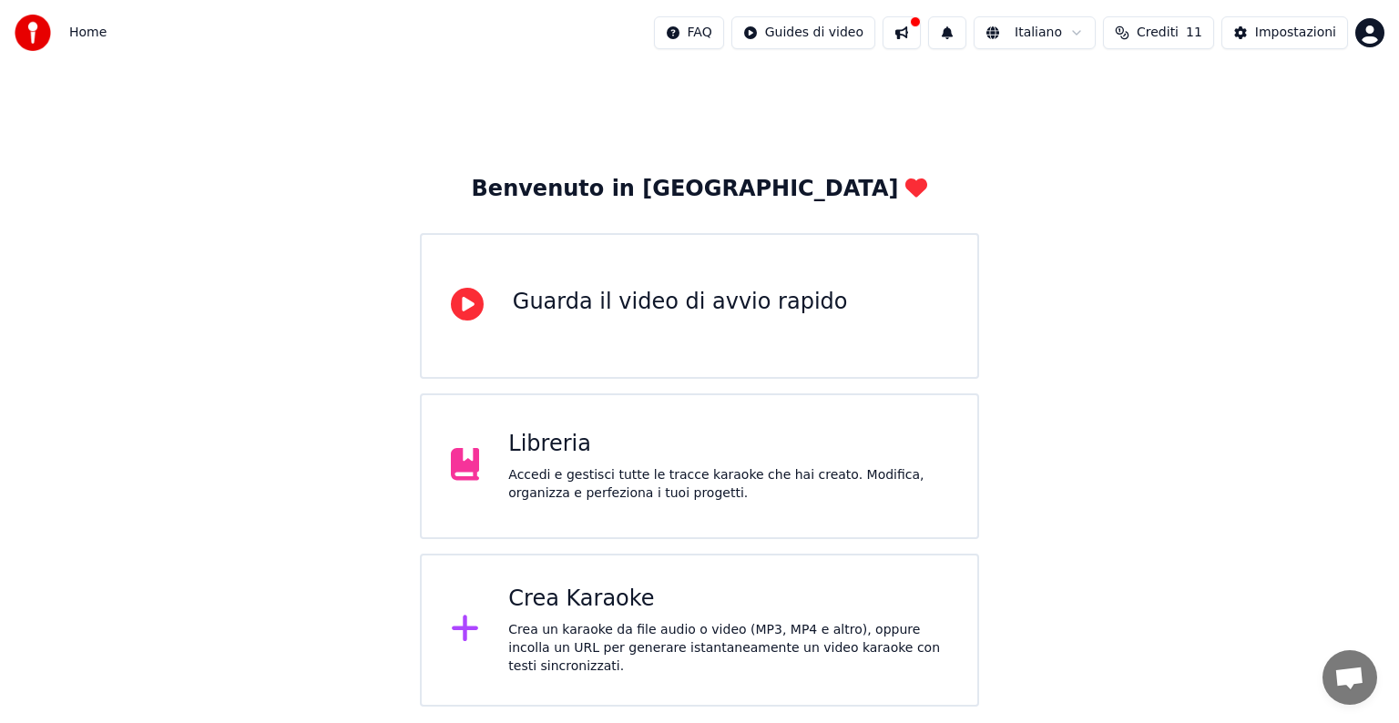
click at [688, 441] on div "Libreria" at bounding box center [728, 444] width 440 height 29
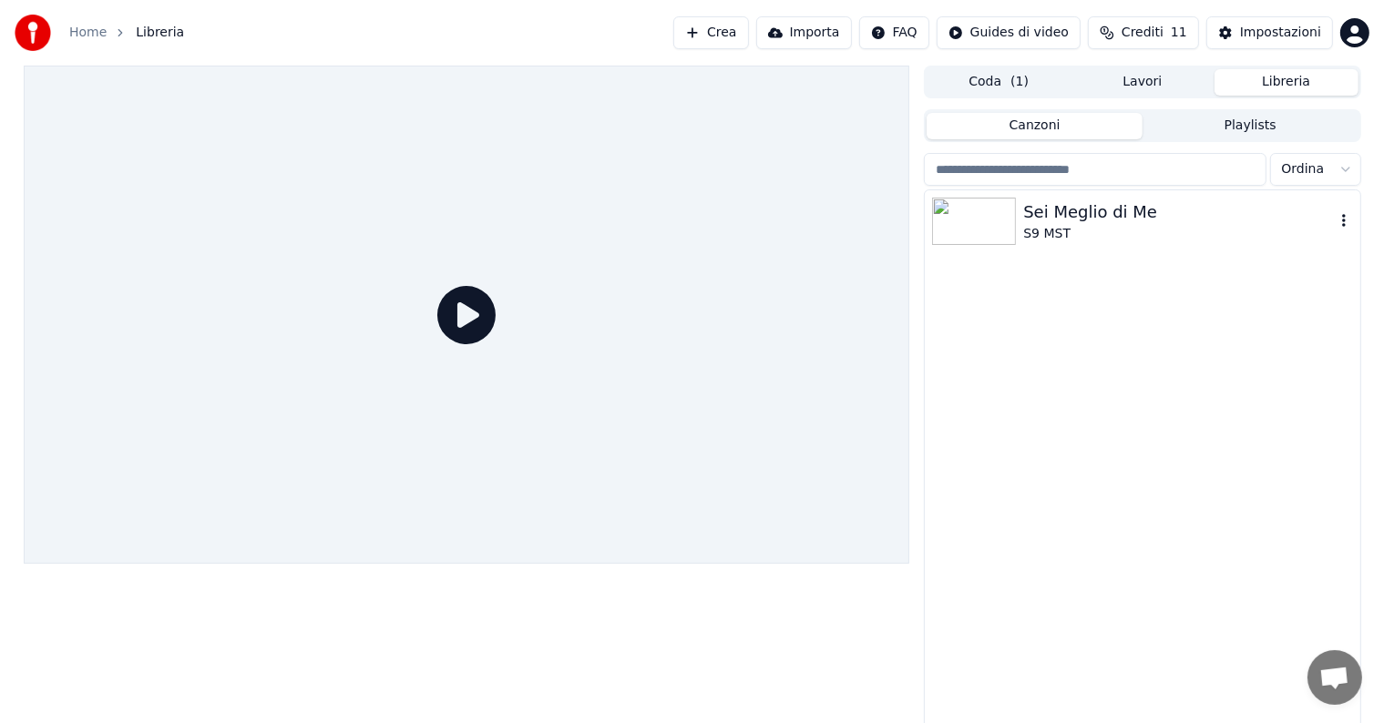
click at [1155, 207] on div "Sei Meglio di Me" at bounding box center [1178, 212] width 311 height 26
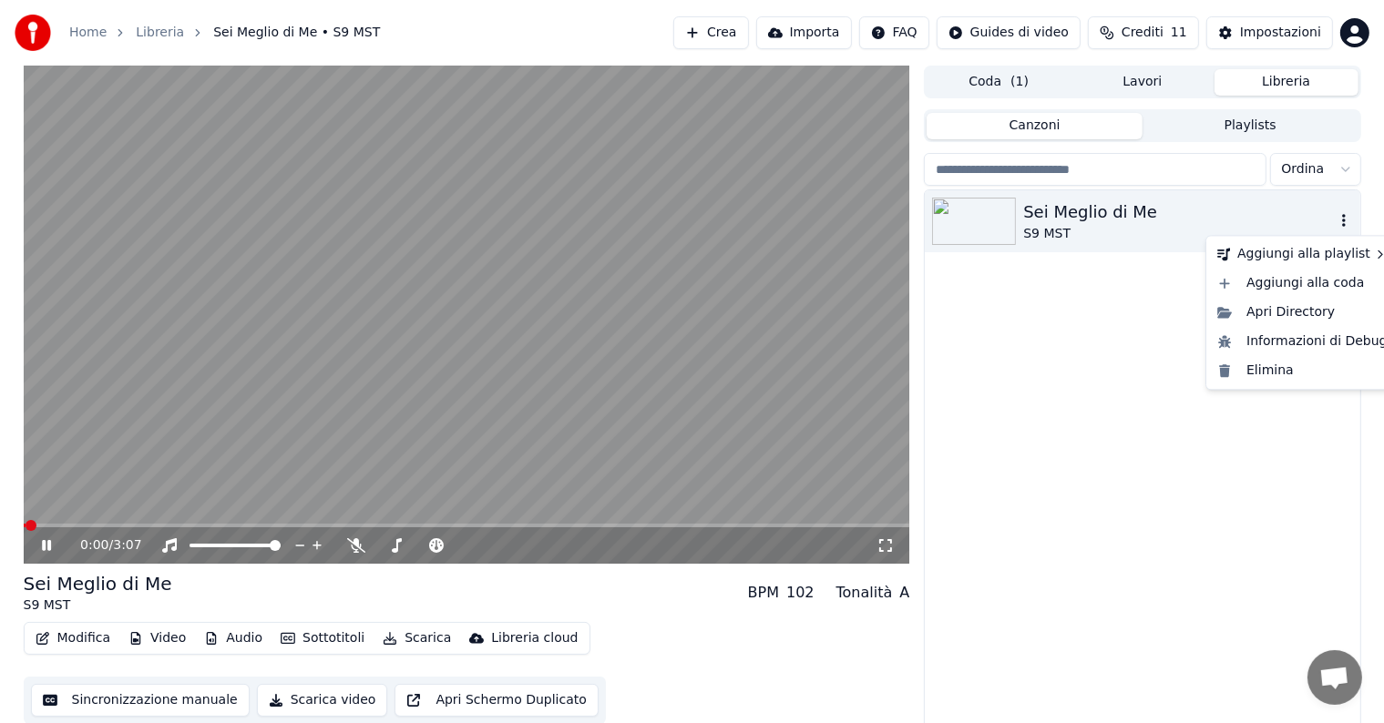
click at [1342, 214] on icon "button" at bounding box center [1343, 220] width 18 height 15
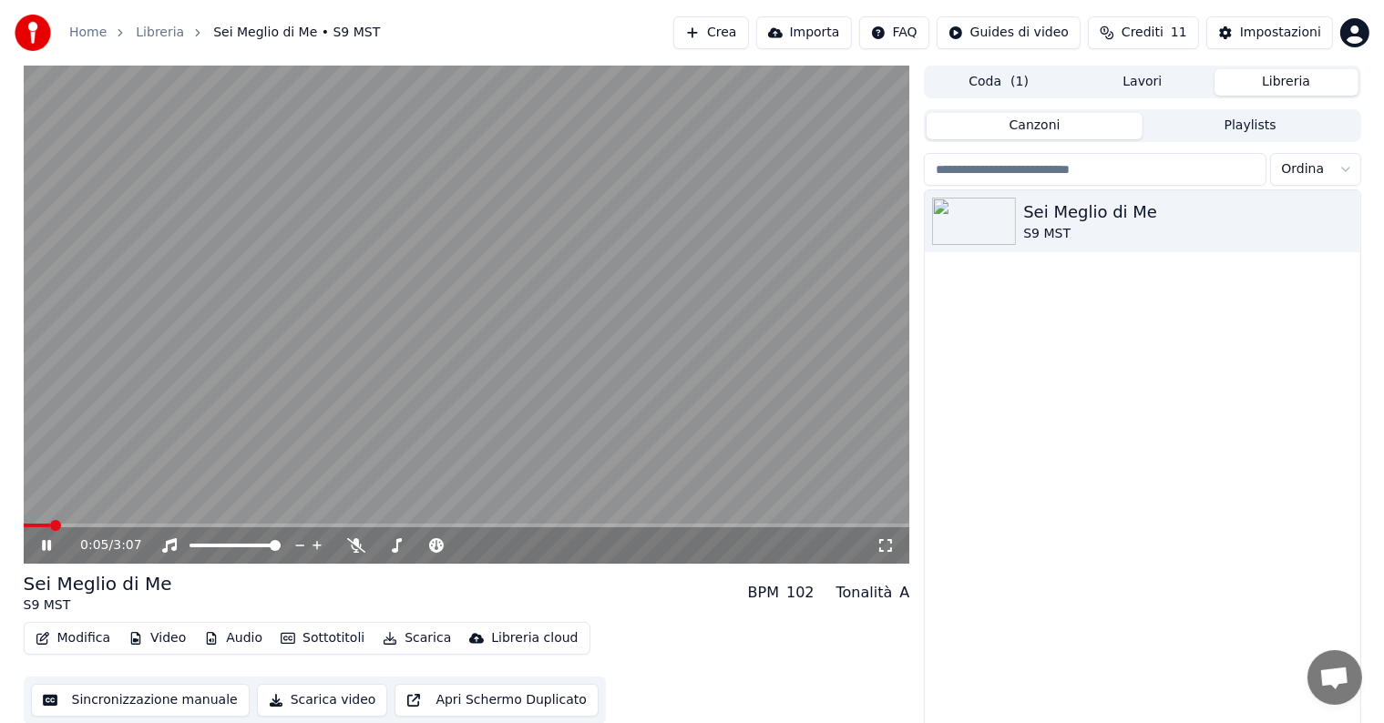
click at [79, 638] on button "Modifica" at bounding box center [73, 639] width 90 height 26
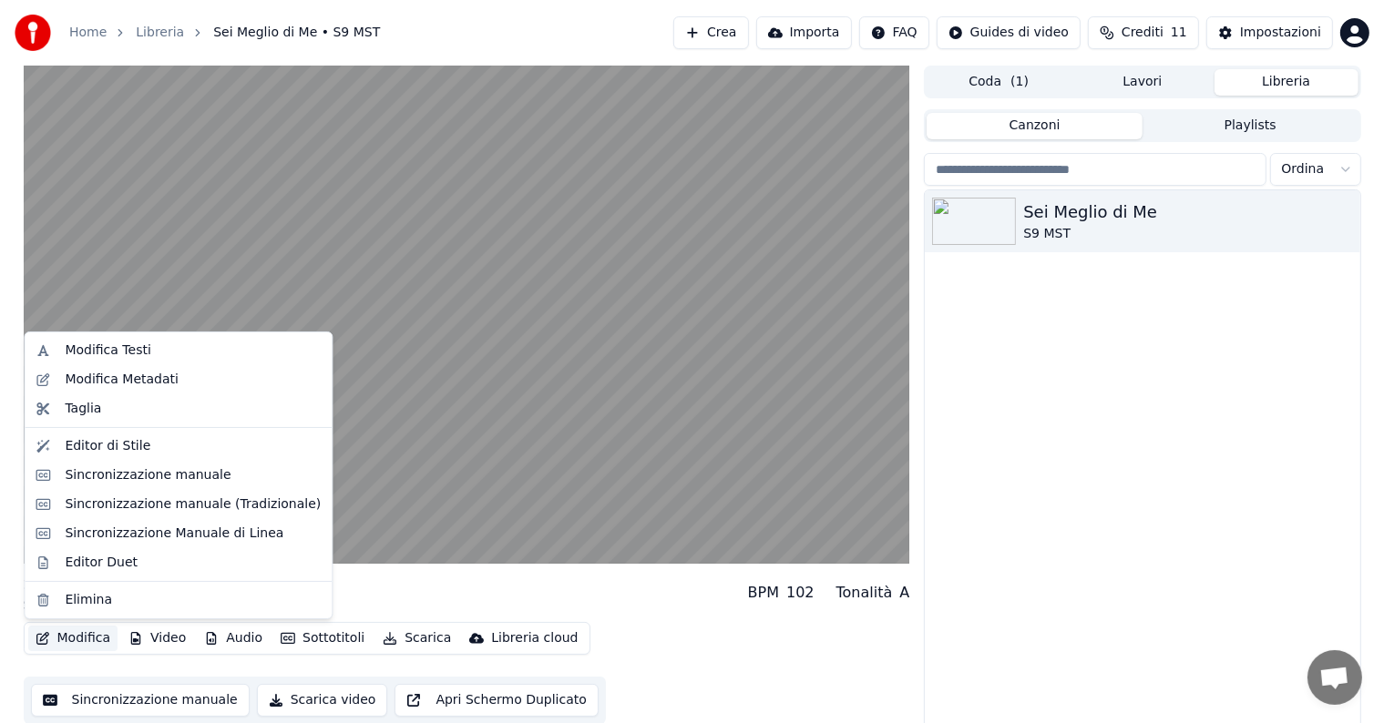
click at [692, 659] on div "Modifica Video Audio Sottotitoli Scarica Libreria cloud Sincronizzazione manual…" at bounding box center [467, 673] width 886 height 102
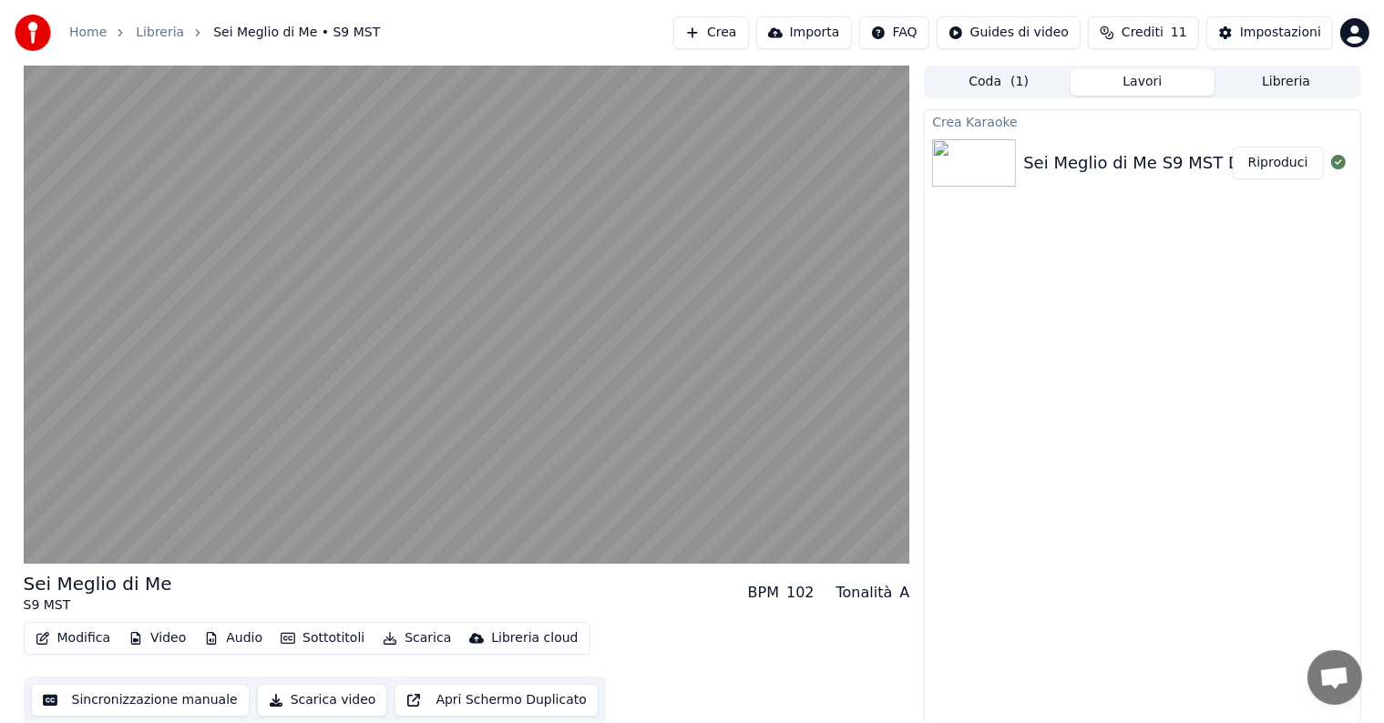
click at [1112, 83] on button "Lavori" at bounding box center [1142, 82] width 144 height 26
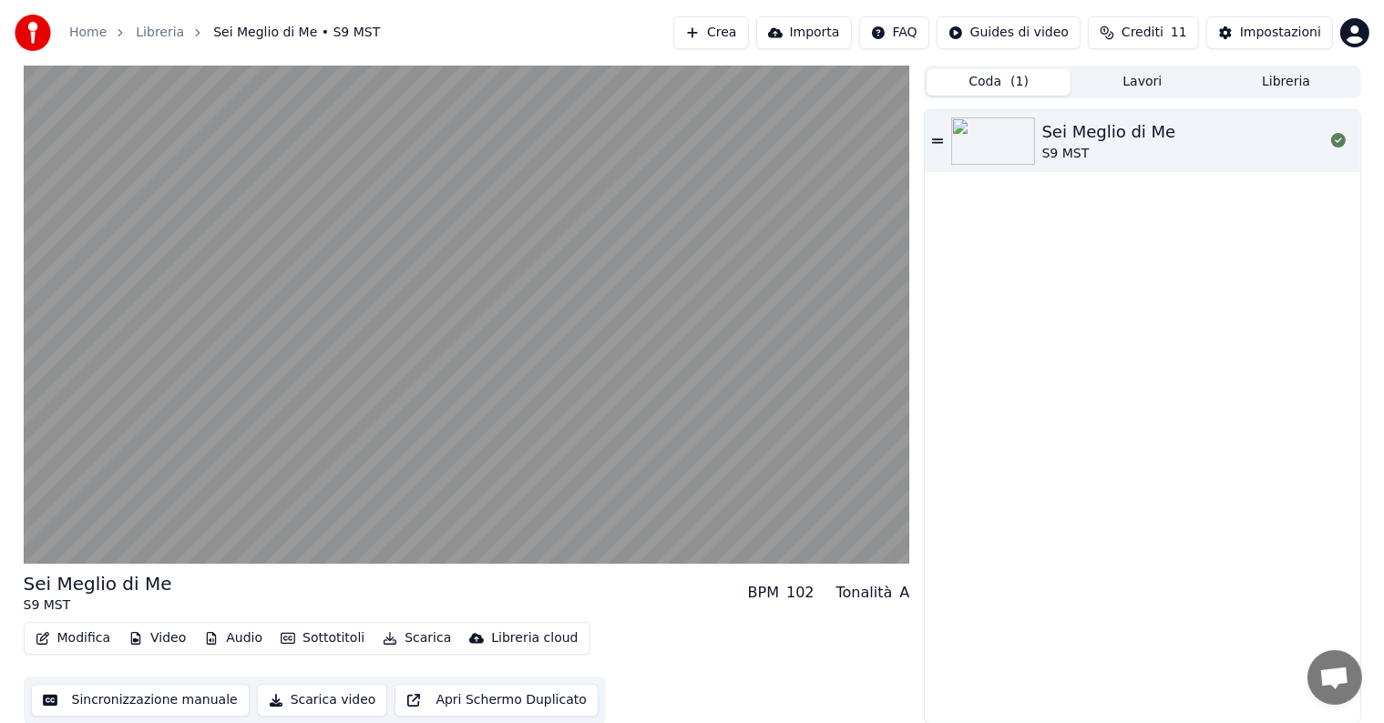
click at [1013, 80] on span "( 1 )" at bounding box center [1019, 82] width 18 height 18
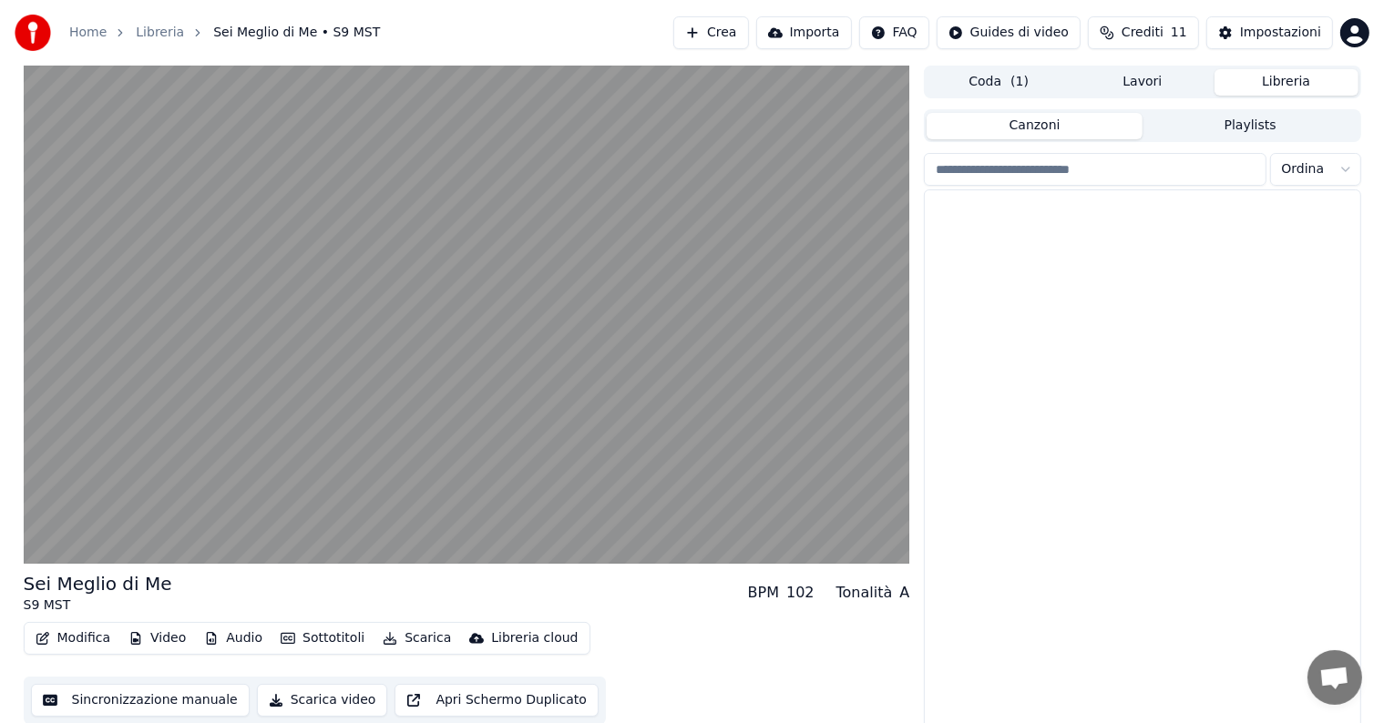
click at [1263, 77] on button "Libreria" at bounding box center [1286, 82] width 144 height 26
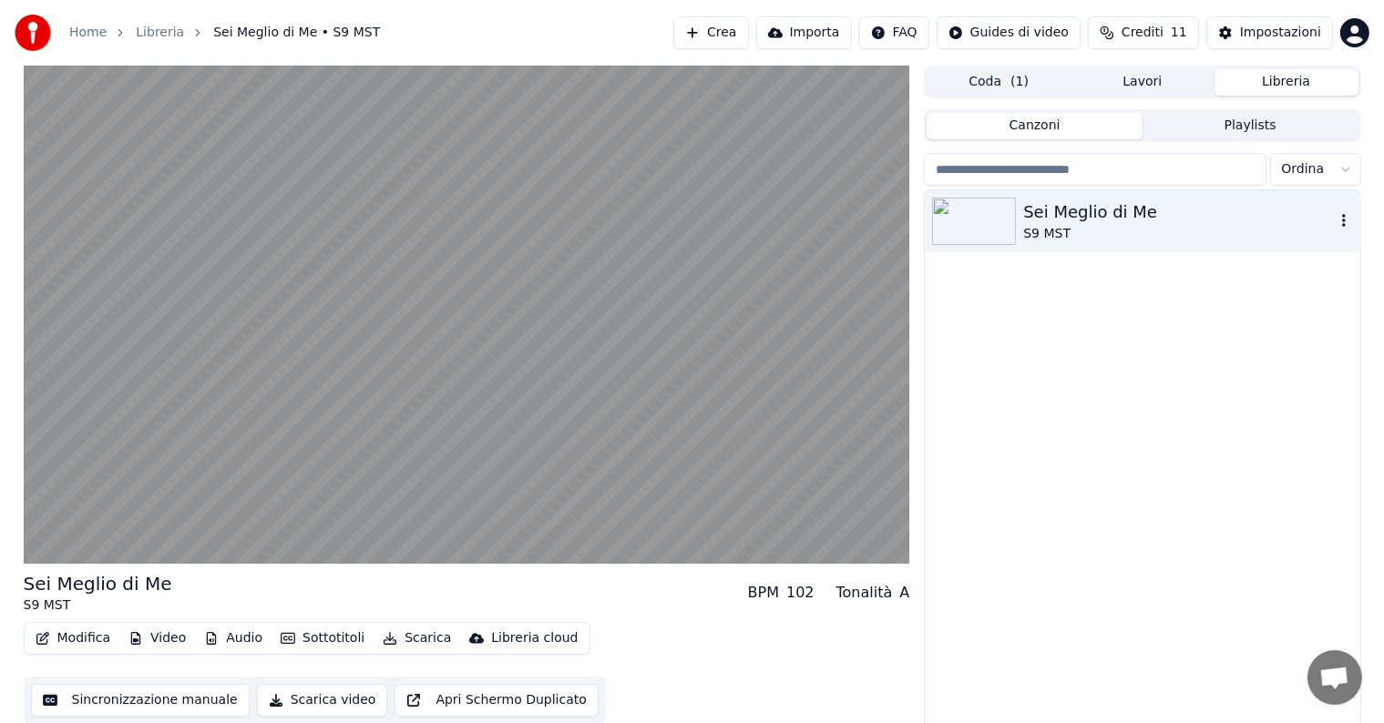
click at [1115, 220] on div "Sei Meglio di Me" at bounding box center [1178, 212] width 311 height 26
click at [1344, 220] on icon "button" at bounding box center [1343, 220] width 18 height 15
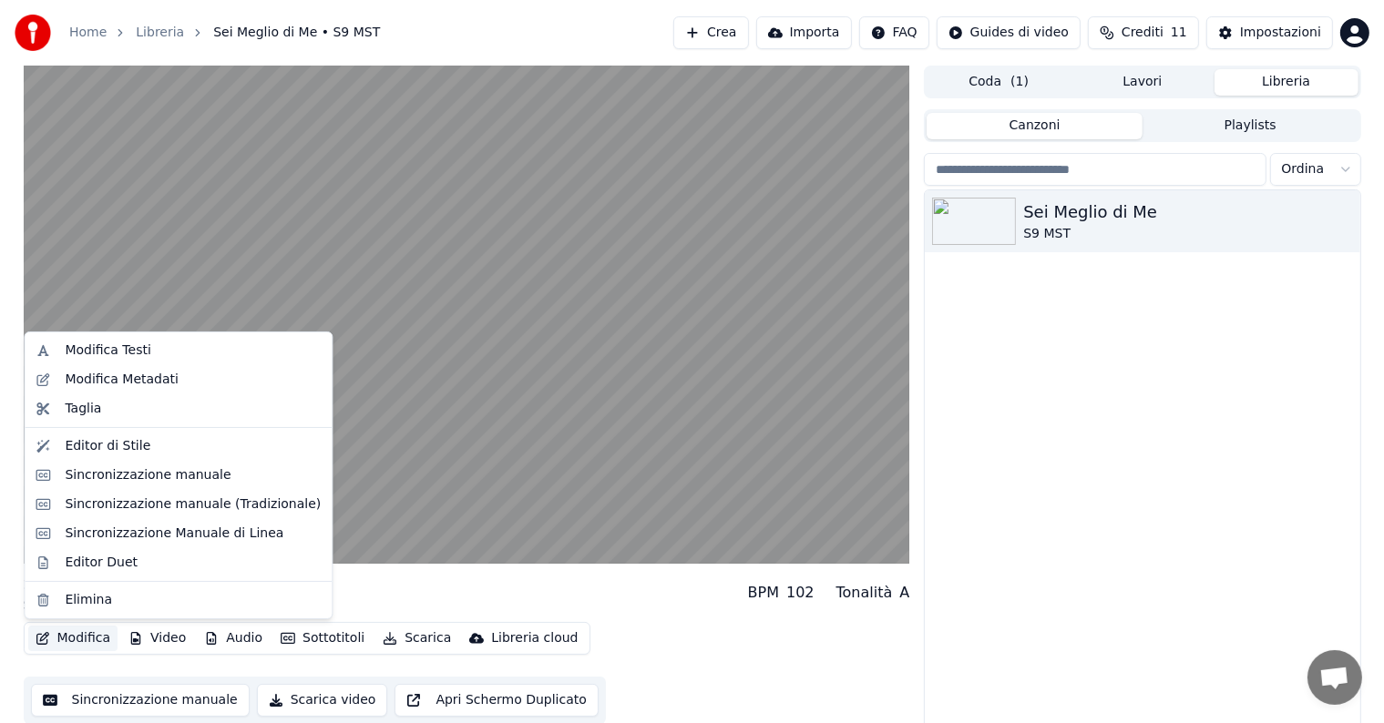
click at [69, 634] on button "Modifica" at bounding box center [73, 639] width 90 height 26
click at [110, 447] on div "Editor di Stile" at bounding box center [108, 446] width 86 height 18
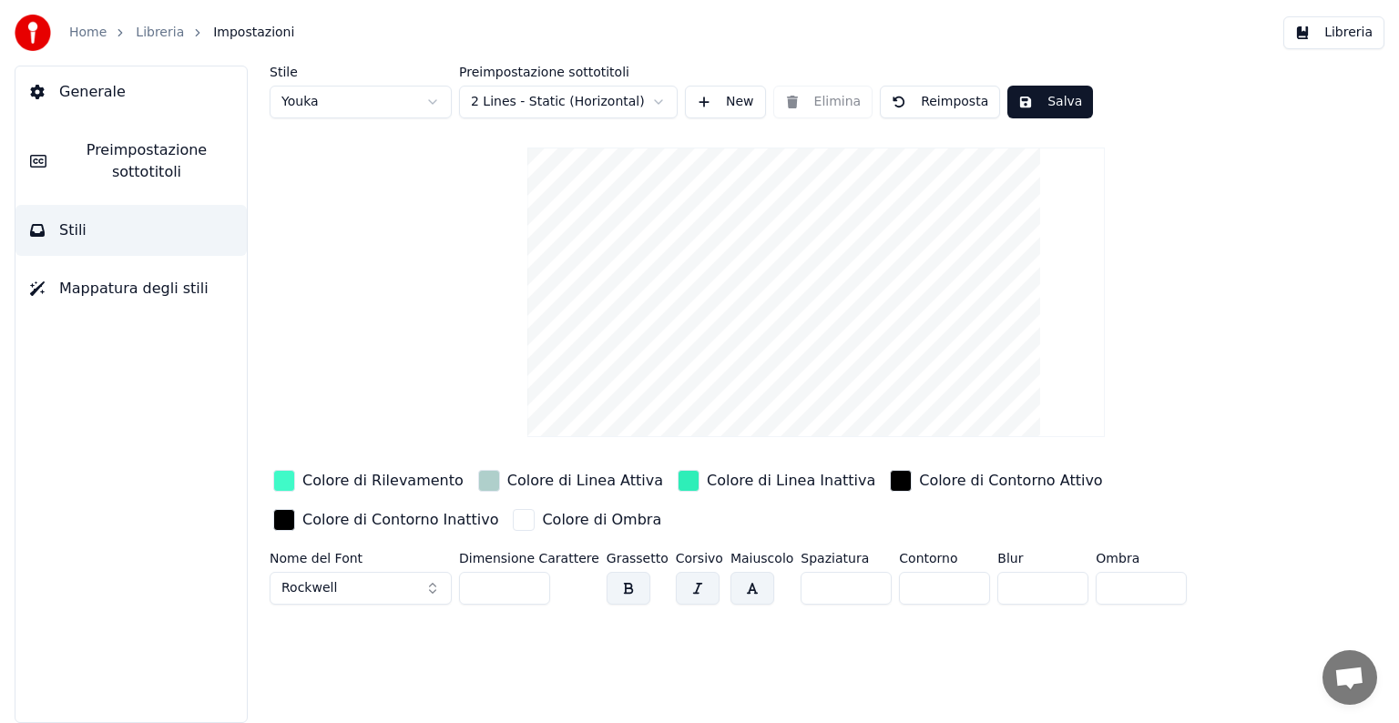
click at [527, 579] on input "***" at bounding box center [504, 588] width 91 height 33
click at [528, 590] on input "***" at bounding box center [504, 588] width 91 height 33
type input "***"
click at [526, 583] on input "***" at bounding box center [504, 588] width 91 height 33
click at [1035, 98] on button "Salva" at bounding box center [1050, 102] width 86 height 33
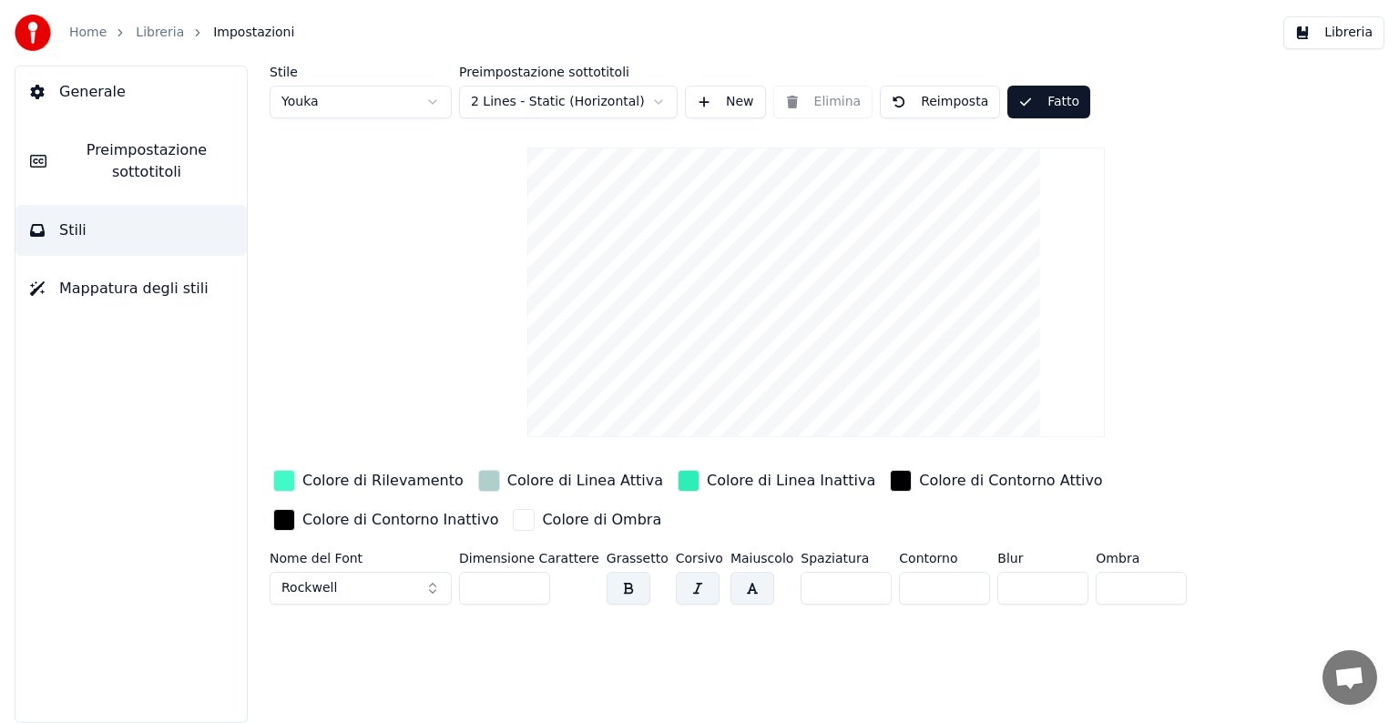
click at [93, 30] on link "Home" at bounding box center [87, 33] width 37 height 18
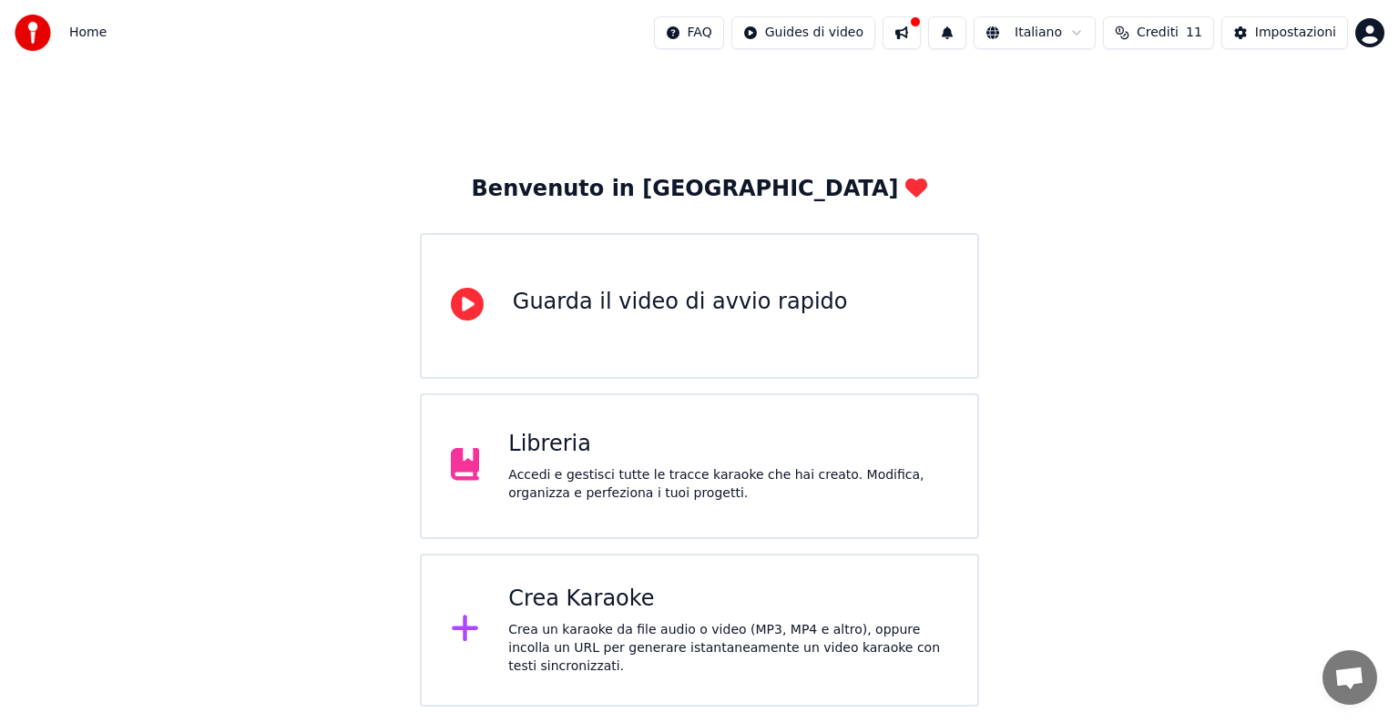
click at [607, 455] on div "Libreria" at bounding box center [728, 444] width 440 height 29
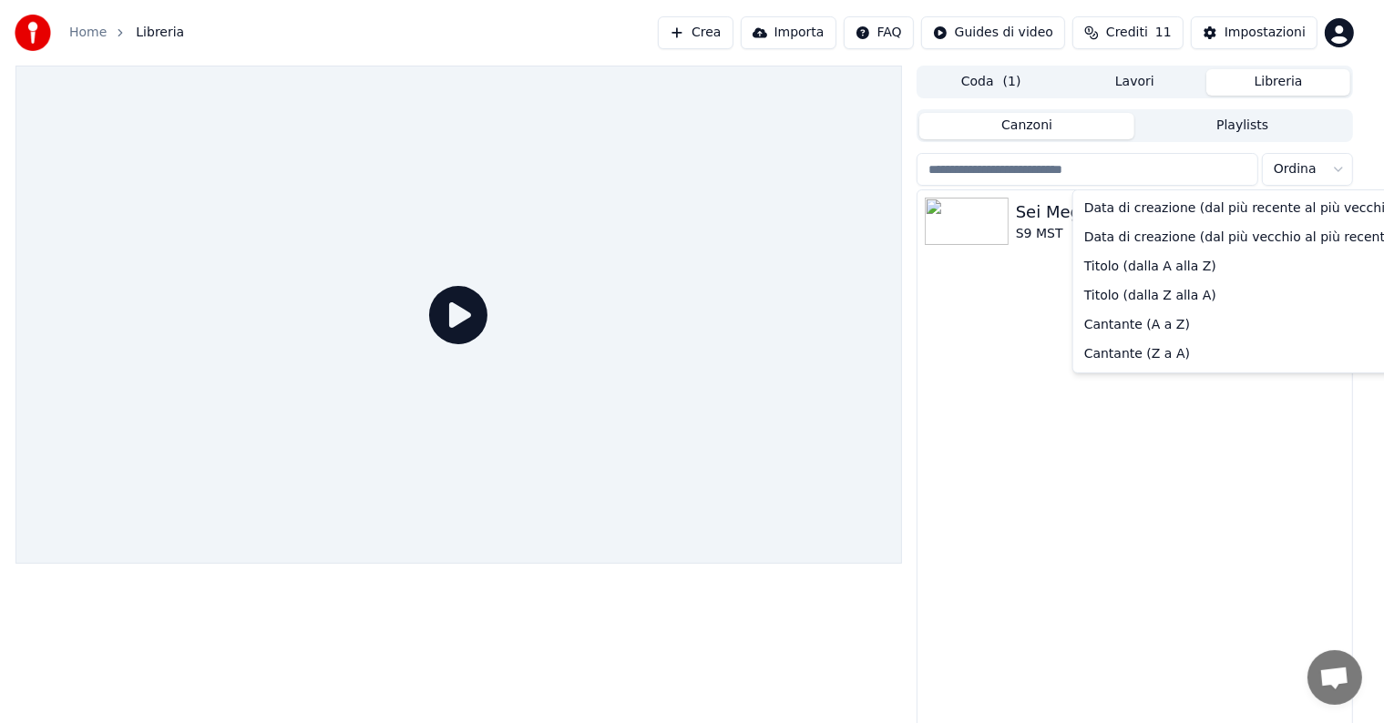
click at [1299, 171] on html "Home Libreria Crea Importa FAQ Guides di video Crediti 11 Impostazioni Coda ( 1…" at bounding box center [692, 361] width 1384 height 723
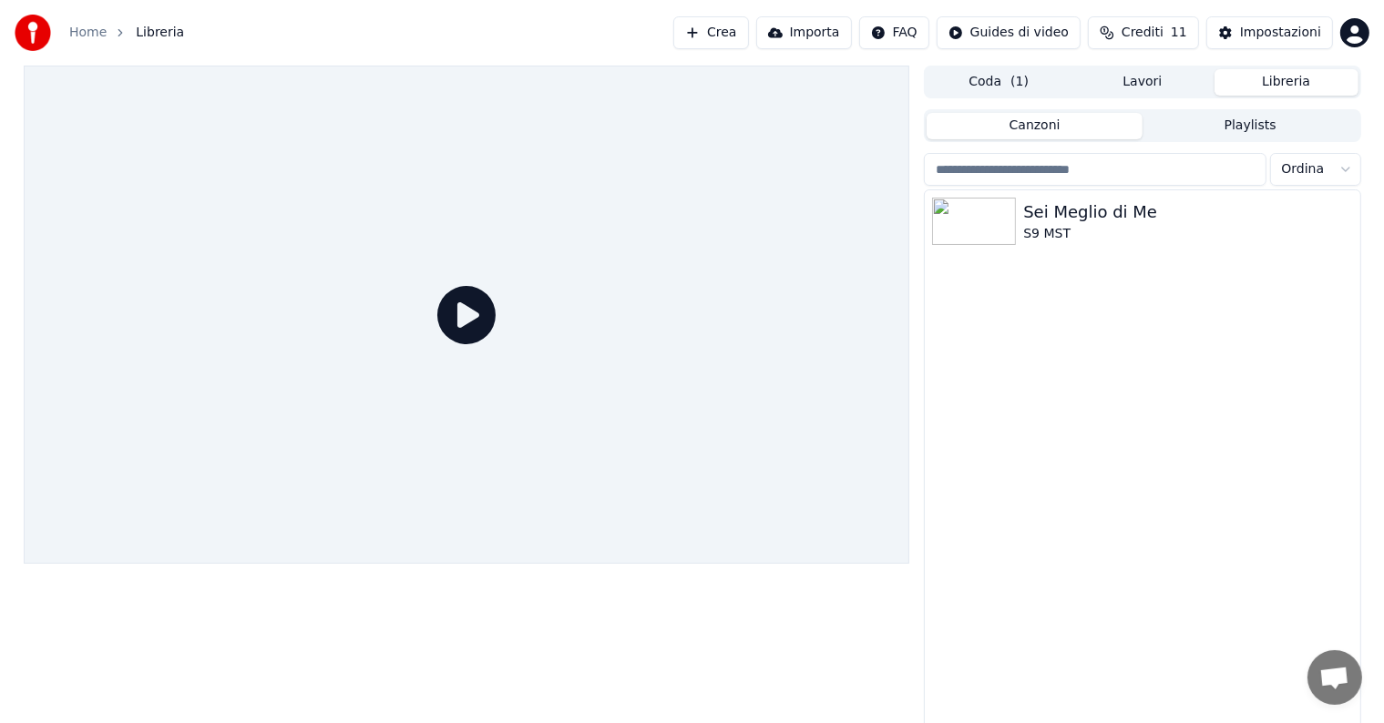
click at [1299, 171] on html "Home Libreria Crea Importa FAQ Guides di video Crediti 11 Impostazioni Coda ( 1…" at bounding box center [692, 361] width 1384 height 723
click at [84, 39] on link "Home" at bounding box center [87, 33] width 37 height 18
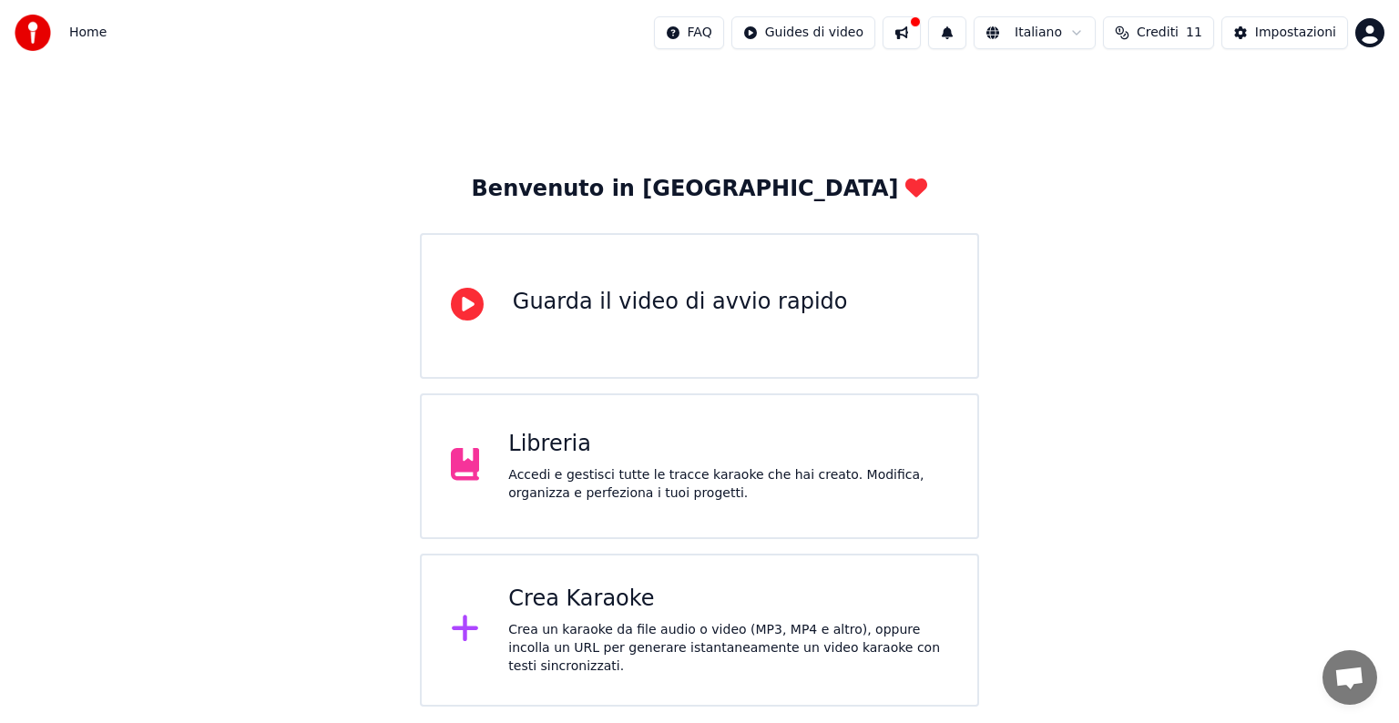
click at [689, 473] on div "Accedi e gestisci tutte le tracce karaoke che hai creato. Modifica, organizza e…" at bounding box center [728, 484] width 440 height 36
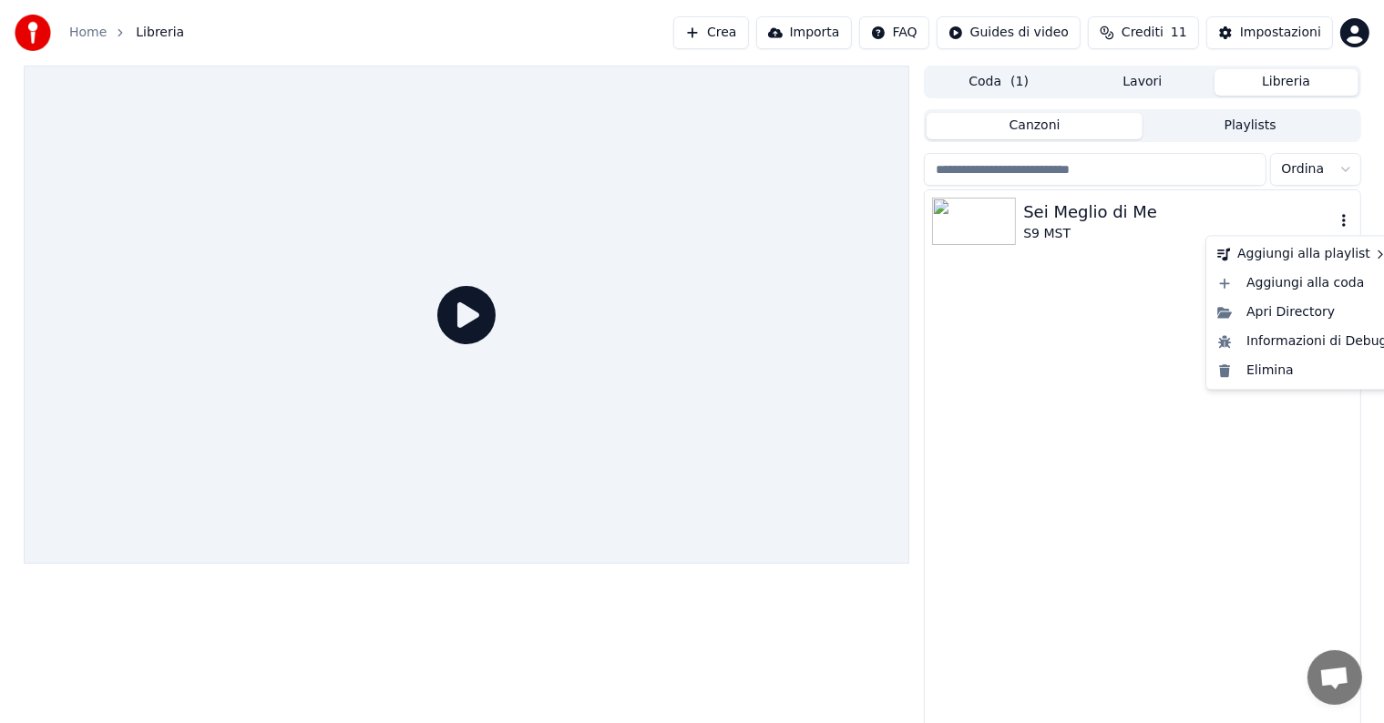
click at [1343, 219] on icon "button" at bounding box center [1343, 220] width 18 height 15
click at [1131, 219] on div "Sei Meglio di Me" at bounding box center [1178, 212] width 311 height 26
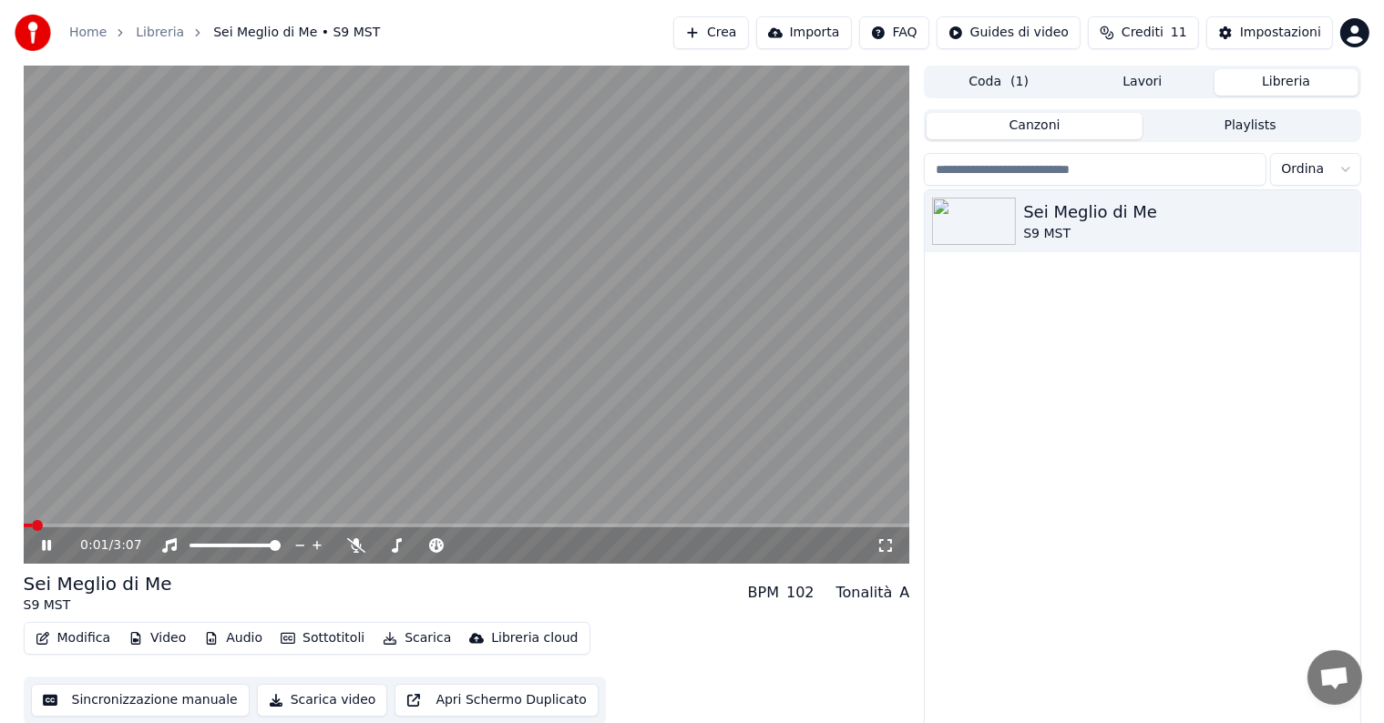
click at [65, 609] on div "S9 MST" at bounding box center [98, 606] width 148 height 18
click at [58, 601] on div "S9 MST" at bounding box center [98, 606] width 148 height 18
click at [285, 29] on span "Sei Meglio di Me • S9 MST" at bounding box center [296, 33] width 167 height 18
click at [24, 531] on span at bounding box center [29, 525] width 11 height 11
click at [47, 546] on icon at bounding box center [46, 545] width 9 height 11
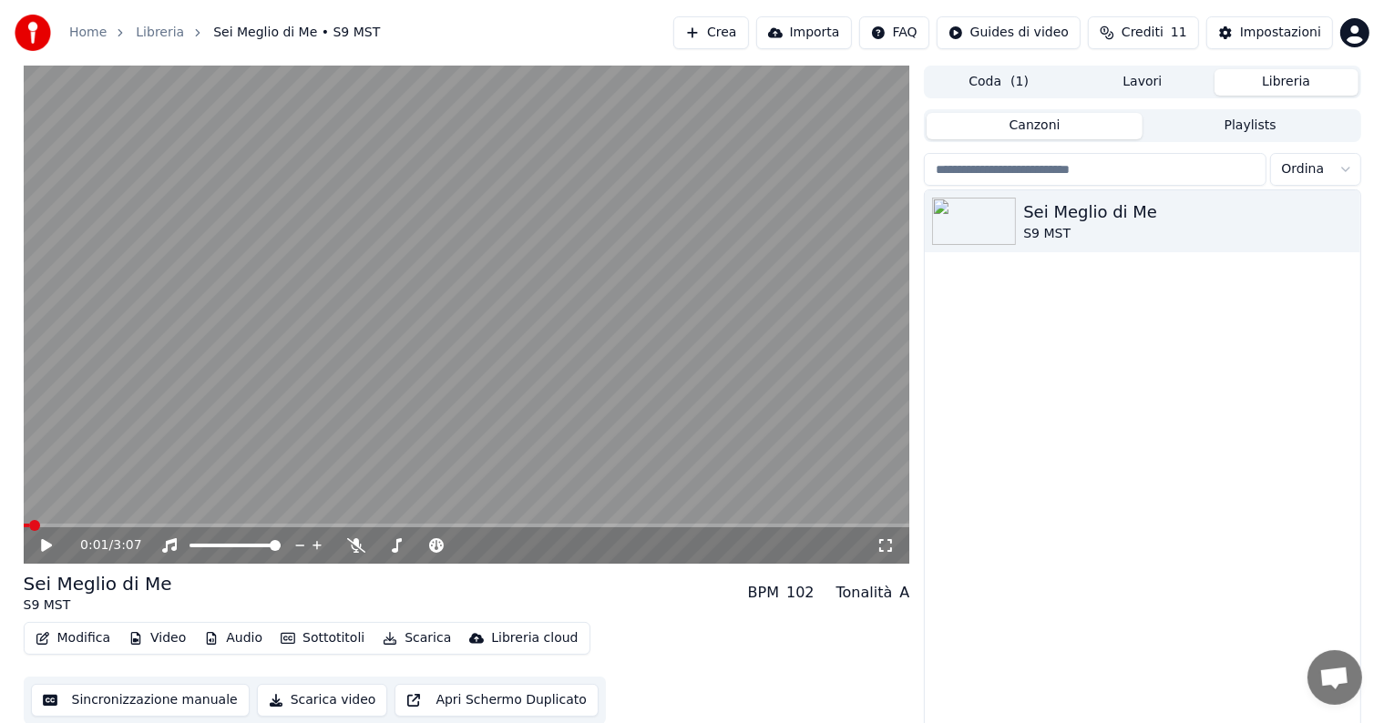
click at [55, 601] on div "S9 MST" at bounding box center [98, 606] width 148 height 18
click at [97, 27] on link "Home" at bounding box center [87, 33] width 37 height 18
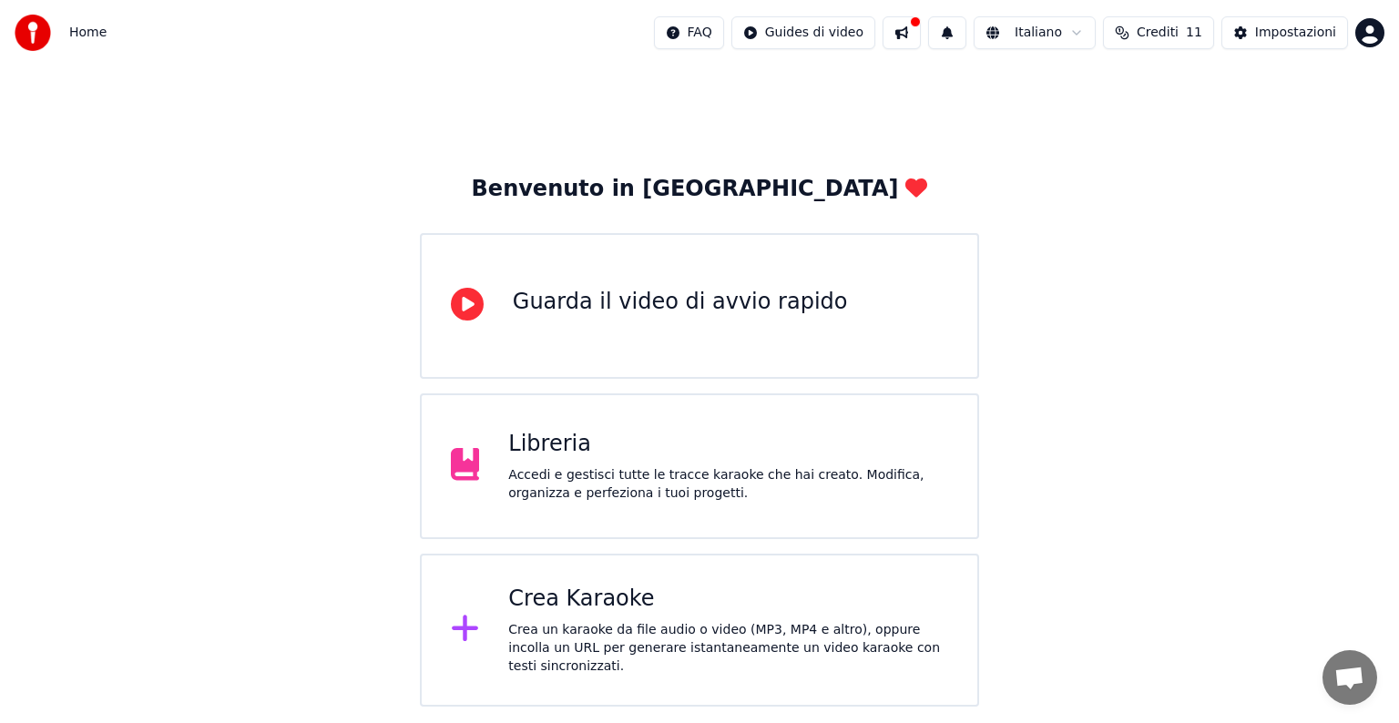
click at [536, 630] on div "Crea un karaoke da file audio o video (MP3, MP4 e altro), oppure incolla un URL…" at bounding box center [728, 648] width 440 height 55
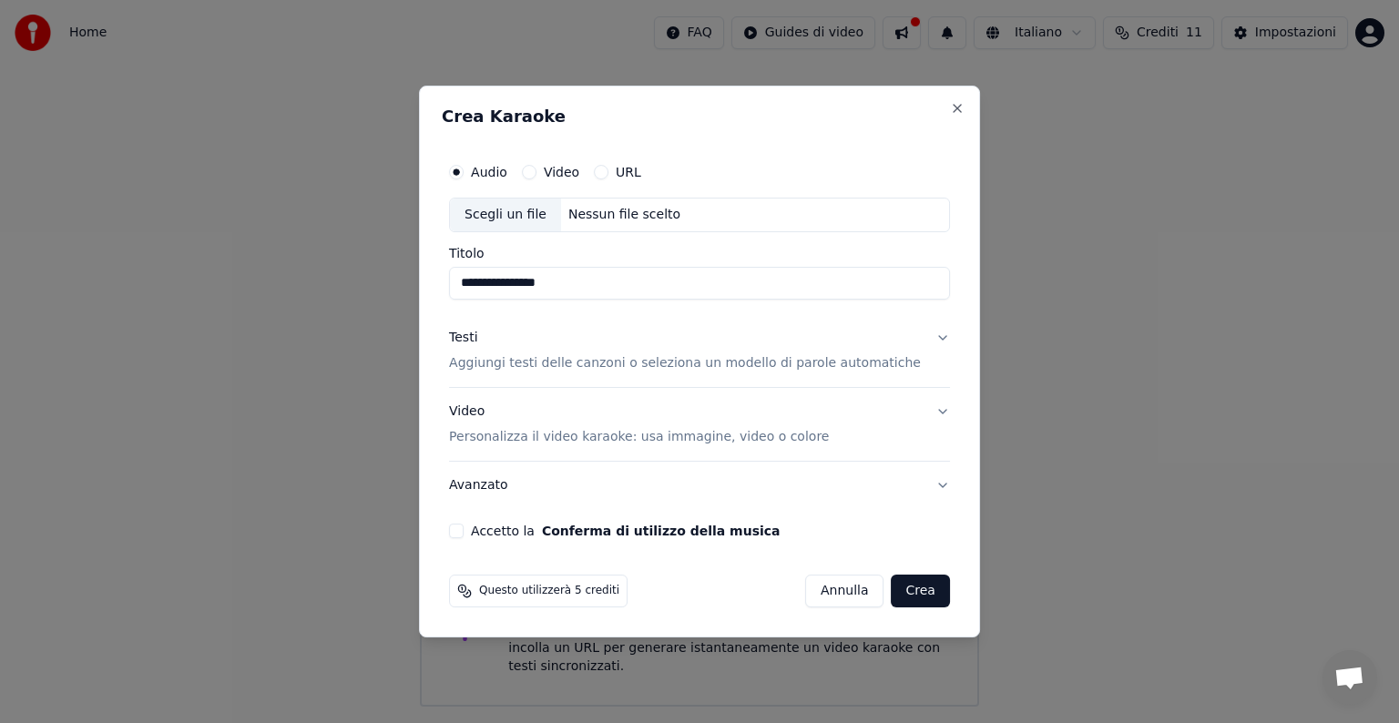
click at [572, 213] on div "Nessun file scelto" at bounding box center [624, 215] width 127 height 18
drag, startPoint x: 578, startPoint y: 282, endPoint x: 641, endPoint y: 273, distance: 63.5
click at [641, 273] on input "**********" at bounding box center [699, 283] width 501 height 33
click at [670, 279] on input "**********" at bounding box center [699, 283] width 501 height 33
drag, startPoint x: 671, startPoint y: 279, endPoint x: 579, endPoint y: 285, distance: 92.2
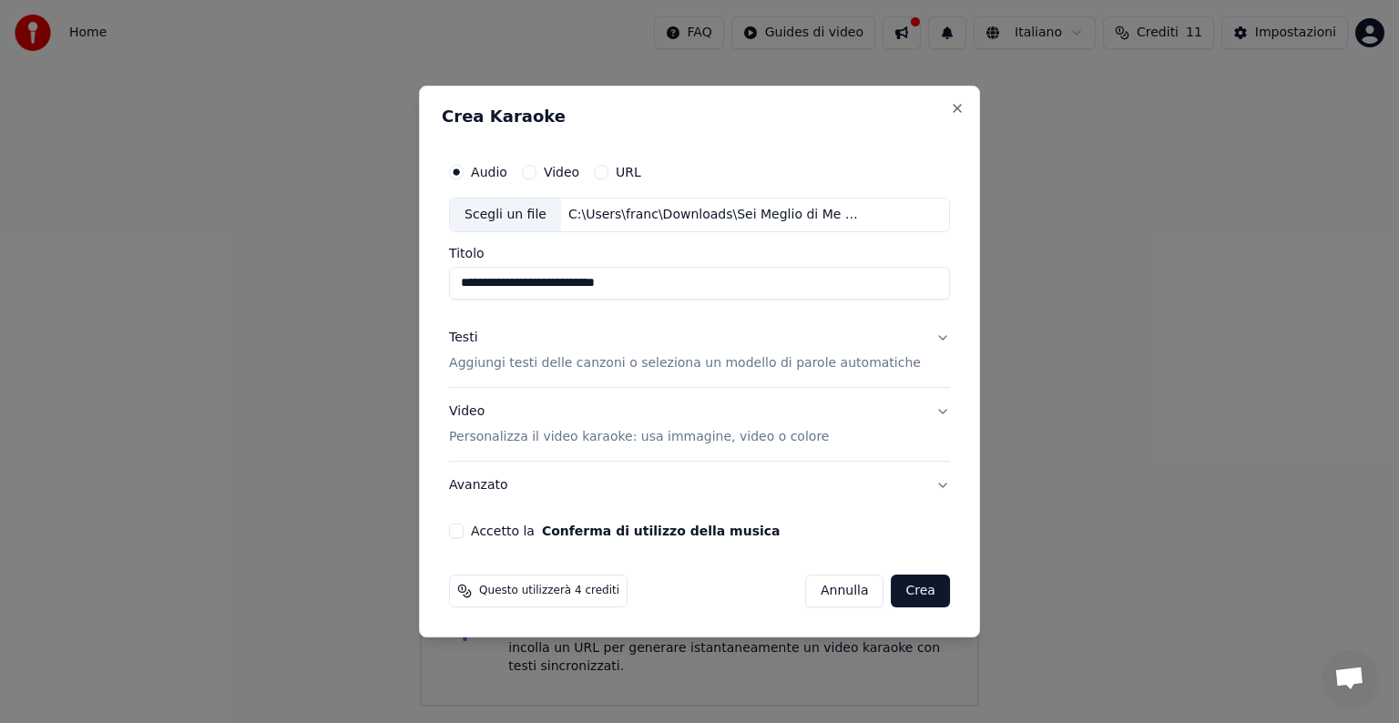
click at [579, 285] on input "**********" at bounding box center [699, 283] width 501 height 33
type input "**********"
click at [950, 105] on button "Close" at bounding box center [957, 108] width 15 height 15
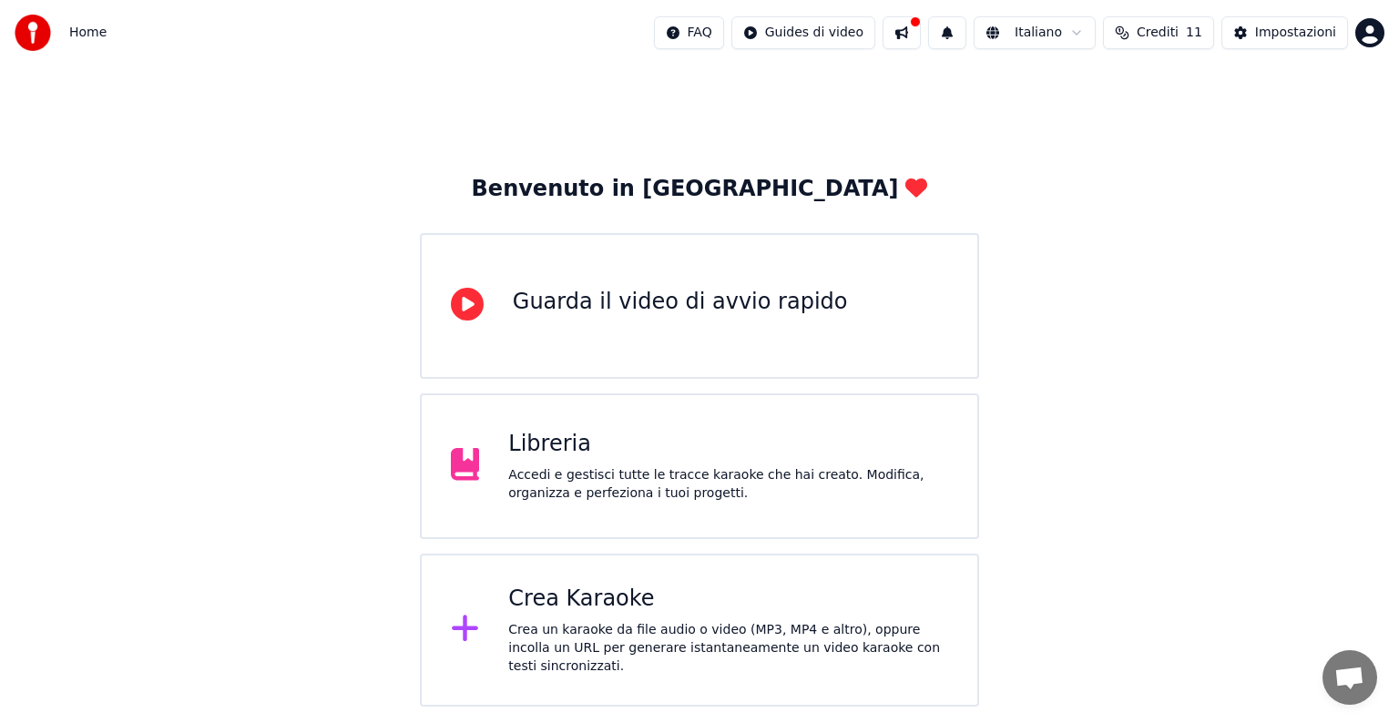
click at [608, 464] on div "Libreria Accedi e gestisci tutte le tracce karaoke che hai creato. Modifica, or…" at bounding box center [728, 466] width 440 height 73
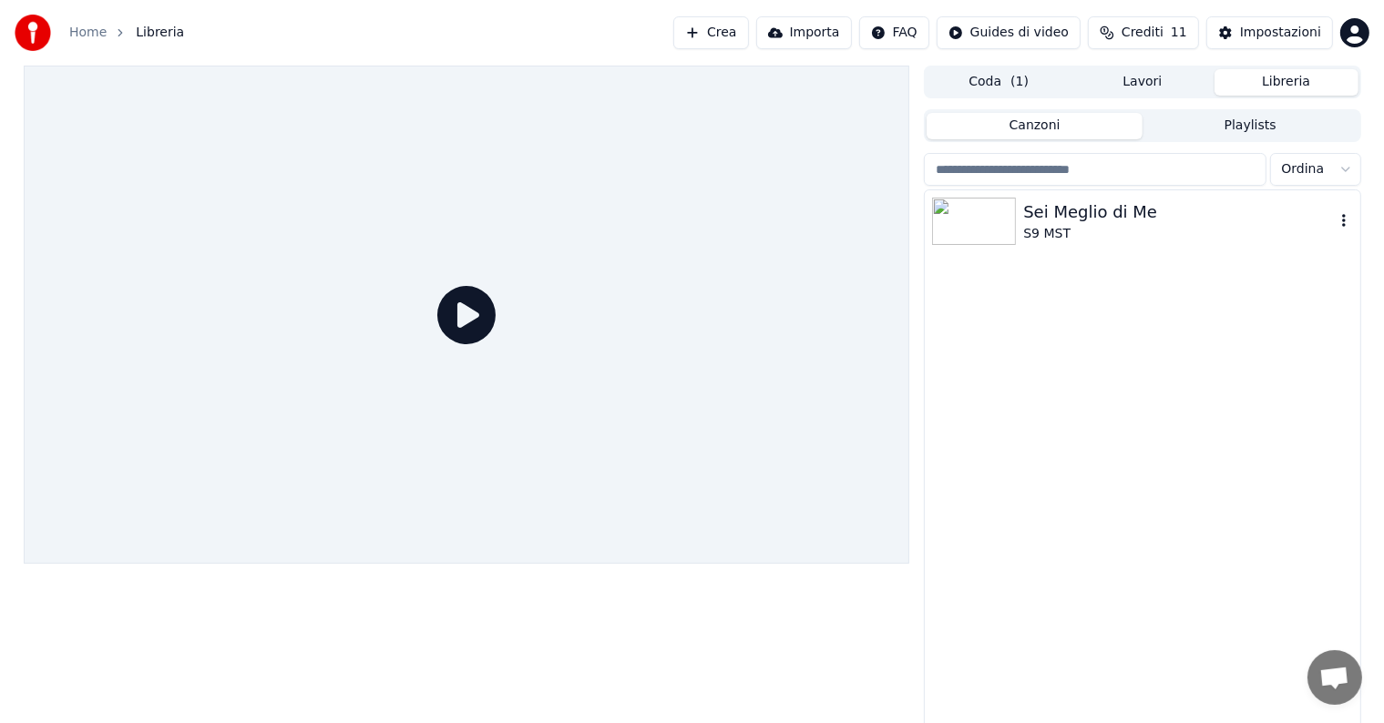
click at [1104, 231] on div "S9 MST" at bounding box center [1178, 234] width 311 height 18
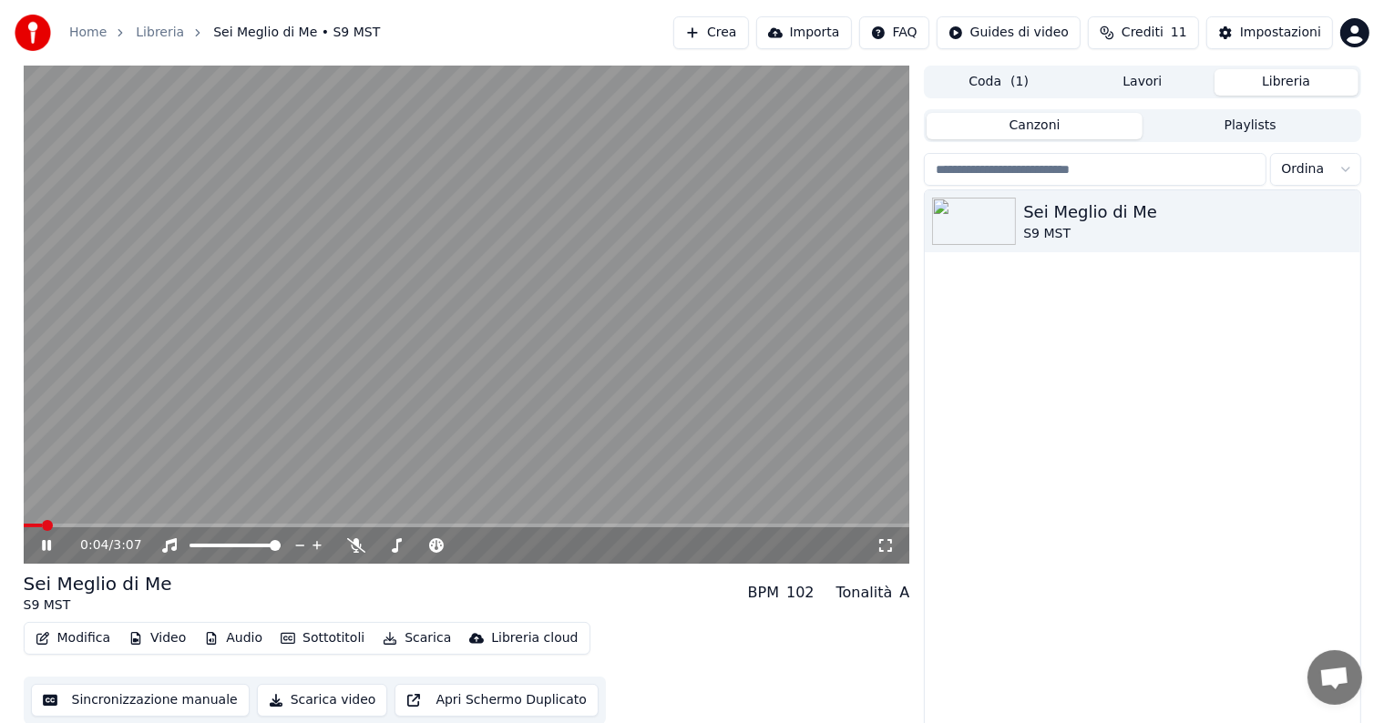
click at [47, 544] on icon at bounding box center [46, 545] width 9 height 11
click at [24, 529] on span at bounding box center [29, 525] width 11 height 11
click at [46, 543] on icon at bounding box center [46, 545] width 11 height 13
click at [48, 546] on icon at bounding box center [46, 545] width 9 height 11
click at [24, 531] on span at bounding box center [29, 525] width 11 height 11
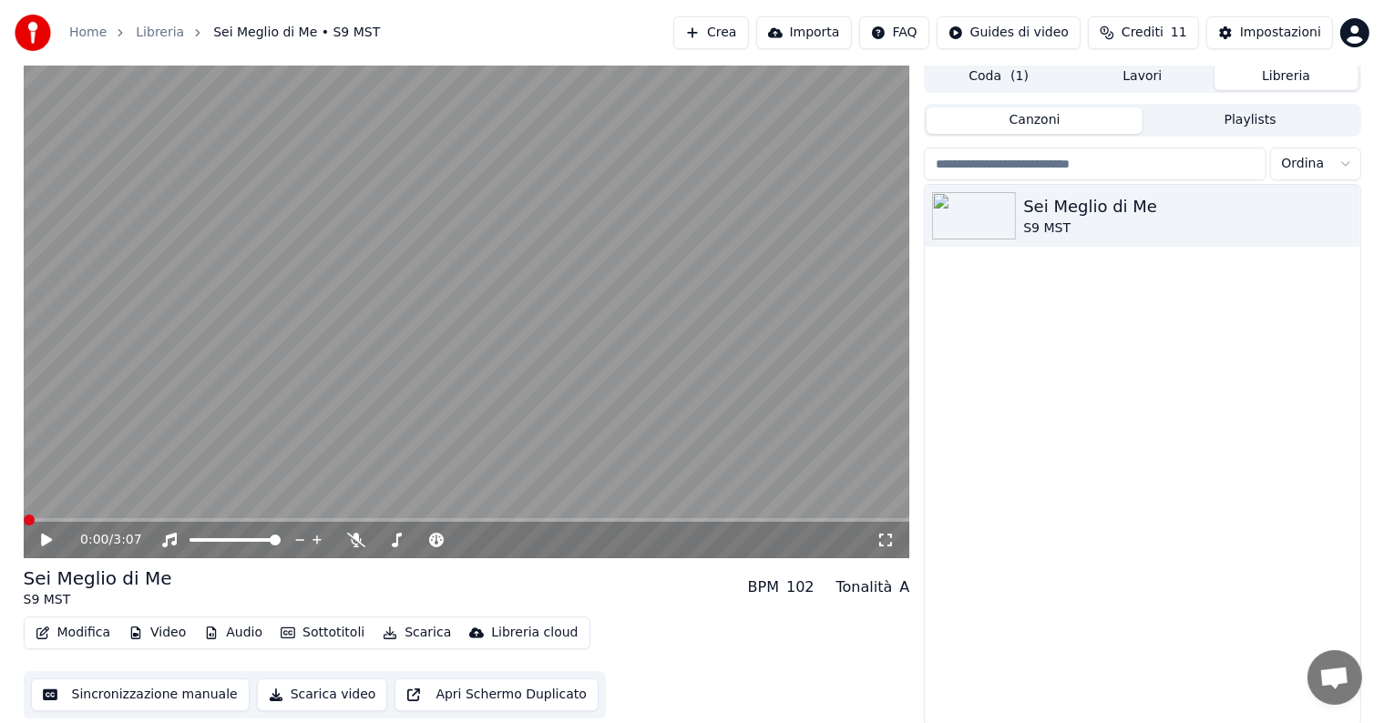
scroll to position [8, 0]
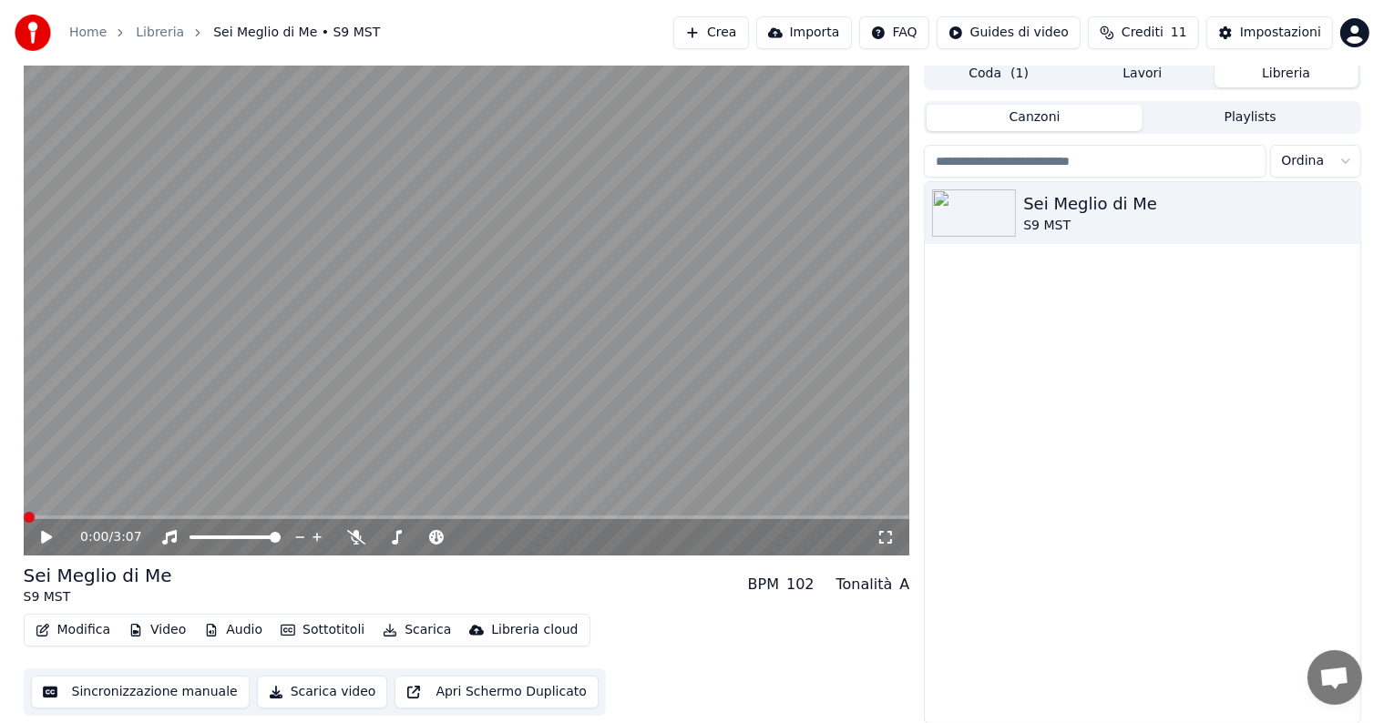
click at [226, 628] on button "Audio" at bounding box center [233, 631] width 73 height 26
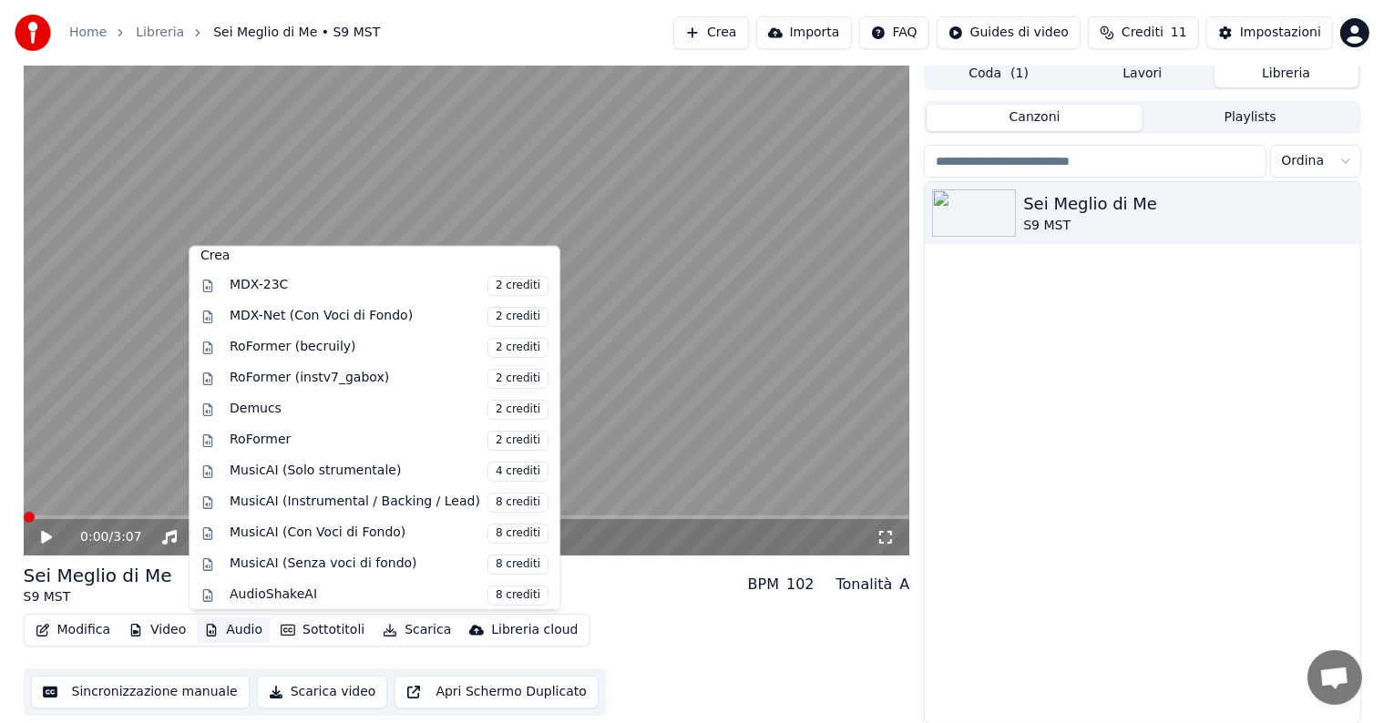
scroll to position [0, 0]
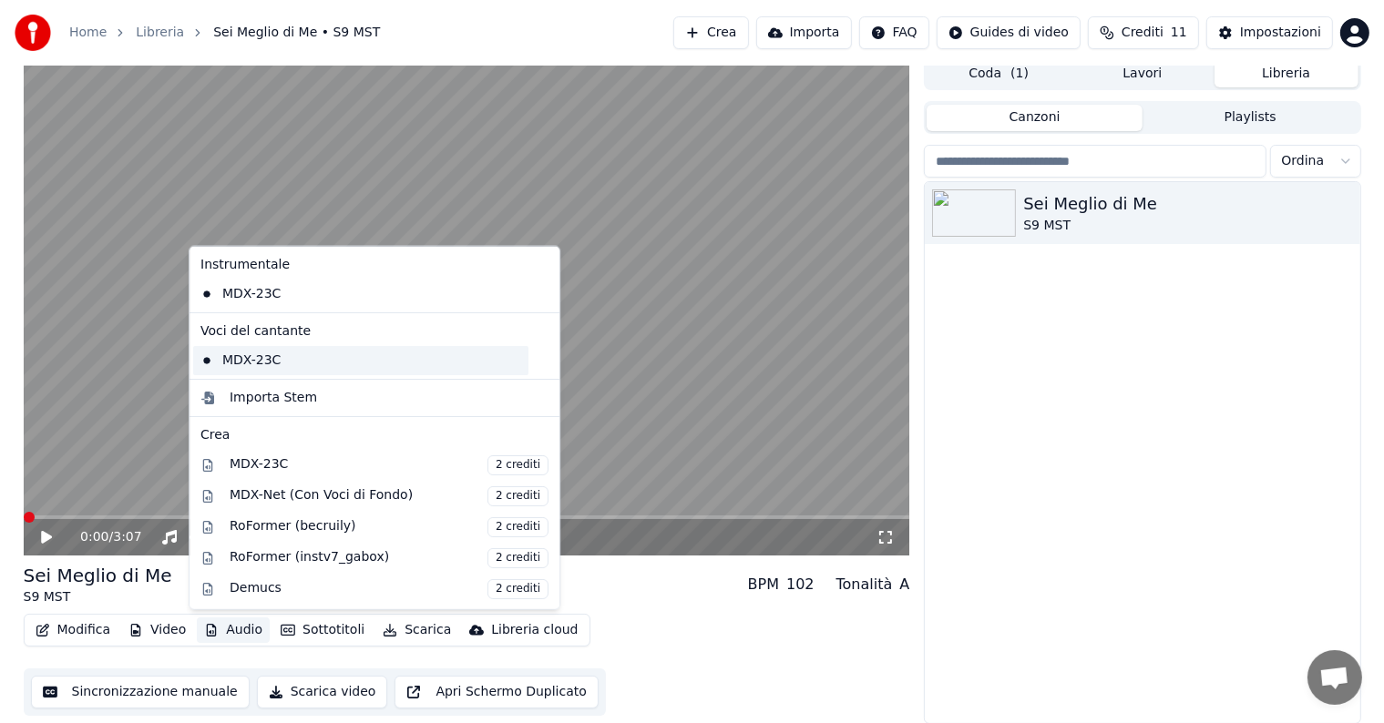
click at [277, 361] on div "MDX-23C" at bounding box center [360, 360] width 335 height 29
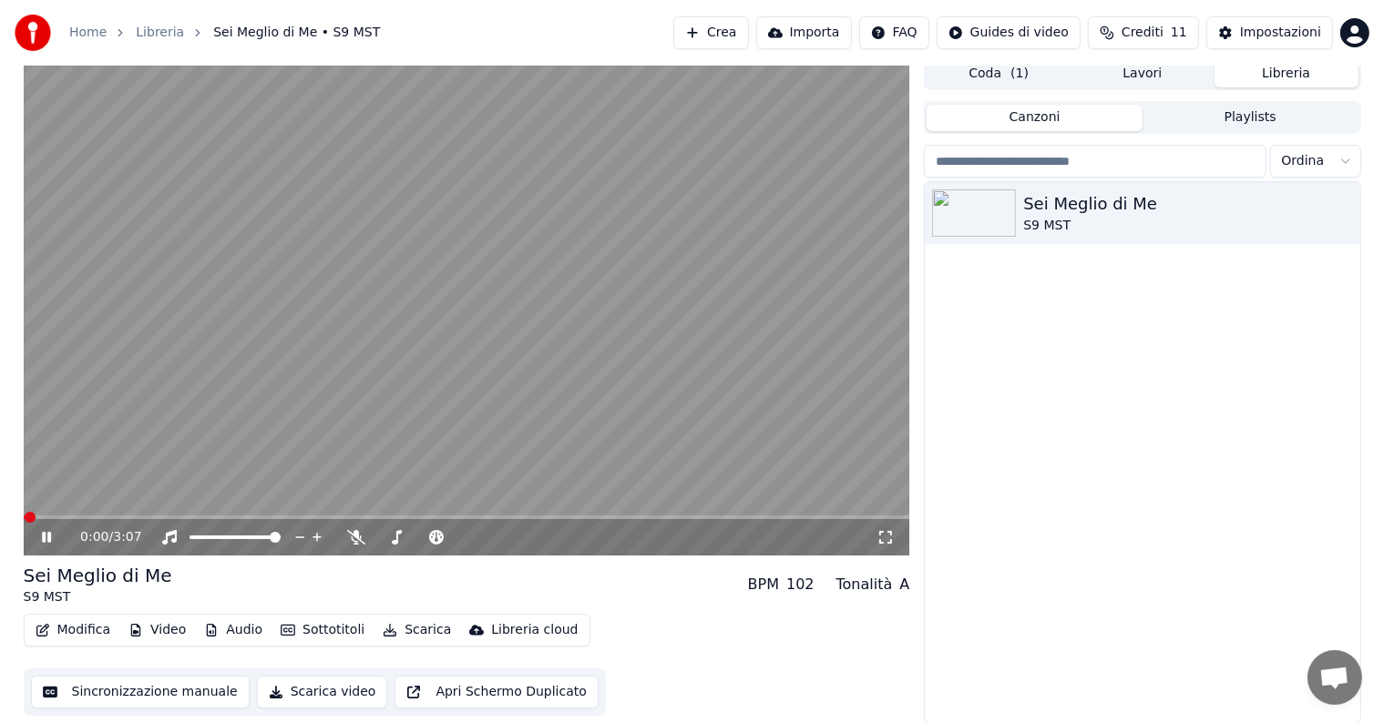
click at [50, 533] on icon at bounding box center [46, 537] width 9 height 11
click at [50, 533] on icon at bounding box center [59, 537] width 43 height 15
click at [76, 511] on video at bounding box center [467, 306] width 886 height 498
click at [47, 535] on icon at bounding box center [46, 537] width 11 height 13
click at [165, 533] on icon at bounding box center [169, 537] width 18 height 15
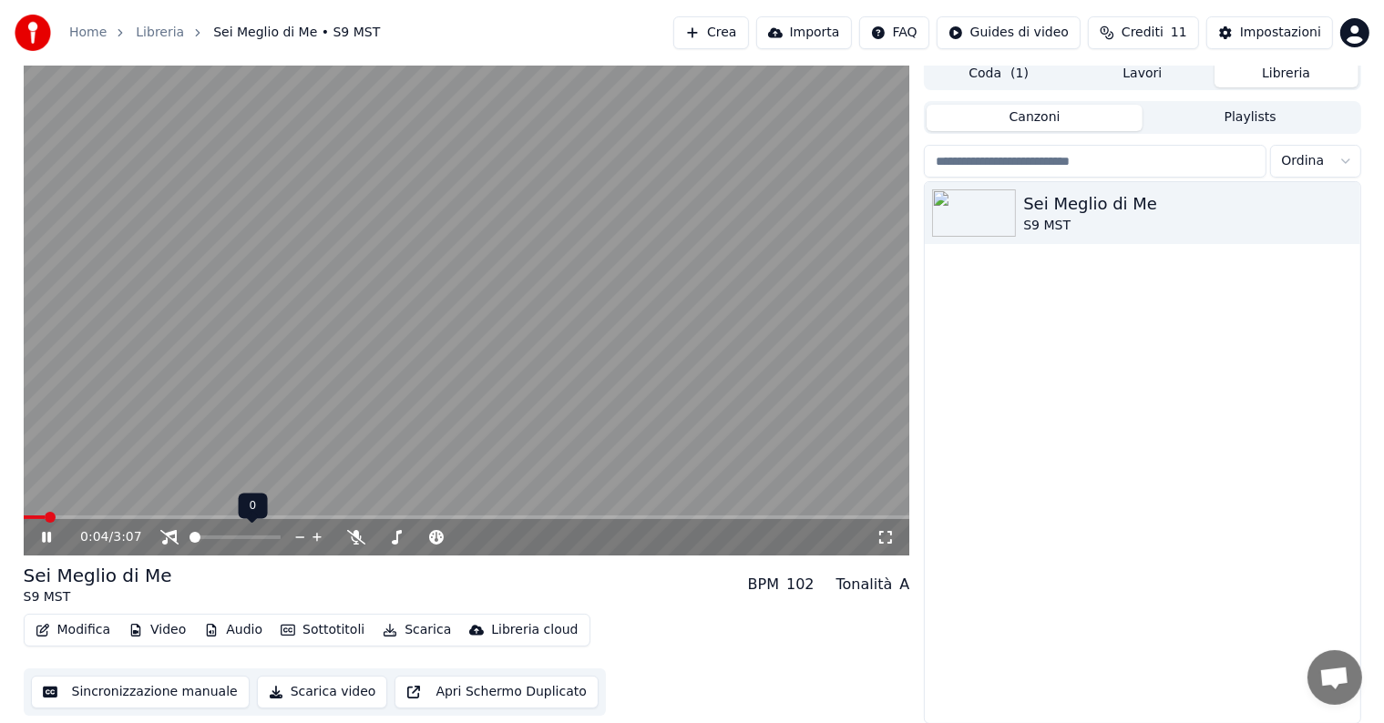
click at [165, 533] on icon at bounding box center [169, 537] width 18 height 15
click at [353, 534] on icon at bounding box center [356, 537] width 18 height 15
click at [24, 523] on span at bounding box center [29, 517] width 11 height 11
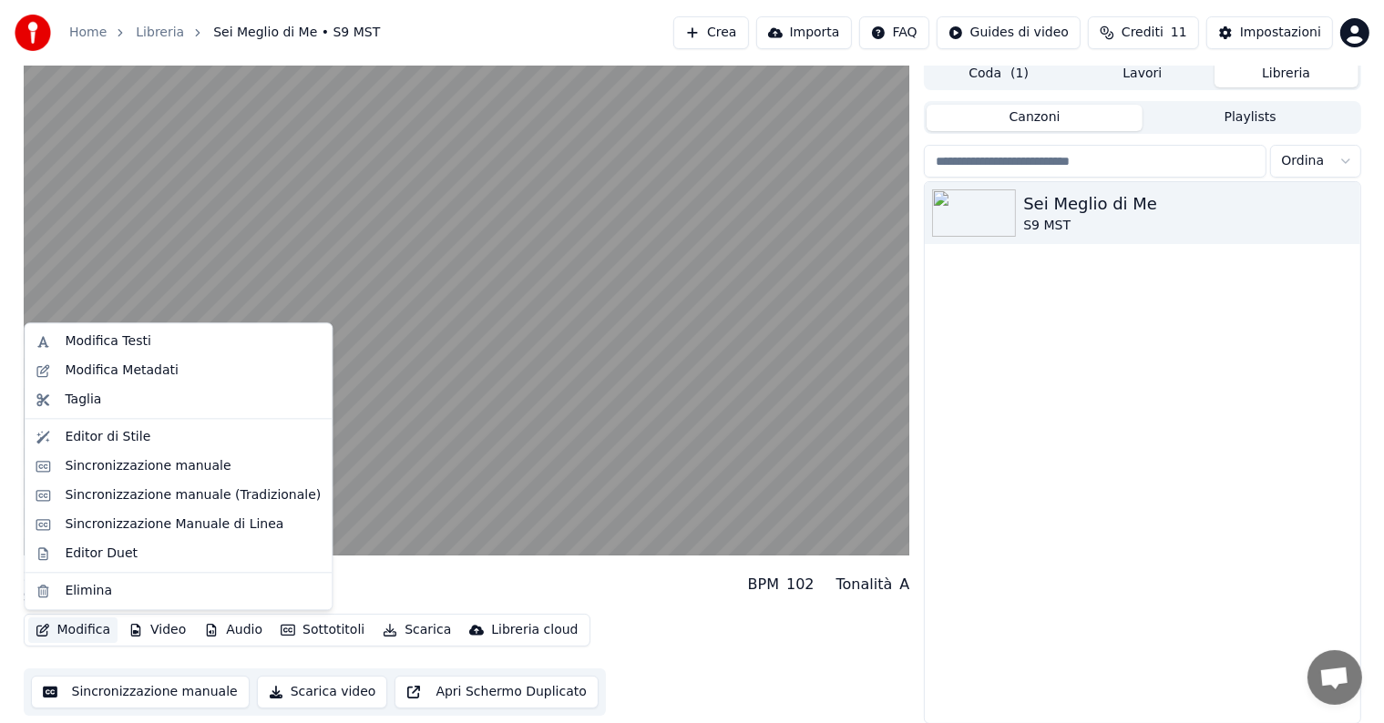
click at [70, 629] on button "Modifica" at bounding box center [73, 631] width 90 height 26
click at [112, 346] on div "Modifica Testi" at bounding box center [108, 341] width 86 height 18
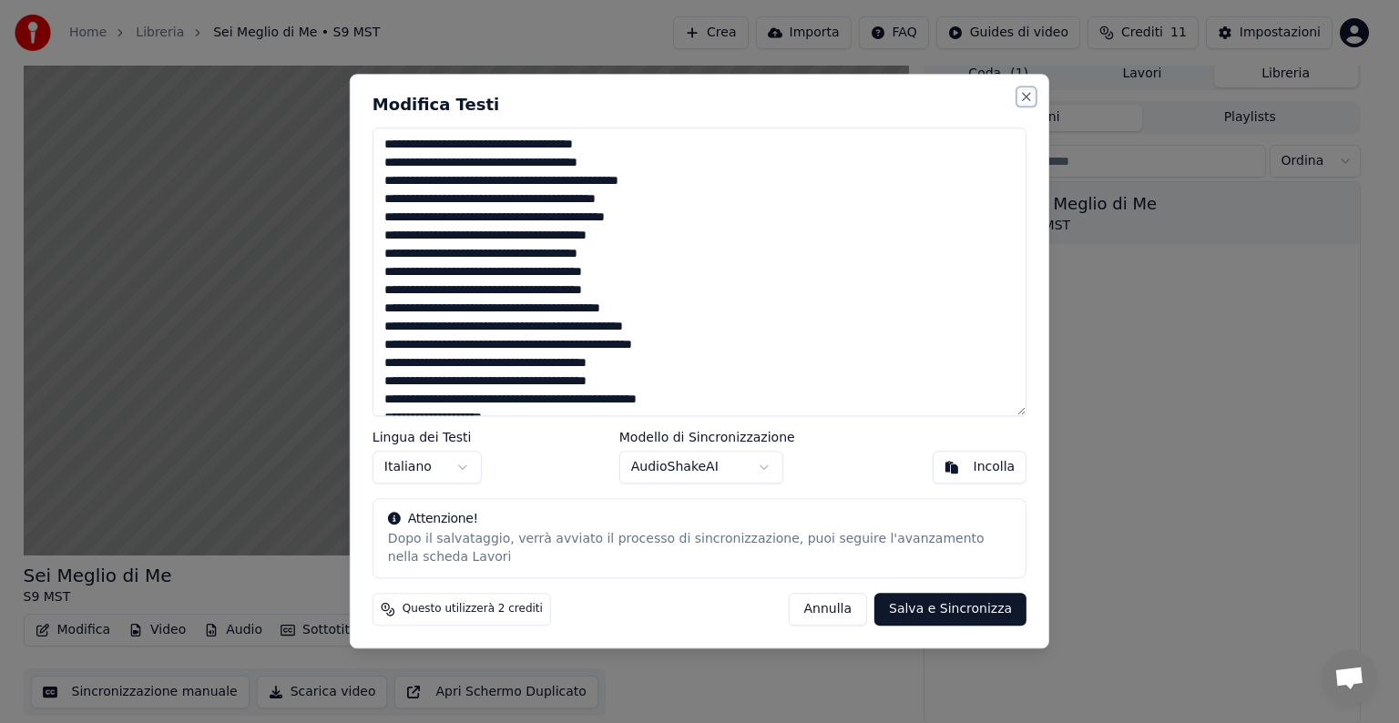
click at [1027, 101] on button "Close" at bounding box center [1026, 96] width 15 height 15
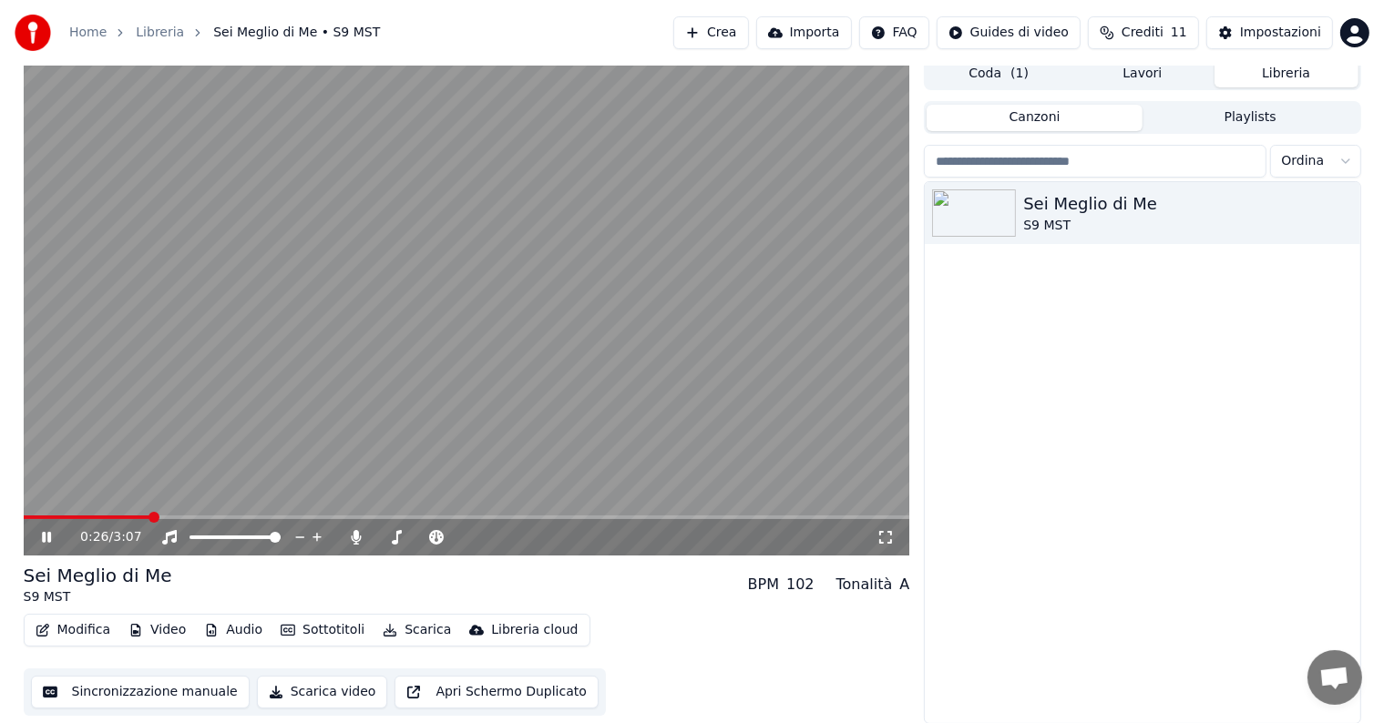
click at [48, 533] on icon at bounding box center [46, 537] width 9 height 11
click at [100, 628] on button "Modifica" at bounding box center [73, 631] width 90 height 26
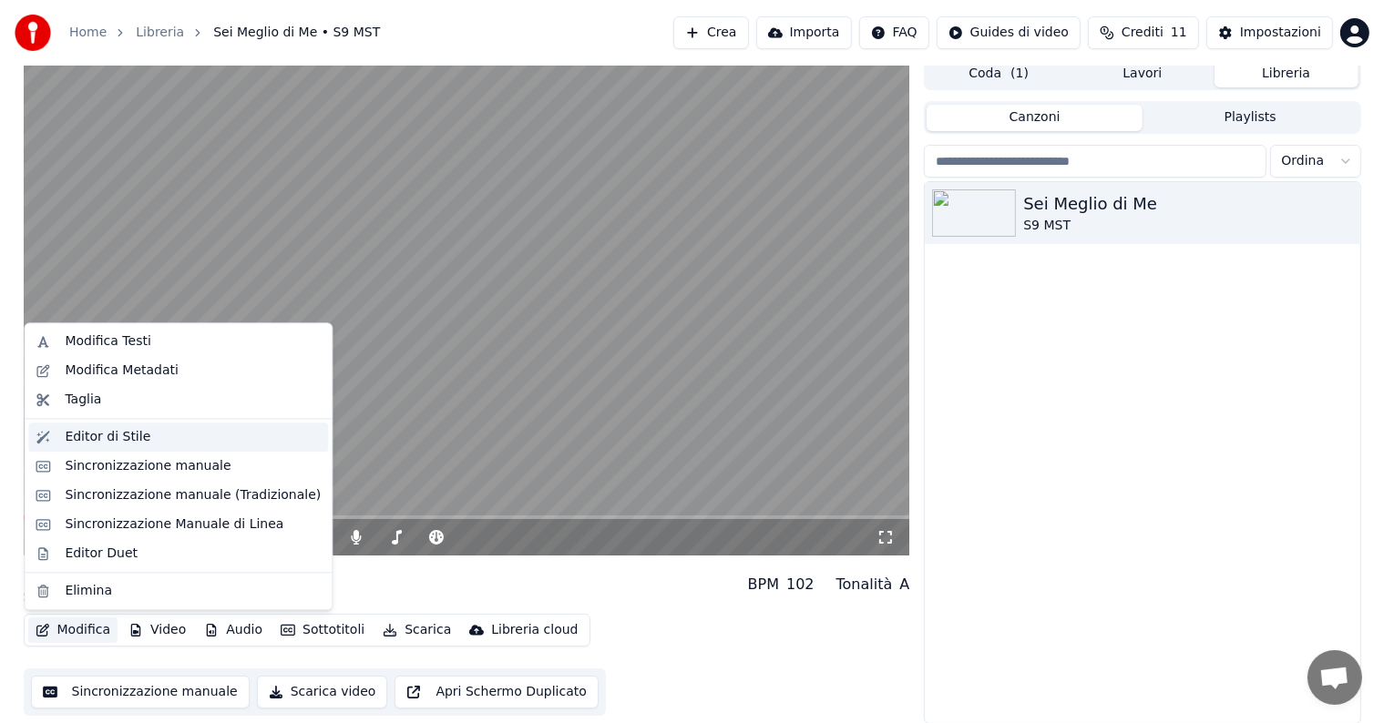
click at [117, 444] on div "Editor di Stile" at bounding box center [108, 437] width 86 height 18
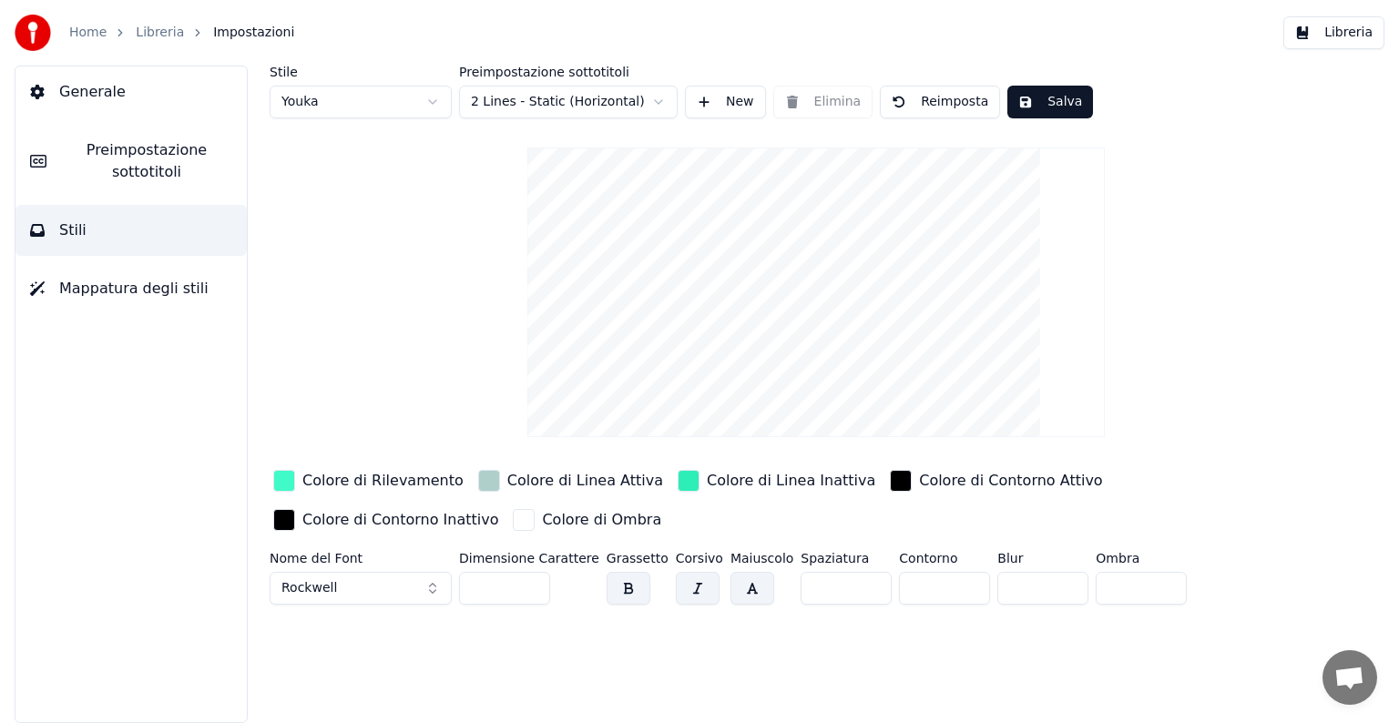
click at [281, 477] on div "button" at bounding box center [284, 481] width 22 height 22
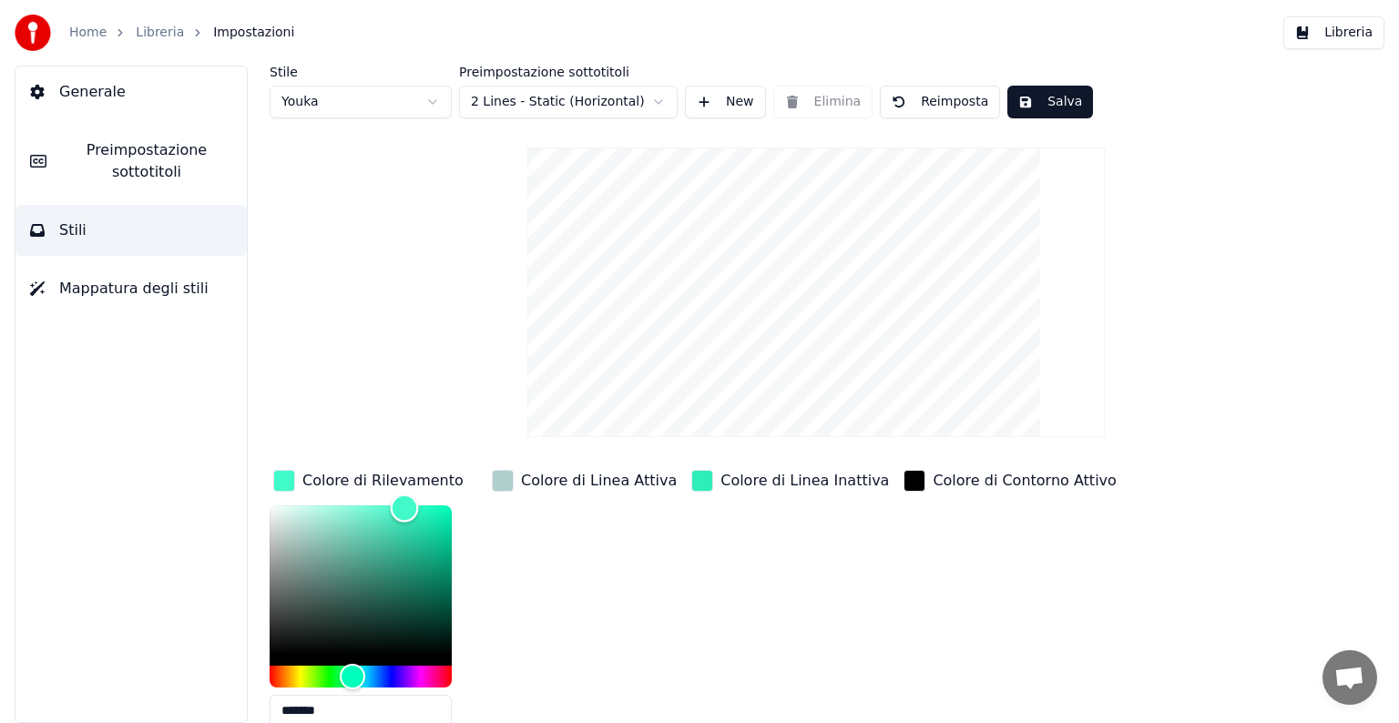
click at [342, 530] on div "Color" at bounding box center [361, 580] width 182 height 149
click at [373, 670] on div "Hue" at bounding box center [361, 677] width 182 height 22
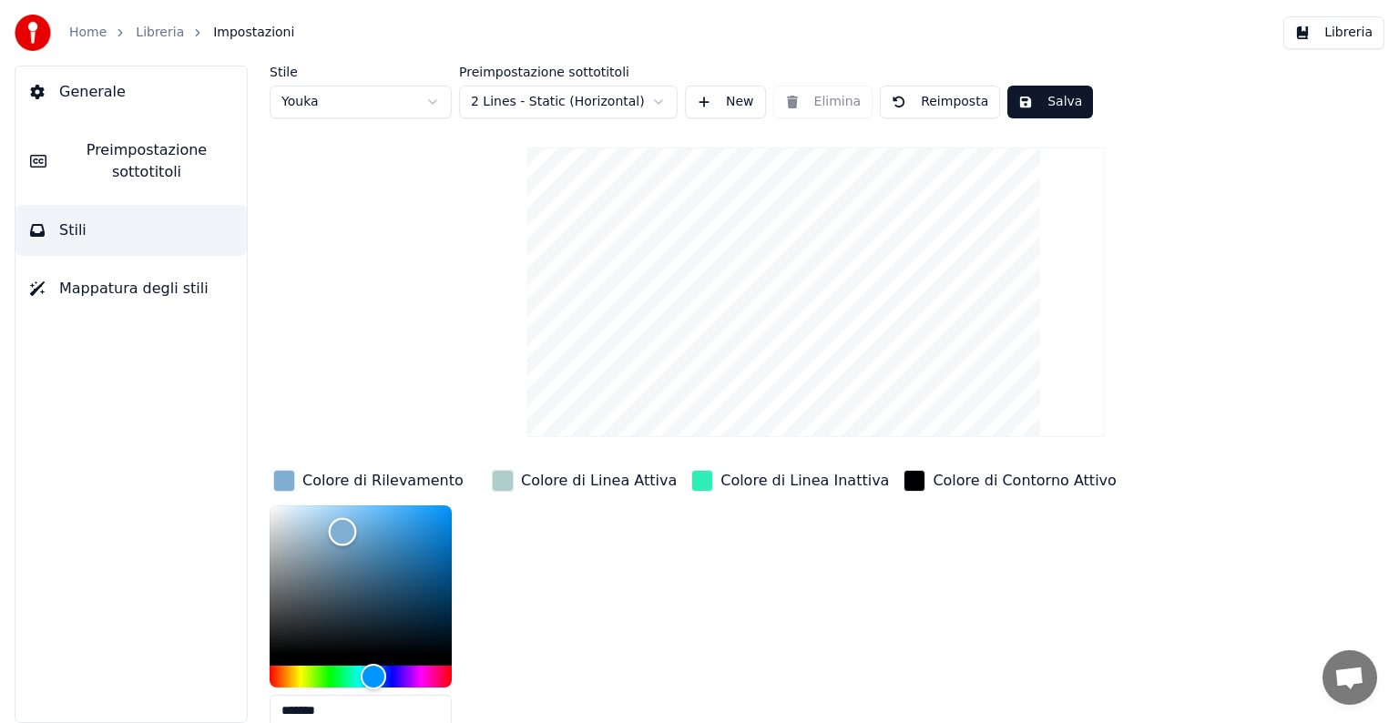
click at [364, 523] on div "Color" at bounding box center [361, 580] width 182 height 149
type input "*******"
click at [374, 523] on div "Color" at bounding box center [365, 524] width 28 height 28
click at [1031, 98] on button "Salva" at bounding box center [1050, 102] width 86 height 33
click at [84, 31] on link "Home" at bounding box center [87, 33] width 37 height 18
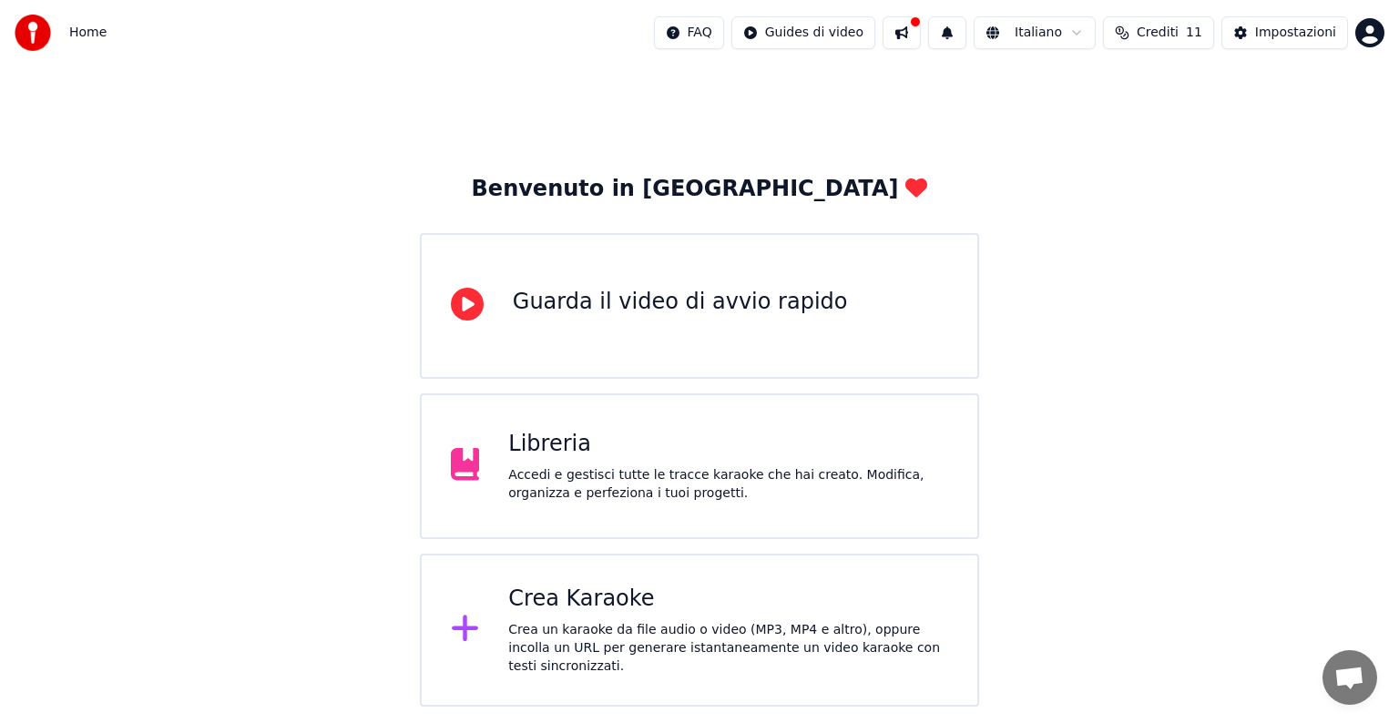
click at [579, 454] on div "Libreria" at bounding box center [728, 444] width 440 height 29
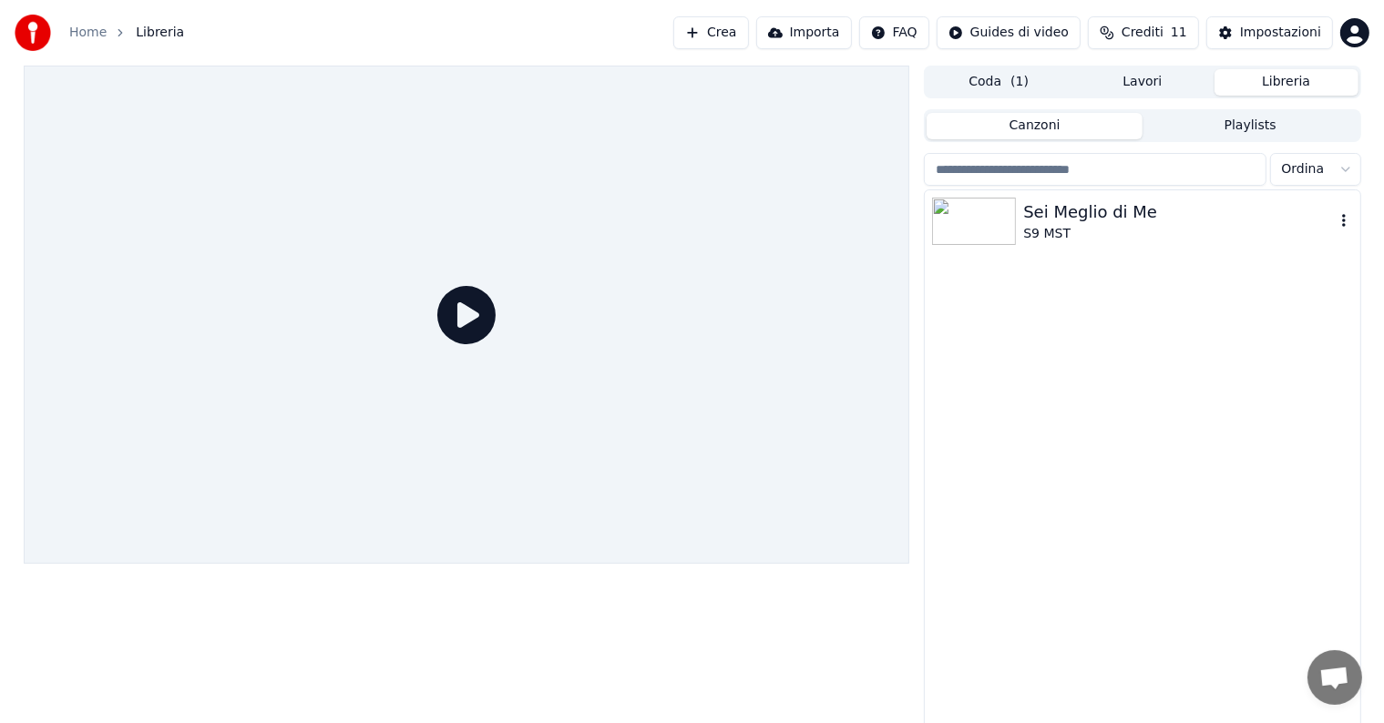
click at [1006, 230] on img at bounding box center [974, 221] width 84 height 47
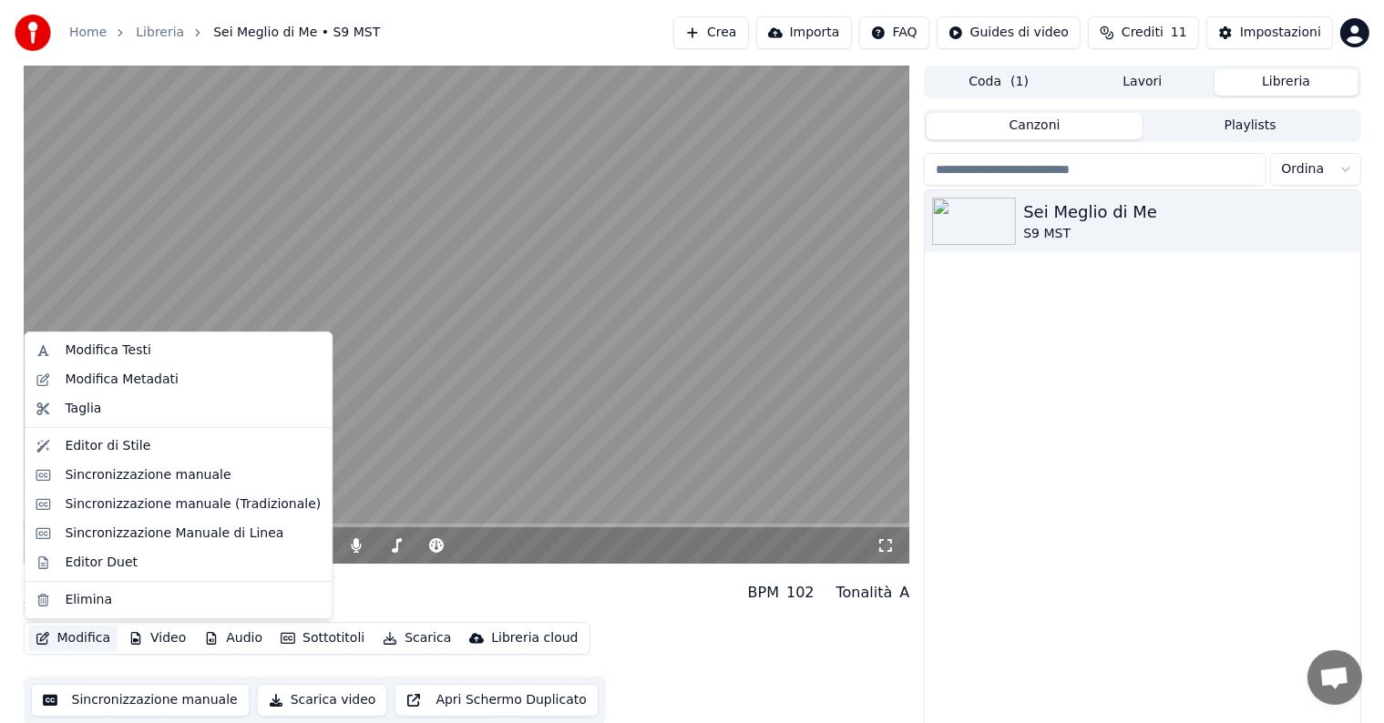
click at [84, 632] on button "Modifica" at bounding box center [73, 639] width 90 height 26
click at [102, 443] on div "Editor di Stile" at bounding box center [108, 446] width 86 height 18
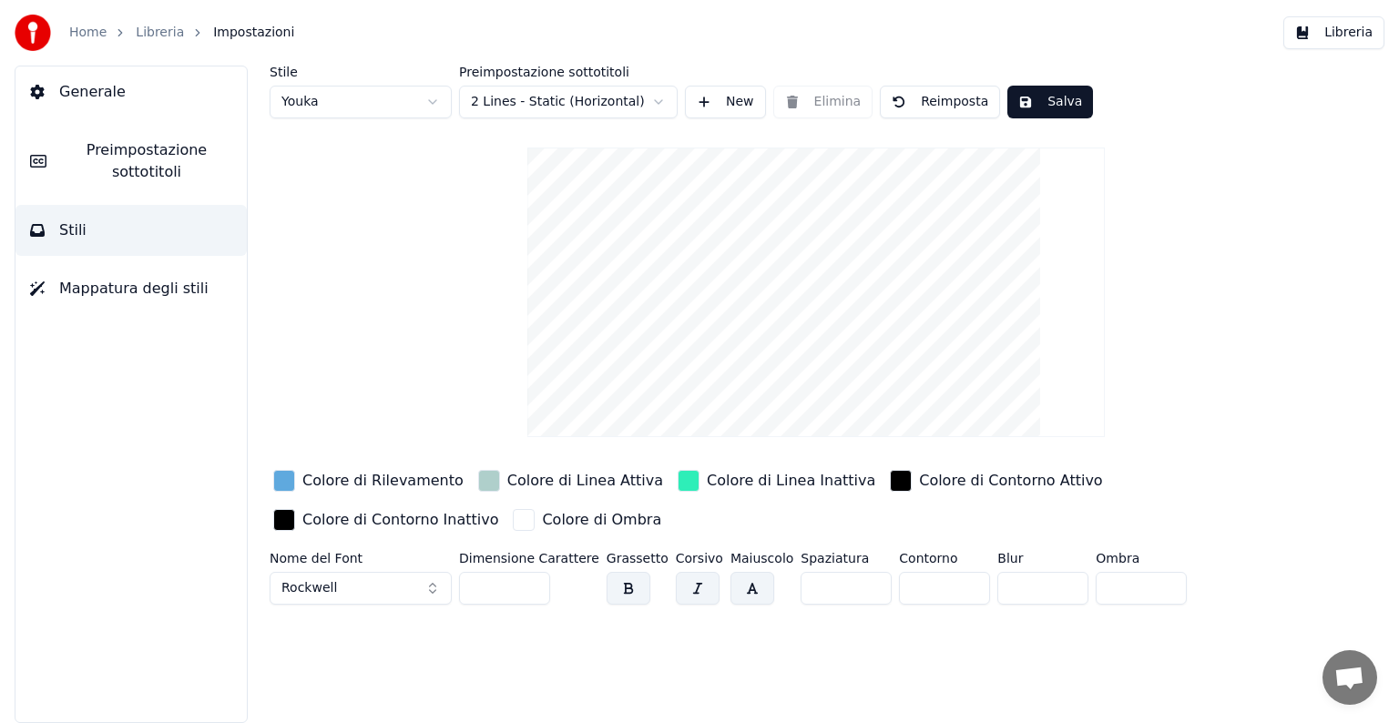
click at [512, 479] on div "Colore di Linea Attiva" at bounding box center [585, 481] width 156 height 22
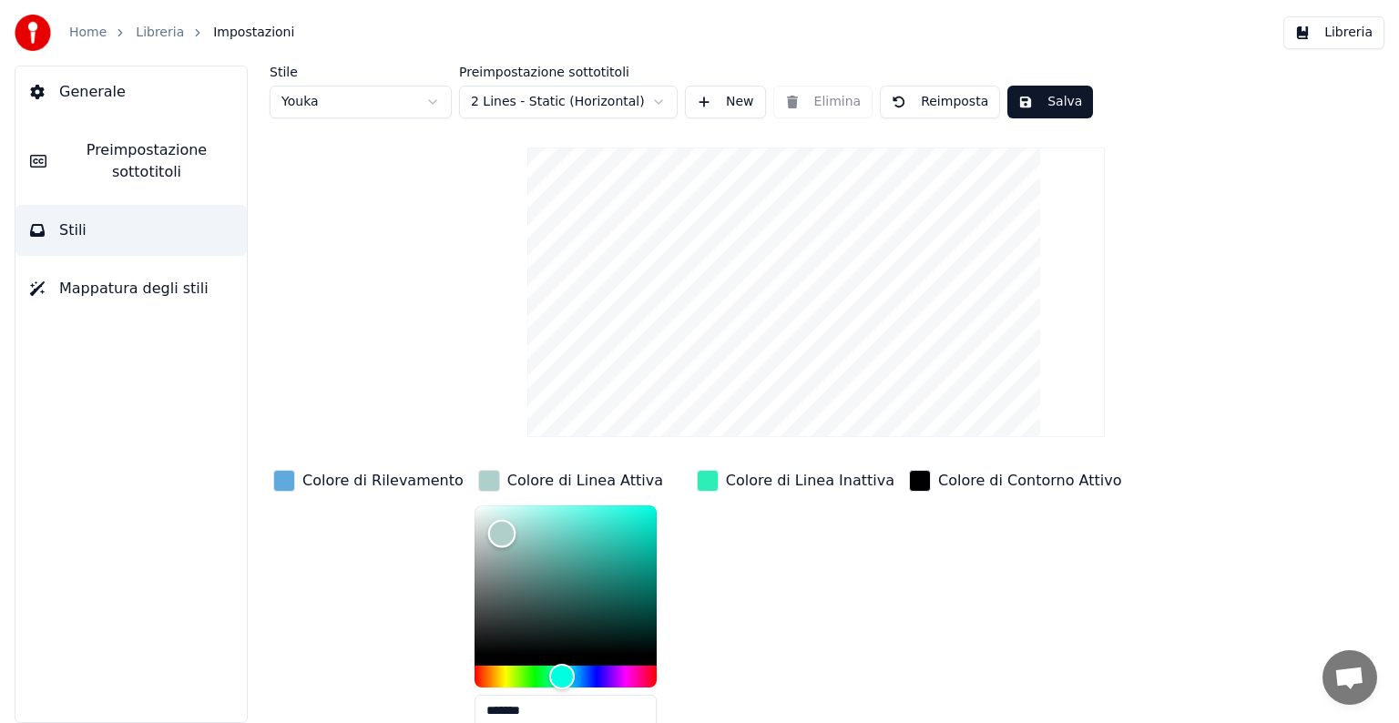
type input "*******"
click at [581, 510] on div "Color" at bounding box center [566, 580] width 182 height 149
click at [1038, 95] on button "Salva" at bounding box center [1050, 102] width 86 height 33
click at [86, 30] on link "Home" at bounding box center [87, 33] width 37 height 18
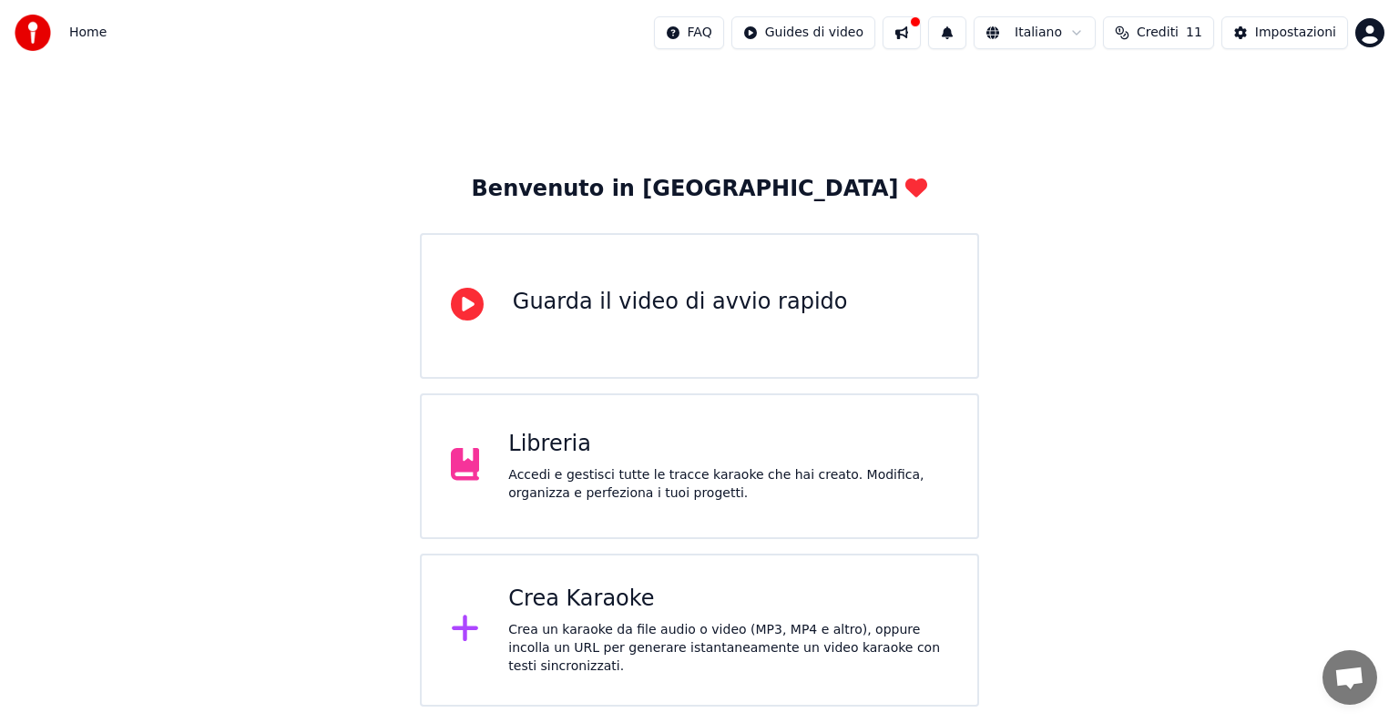
click at [538, 510] on div "Libreria Accedi e gestisci tutte le tracce karaoke che hai creato. Modifica, or…" at bounding box center [699, 466] width 559 height 146
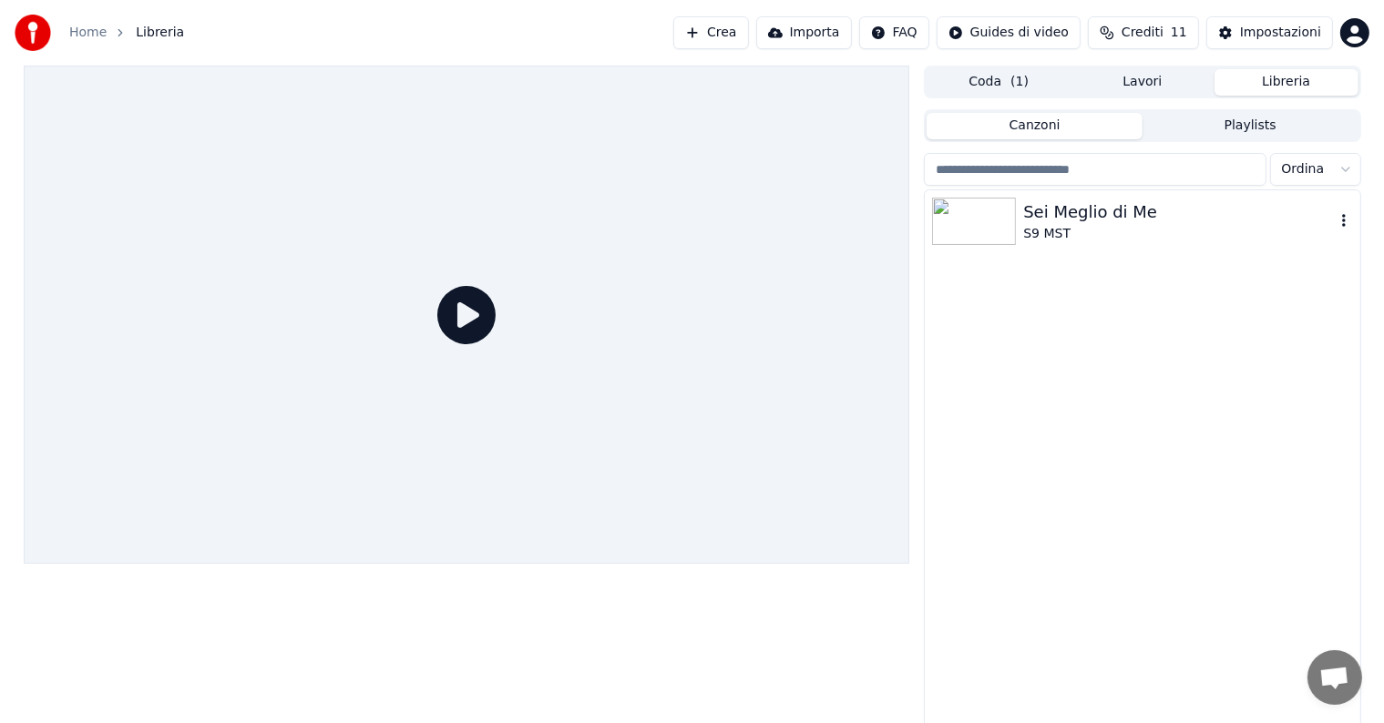
click at [1068, 230] on div "S9 MST" at bounding box center [1178, 234] width 311 height 18
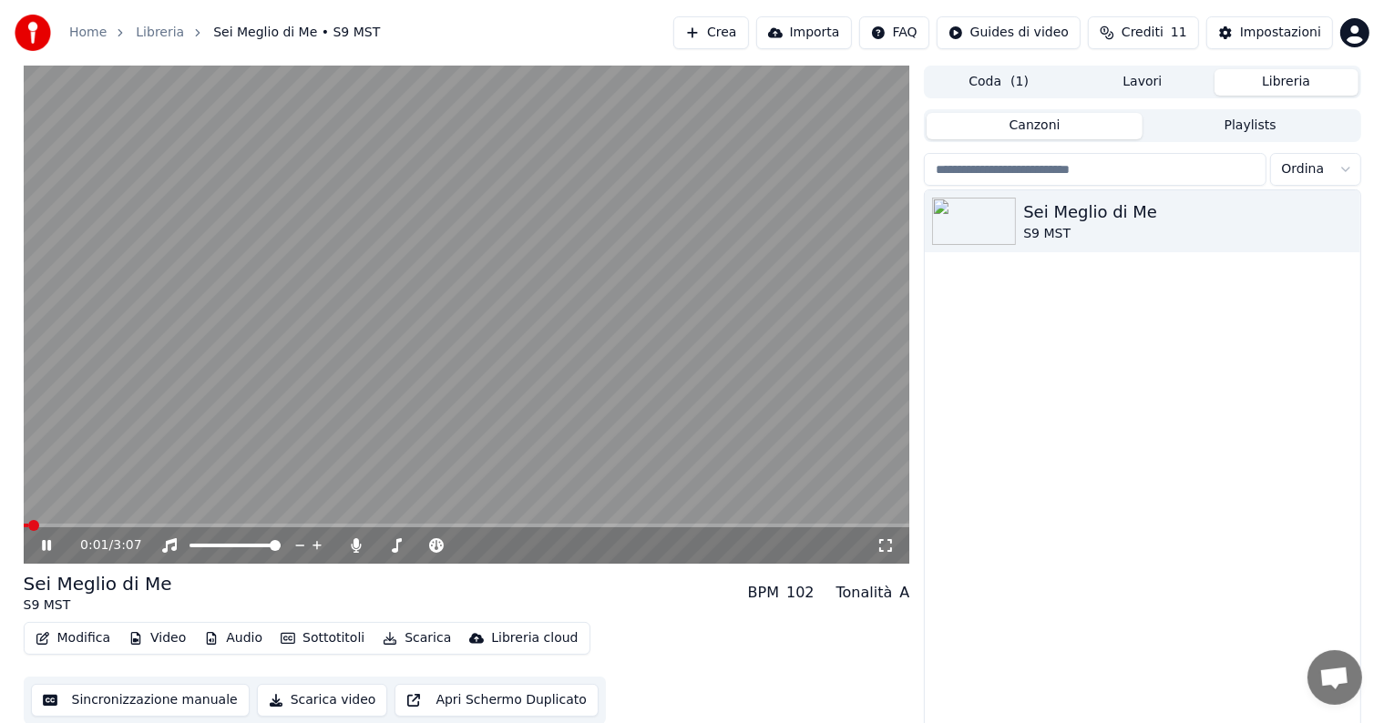
click at [191, 526] on span at bounding box center [467, 526] width 886 height 4
click at [79, 634] on button "Modifica" at bounding box center [73, 639] width 90 height 26
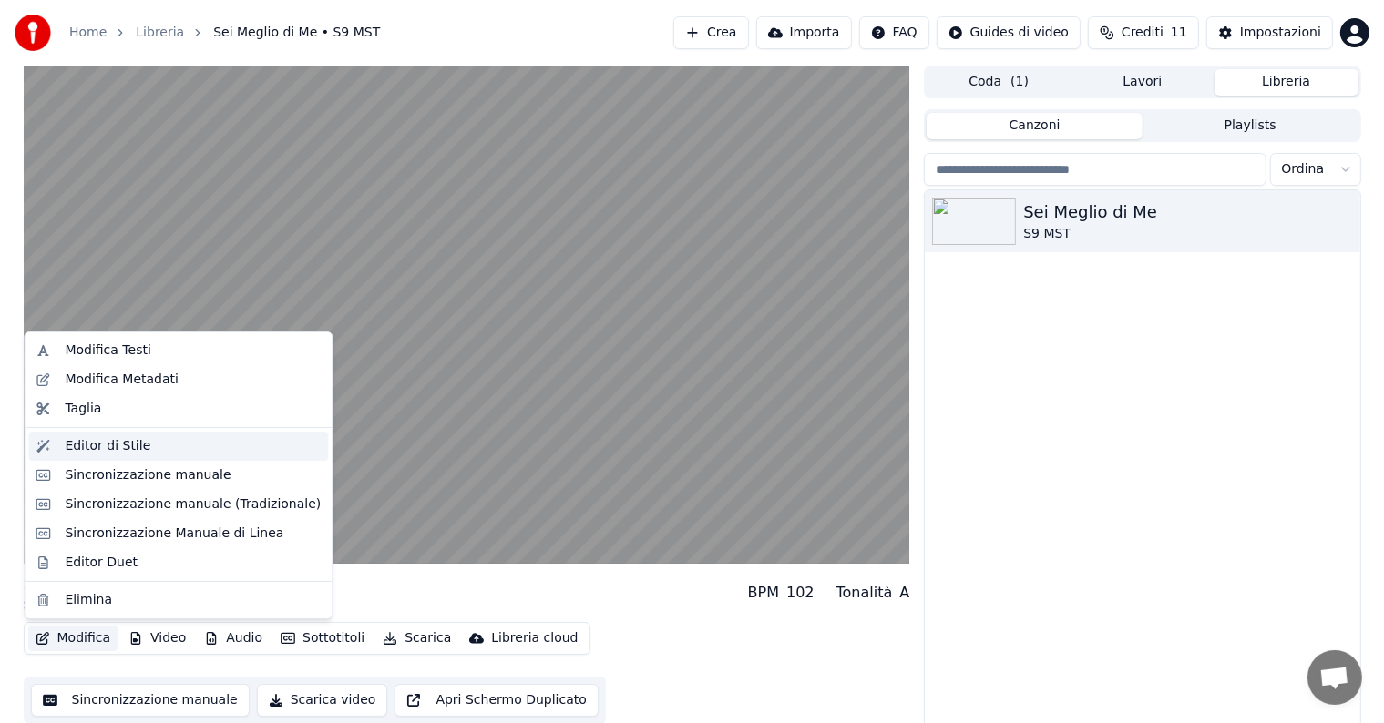
click at [112, 437] on div "Editor di Stile" at bounding box center [108, 446] width 86 height 18
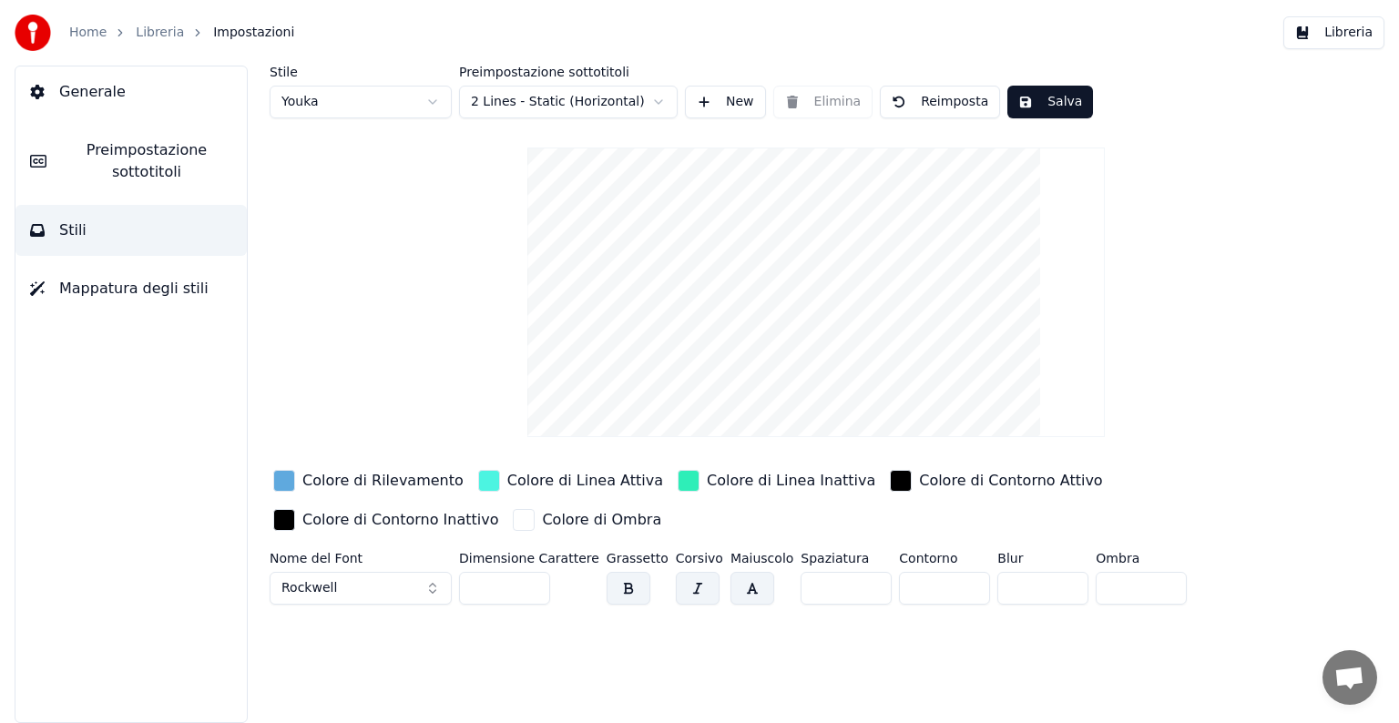
click at [340, 578] on button "Rockwell" at bounding box center [361, 588] width 182 height 33
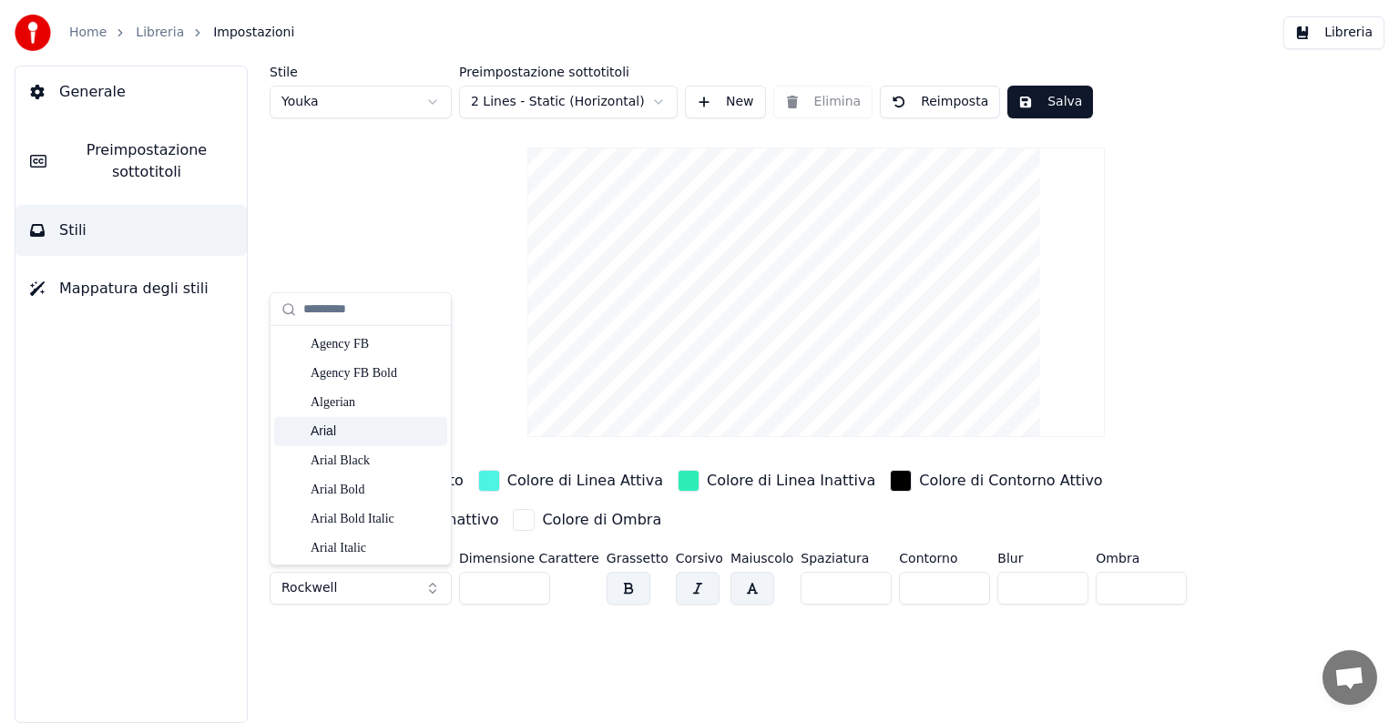
click at [353, 434] on div "Arial" at bounding box center [375, 432] width 129 height 18
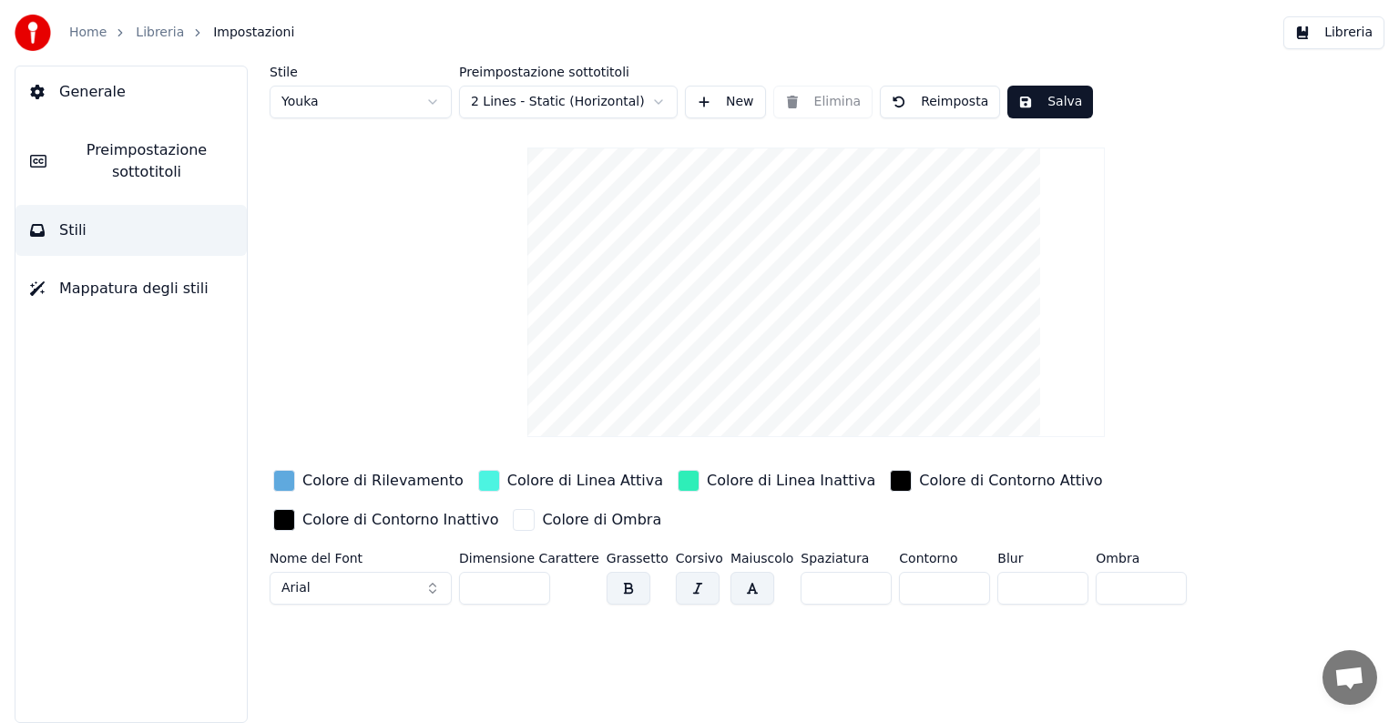
click at [332, 588] on button "Arial" at bounding box center [361, 588] width 182 height 33
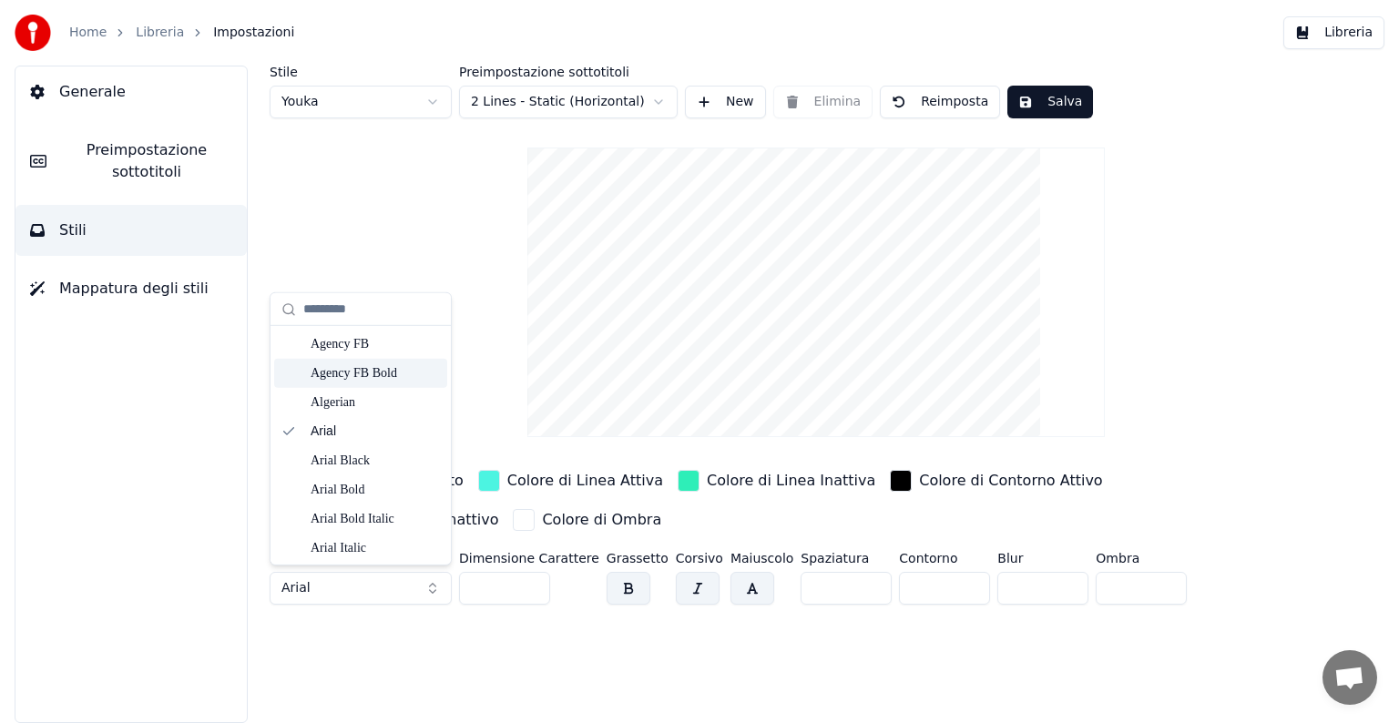
scroll to position [5450, 0]
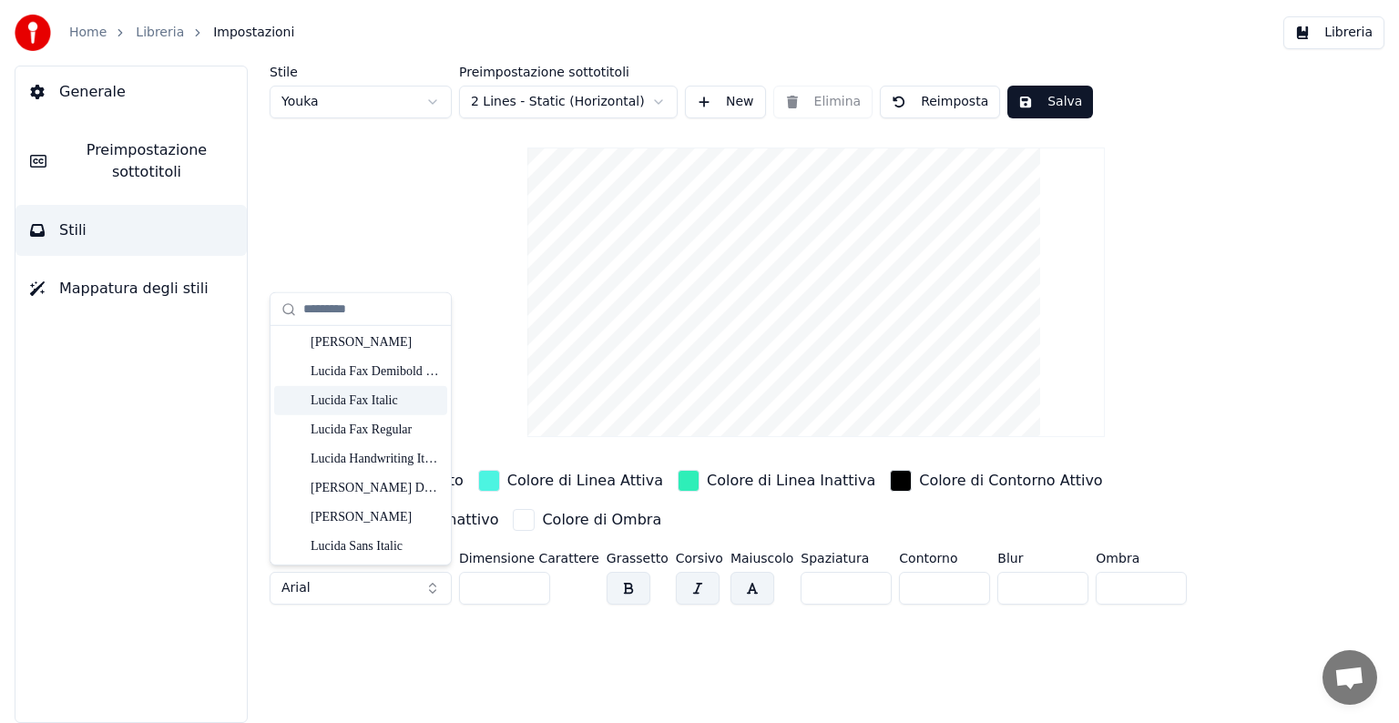
click at [377, 393] on div "Lucida Fax Italic" at bounding box center [375, 401] width 129 height 18
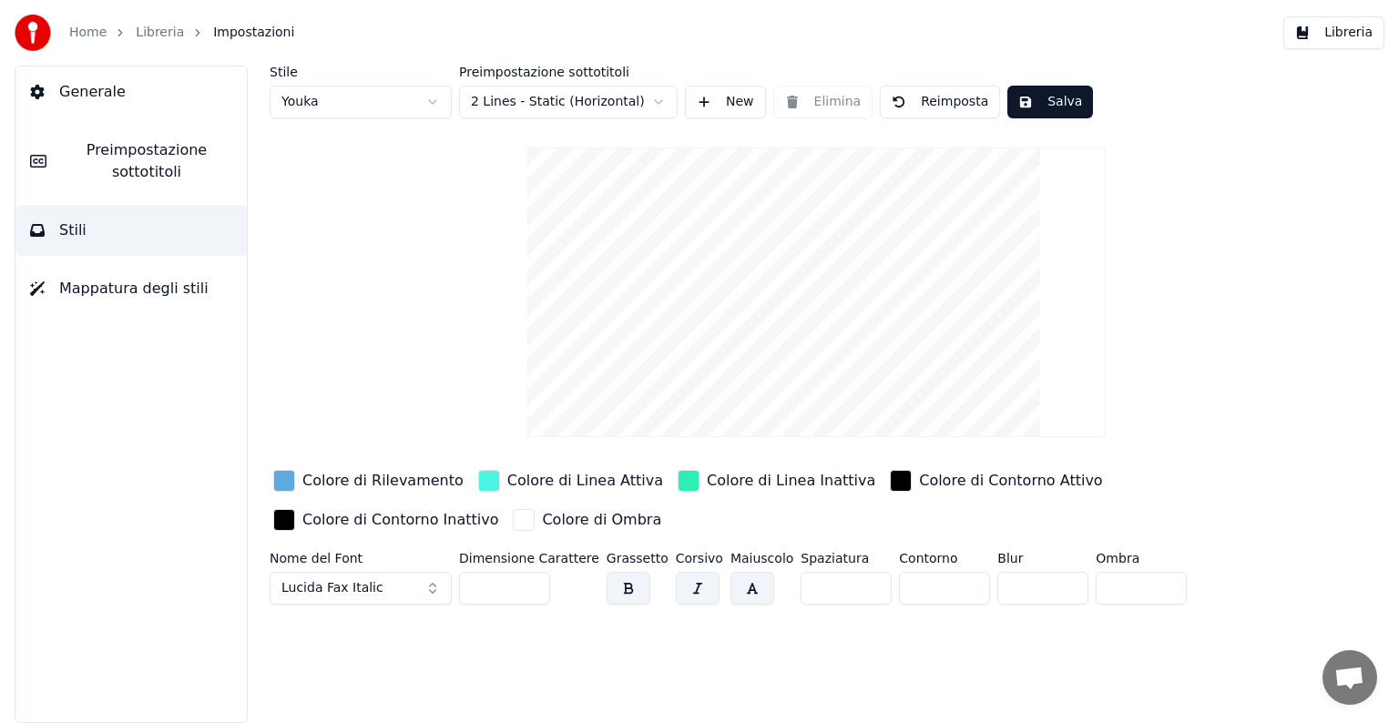
click at [353, 592] on span "Lucida Fax Italic" at bounding box center [332, 588] width 102 height 18
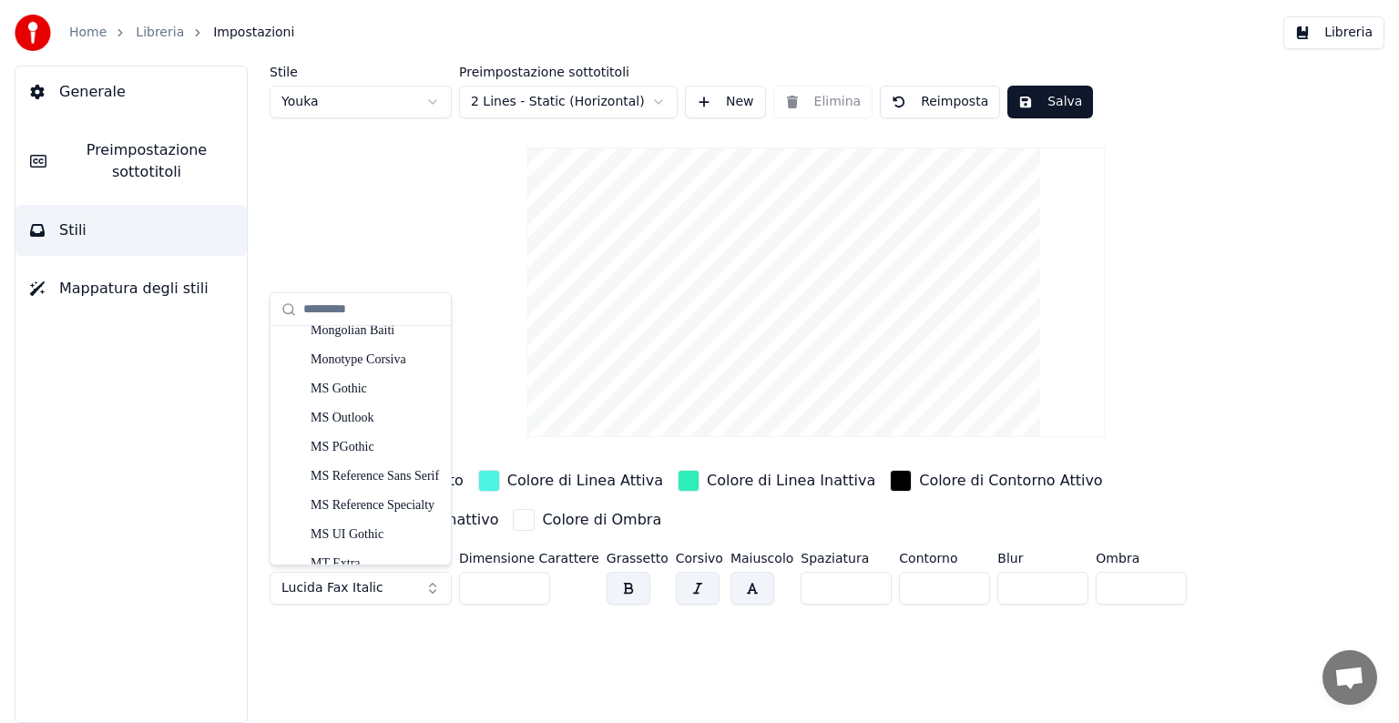
scroll to position [6831, 0]
click at [412, 475] on div "MS Reference Sans Serif" at bounding box center [375, 475] width 129 height 18
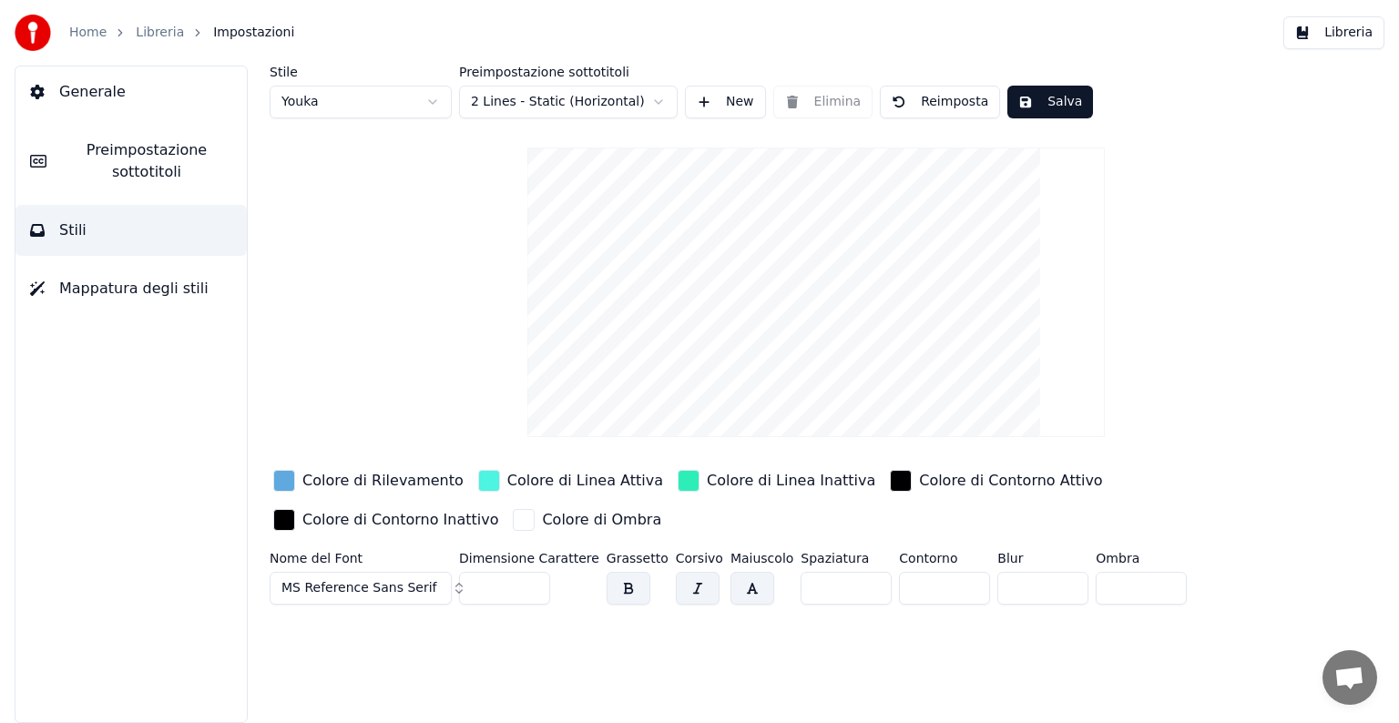
click at [332, 587] on span "MS Reference Sans Serif" at bounding box center [359, 588] width 156 height 18
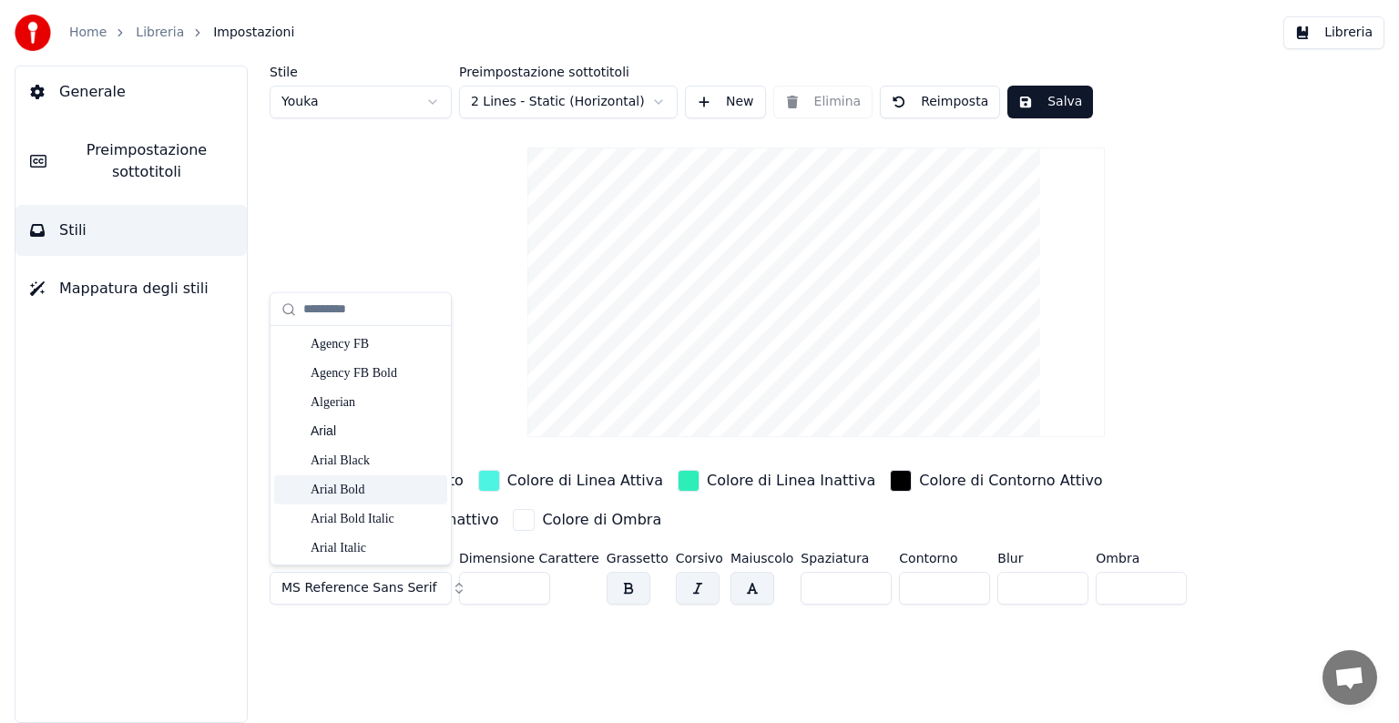
click at [359, 488] on div "Arial Bold" at bounding box center [375, 490] width 129 height 18
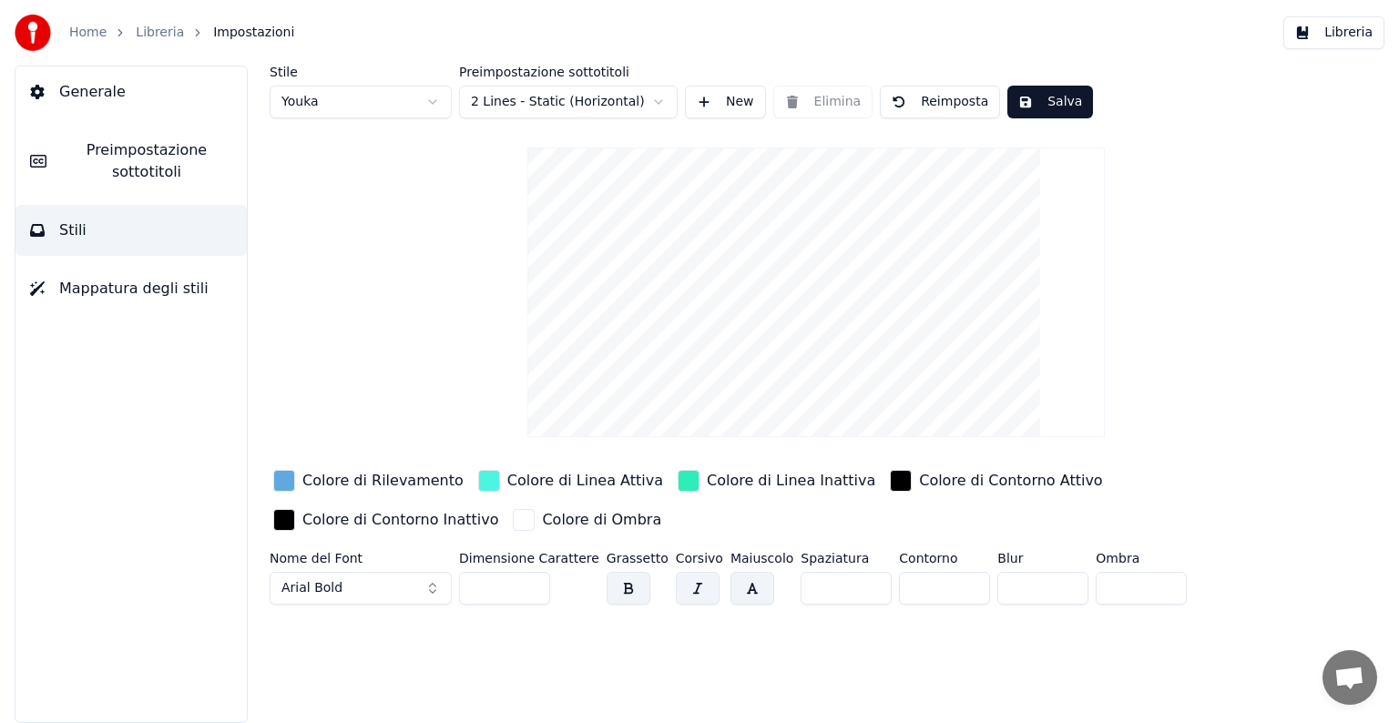
click at [342, 587] on button "Arial Bold" at bounding box center [361, 588] width 182 height 33
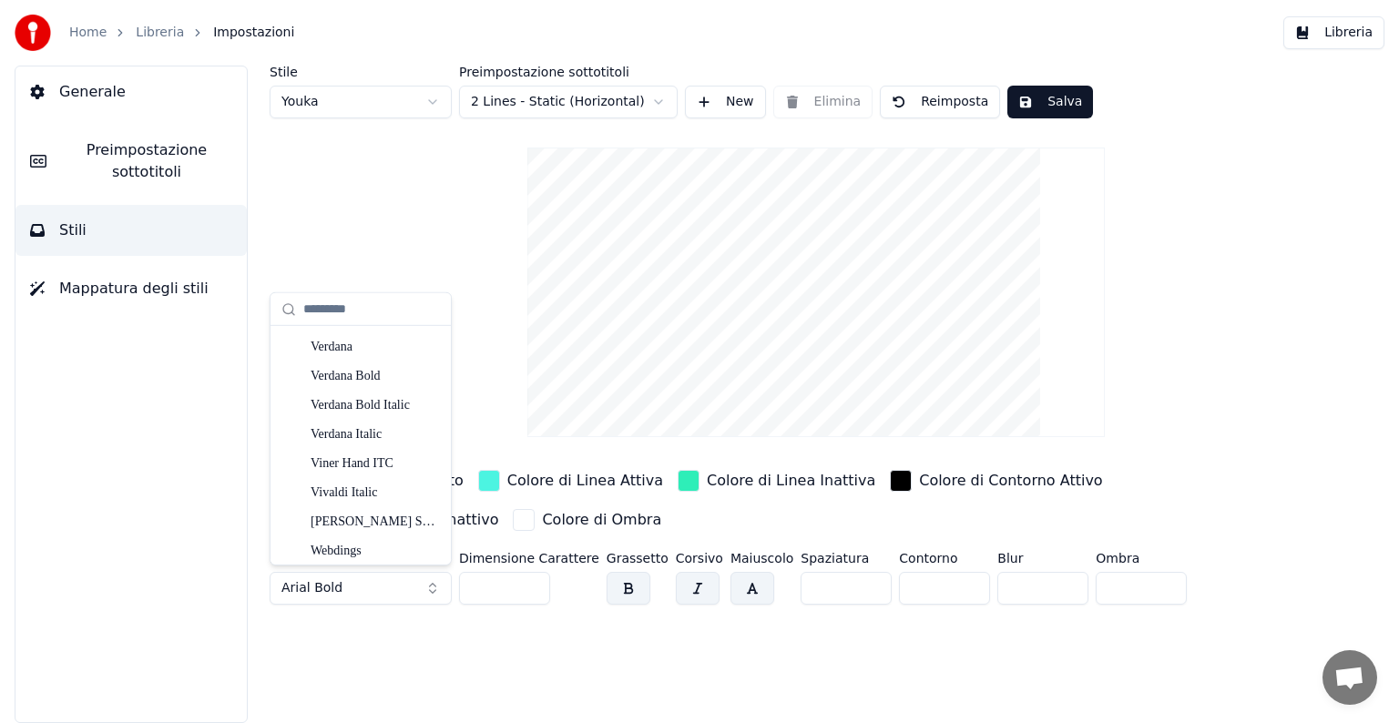
scroll to position [9402, 0]
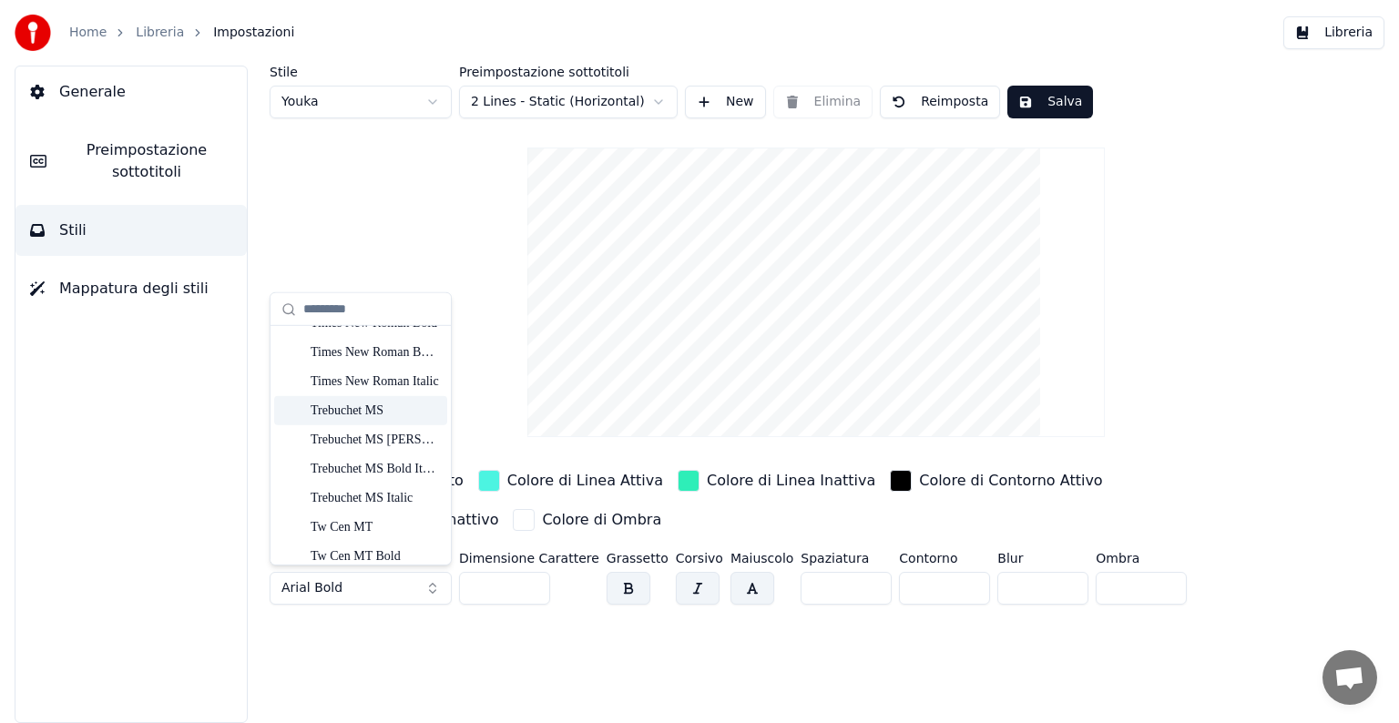
click at [380, 408] on div "Trebuchet MS" at bounding box center [375, 411] width 129 height 18
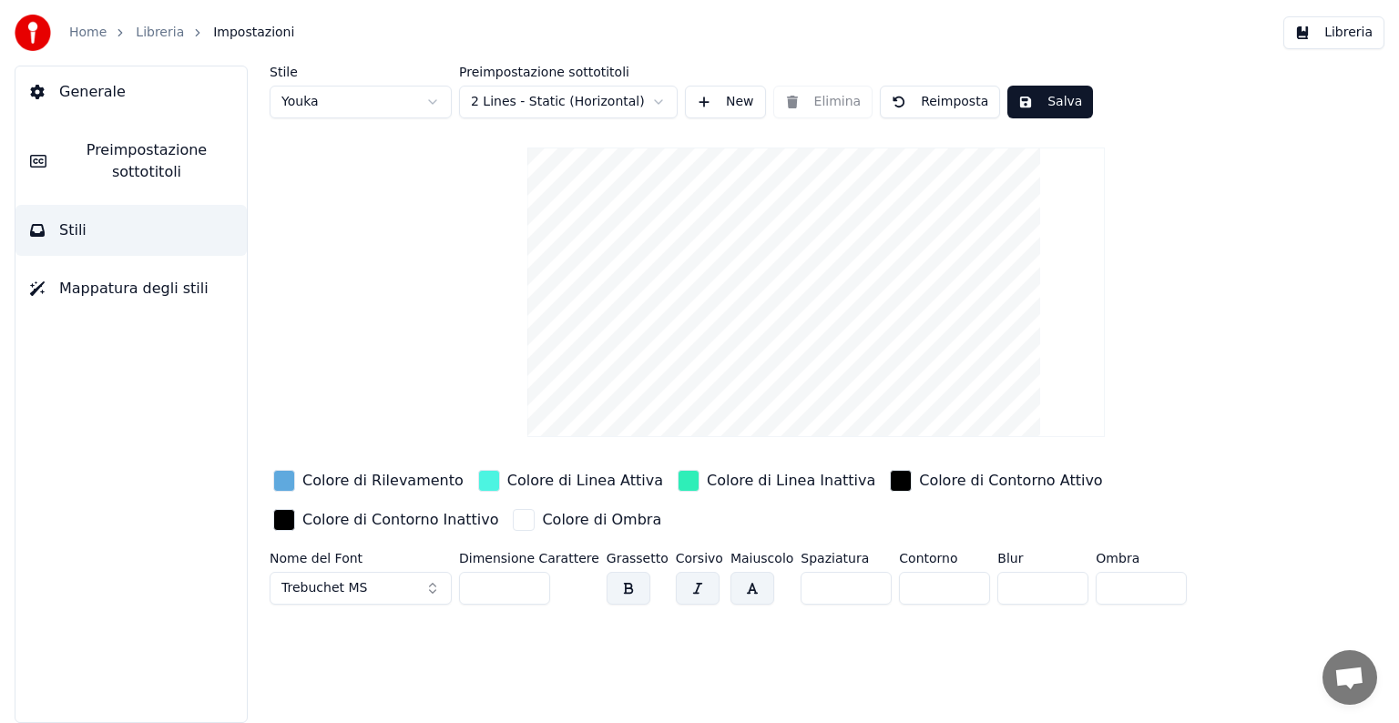
click at [1027, 101] on button "Salva" at bounding box center [1050, 102] width 86 height 33
click at [104, 29] on div "Home" at bounding box center [97, 33] width 57 height 18
click at [92, 27] on link "Home" at bounding box center [87, 33] width 37 height 18
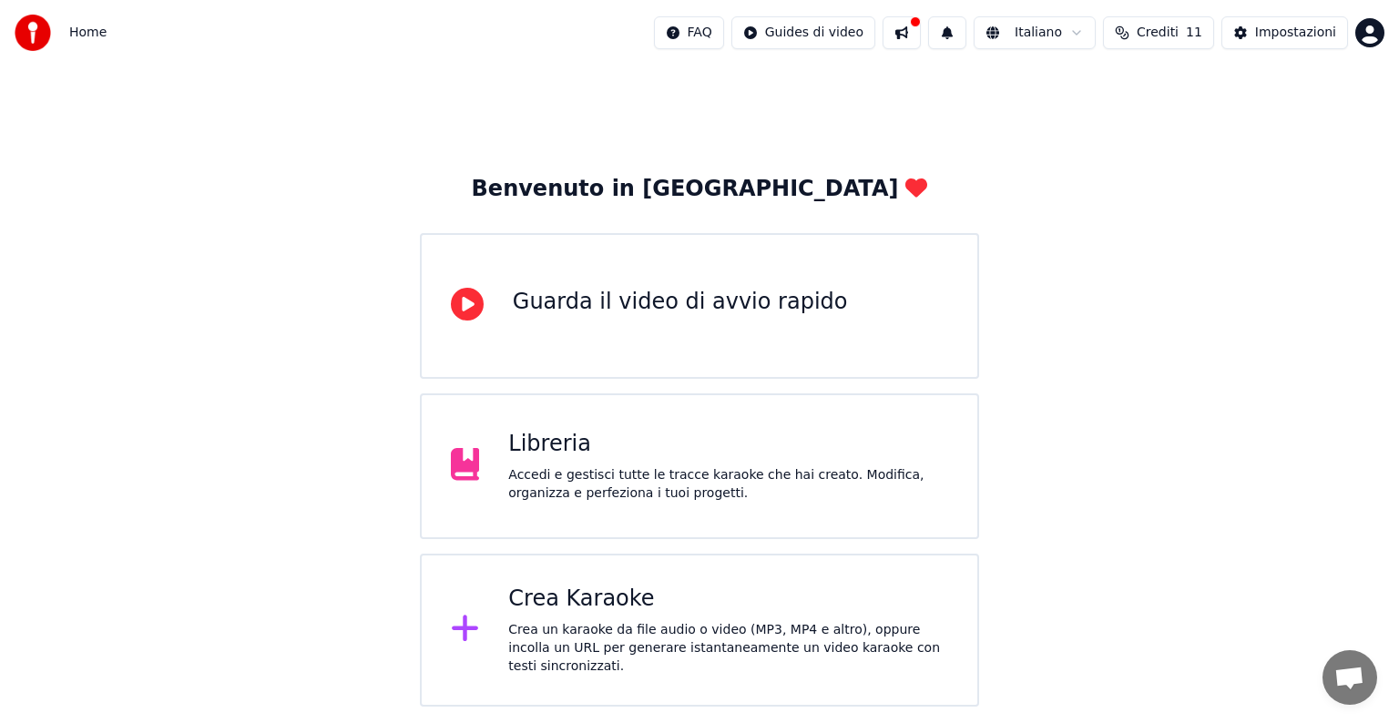
click at [553, 488] on div "Accedi e gestisci tutte le tracce karaoke che hai creato. Modifica, organizza e…" at bounding box center [728, 484] width 440 height 36
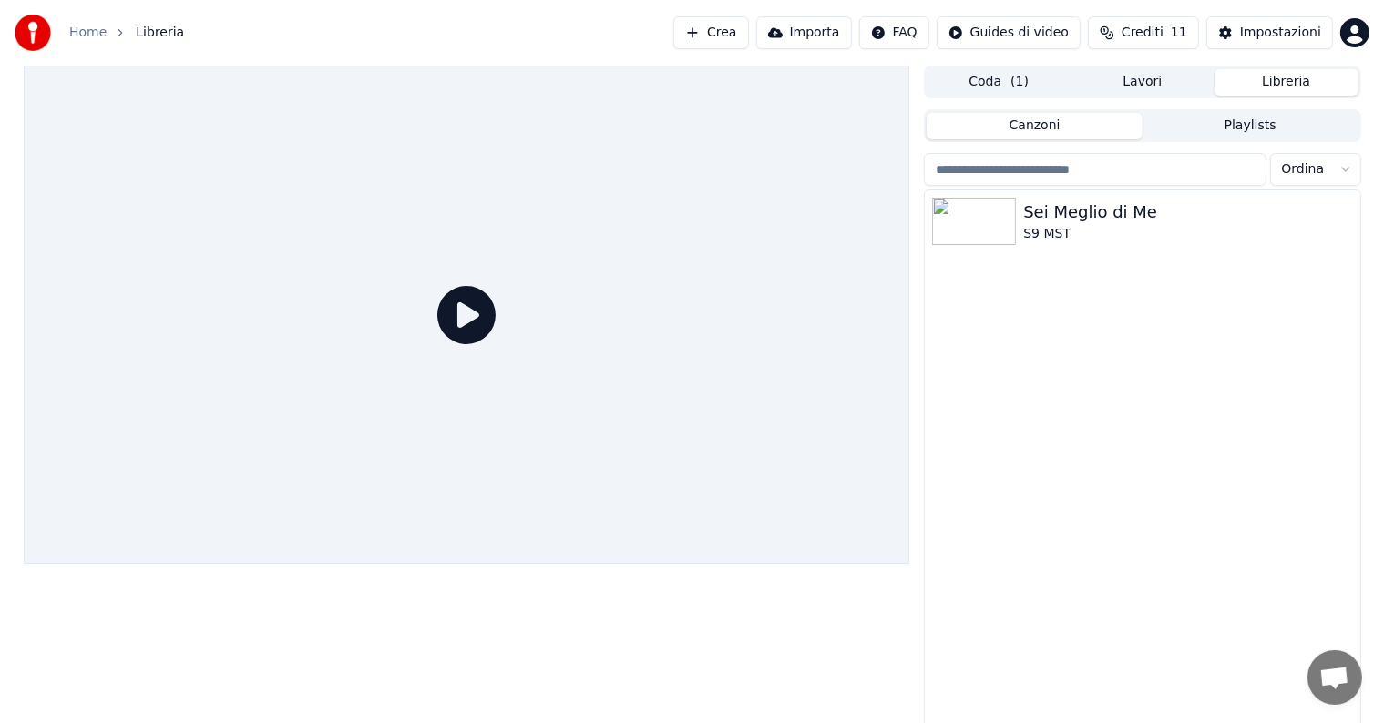
click at [466, 317] on icon at bounding box center [466, 315] width 58 height 58
click at [1037, 245] on div "Sei Meglio di Me S9 MST" at bounding box center [1141, 221] width 434 height 62
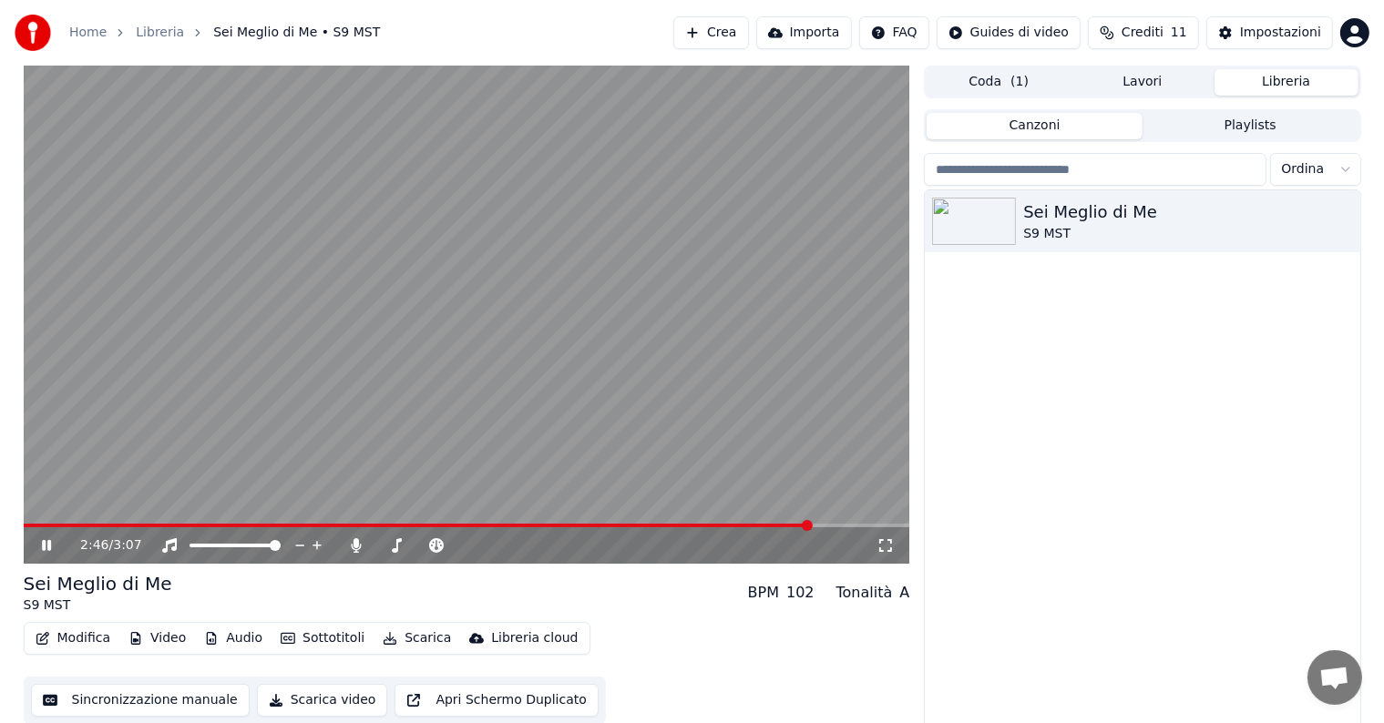
click at [77, 638] on button "Modifica" at bounding box center [73, 639] width 90 height 26
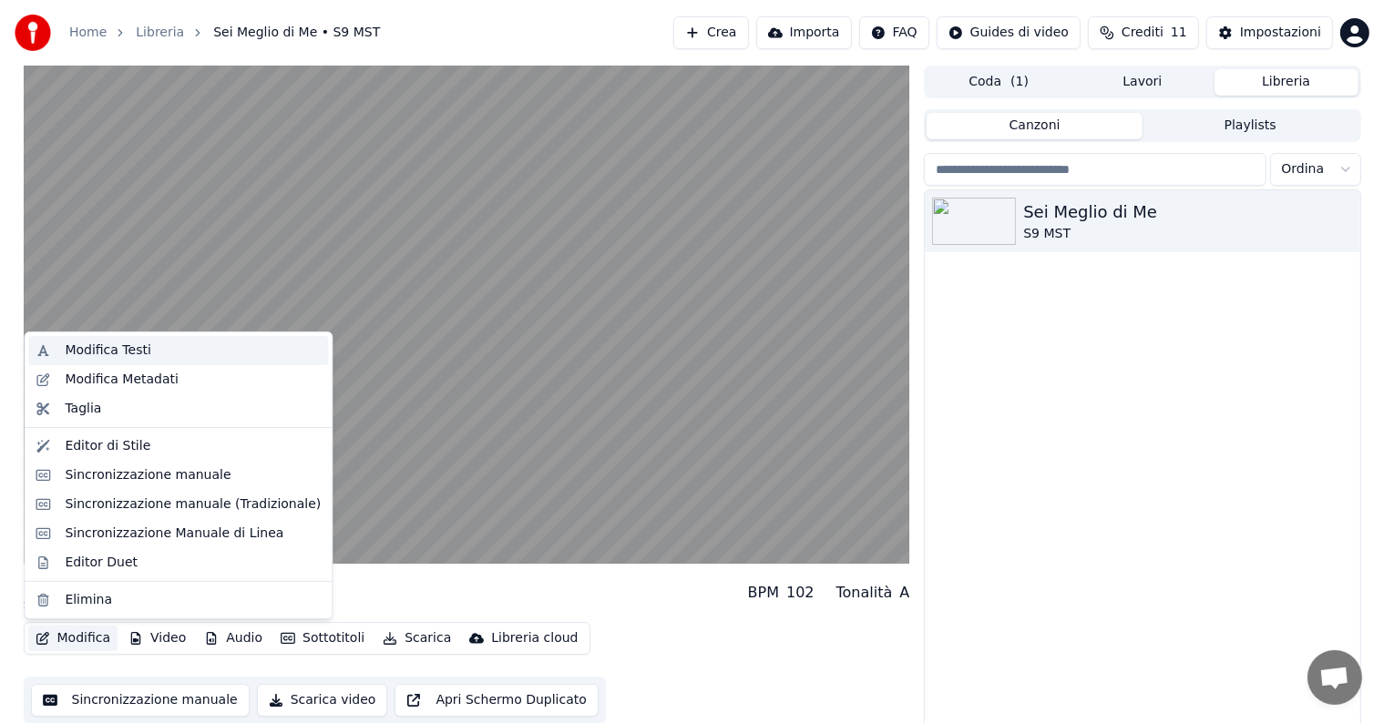
click at [120, 352] on div "Modifica Testi" at bounding box center [108, 351] width 86 height 18
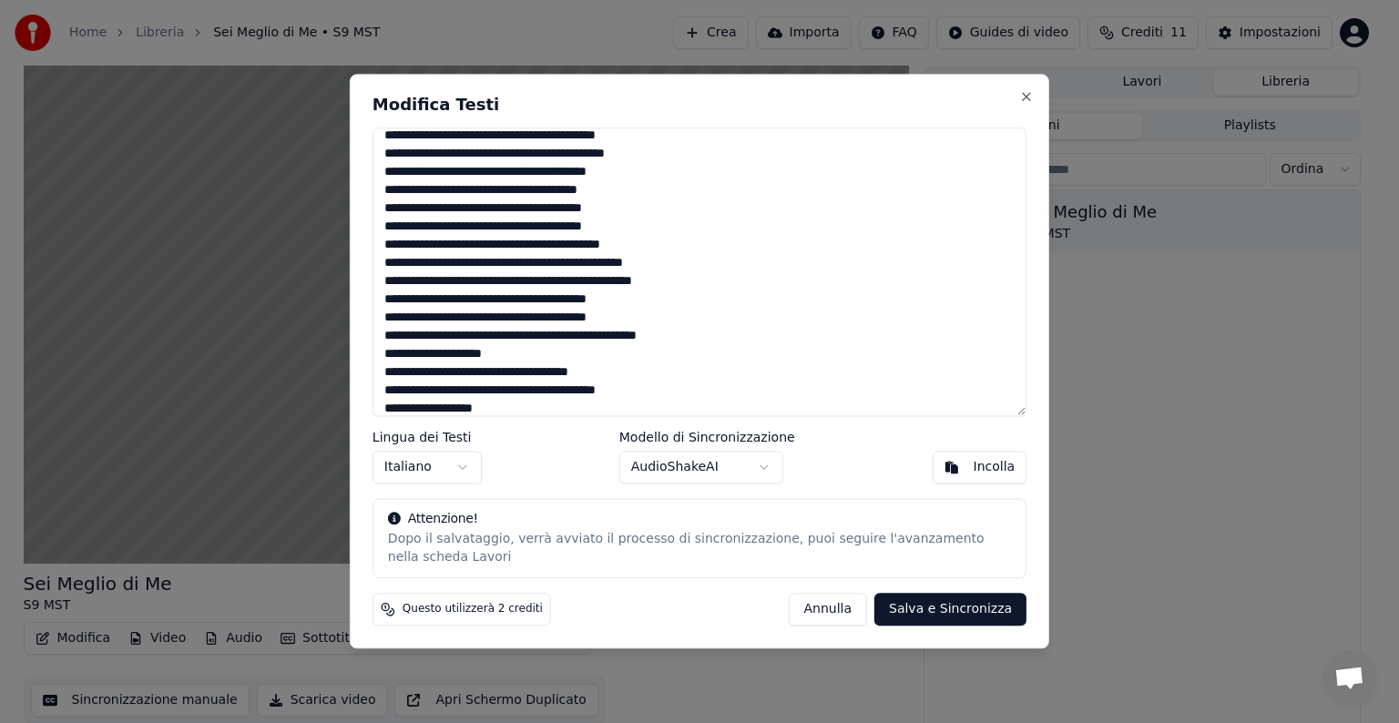
scroll to position [91, 0]
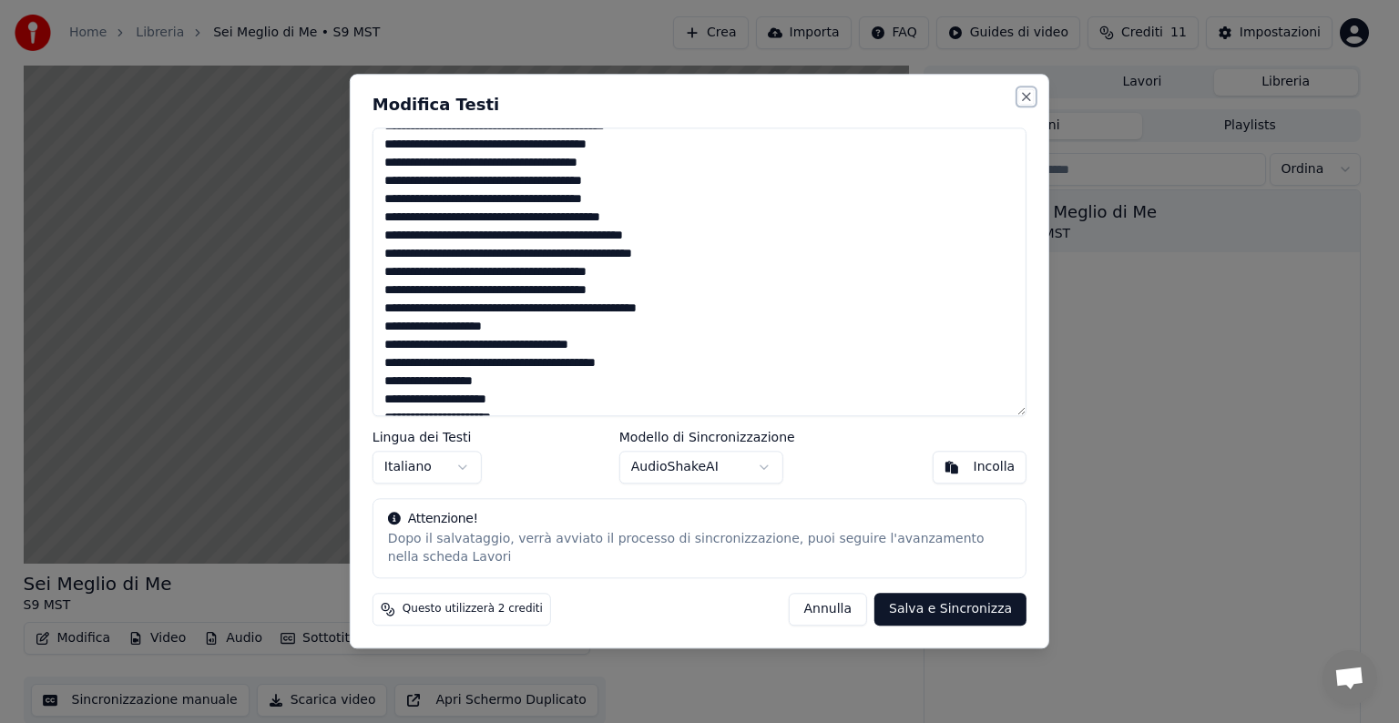
click at [1033, 90] on button "Close" at bounding box center [1026, 96] width 15 height 15
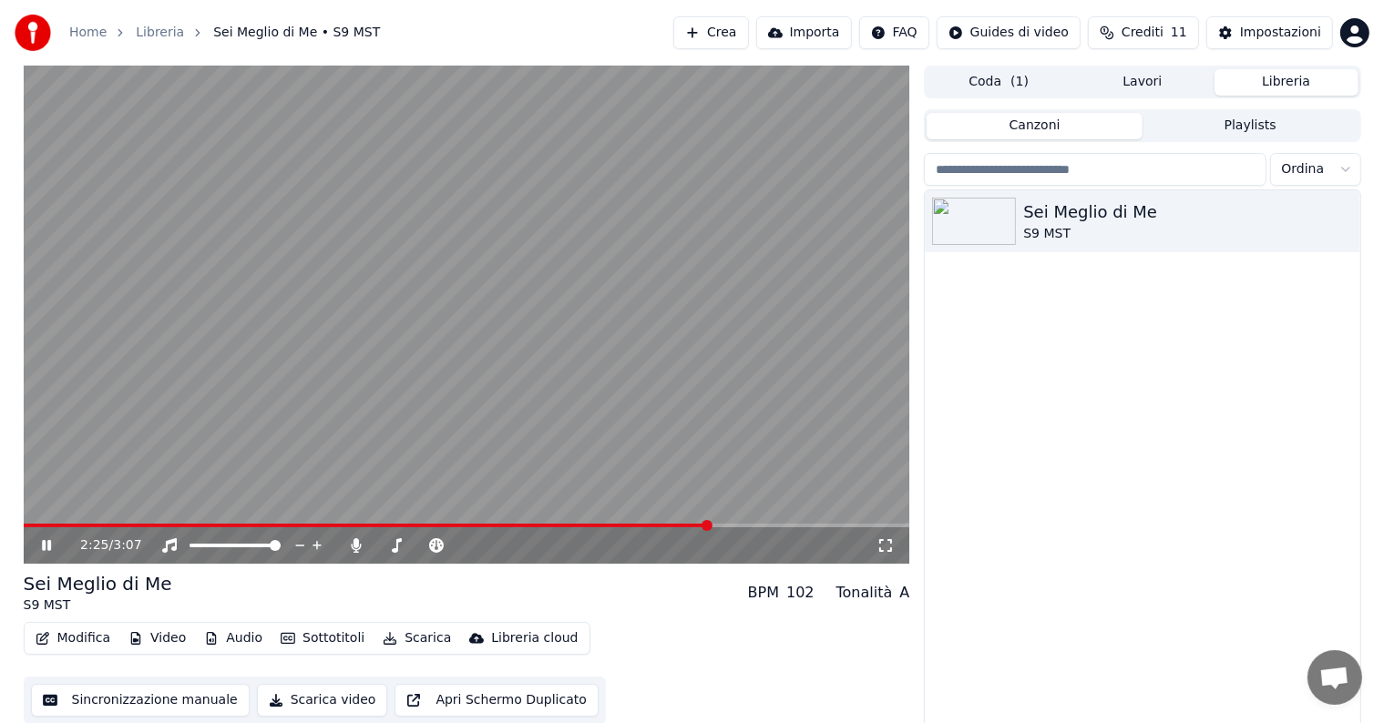
click at [710, 528] on span at bounding box center [706, 525] width 11 height 11
drag, startPoint x: 718, startPoint y: 519, endPoint x: 649, endPoint y: 526, distance: 69.5
click at [649, 526] on div "2:28 / 3:07" at bounding box center [467, 315] width 886 height 498
click at [645, 526] on span at bounding box center [375, 526] width 703 height 4
click at [38, 546] on icon at bounding box center [59, 545] width 43 height 15
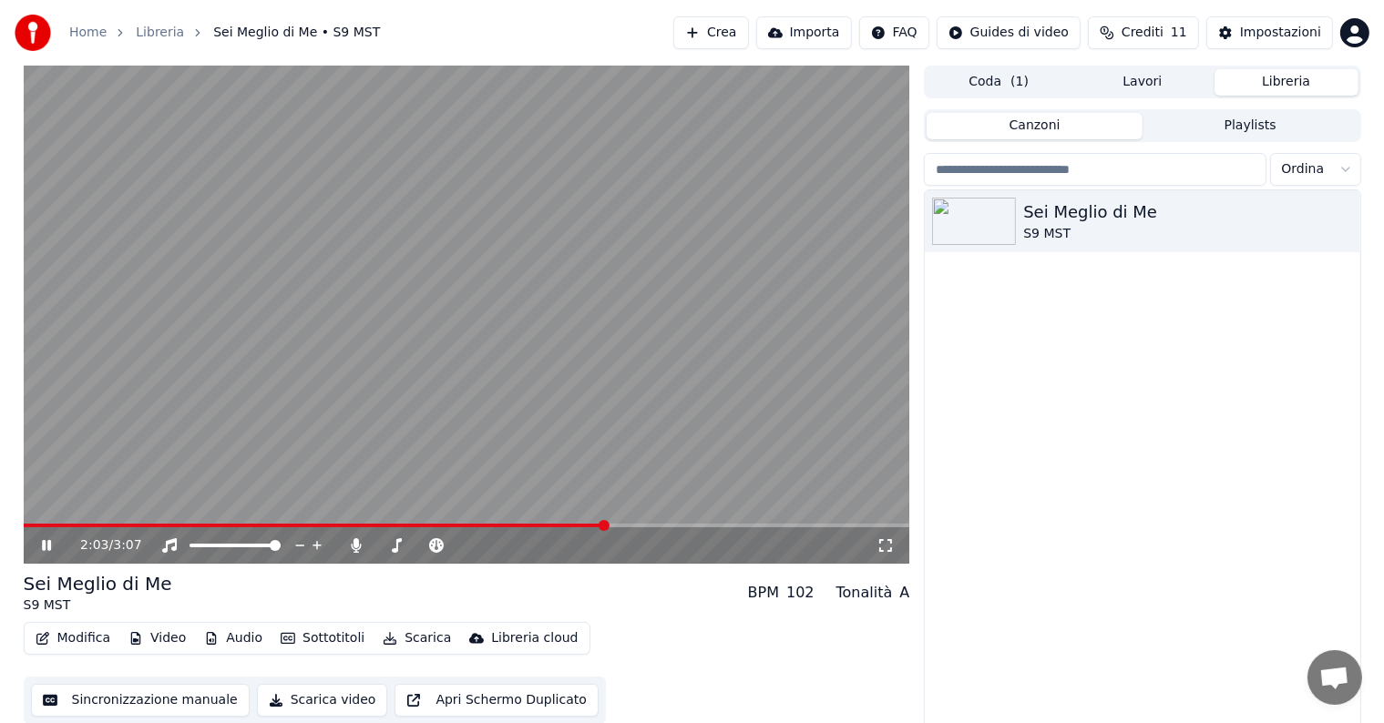
click at [603, 528] on span at bounding box center [603, 525] width 11 height 11
click at [40, 542] on icon at bounding box center [59, 545] width 43 height 15
click at [82, 637] on button "Modifica" at bounding box center [73, 639] width 90 height 26
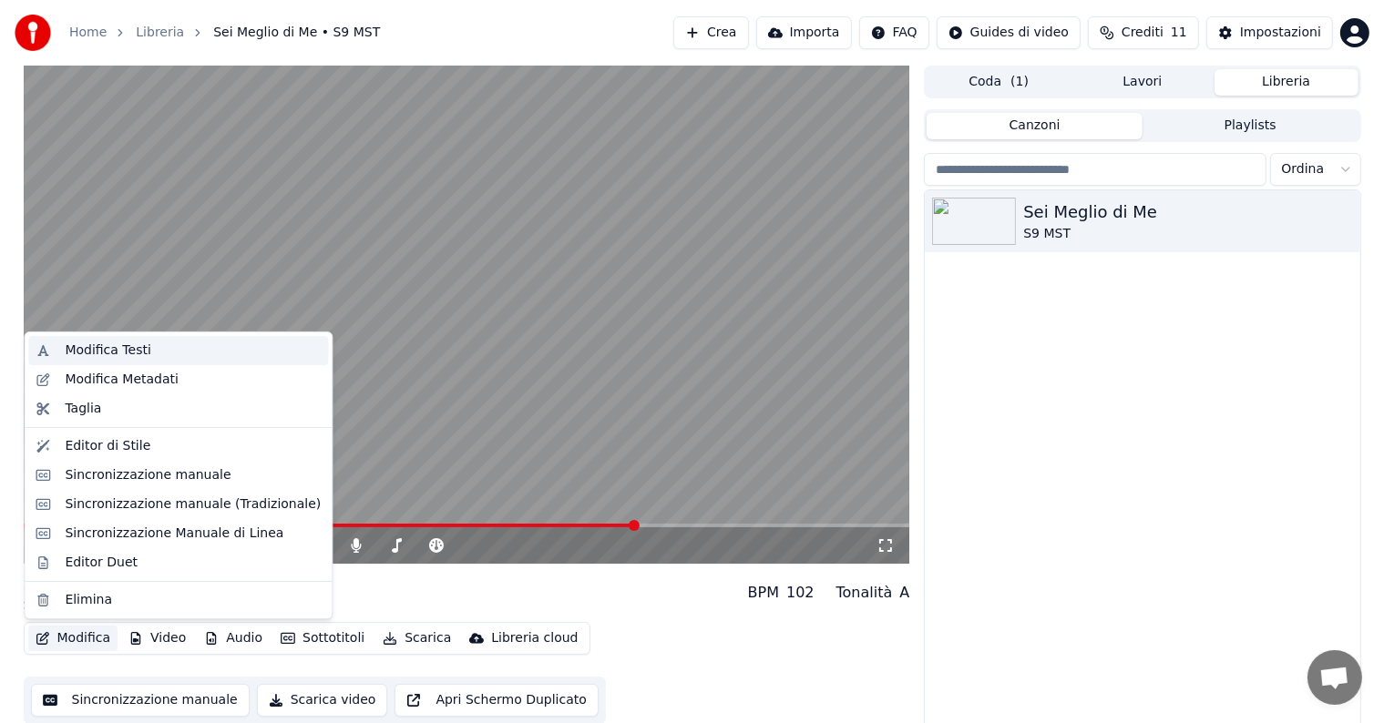
click at [125, 342] on div "Modifica Testi" at bounding box center [108, 351] width 86 height 18
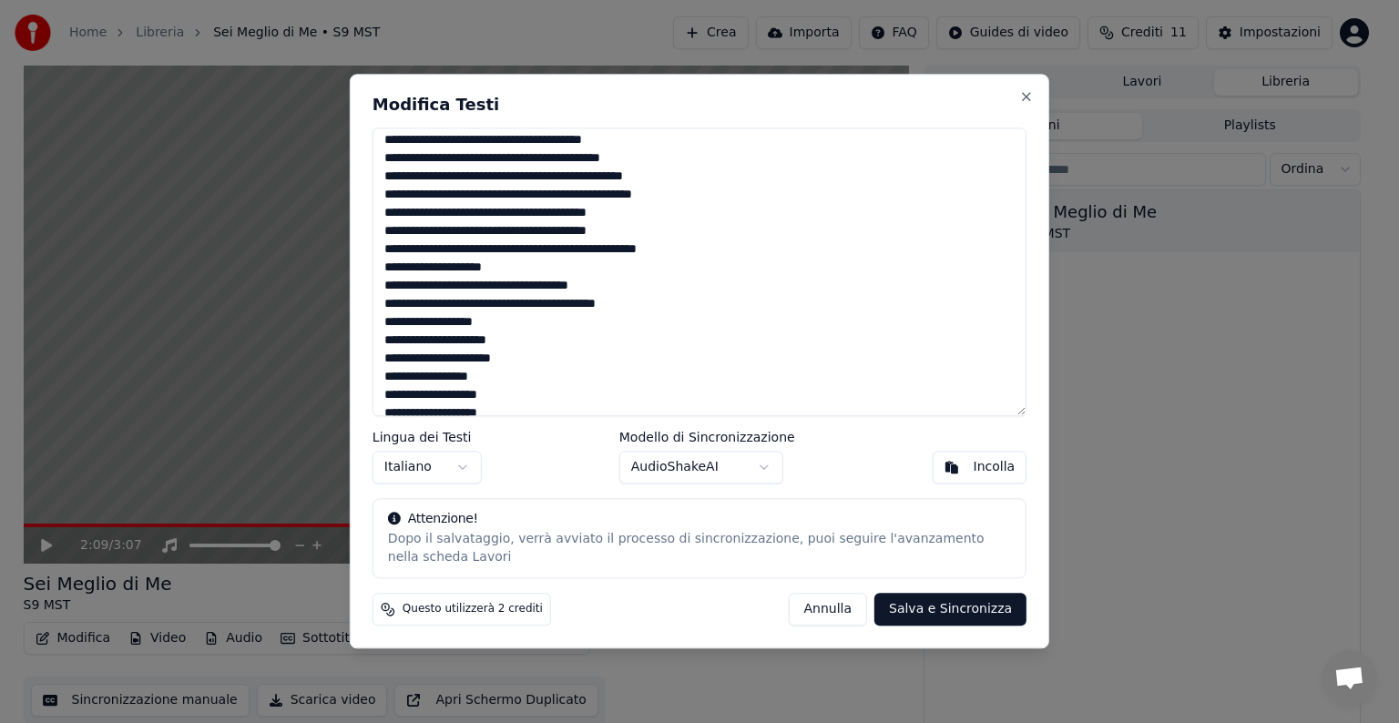
scroll to position [182, 0]
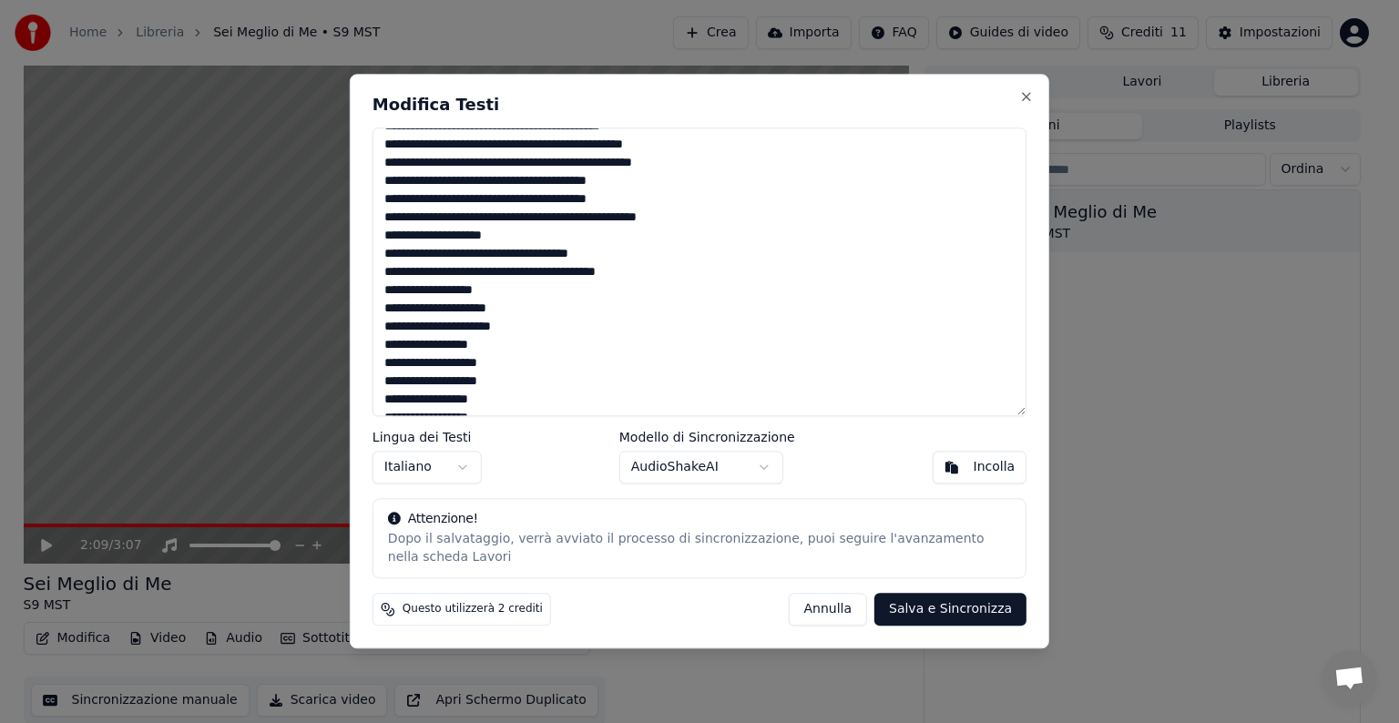
drag, startPoint x: 383, startPoint y: 251, endPoint x: 512, endPoint y: 281, distance: 131.7
click at [512, 281] on textarea at bounding box center [700, 272] width 654 height 289
click at [529, 281] on textarea at bounding box center [700, 272] width 654 height 289
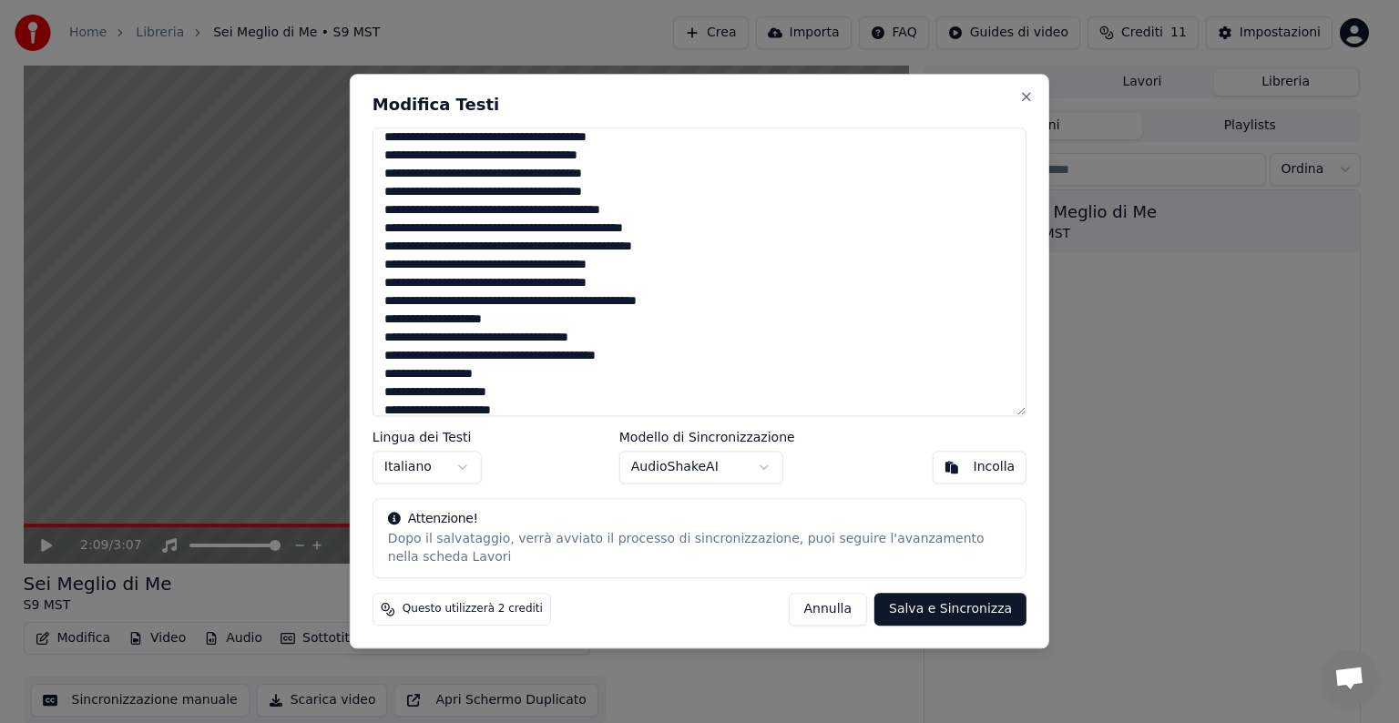
scroll to position [91, 0]
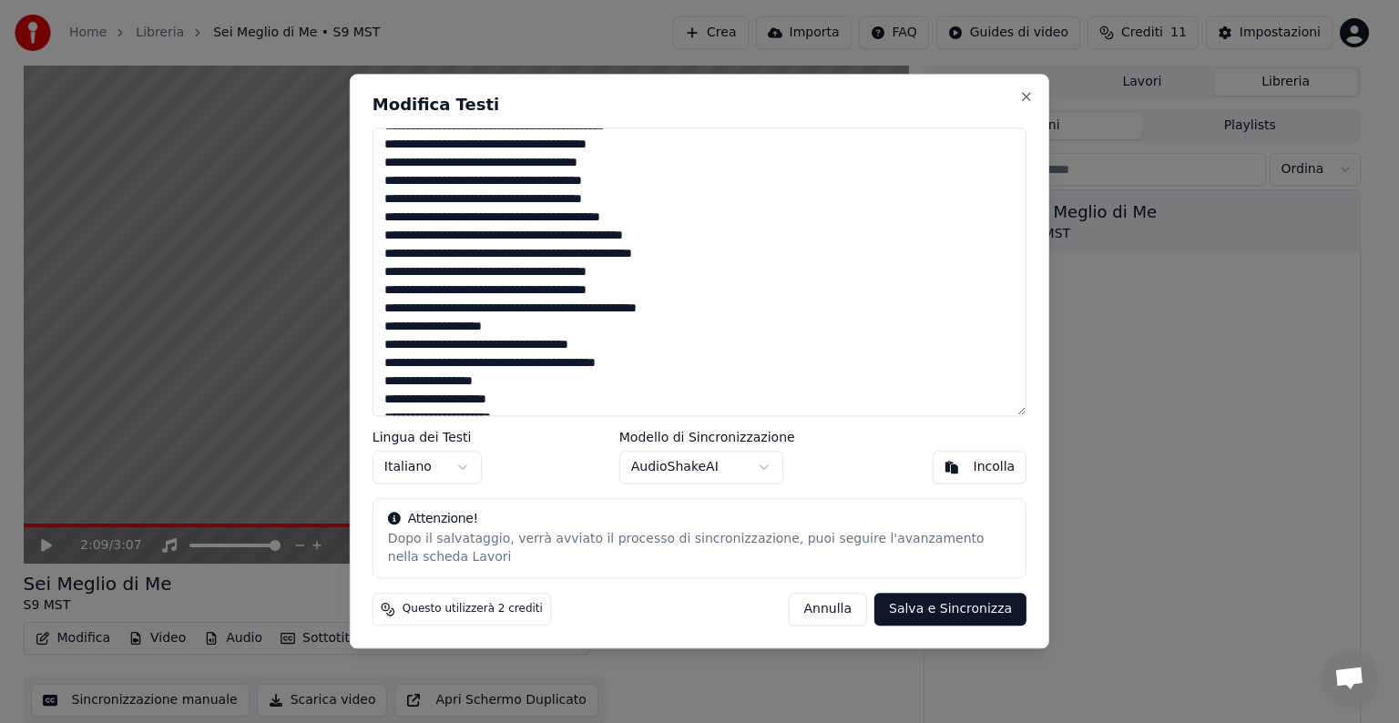
drag, startPoint x: 385, startPoint y: 339, endPoint x: 535, endPoint y: 393, distance: 159.1
click at [535, 393] on textarea at bounding box center [700, 272] width 654 height 289
click at [543, 383] on textarea at bounding box center [700, 272] width 654 height 289
click at [528, 389] on textarea at bounding box center [700, 272] width 654 height 289
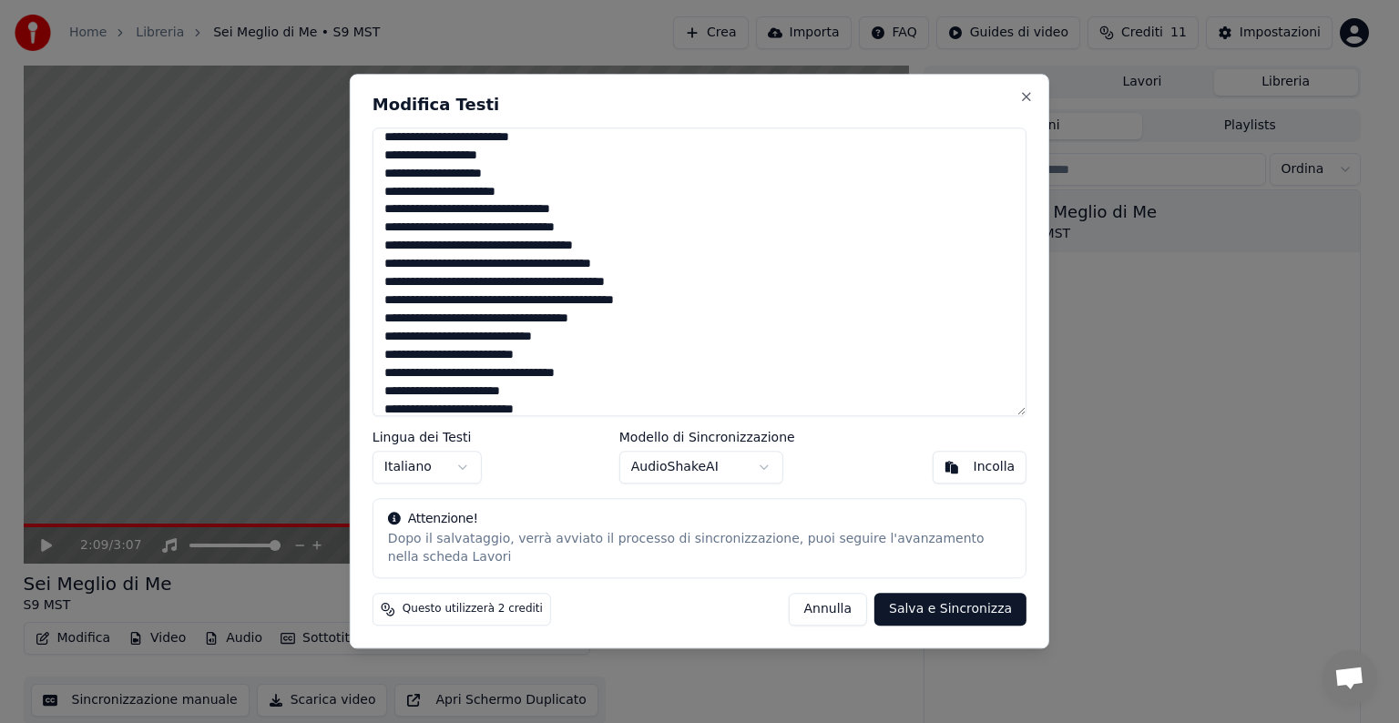
scroll to position [729, 0]
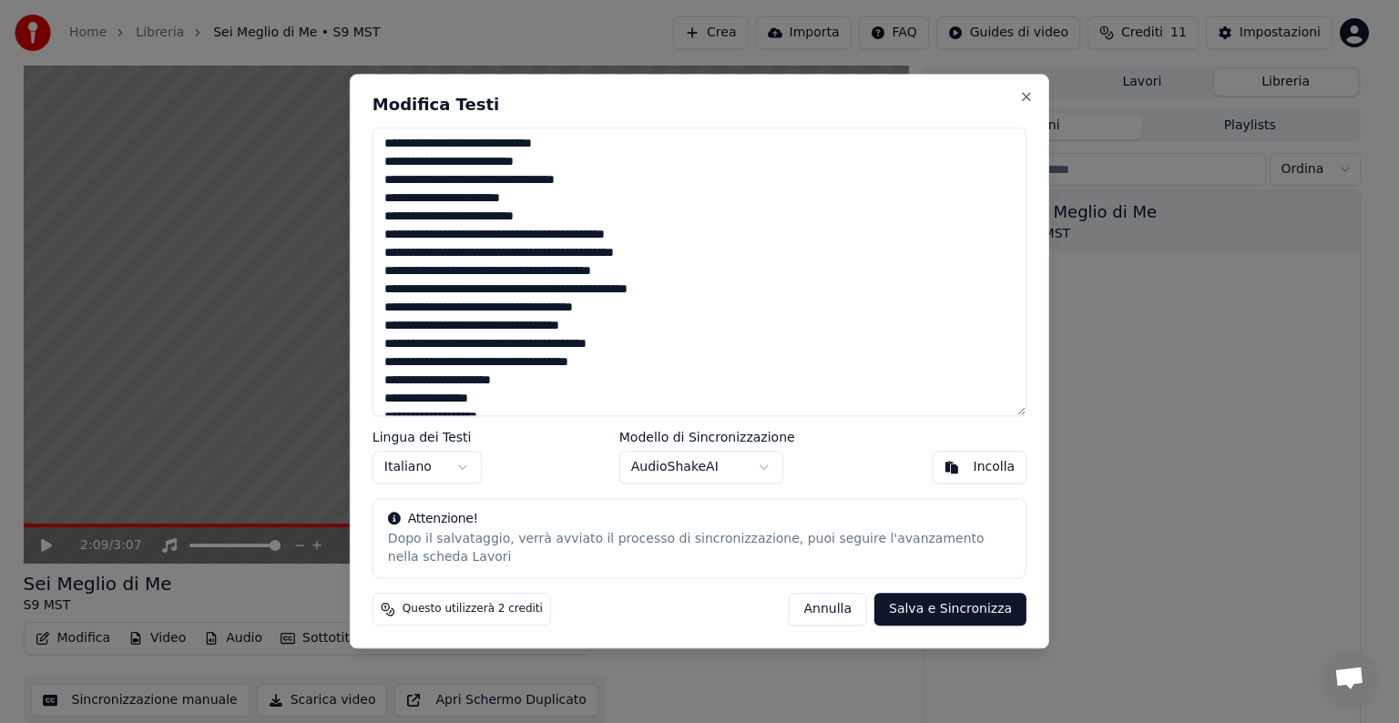
click at [650, 363] on textarea at bounding box center [700, 272] width 654 height 289
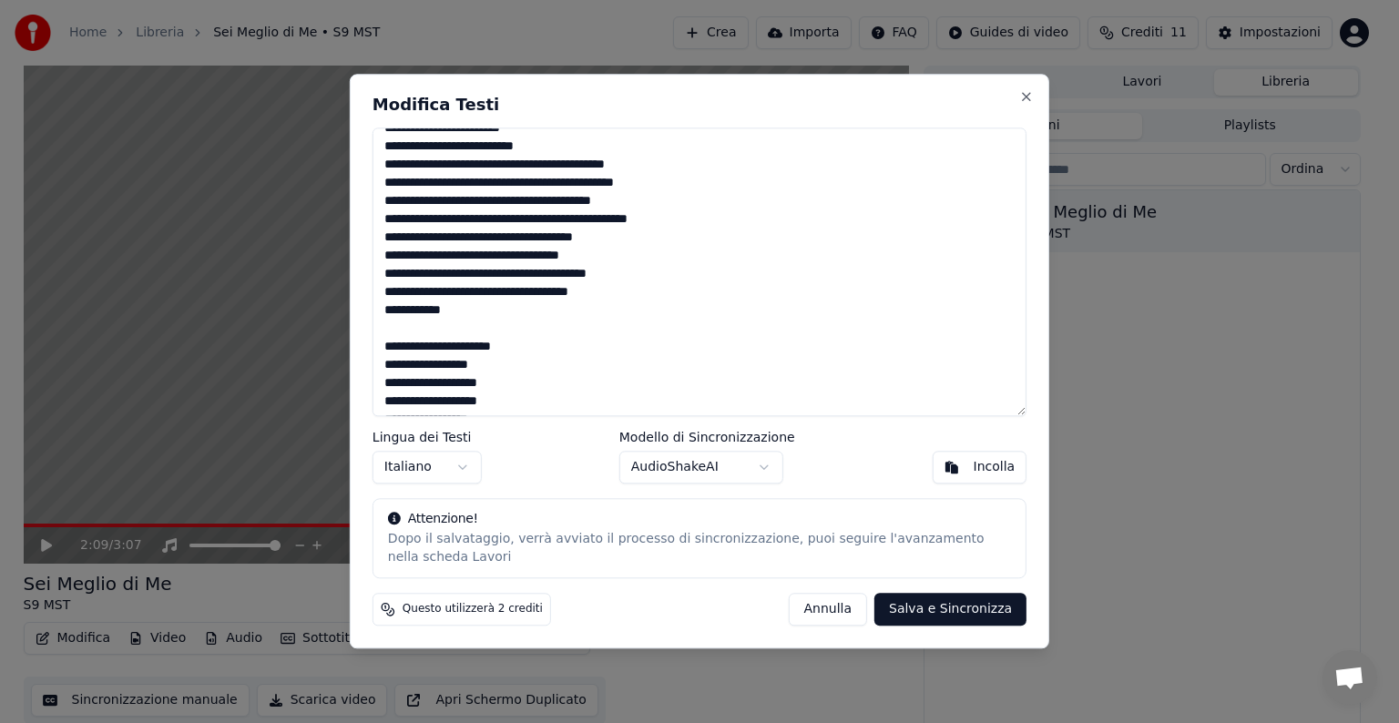
scroll to position [911, 0]
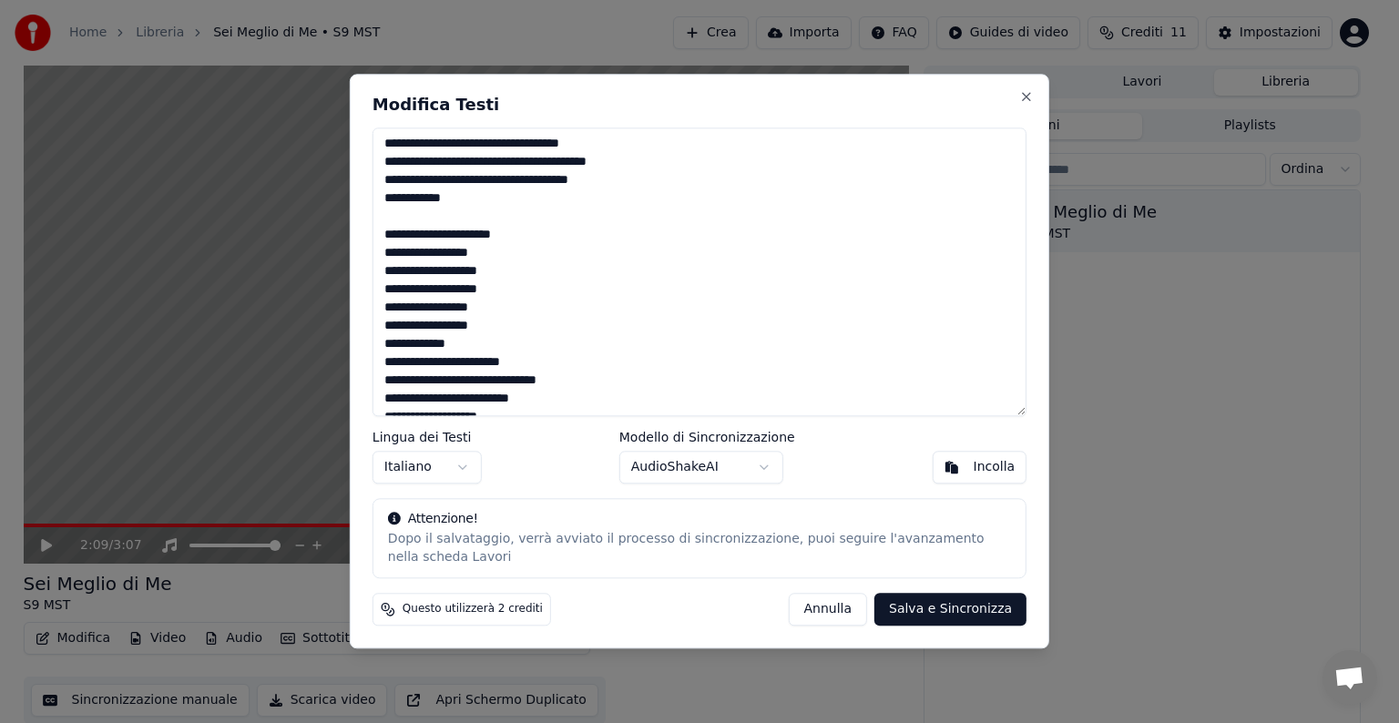
click at [477, 210] on textarea at bounding box center [700, 272] width 654 height 289
click at [479, 209] on textarea at bounding box center [700, 272] width 654 height 289
click at [475, 191] on textarea at bounding box center [700, 272] width 654 height 289
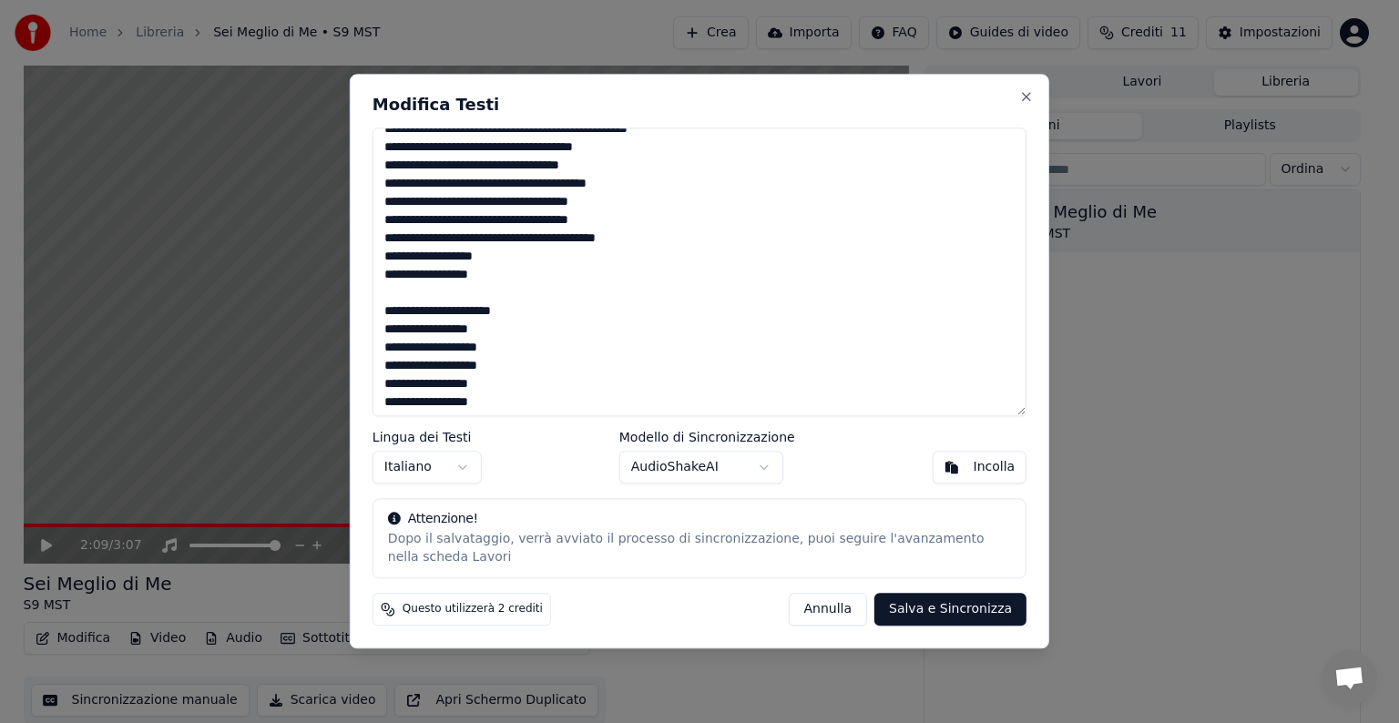
scroll to position [896, 0]
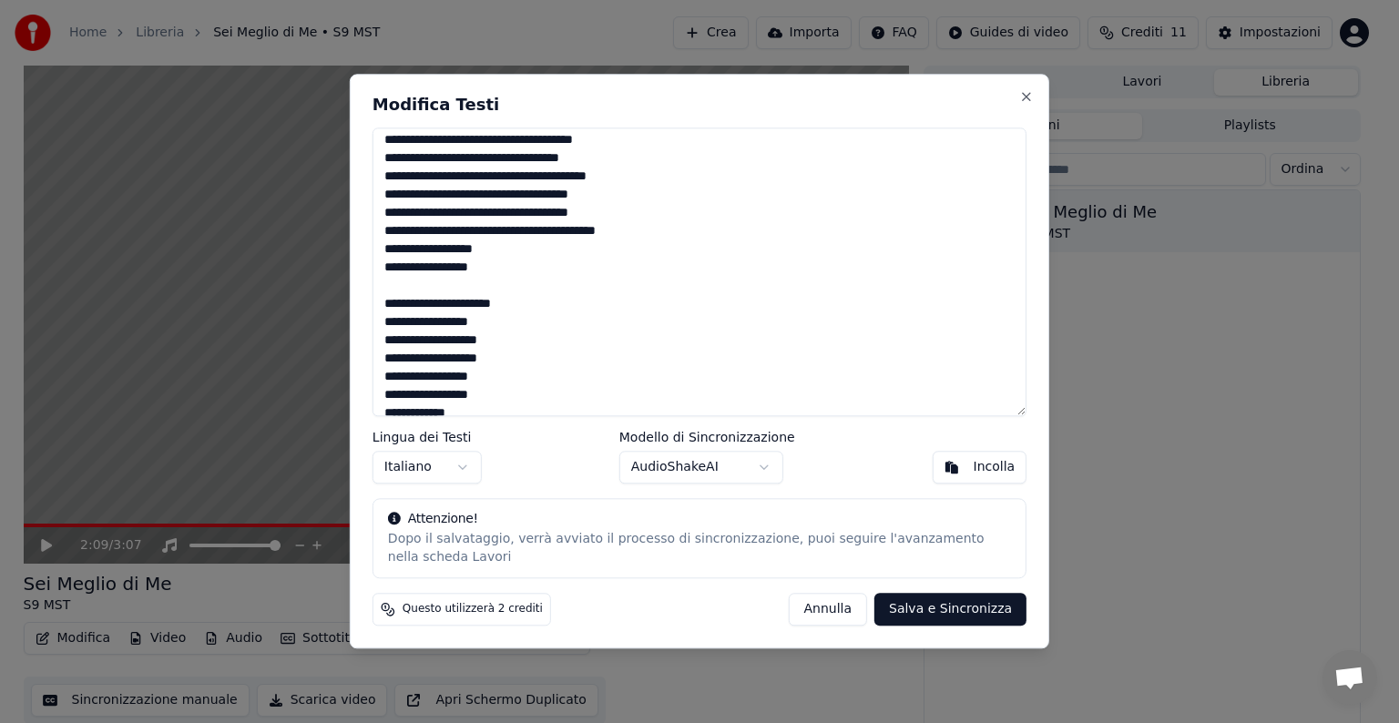
click at [444, 268] on textarea at bounding box center [700, 272] width 654 height 289
click at [498, 297] on textarea at bounding box center [700, 272] width 654 height 289
click at [490, 290] on textarea at bounding box center [700, 272] width 654 height 289
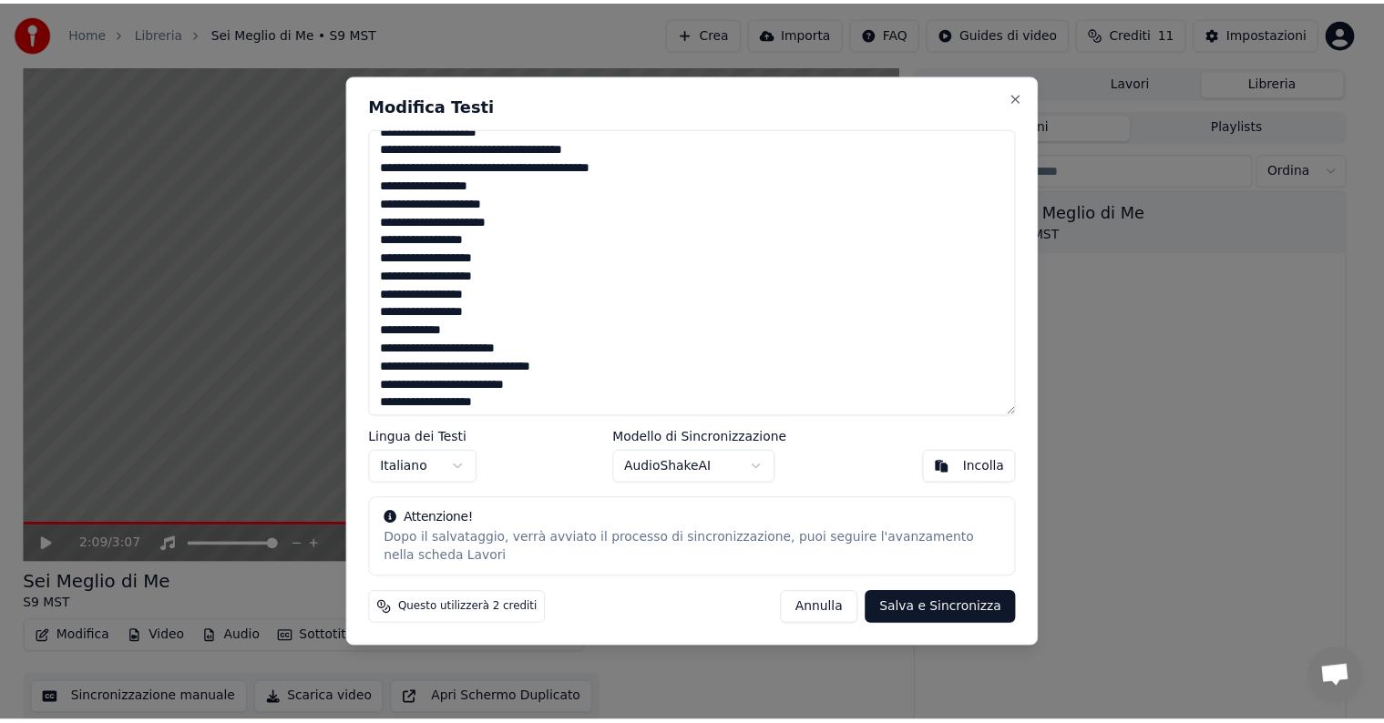
scroll to position [0, 0]
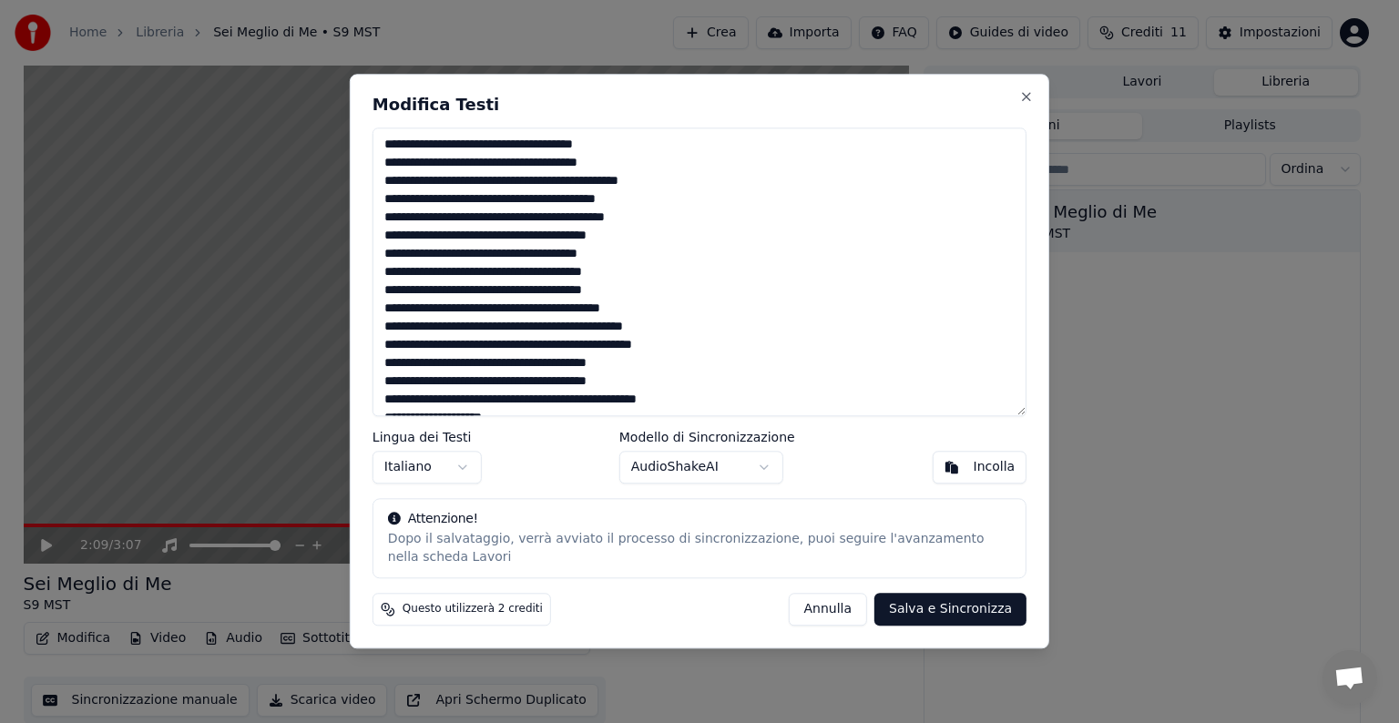
type textarea "**********"
click at [935, 606] on button "Salva e Sincronizza" at bounding box center [950, 610] width 152 height 33
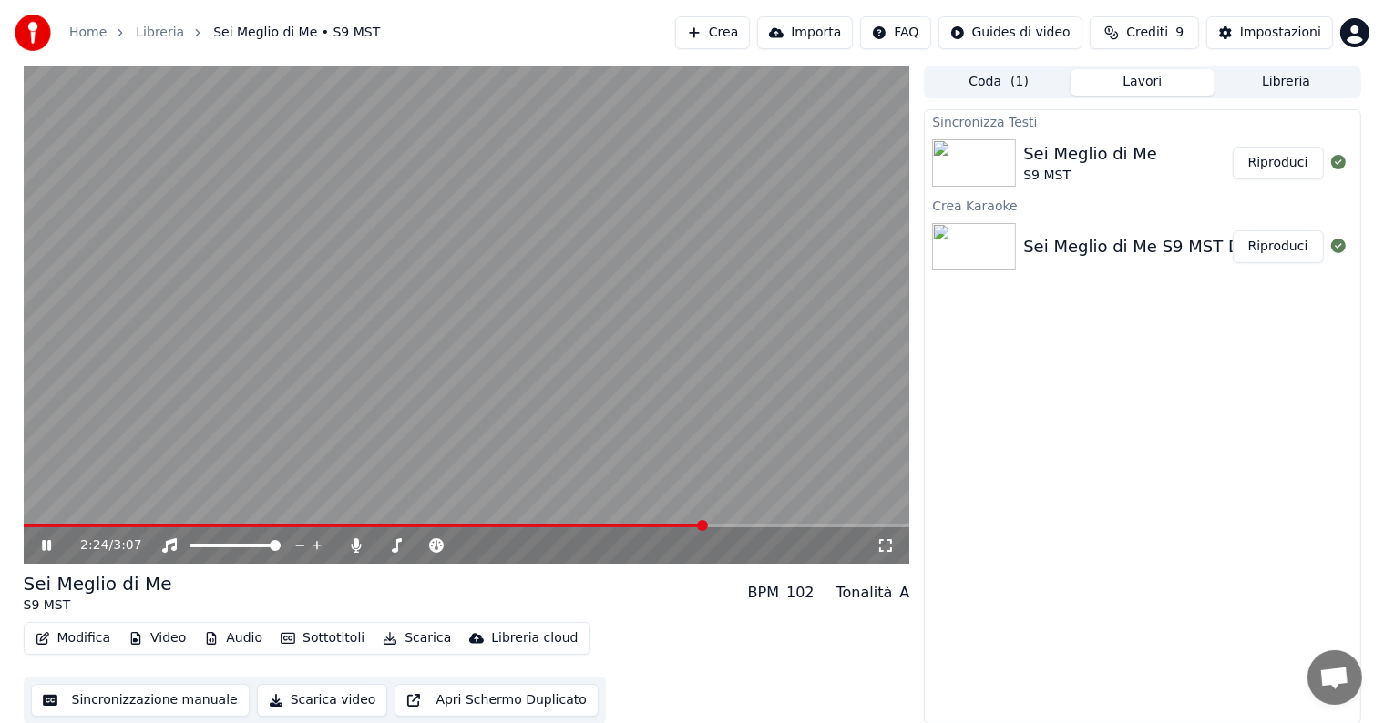
click at [705, 521] on span at bounding box center [702, 525] width 11 height 11
click at [634, 521] on span at bounding box center [632, 525] width 11 height 11
click at [618, 521] on span at bounding box center [618, 525] width 11 height 11
click at [608, 530] on span at bounding box center [608, 525] width 11 height 11
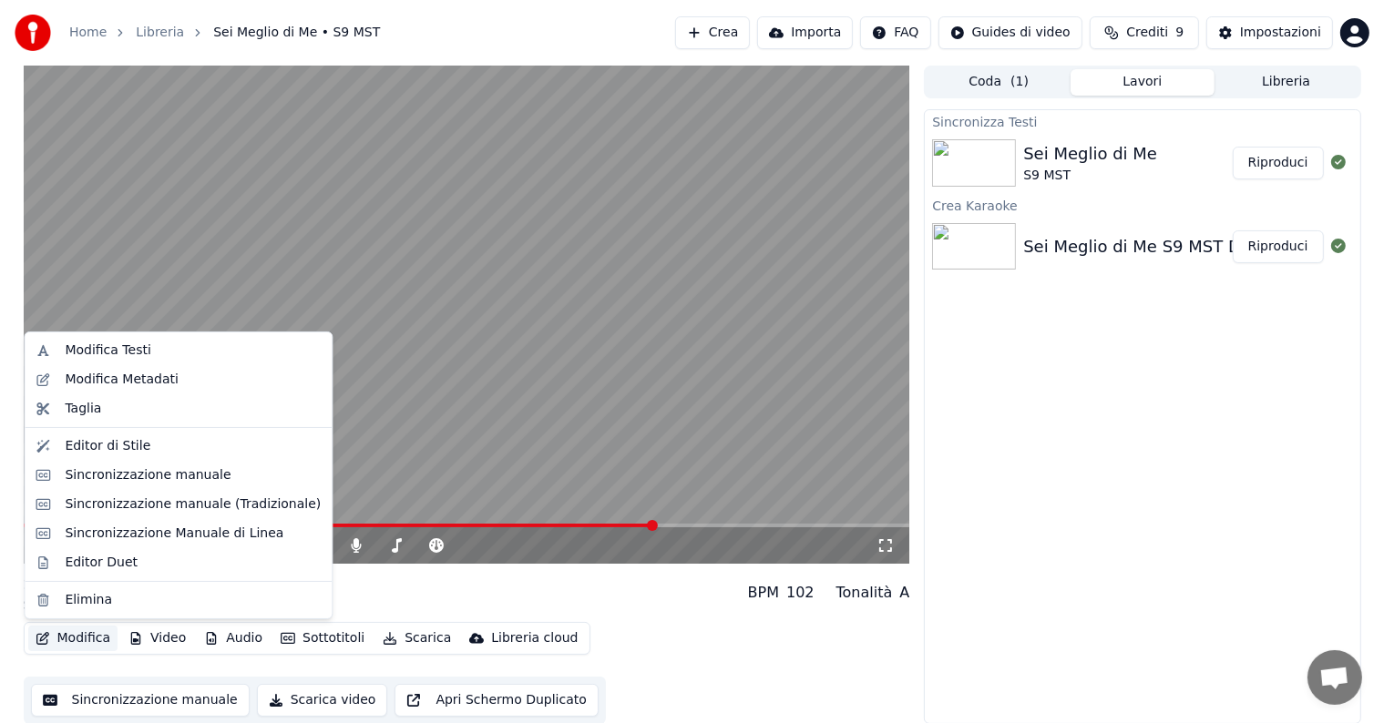
click at [60, 644] on button "Modifica" at bounding box center [73, 639] width 90 height 26
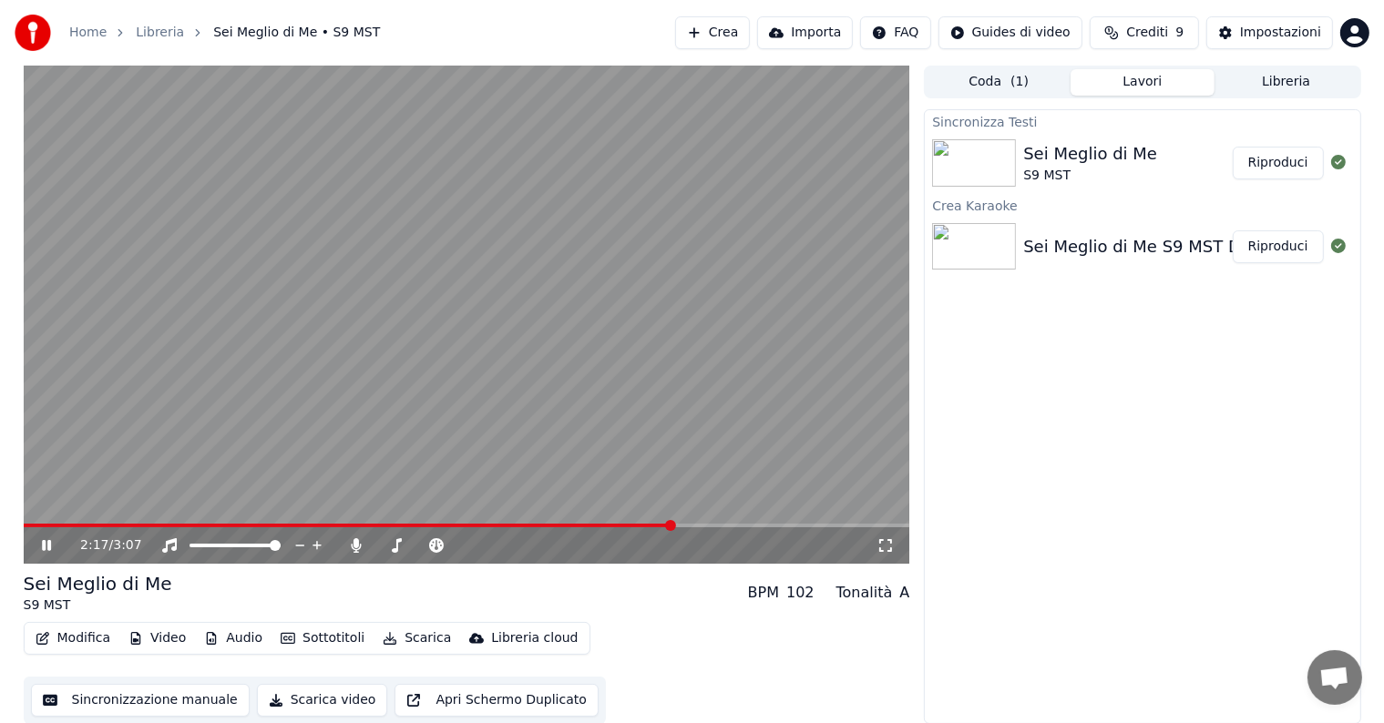
click at [919, 493] on div "2:17 / 3:07 Sei Meglio di Me S9 MST BPM 102 Tonalità A Modifica Video Audio Sot…" at bounding box center [692, 395] width 1366 height 659
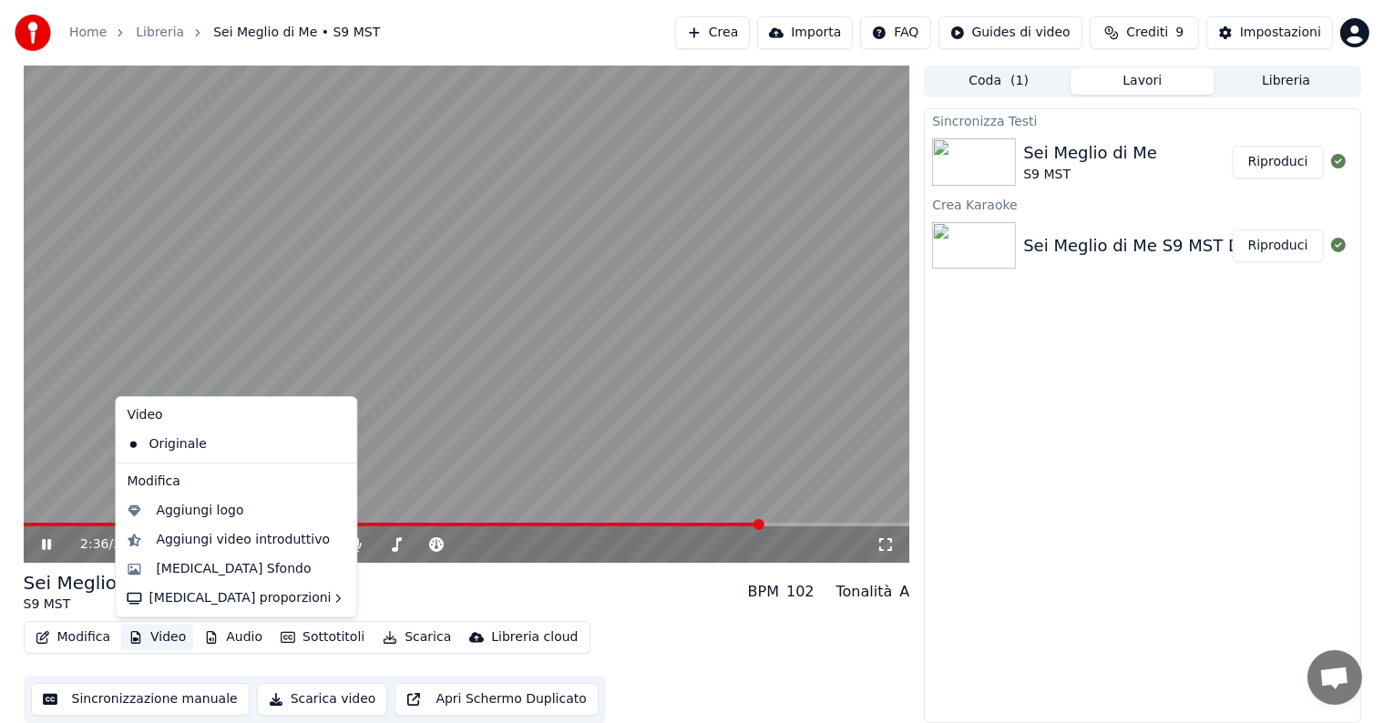
click at [159, 630] on button "Video" at bounding box center [157, 638] width 72 height 26
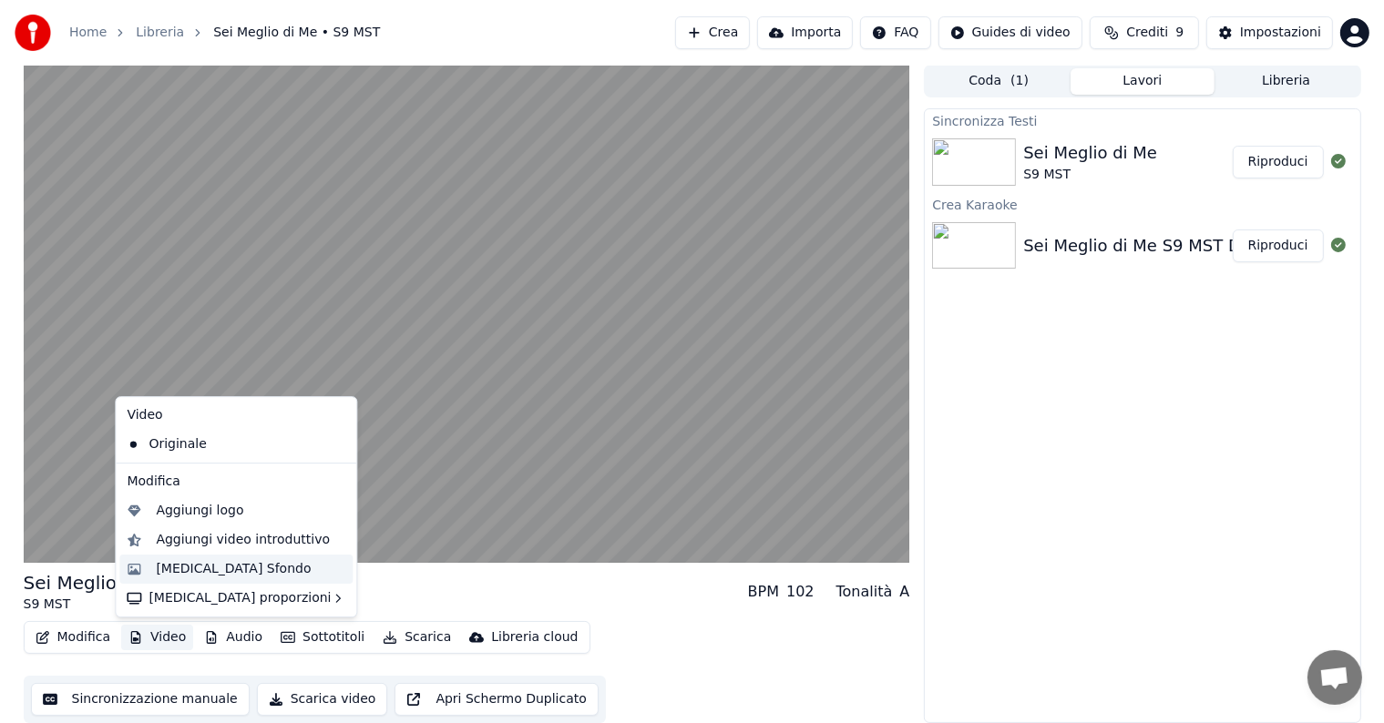
click at [198, 567] on div "[MEDICAL_DATA] Sfondo" at bounding box center [233, 569] width 155 height 18
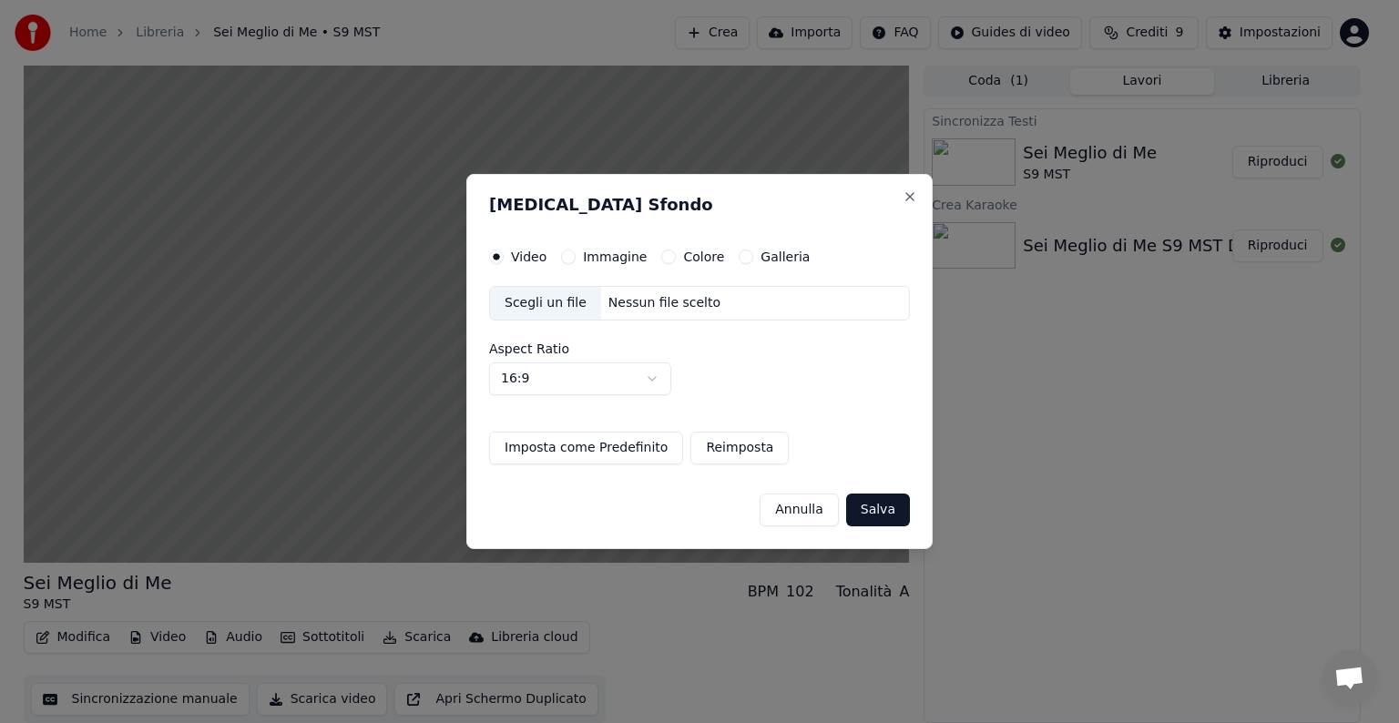
click at [696, 262] on label "Colore" at bounding box center [703, 256] width 41 height 13
click at [676, 262] on button "Colore" at bounding box center [668, 257] width 15 height 15
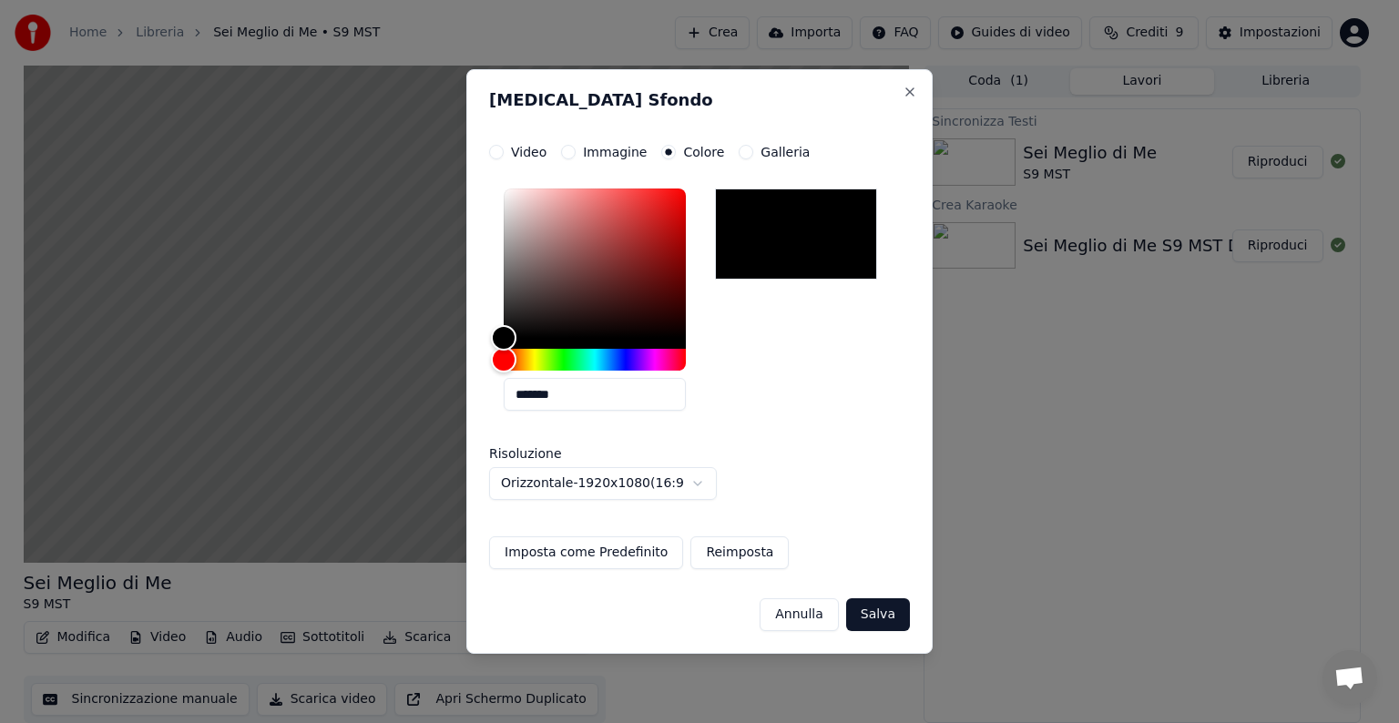
click at [784, 251] on div at bounding box center [796, 234] width 162 height 91
click at [874, 607] on button "Salva" at bounding box center [878, 614] width 64 height 33
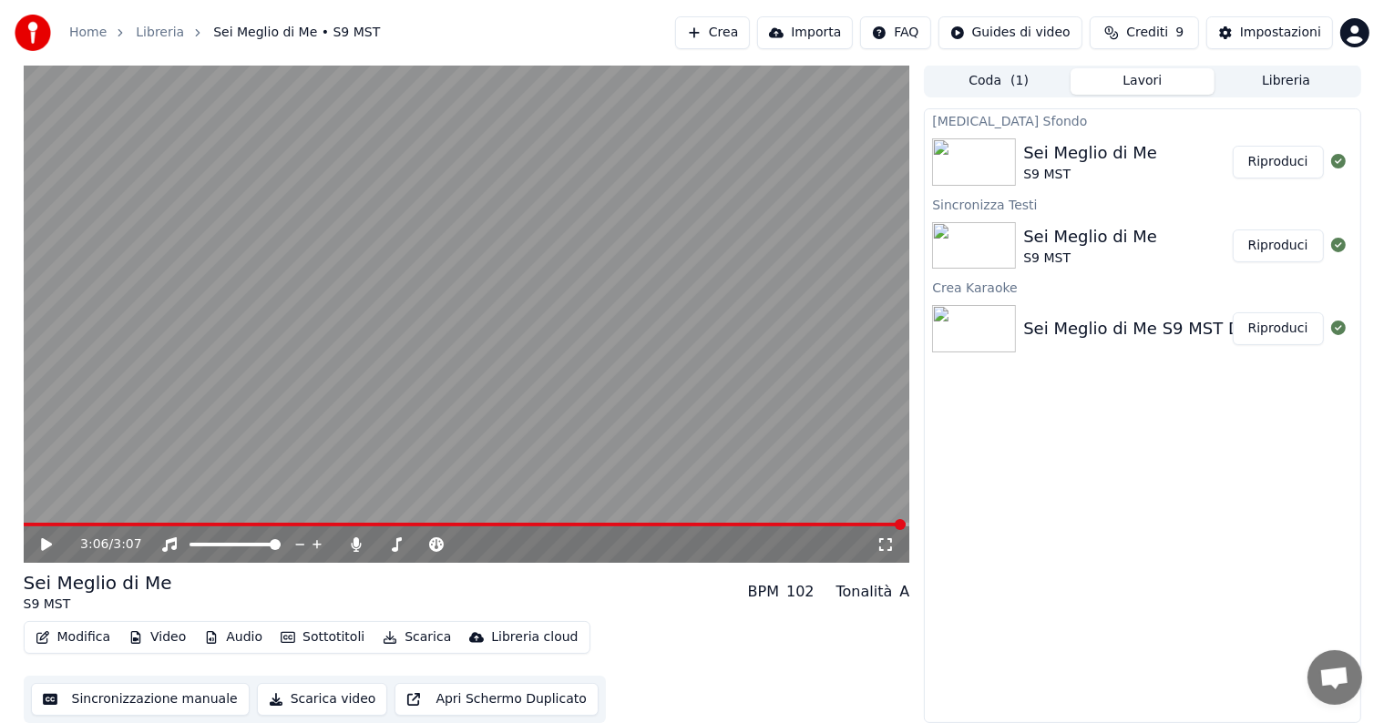
click at [1123, 158] on div "Sei Meglio di Me" at bounding box center [1090, 153] width 134 height 26
click at [1287, 156] on button "Riproduci" at bounding box center [1277, 162] width 91 height 33
click at [46, 543] on icon at bounding box center [59, 544] width 43 height 15
click at [91, 631] on button "Modifica" at bounding box center [73, 638] width 90 height 26
click at [311, 661] on div "Modifica Video Audio Sottotitoli Scarica Libreria cloud Sincronizzazione manual…" at bounding box center [467, 672] width 886 height 102
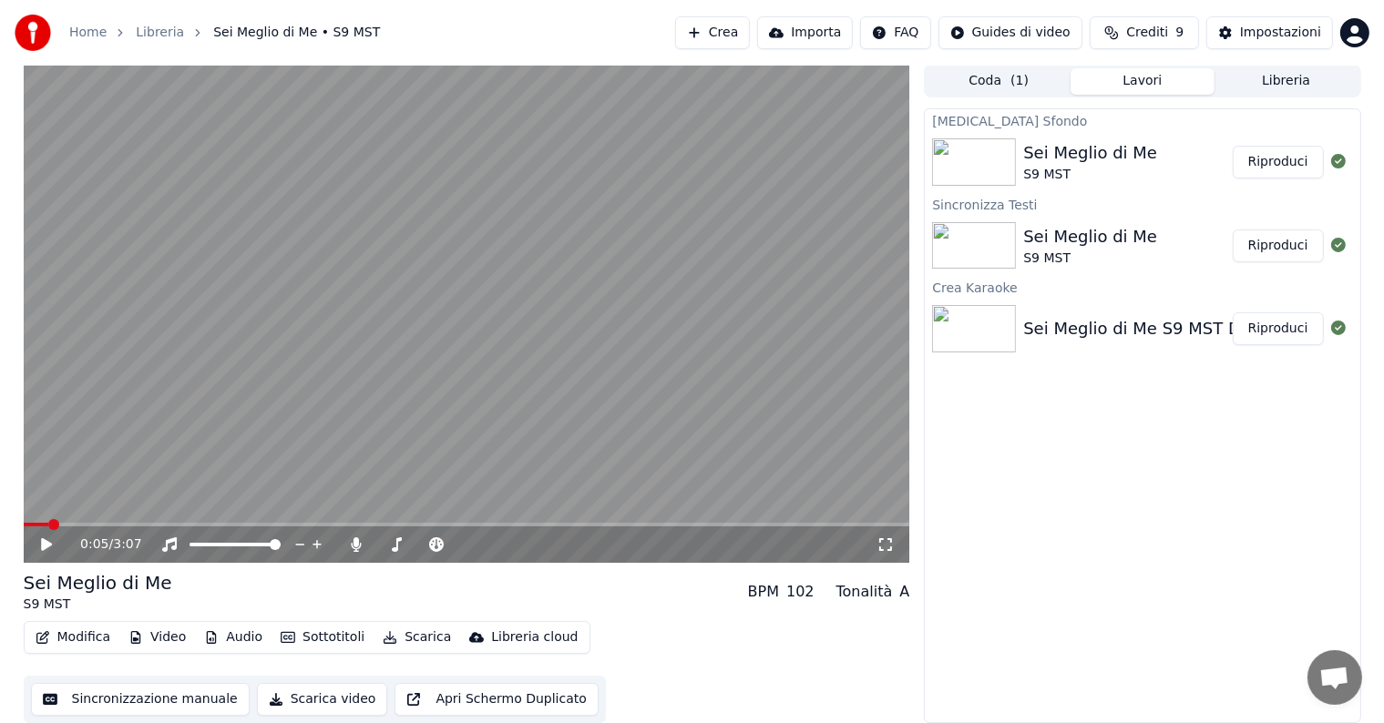
click at [60, 634] on button "Modifica" at bounding box center [73, 638] width 90 height 26
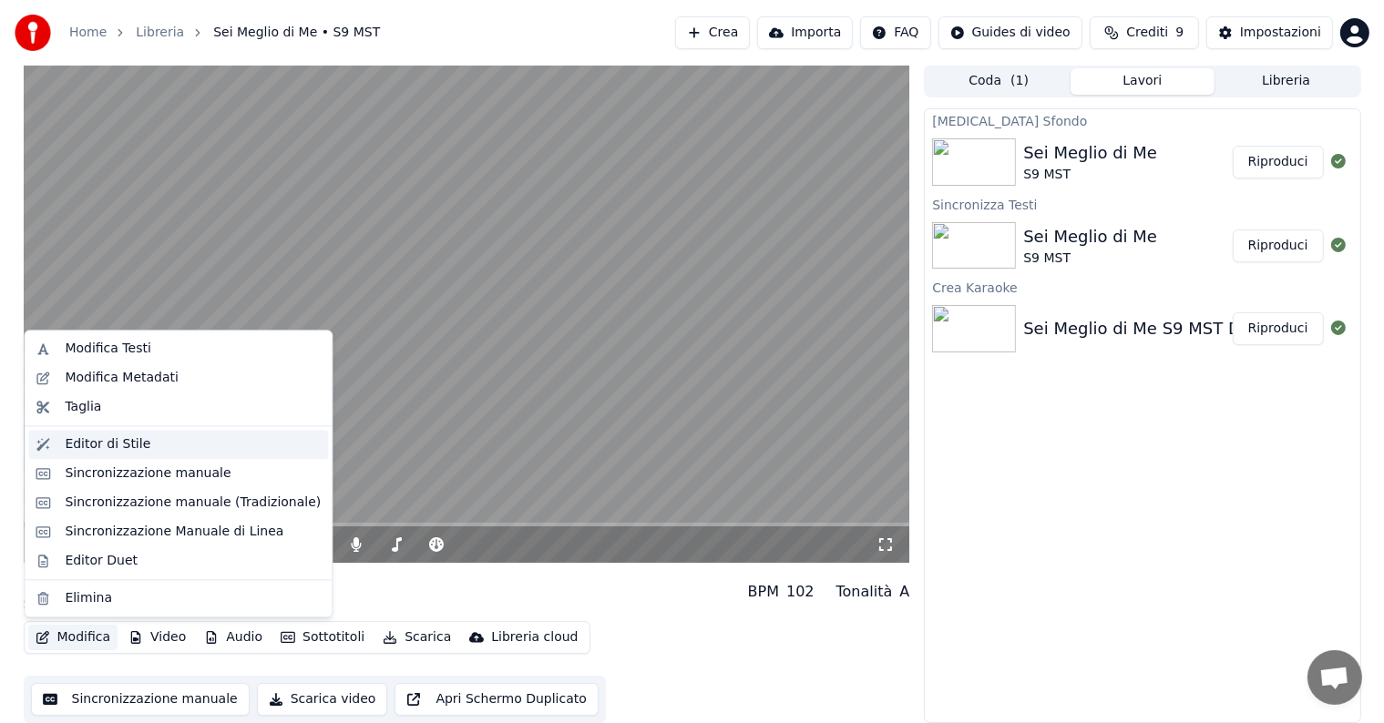
click at [107, 444] on div "Editor di Stile" at bounding box center [108, 444] width 86 height 18
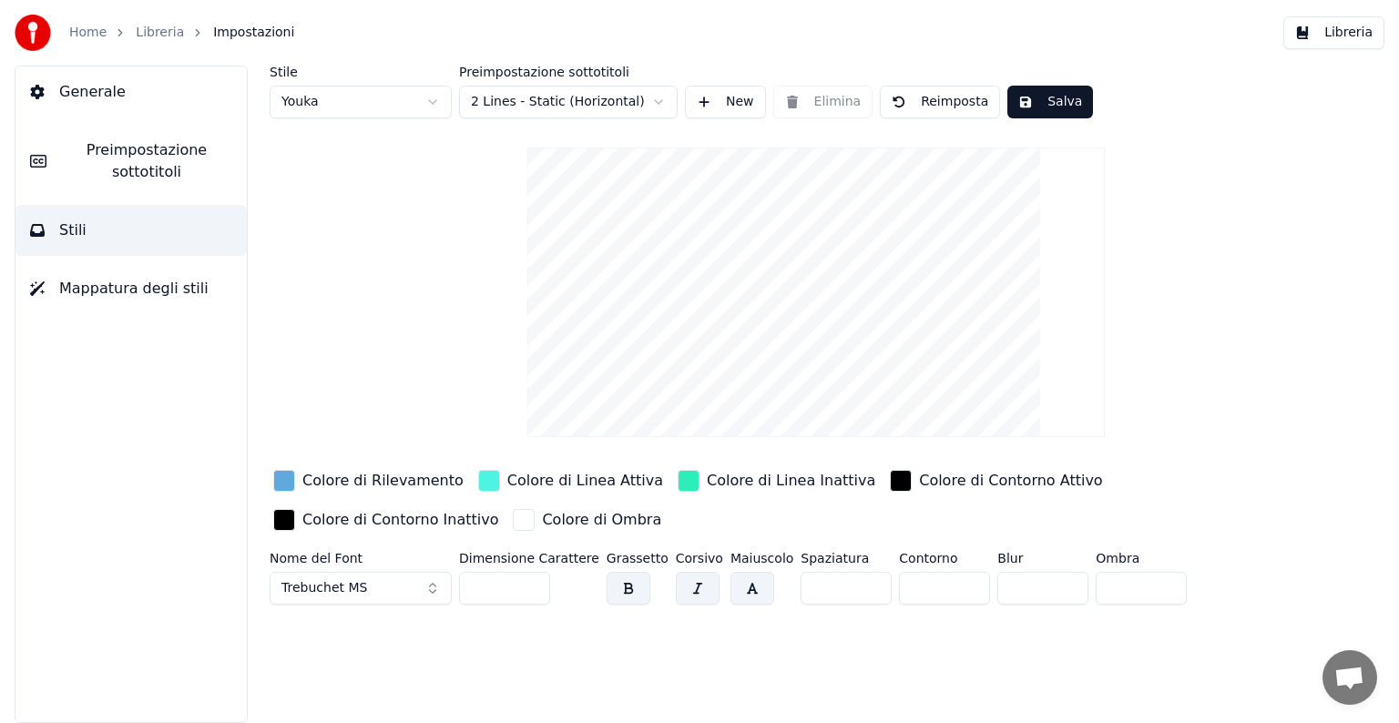
click at [80, 27] on link "Home" at bounding box center [87, 33] width 37 height 18
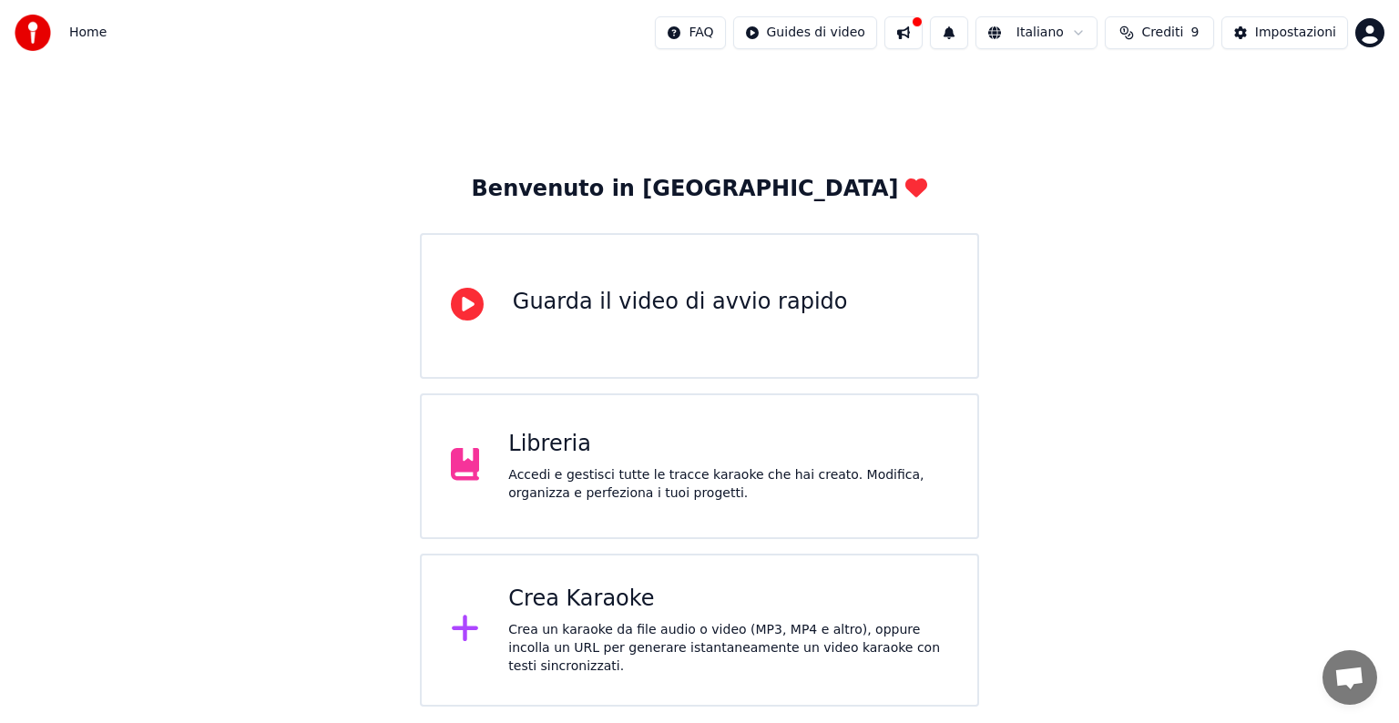
click at [531, 459] on div "Libreria Accedi e gestisci tutte le tracce karaoke che hai creato. Modifica, or…" at bounding box center [728, 466] width 440 height 73
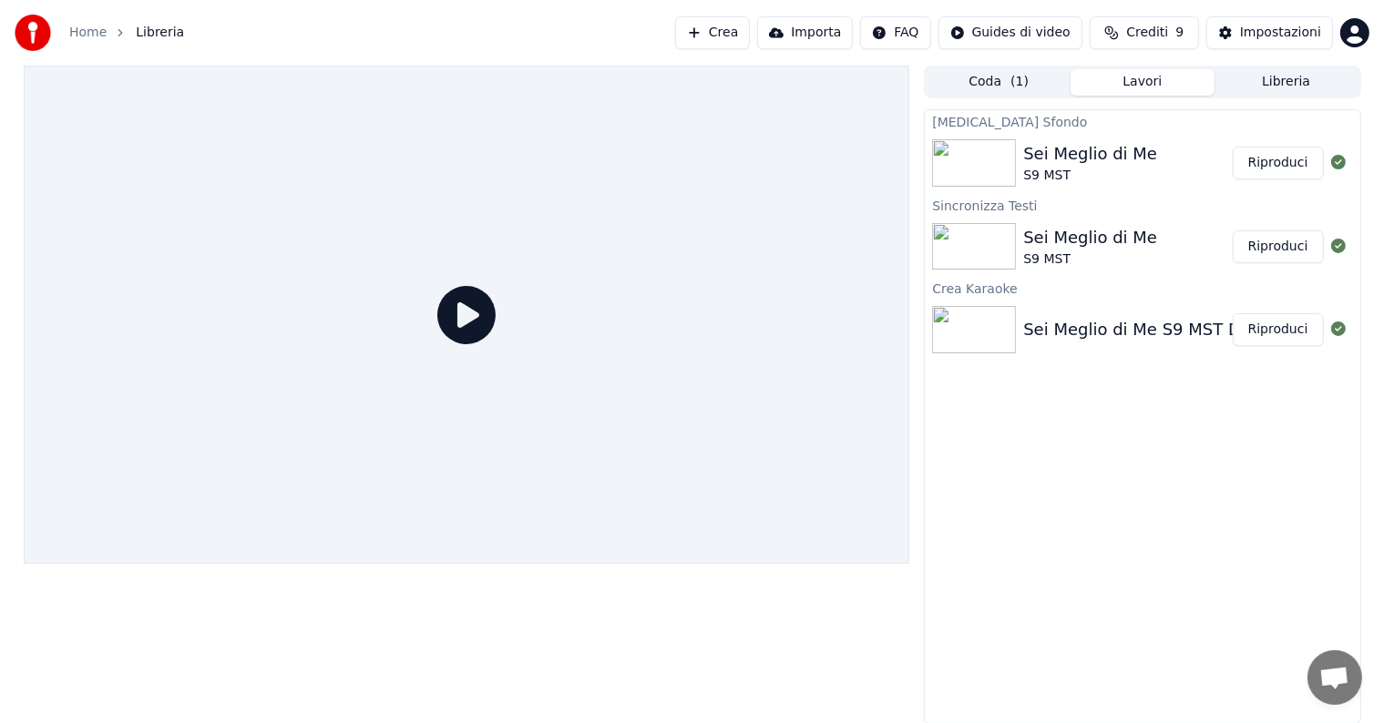
click at [1117, 183] on div "S9 MST" at bounding box center [1090, 176] width 134 height 18
click at [1093, 153] on div "Sei Meglio di Me" at bounding box center [1090, 154] width 134 height 26
click at [1286, 157] on button "Riproduci" at bounding box center [1277, 163] width 91 height 33
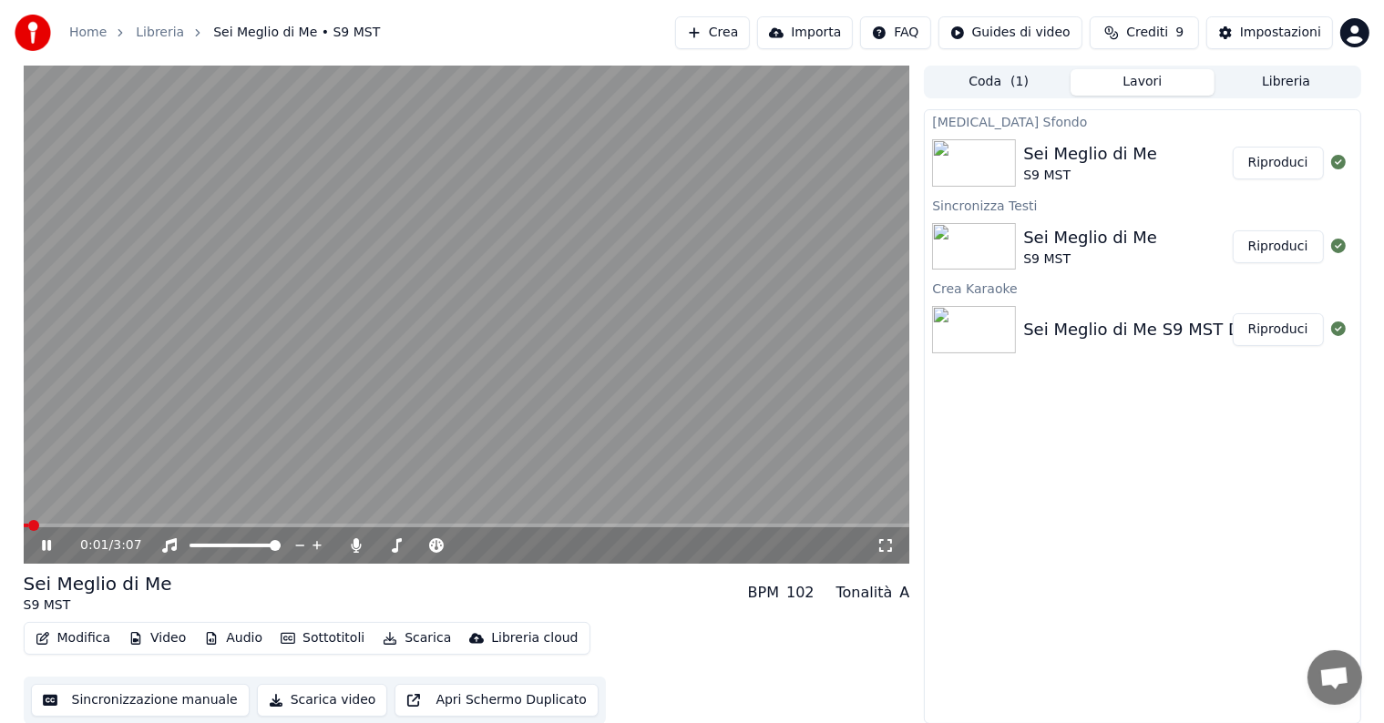
click at [39, 550] on icon at bounding box center [59, 545] width 43 height 15
click at [44, 542] on icon at bounding box center [46, 545] width 11 height 13
click at [488, 520] on video at bounding box center [467, 315] width 886 height 498
click at [537, 520] on span at bounding box center [533, 525] width 11 height 11
click at [46, 541] on icon at bounding box center [59, 545] width 43 height 15
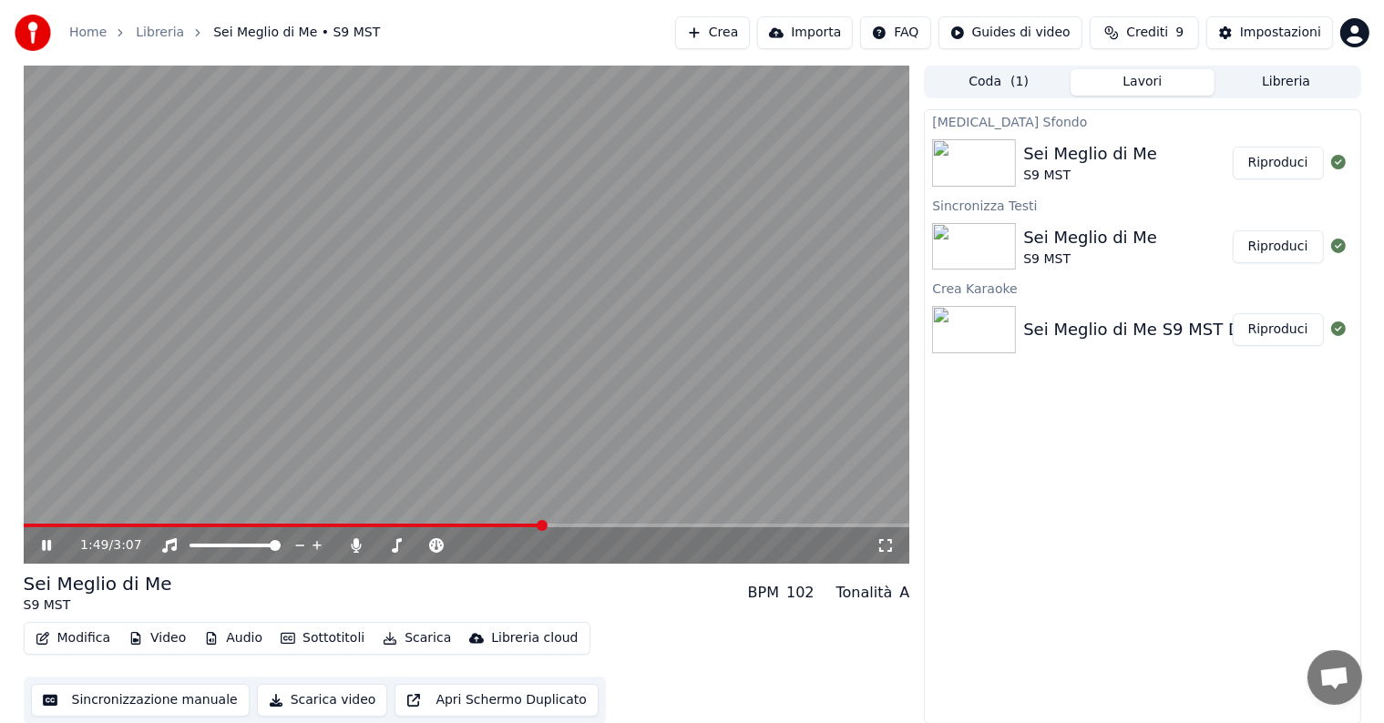
scroll to position [1, 0]
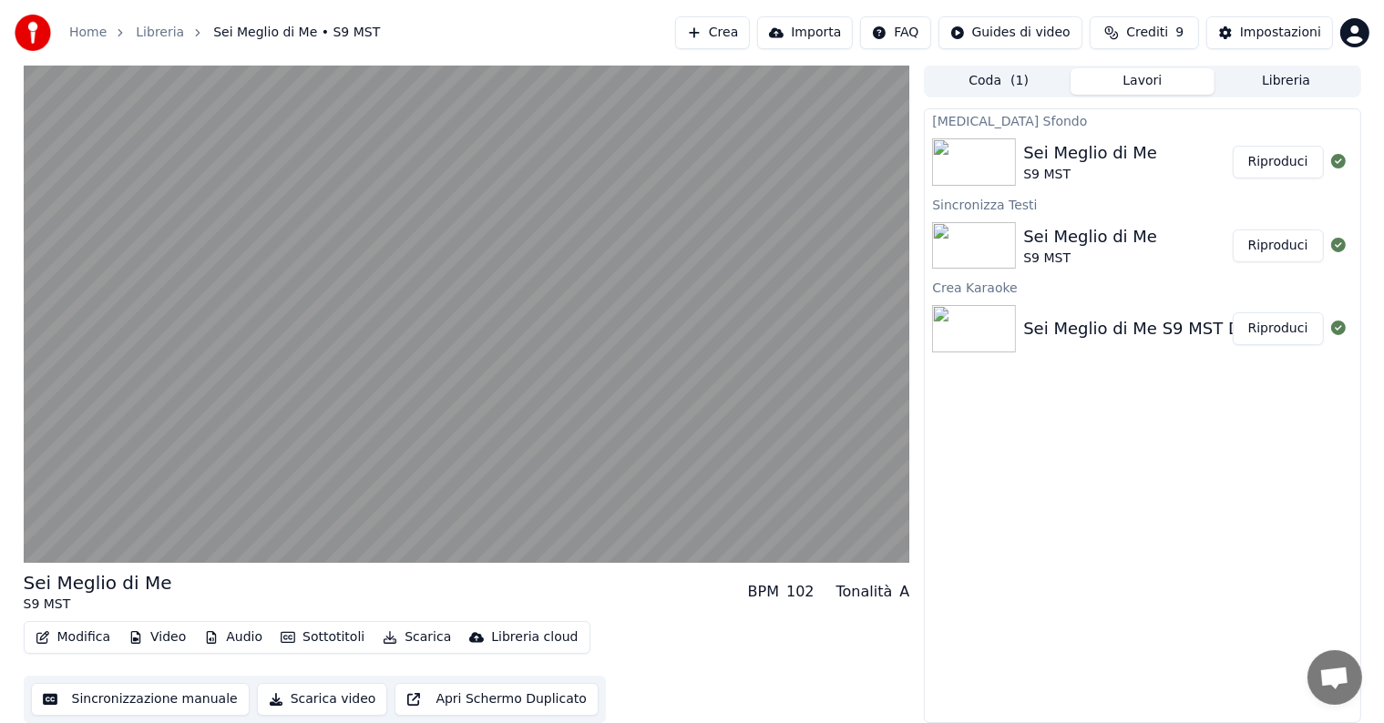
click at [87, 636] on button "Modifica" at bounding box center [73, 638] width 90 height 26
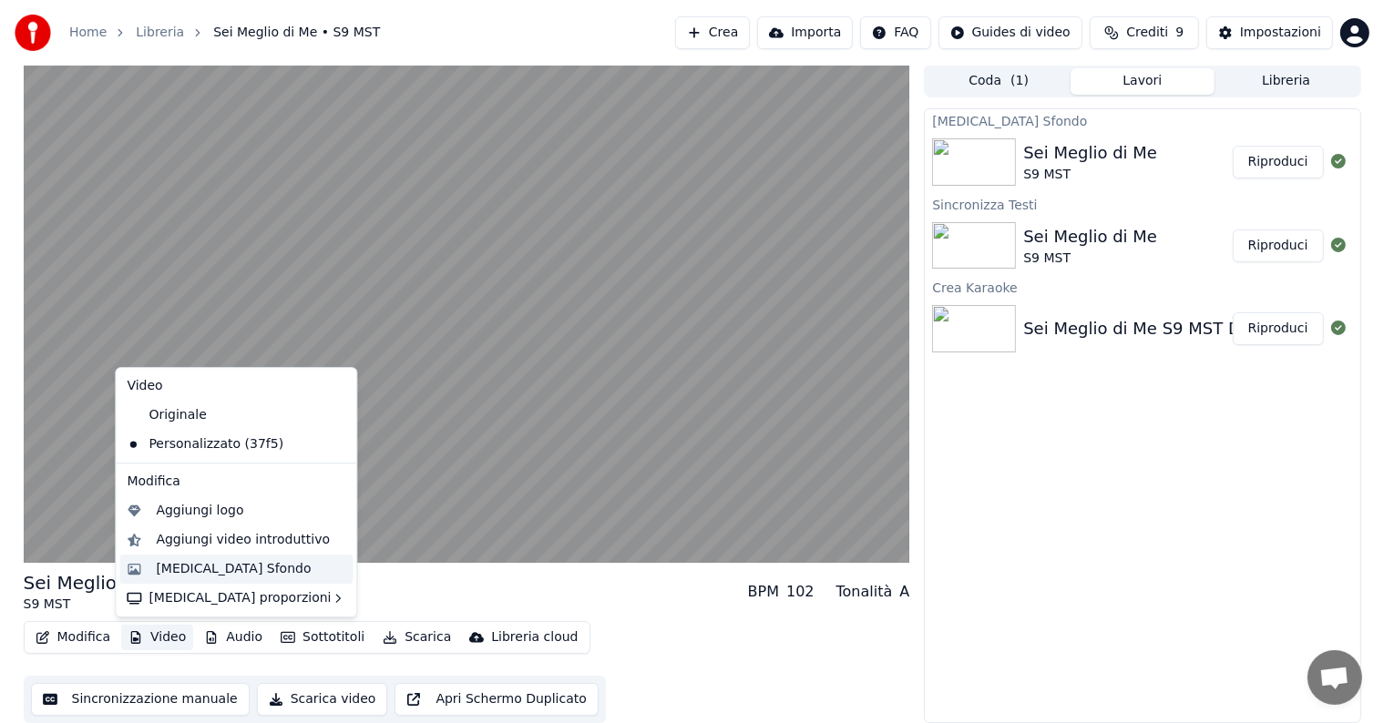
click at [206, 568] on div "[MEDICAL_DATA] Sfondo" at bounding box center [233, 569] width 155 height 18
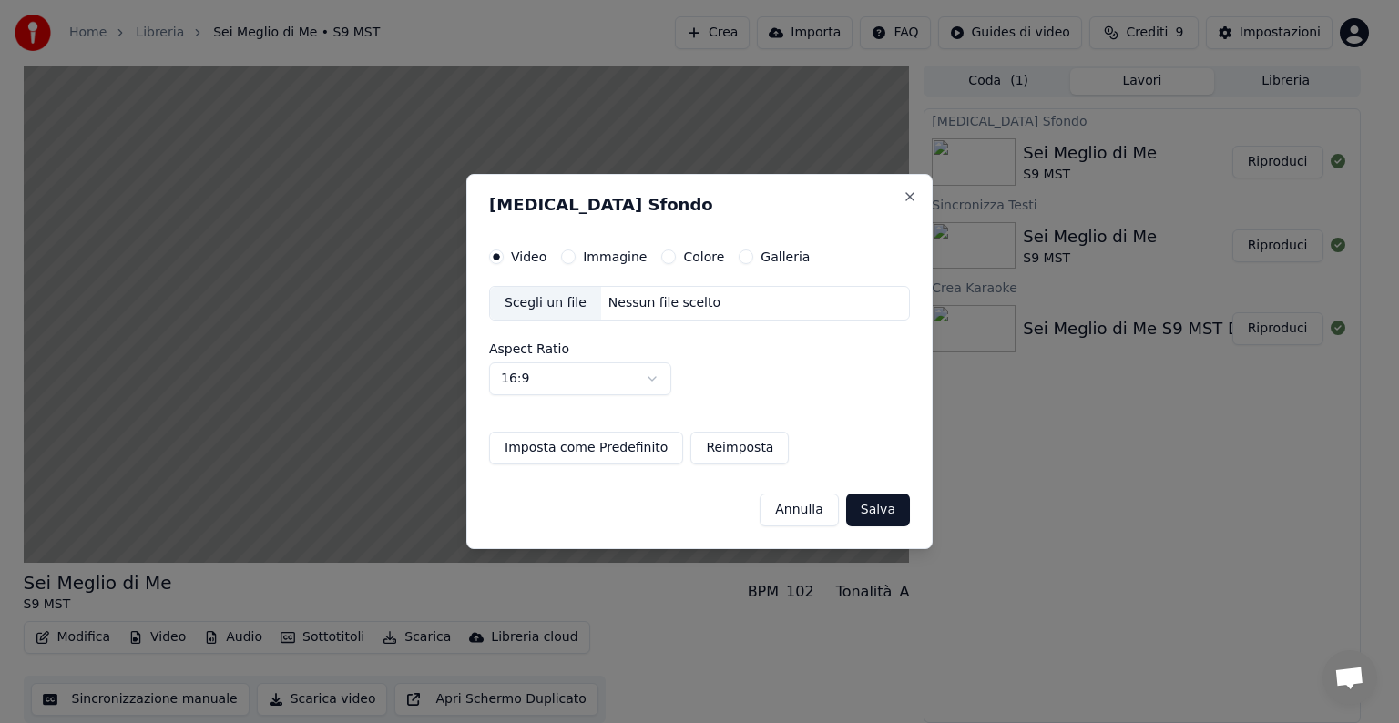
click at [605, 259] on label "Immagine" at bounding box center [615, 256] width 64 height 13
click at [576, 259] on button "Immagine" at bounding box center [568, 257] width 15 height 15
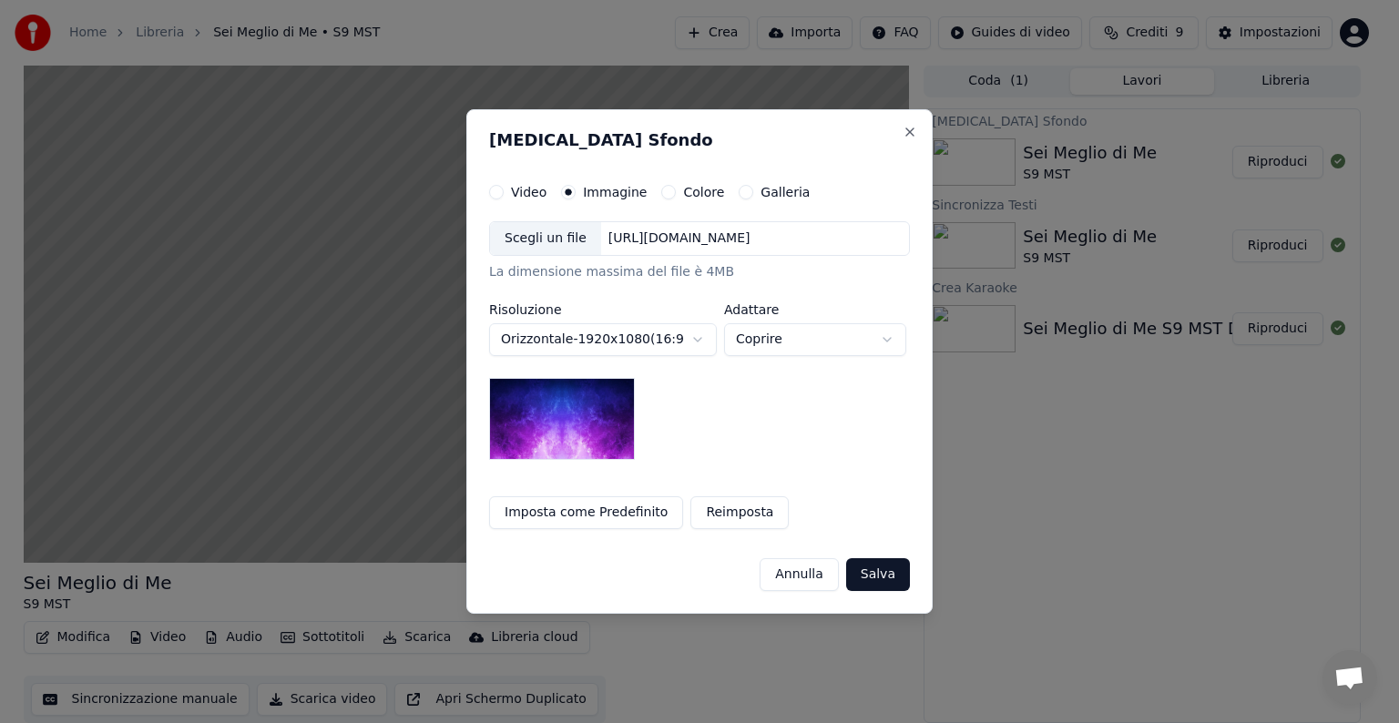
click at [655, 241] on div "[URL][DOMAIN_NAME]" at bounding box center [679, 239] width 157 height 18
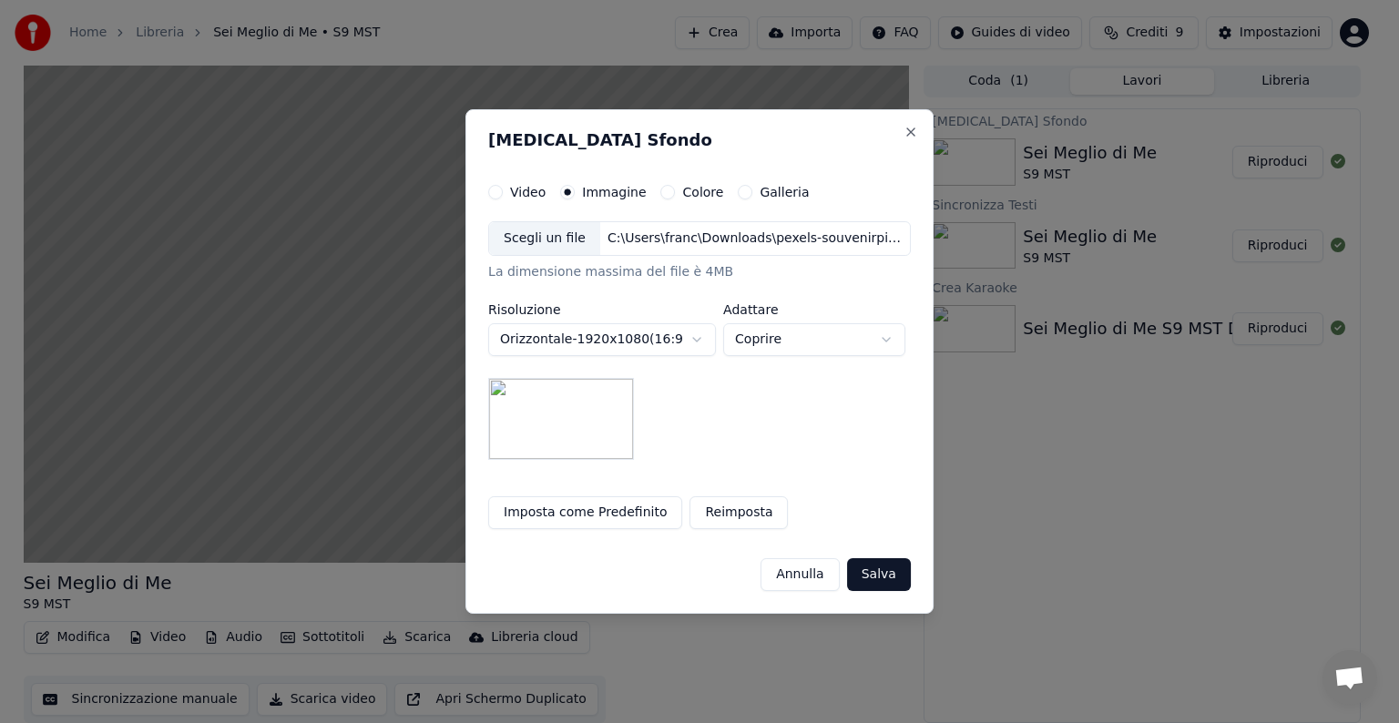
click at [892, 566] on button "Salva" at bounding box center [879, 574] width 64 height 33
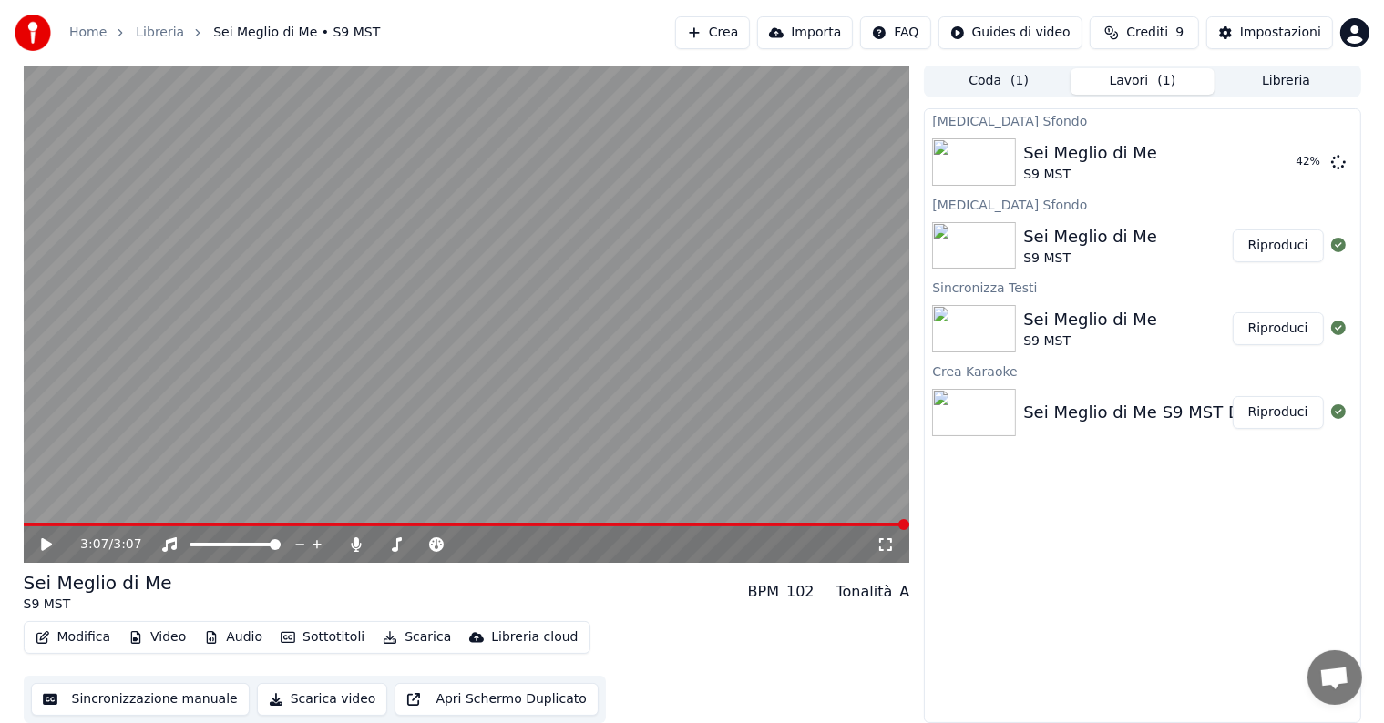
click at [48, 552] on div "3:07 / 3:07" at bounding box center [467, 545] width 872 height 18
click at [46, 539] on icon at bounding box center [59, 544] width 43 height 15
click at [1041, 162] on div "Sei Meglio di Me" at bounding box center [1090, 153] width 134 height 26
click at [45, 540] on icon at bounding box center [46, 544] width 9 height 11
click at [1279, 152] on button "Riproduci" at bounding box center [1277, 162] width 91 height 33
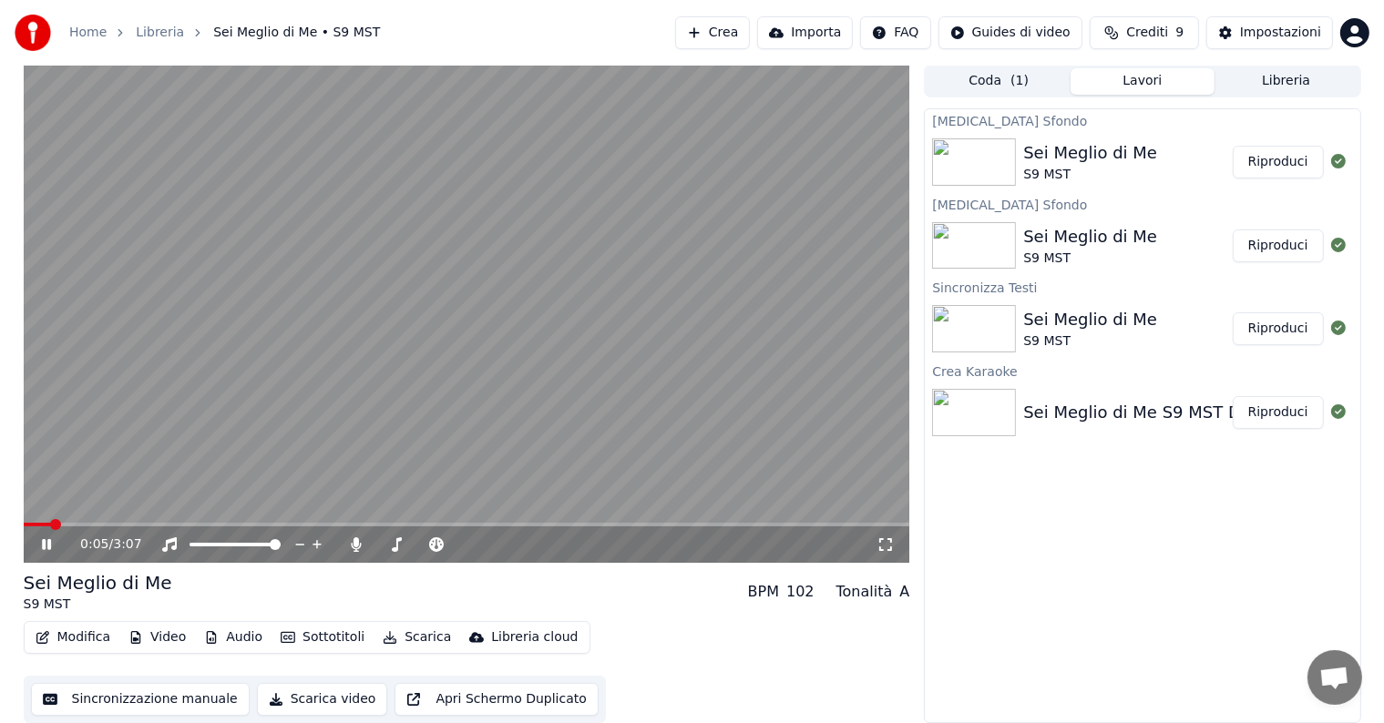
click at [38, 543] on icon at bounding box center [59, 544] width 43 height 15
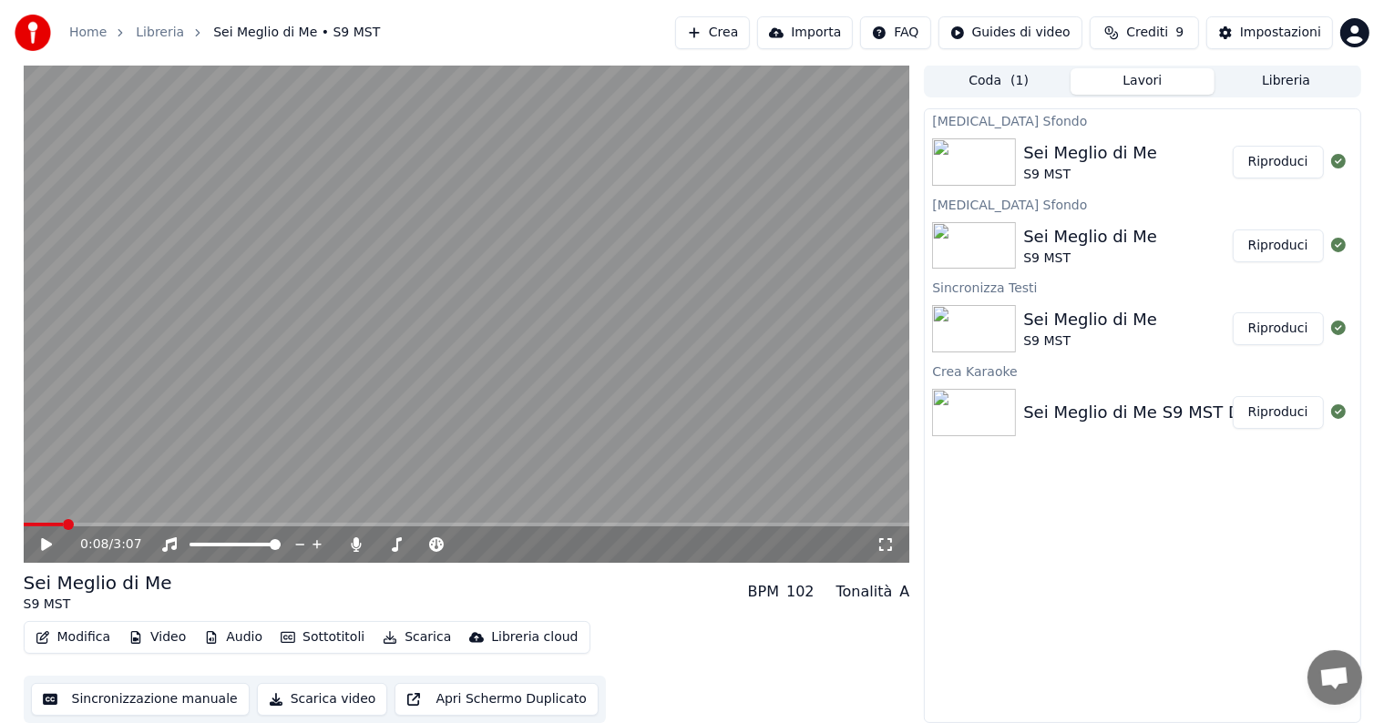
click at [46, 550] on icon at bounding box center [59, 544] width 43 height 15
click at [93, 630] on button "Modifica" at bounding box center [73, 638] width 90 height 26
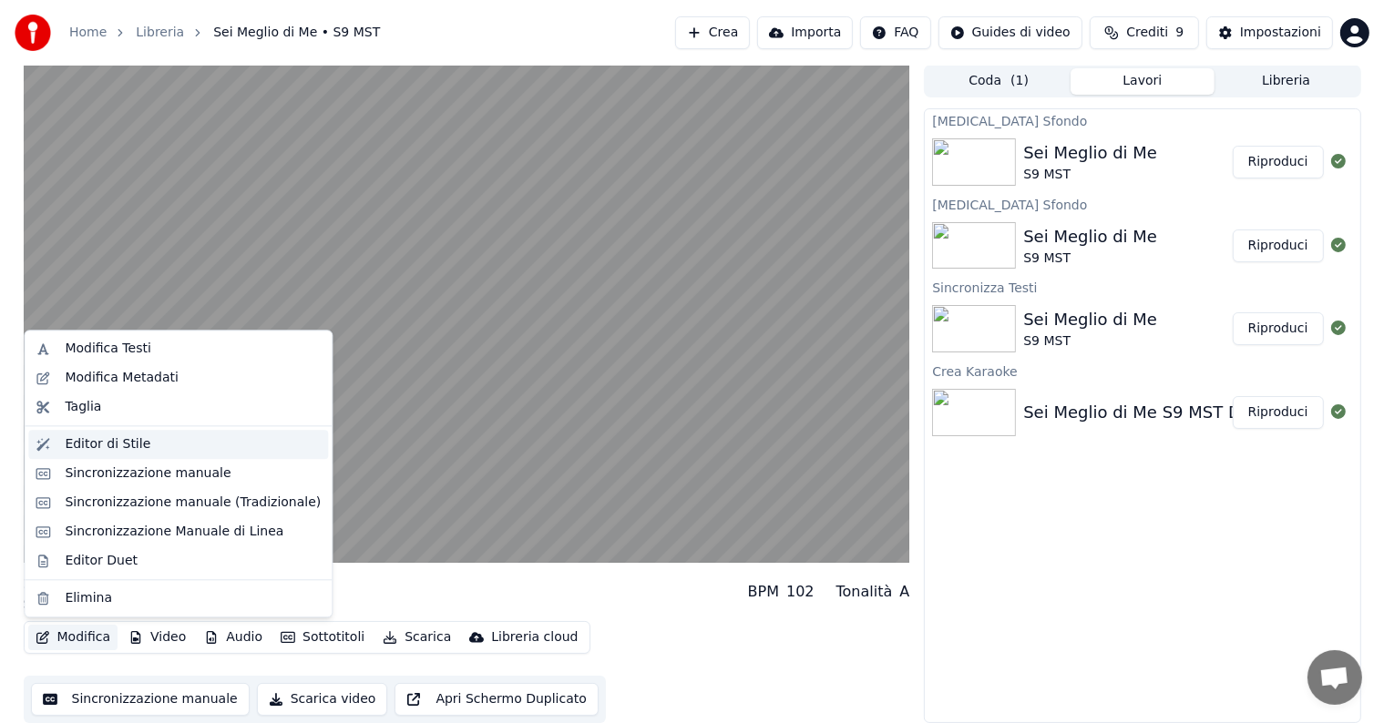
click at [109, 449] on div "Editor di Stile" at bounding box center [108, 444] width 86 height 18
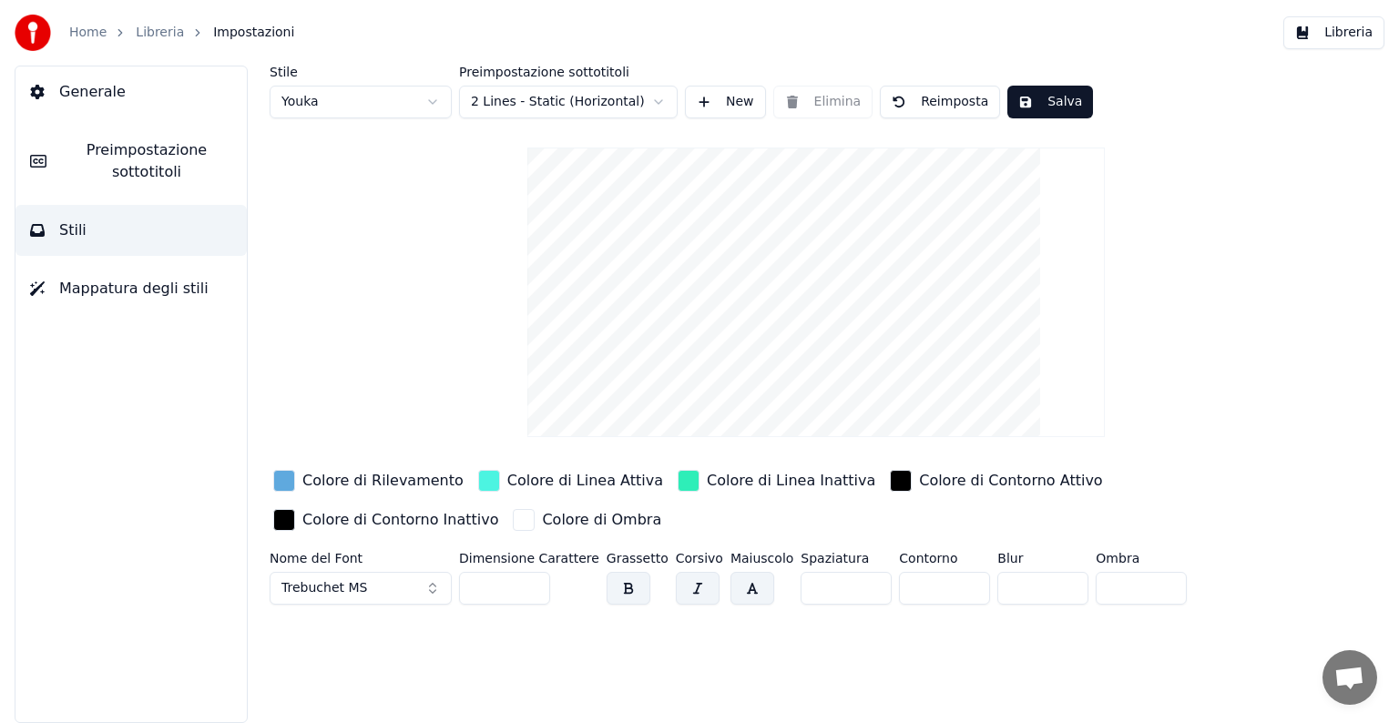
click at [526, 584] on input "***" at bounding box center [504, 588] width 91 height 33
type input "***"
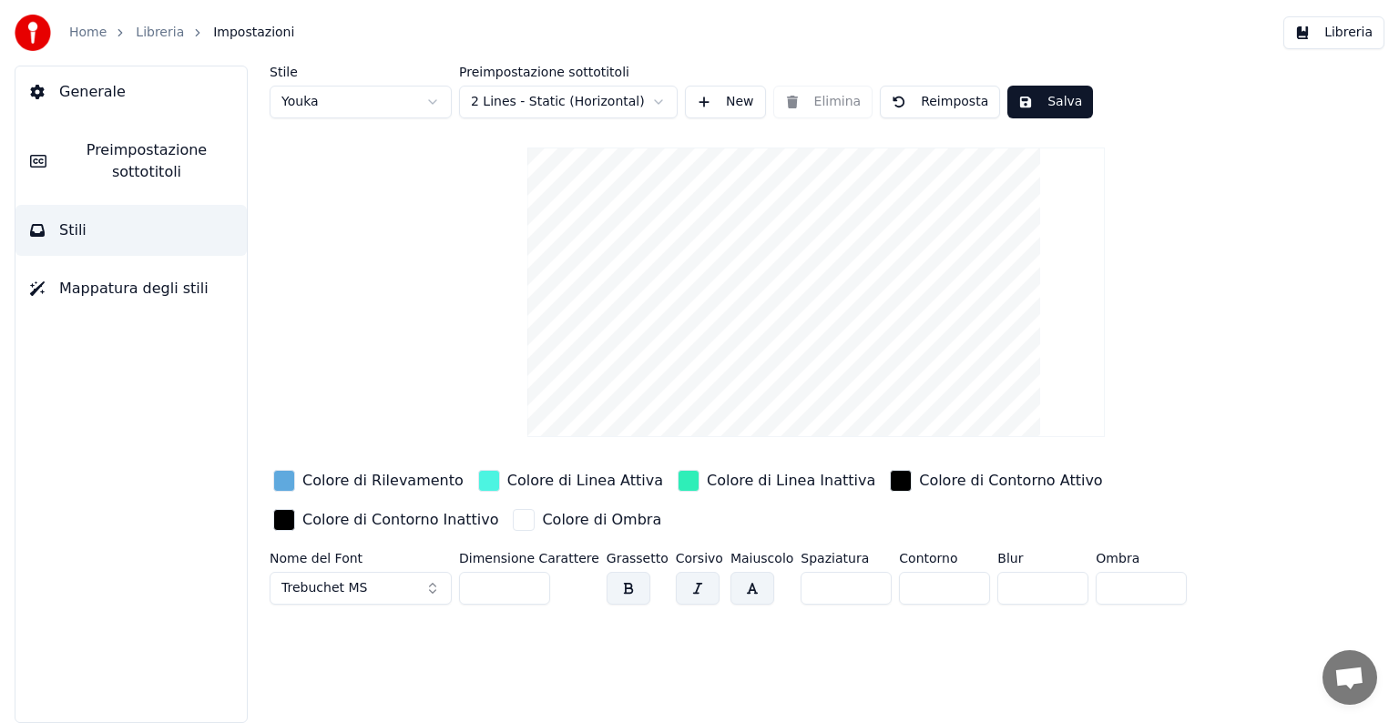
click at [526, 584] on input "***" at bounding box center [504, 588] width 91 height 33
click at [1046, 96] on button "Salva" at bounding box center [1050, 102] width 86 height 33
click at [85, 33] on link "Home" at bounding box center [87, 33] width 37 height 18
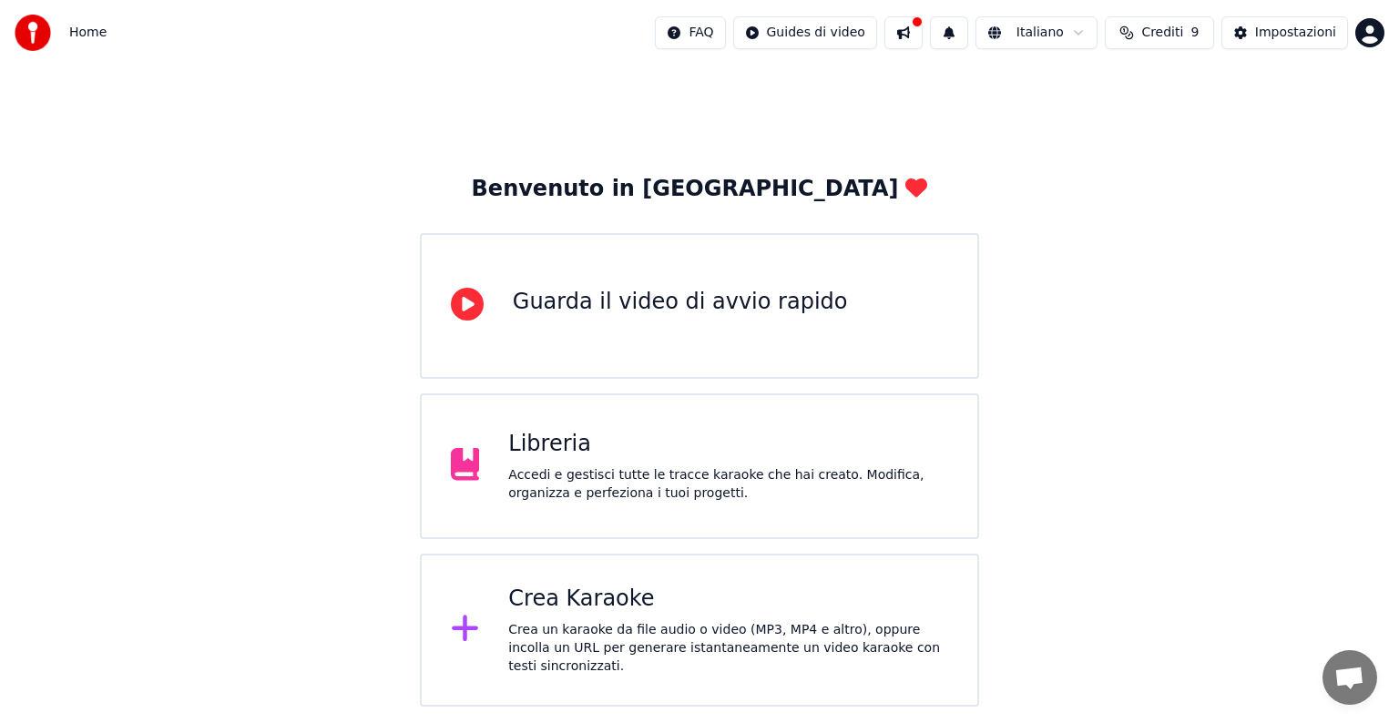
click at [579, 435] on div "Libreria" at bounding box center [728, 444] width 440 height 29
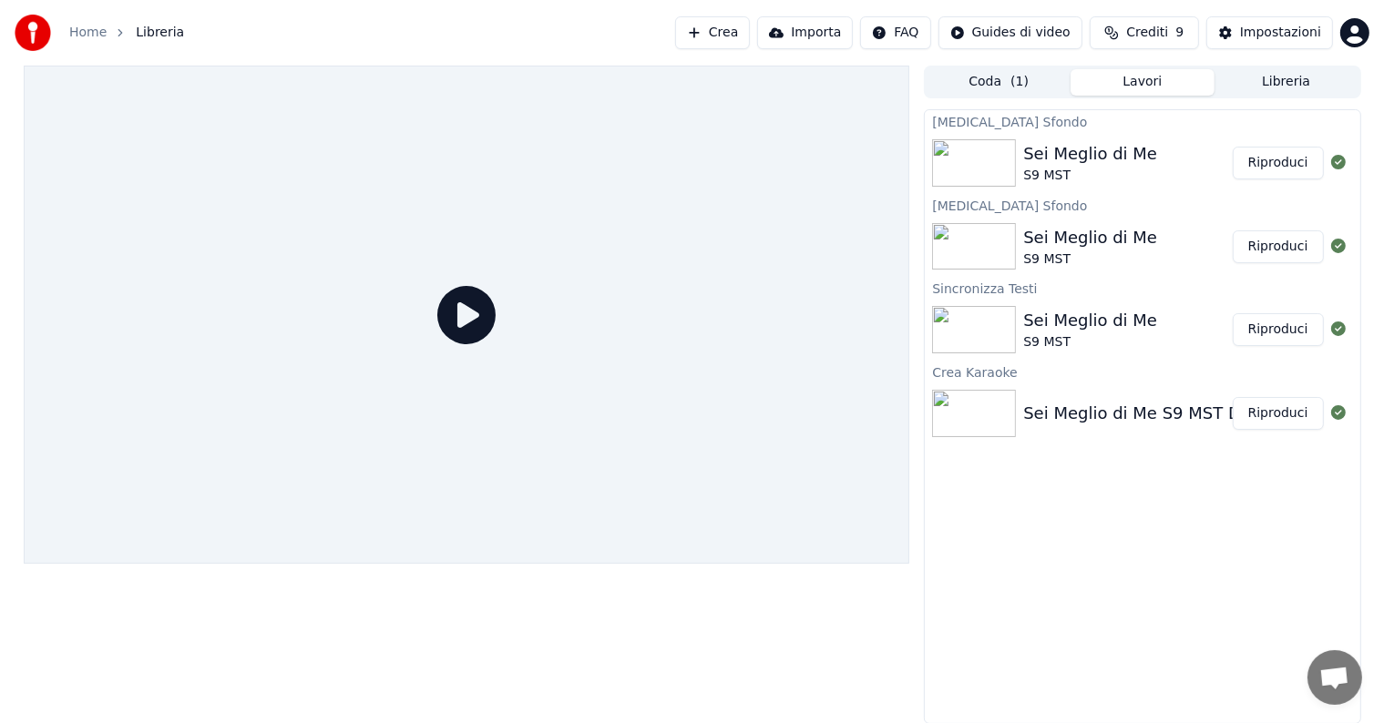
click at [465, 321] on icon at bounding box center [466, 315] width 58 height 58
click at [1032, 157] on div "Sei Meglio di Me" at bounding box center [1090, 154] width 134 height 26
click at [1249, 168] on button "Riproduci" at bounding box center [1277, 163] width 91 height 33
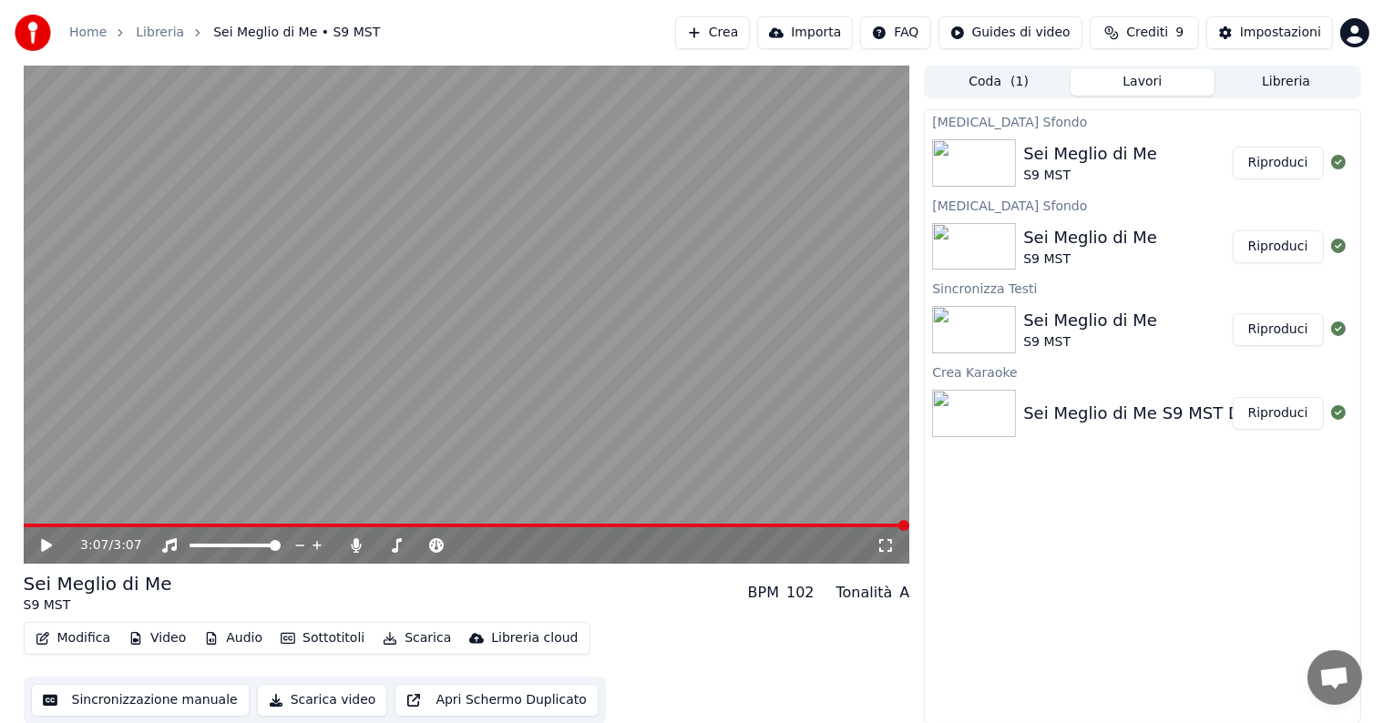
click at [325, 701] on button "Scarica video" at bounding box center [322, 700] width 131 height 33
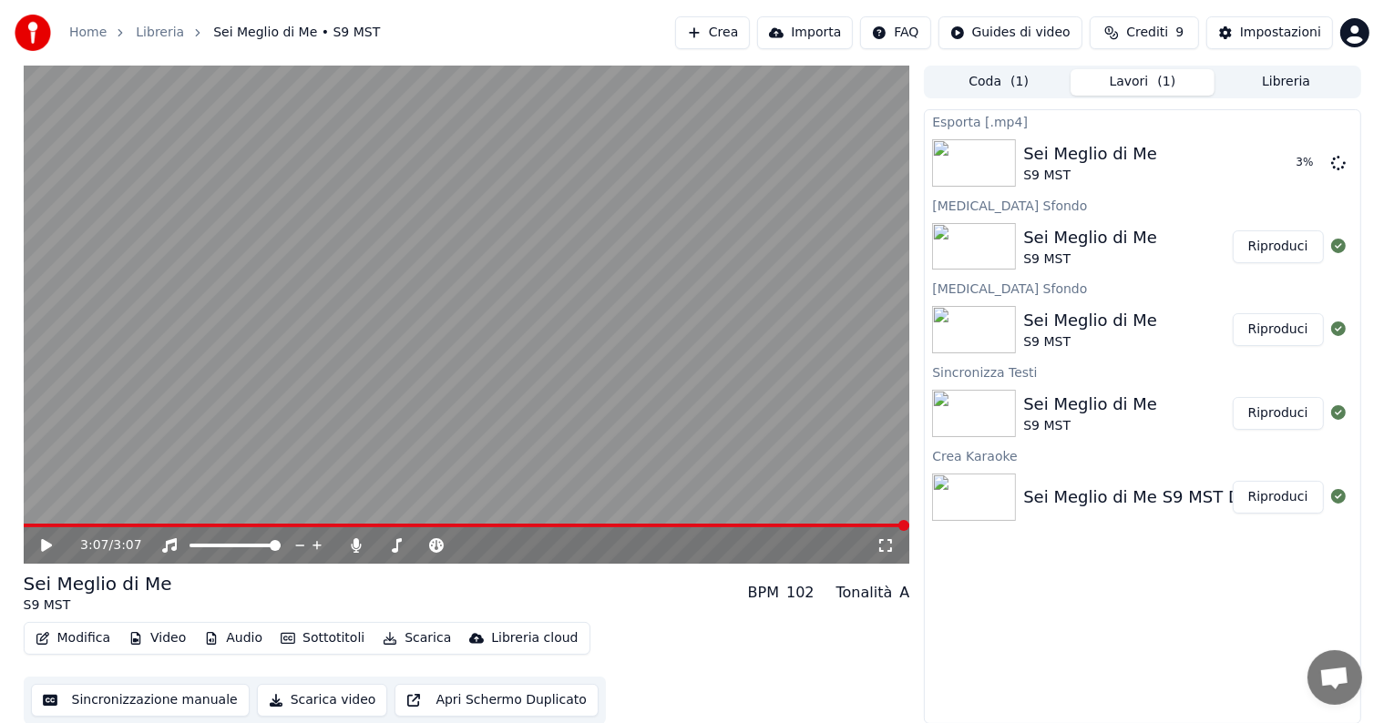
click at [399, 638] on button "Scarica" at bounding box center [416, 639] width 83 height 26
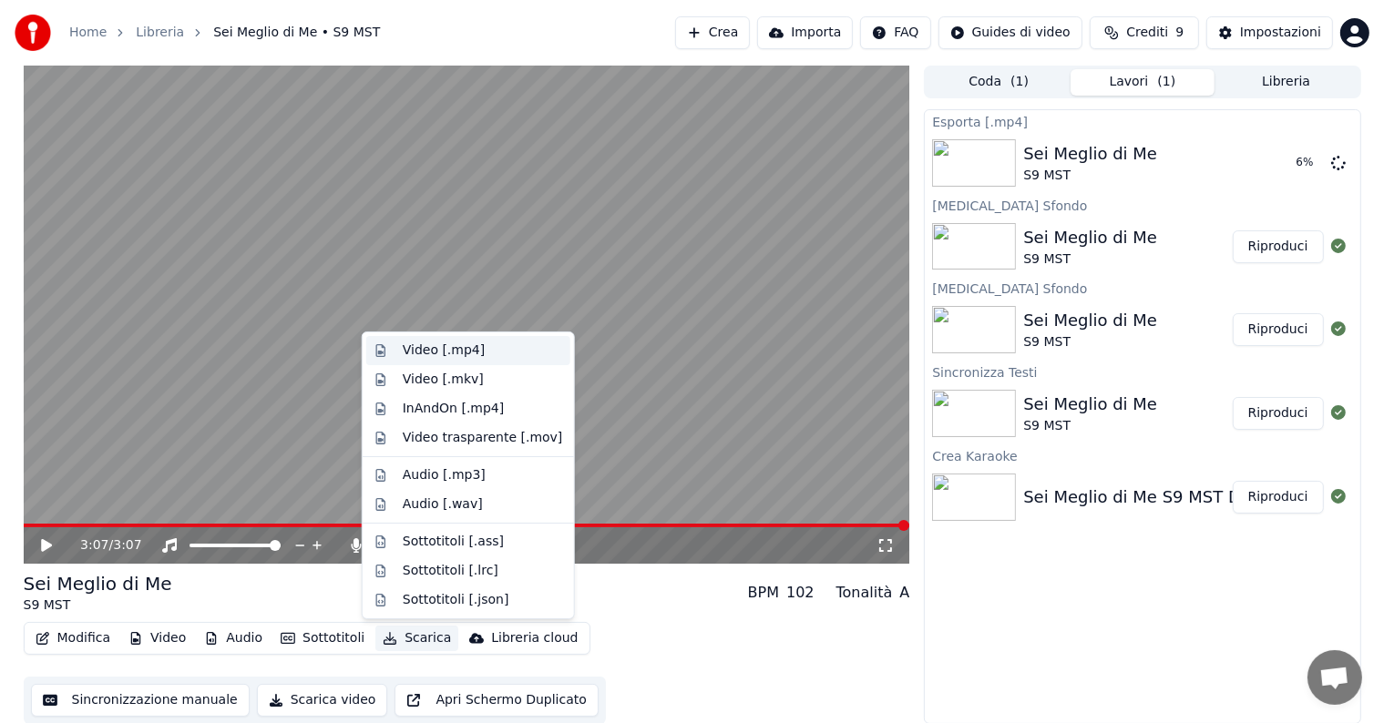
click at [449, 350] on div "Video [.mp4]" at bounding box center [444, 351] width 82 height 18
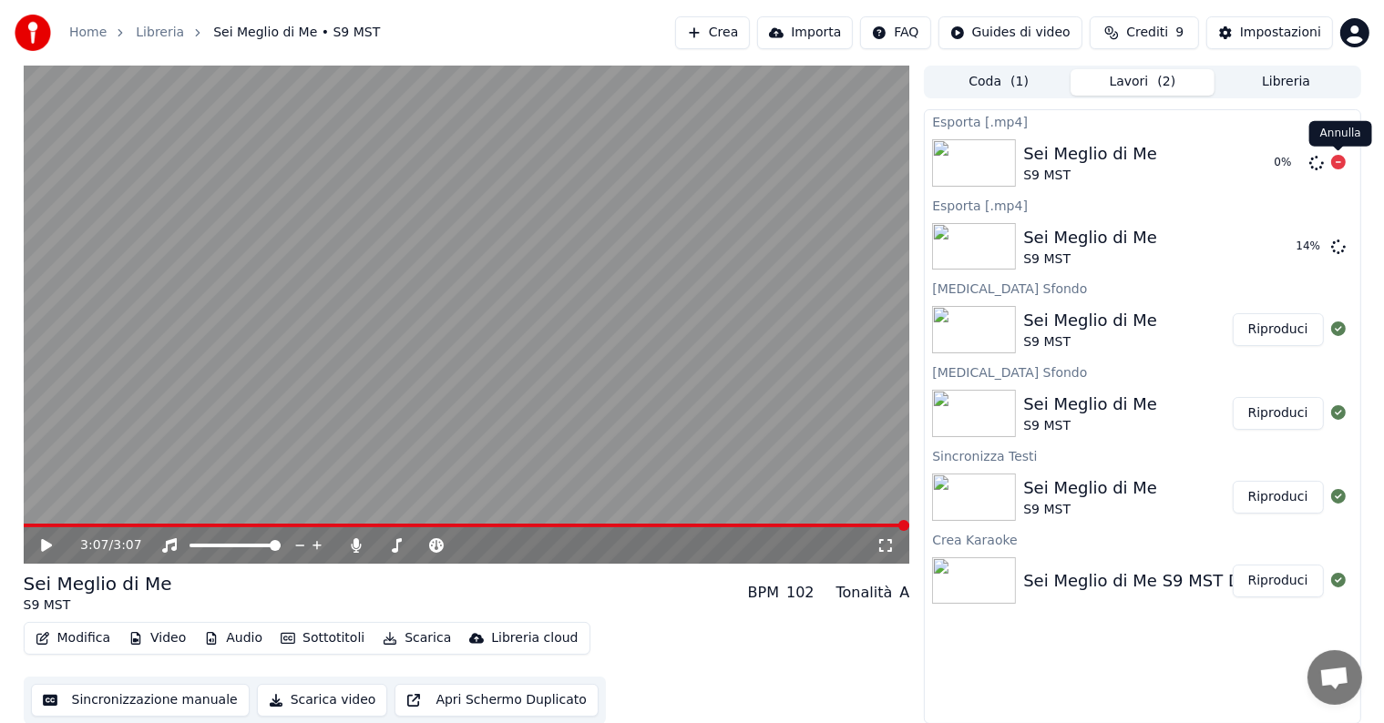
click at [1340, 163] on icon at bounding box center [1338, 162] width 15 height 15
click at [1341, 162] on icon at bounding box center [1338, 162] width 15 height 15
click at [1336, 162] on icon at bounding box center [1338, 162] width 15 height 15
click at [1334, 160] on icon at bounding box center [1338, 162] width 15 height 15
click at [1301, 244] on button "Mostra" at bounding box center [1286, 246] width 75 height 33
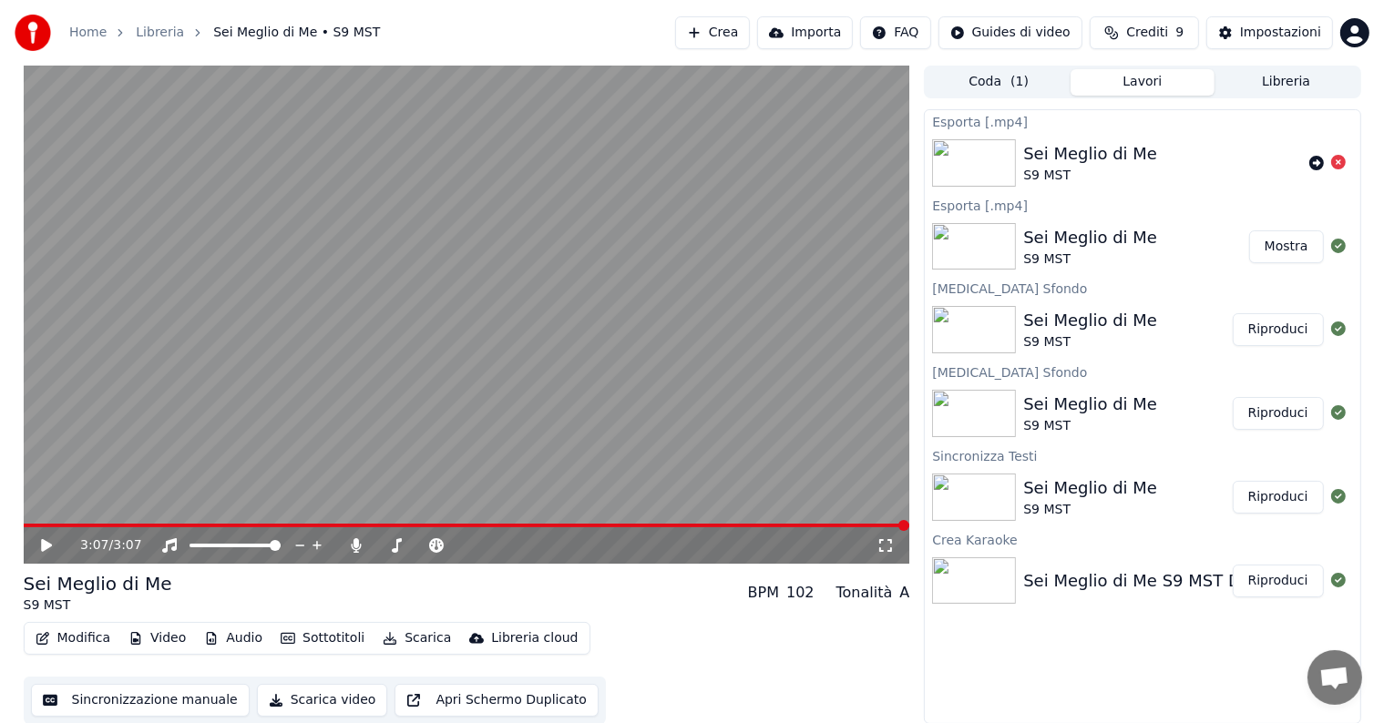
click at [1295, 249] on button "Mostra" at bounding box center [1286, 246] width 75 height 33
click at [1292, 255] on button "Mostra" at bounding box center [1286, 246] width 75 height 33
click at [1293, 249] on button "Mostra" at bounding box center [1286, 246] width 75 height 33
click at [1282, 254] on button "Mostra" at bounding box center [1286, 246] width 75 height 33
click at [1272, 242] on button "Mostra" at bounding box center [1286, 246] width 75 height 33
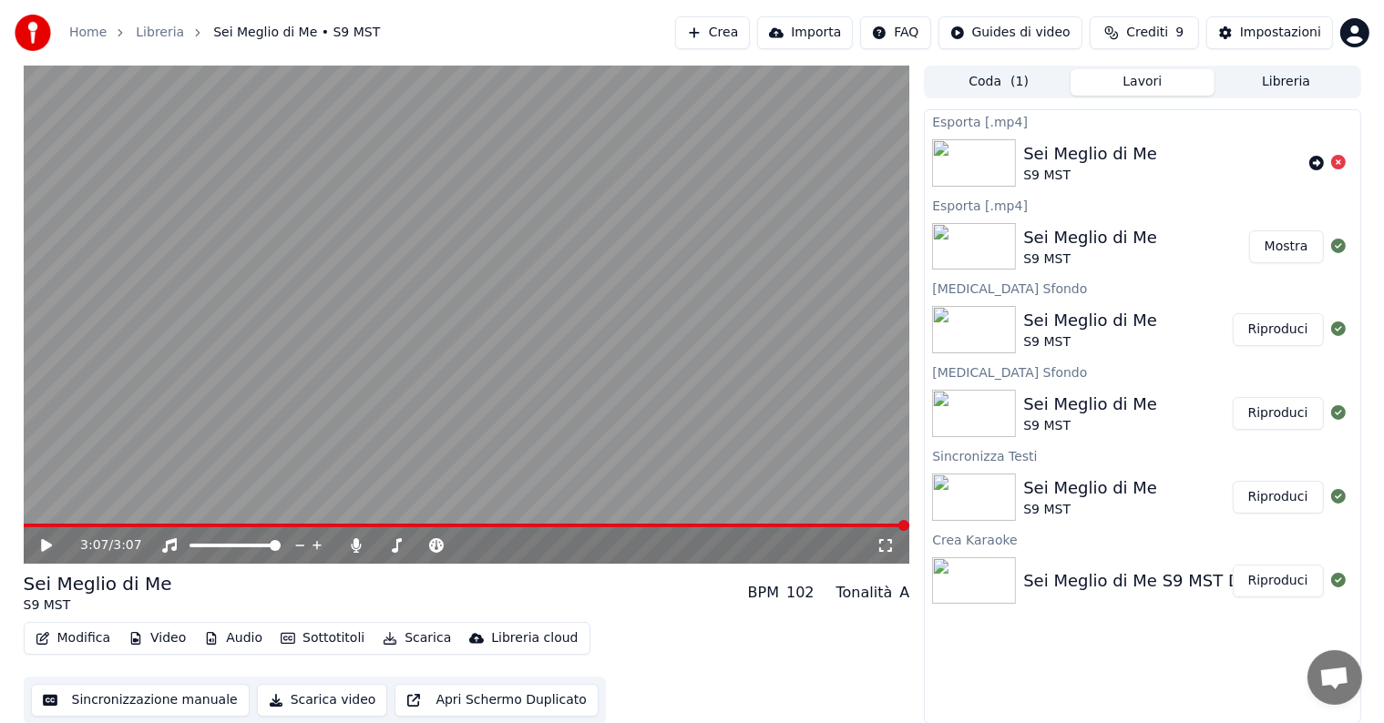
click at [1299, 251] on button "Mostra" at bounding box center [1286, 246] width 75 height 33
click at [1279, 255] on button "Mostra" at bounding box center [1286, 246] width 75 height 33
click at [1271, 240] on button "Mostra" at bounding box center [1286, 246] width 75 height 33
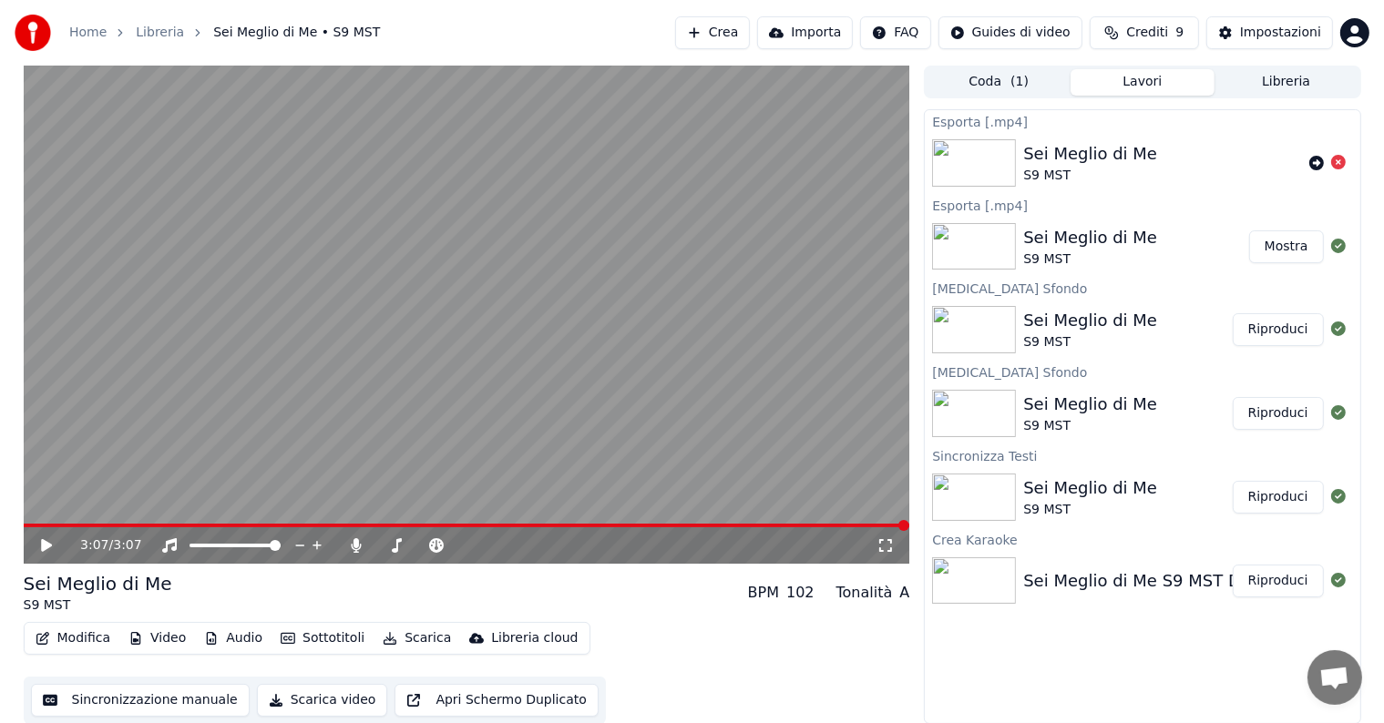
click at [1073, 260] on div "S9 MST" at bounding box center [1090, 259] width 134 height 18
click at [1301, 249] on button "Mostra" at bounding box center [1286, 246] width 75 height 33
click at [1302, 244] on button "Mostra" at bounding box center [1286, 246] width 75 height 33
click at [1275, 251] on button "Mostra" at bounding box center [1286, 246] width 75 height 33
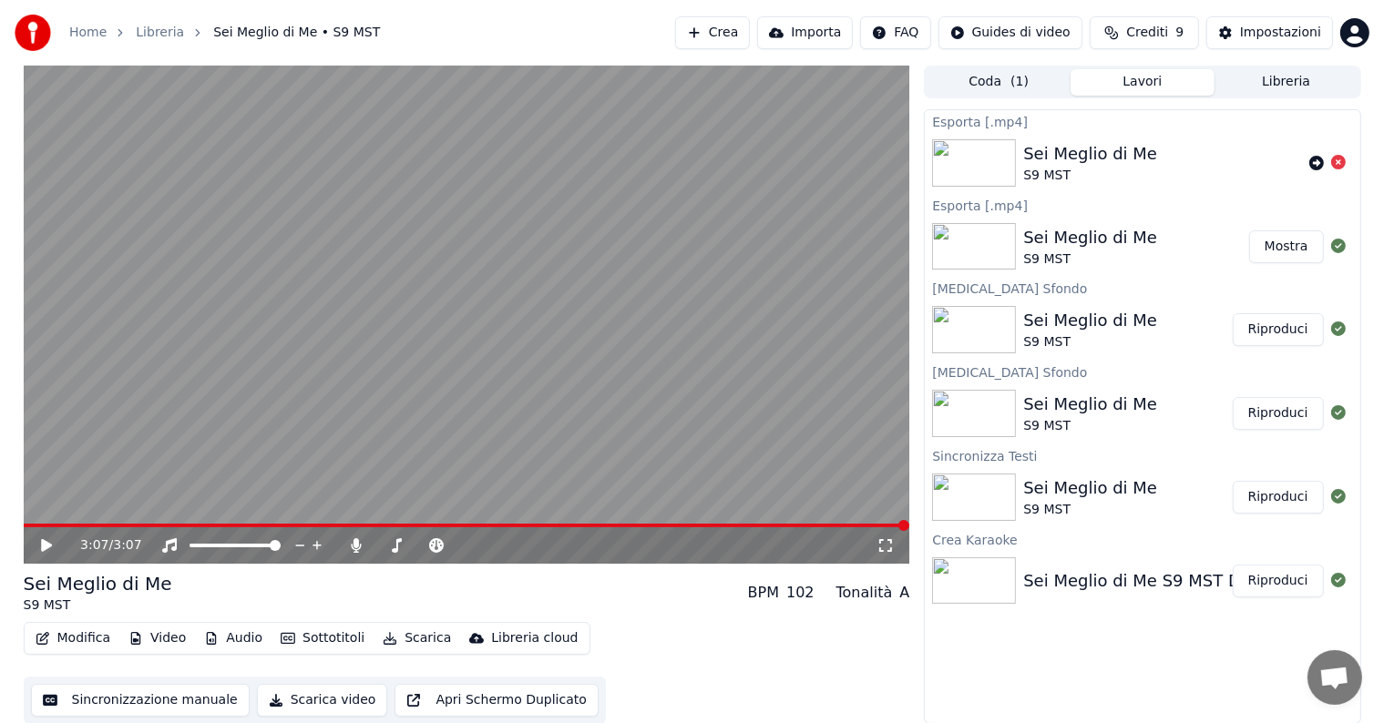
click at [1116, 155] on div "Sei Meglio di Me" at bounding box center [1090, 154] width 134 height 26
click at [1320, 160] on icon at bounding box center [1316, 163] width 15 height 15
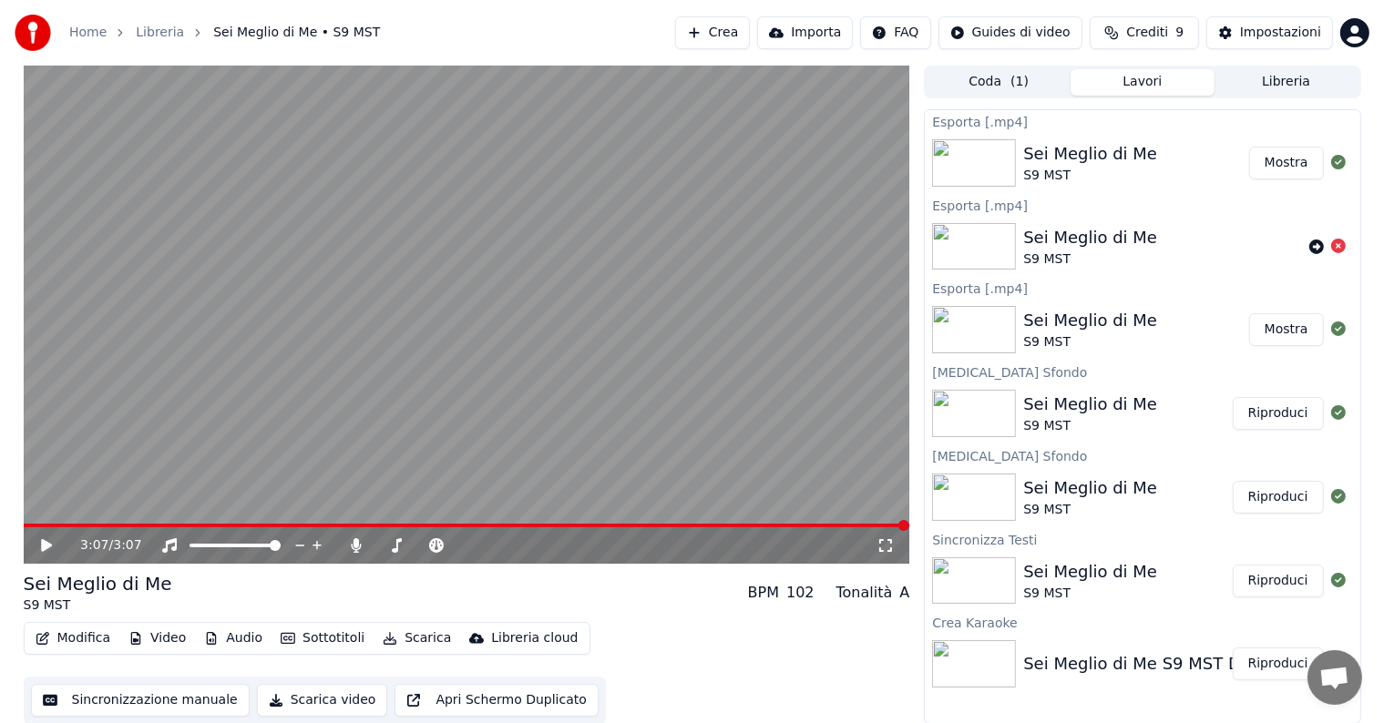
click at [1302, 165] on button "Mostra" at bounding box center [1286, 163] width 75 height 33
click at [160, 526] on span at bounding box center [467, 526] width 886 height 4
click at [48, 548] on icon at bounding box center [59, 545] width 43 height 15
click at [202, 522] on video at bounding box center [467, 315] width 886 height 498
click at [213, 521] on video at bounding box center [467, 315] width 886 height 498
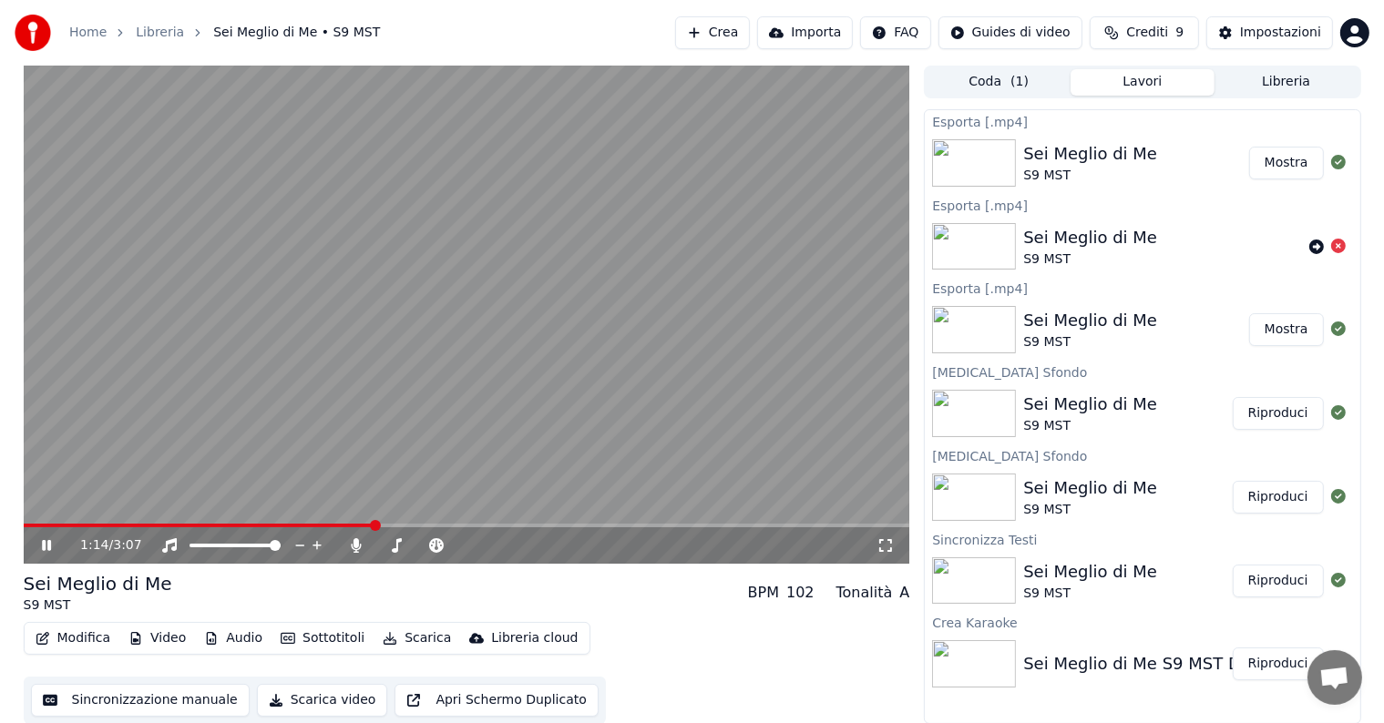
click at [50, 547] on icon at bounding box center [46, 545] width 9 height 11
